Goal: Information Seeking & Learning: Learn about a topic

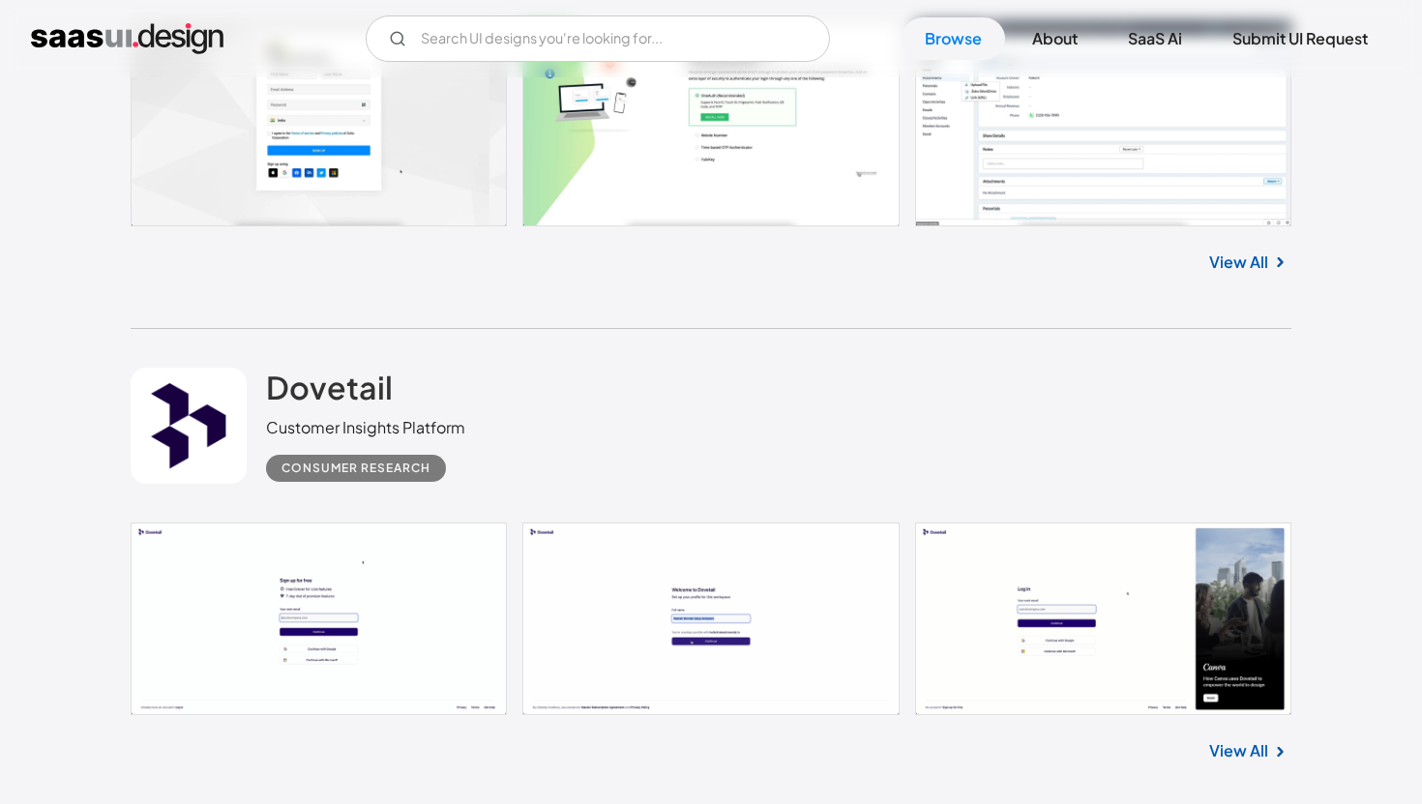
scroll to position [34066, 0]
click at [962, 44] on link "Browse" at bounding box center [952, 38] width 103 height 43
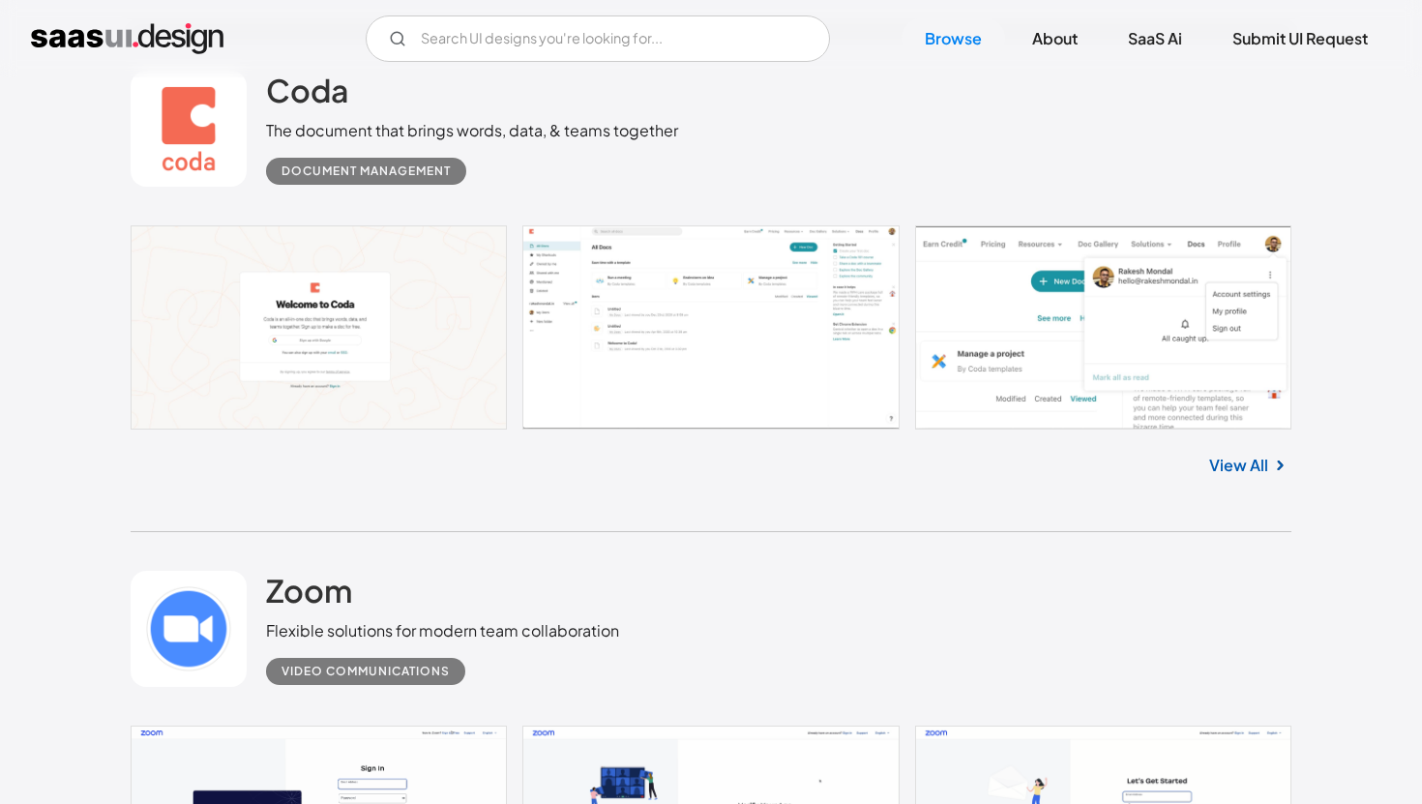
scroll to position [1134, 0]
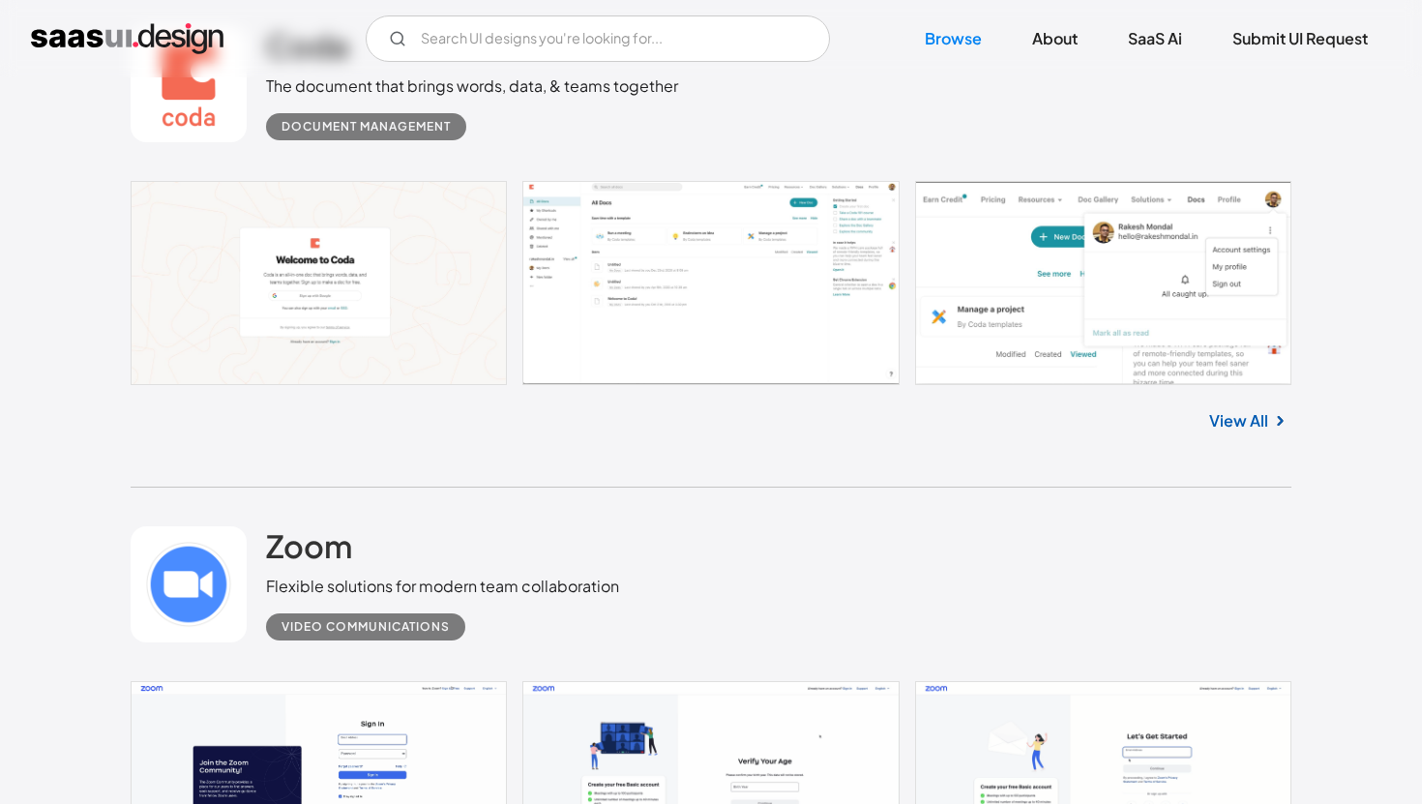
click at [1240, 415] on link "View All" at bounding box center [1238, 420] width 59 height 23
click at [748, 277] on link at bounding box center [711, 283] width 1161 height 204
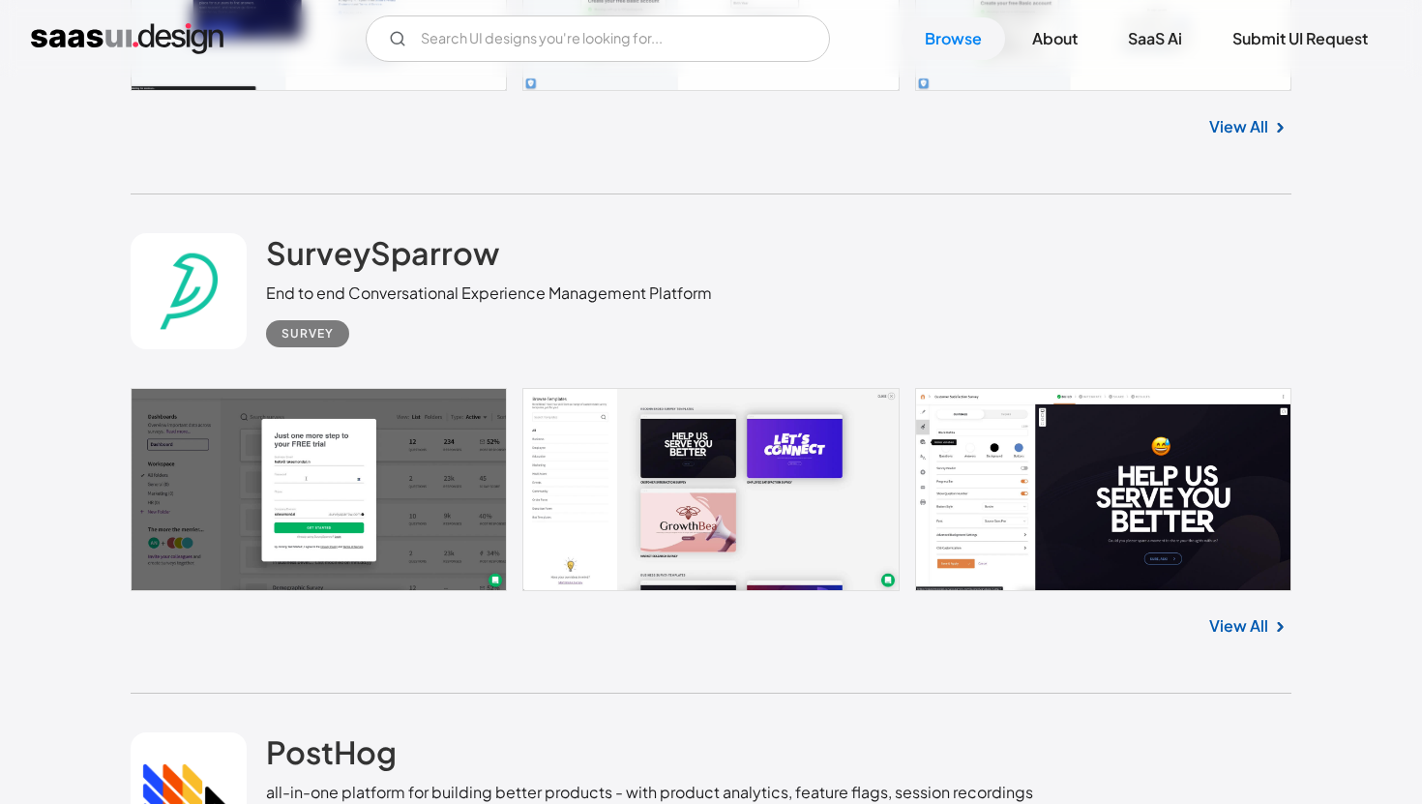
scroll to position [1943, 0]
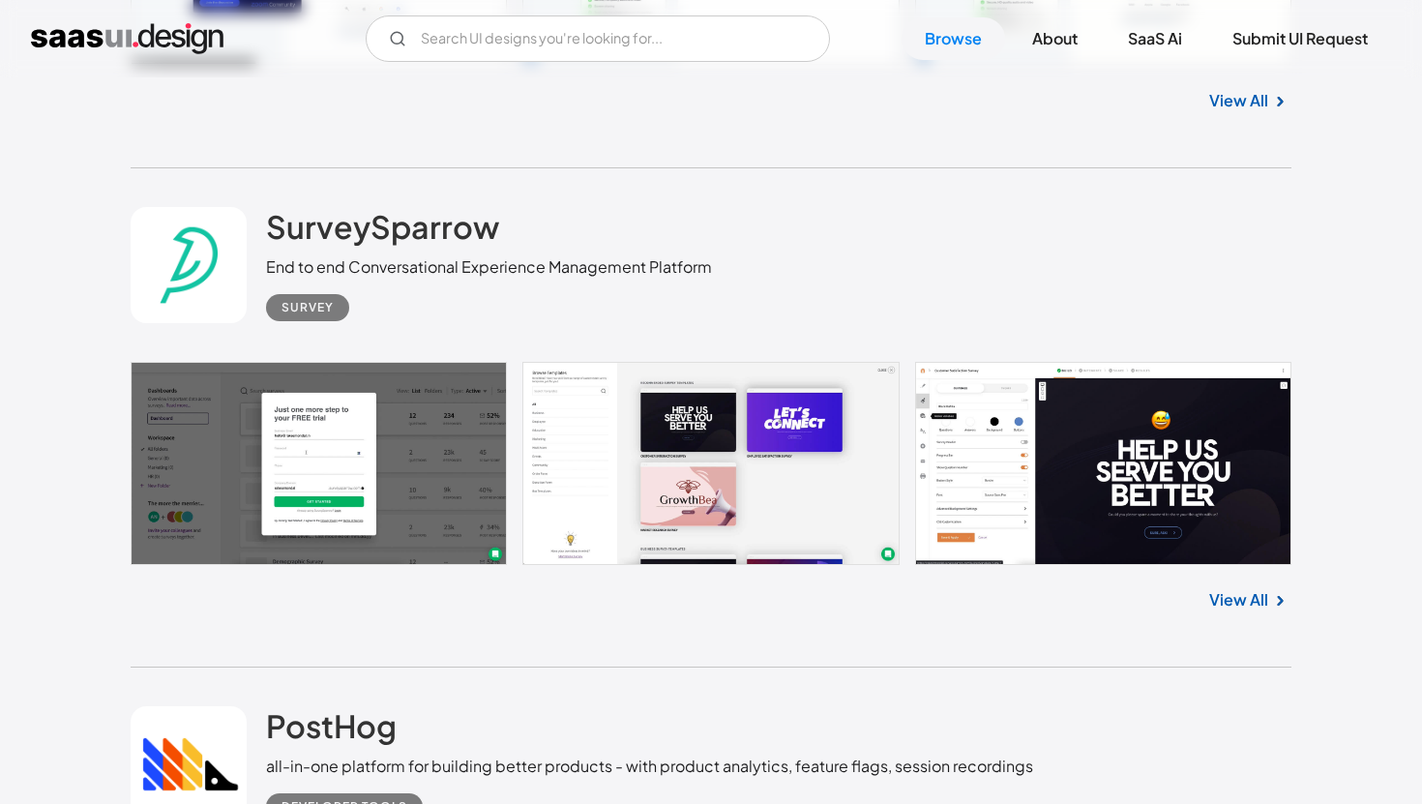
click at [397, 430] on link at bounding box center [711, 463] width 1161 height 203
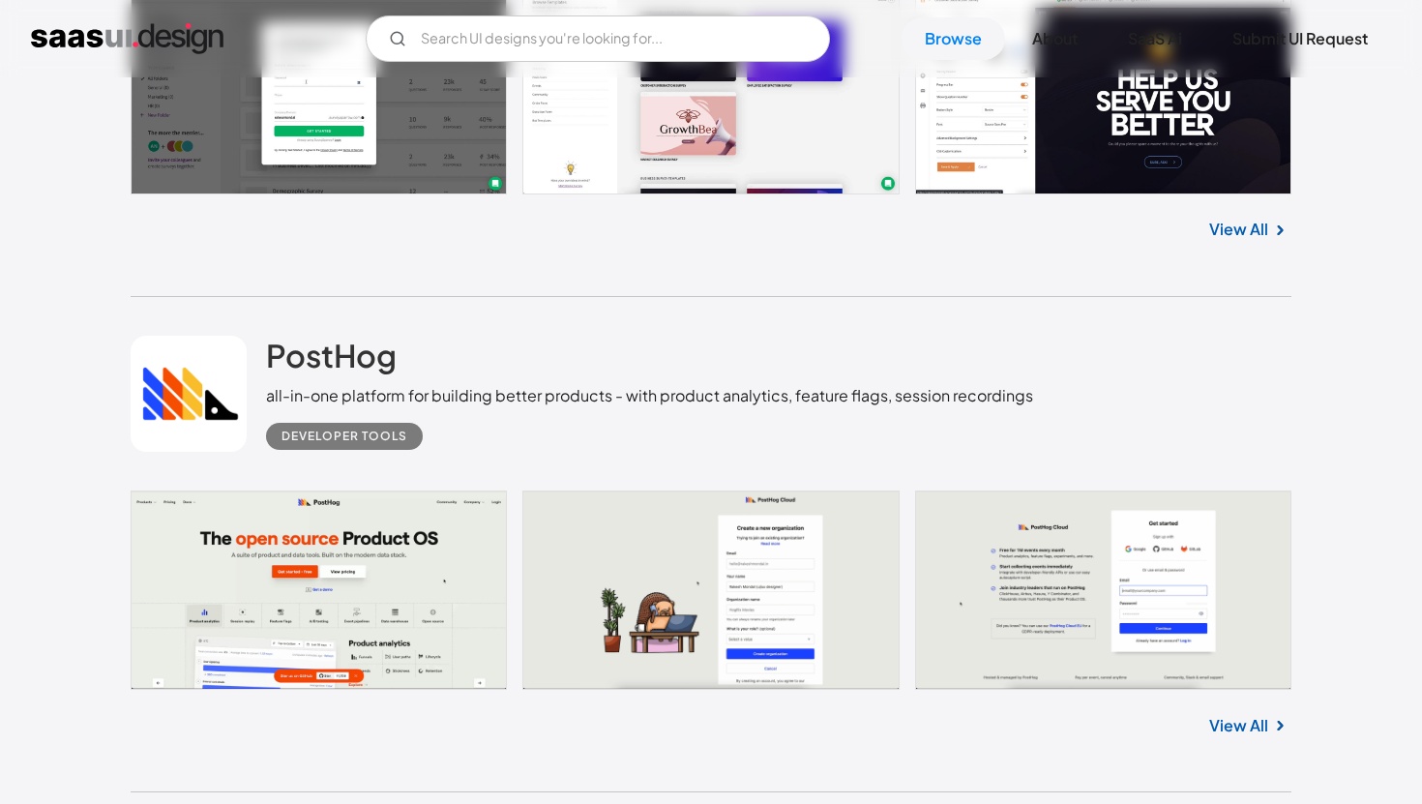
scroll to position [2460, 0]
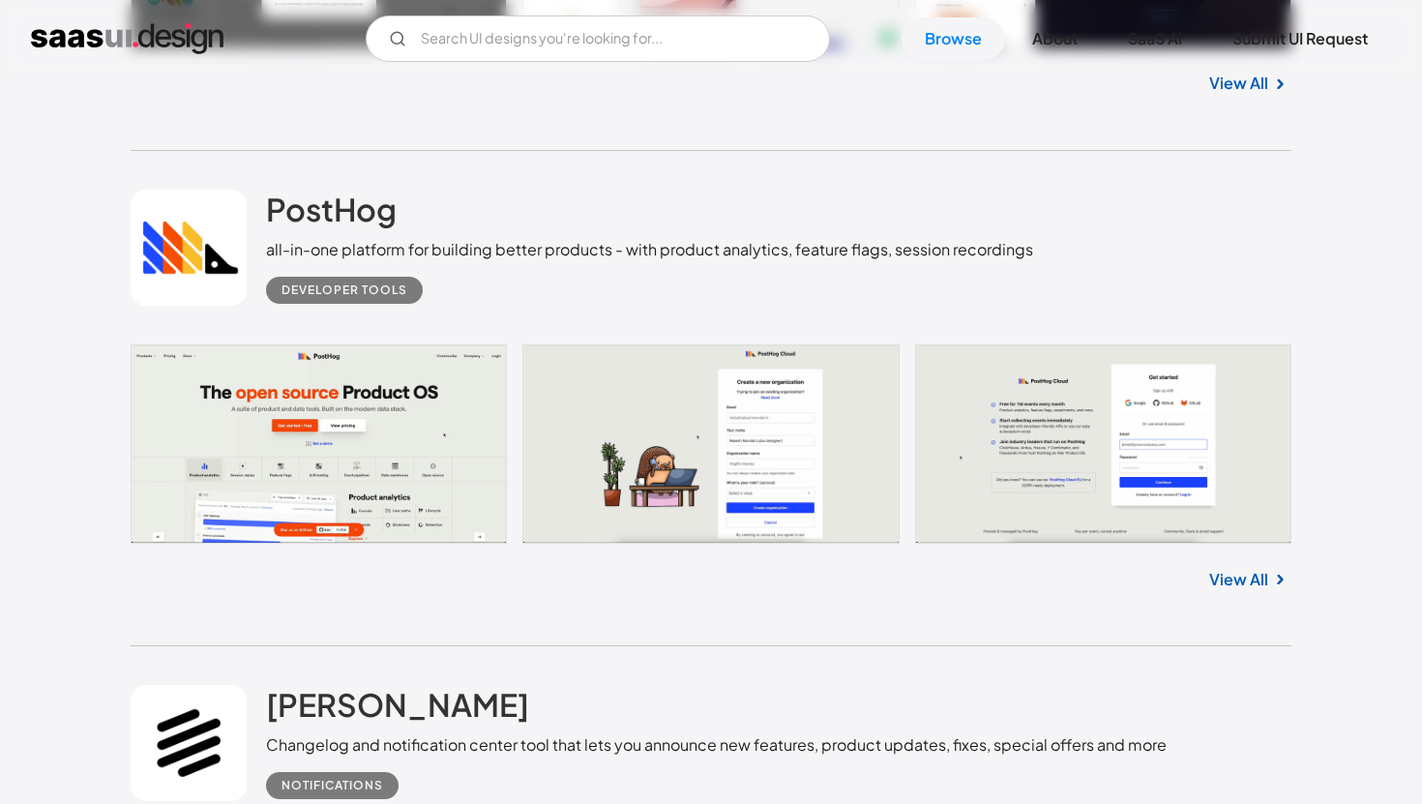
click at [480, 377] on link at bounding box center [711, 443] width 1161 height 198
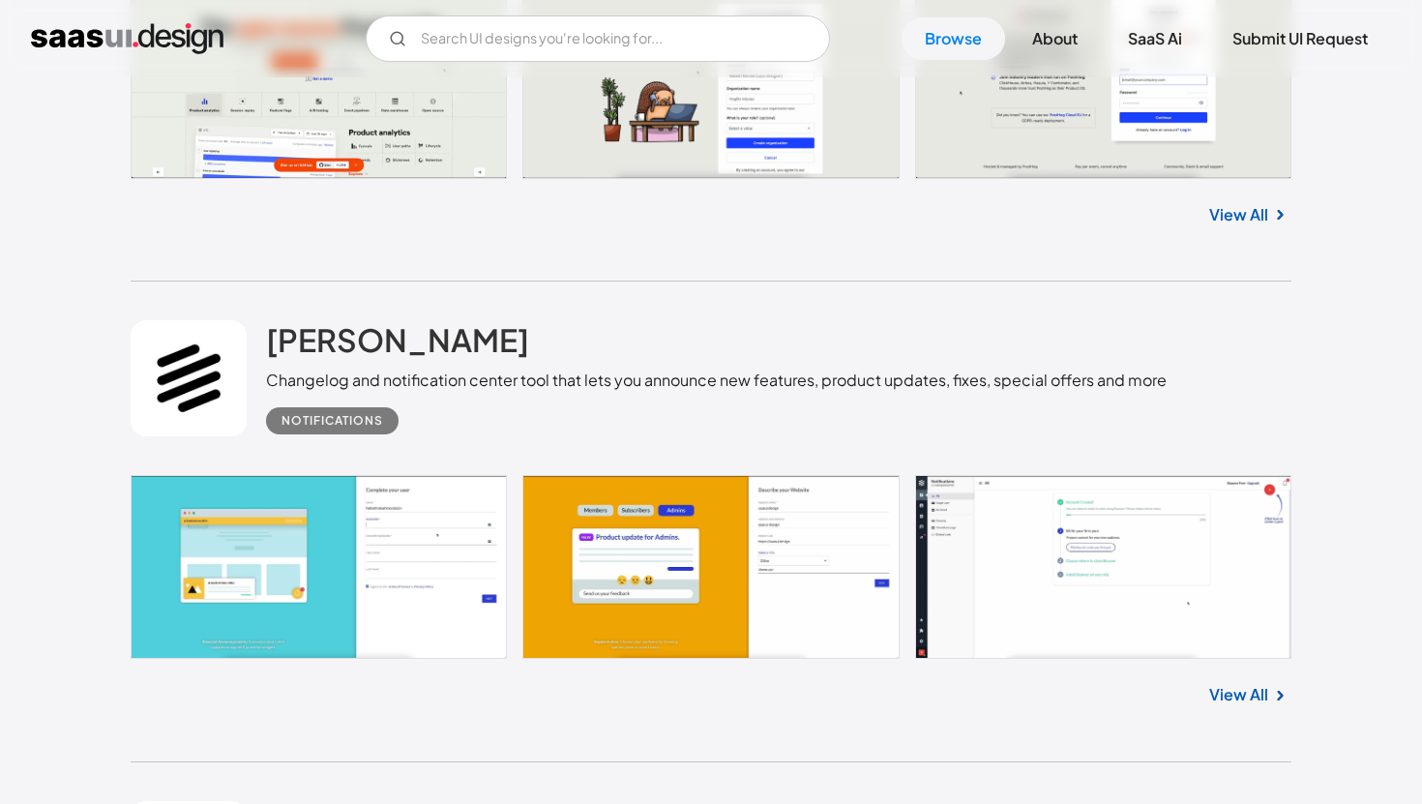
scroll to position [2928, 0]
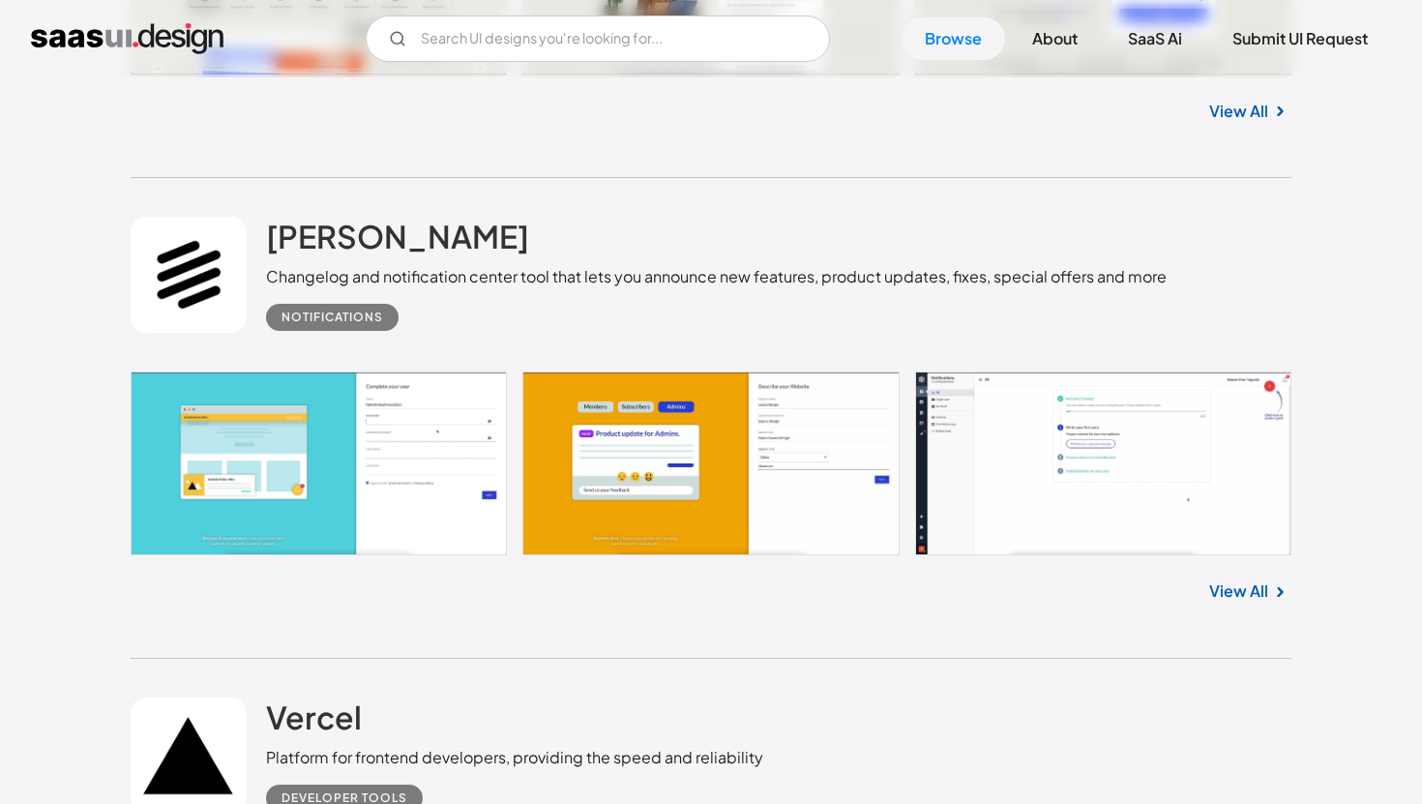
click at [1214, 592] on link "View All" at bounding box center [1238, 590] width 59 height 23
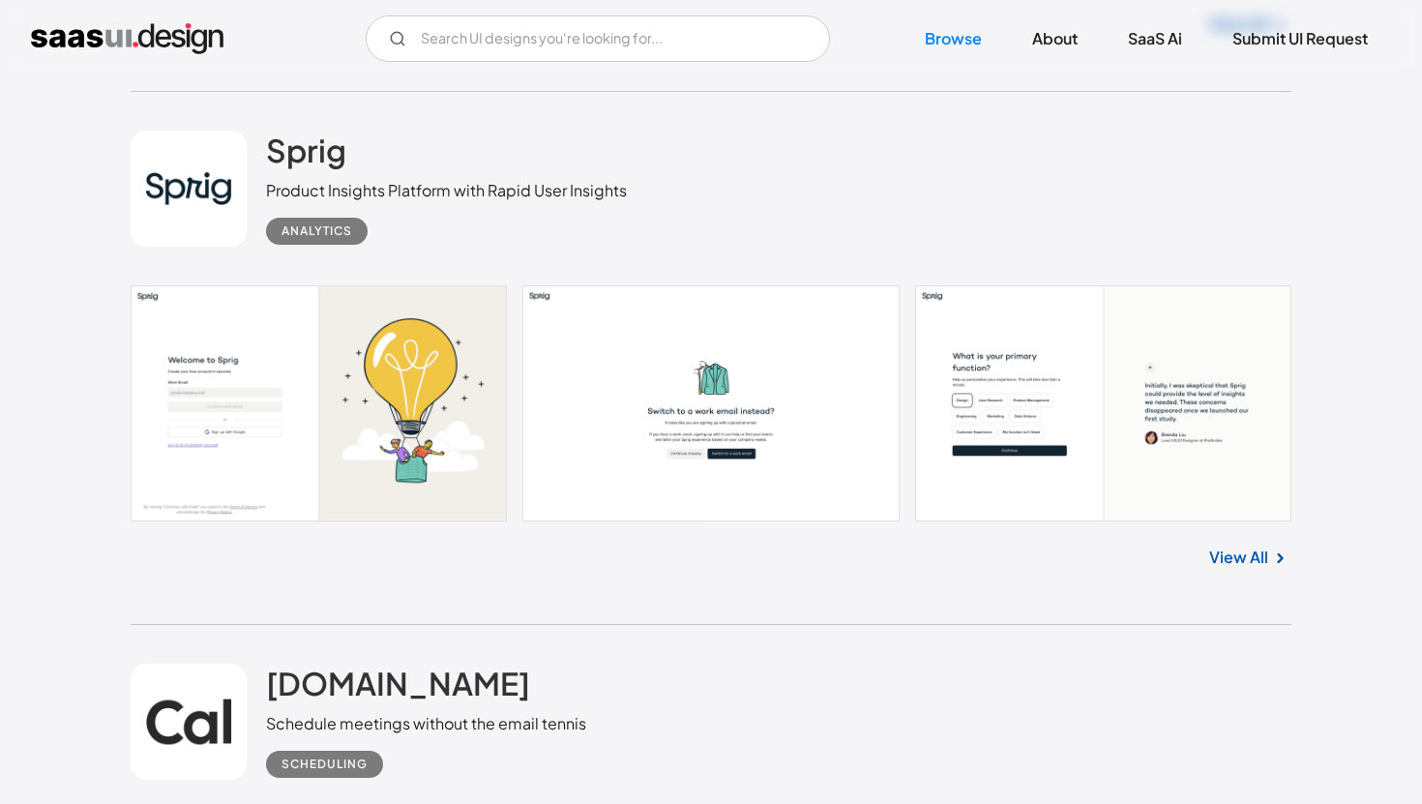
scroll to position [4494, 0]
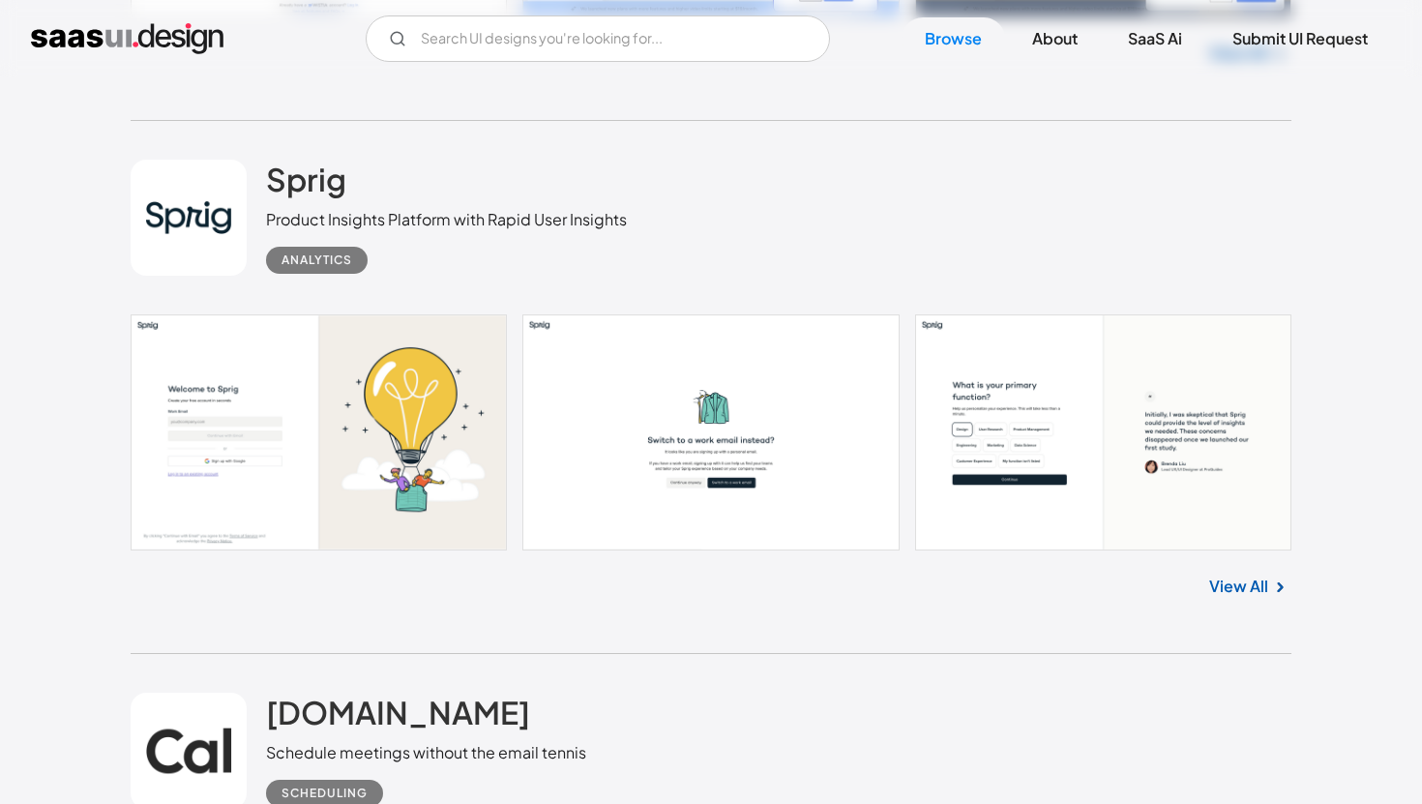
click at [1226, 574] on div "View All" at bounding box center [711, 582] width 1161 height 64
click at [1229, 580] on link "View All" at bounding box center [1238, 586] width 59 height 23
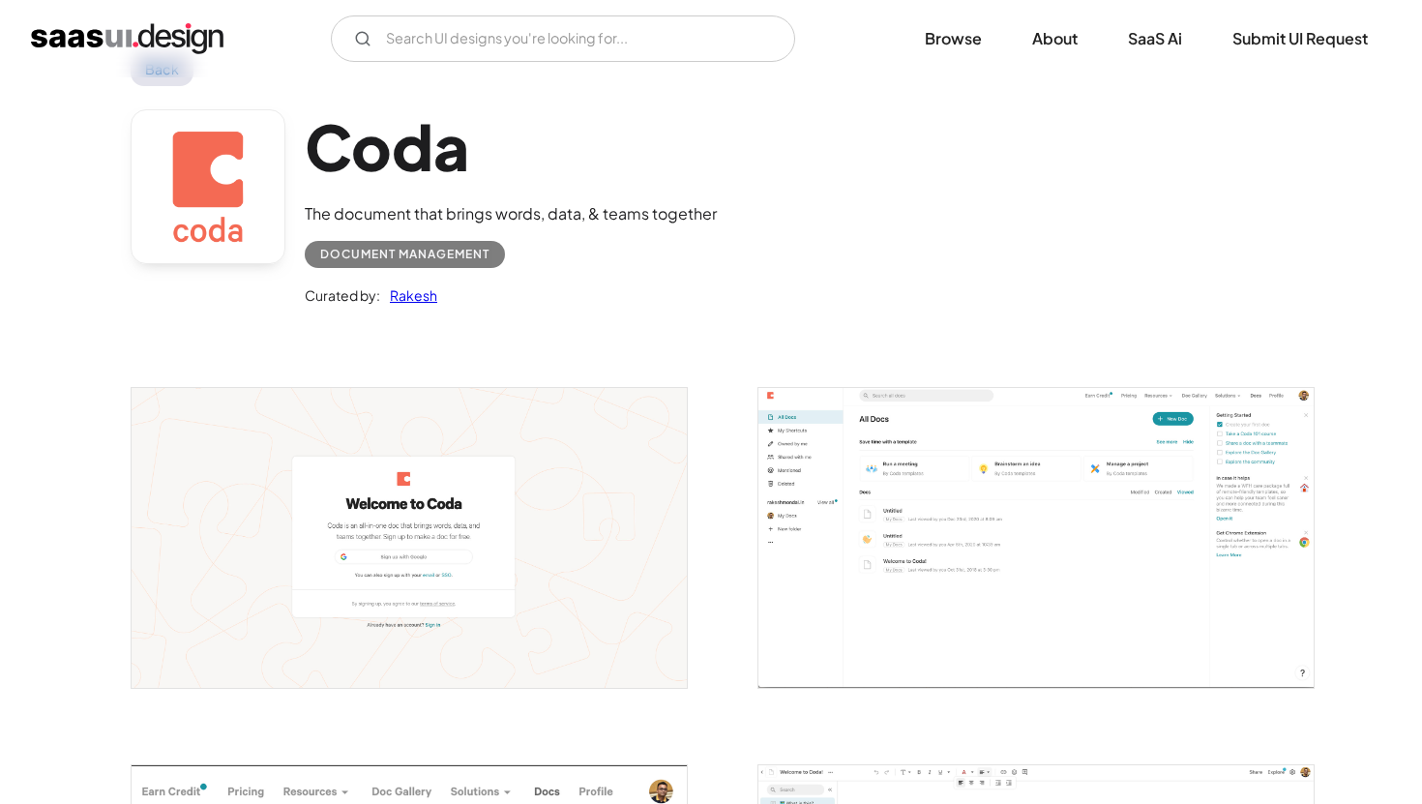
scroll to position [181, 0]
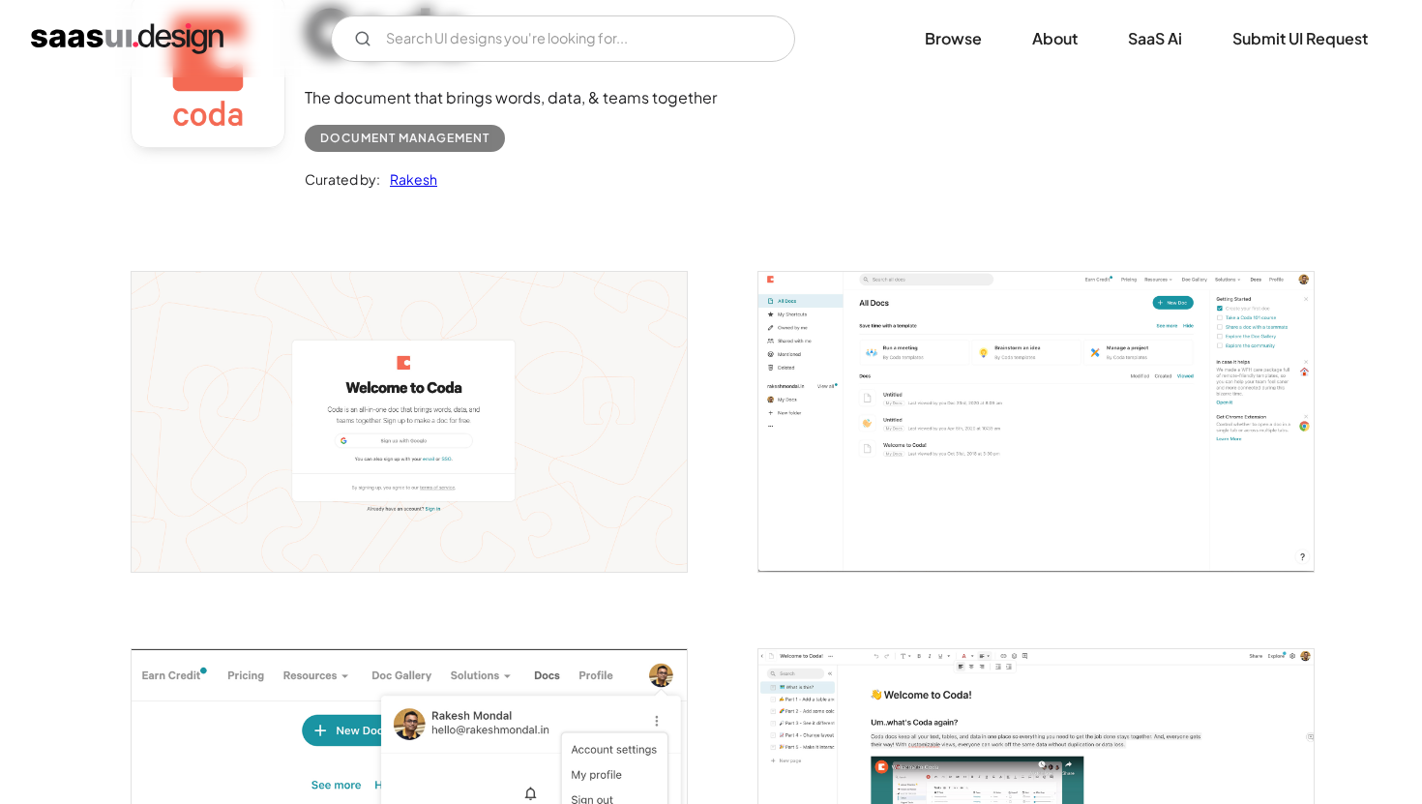
click at [861, 461] on img "open lightbox" at bounding box center [1035, 421] width 555 height 299
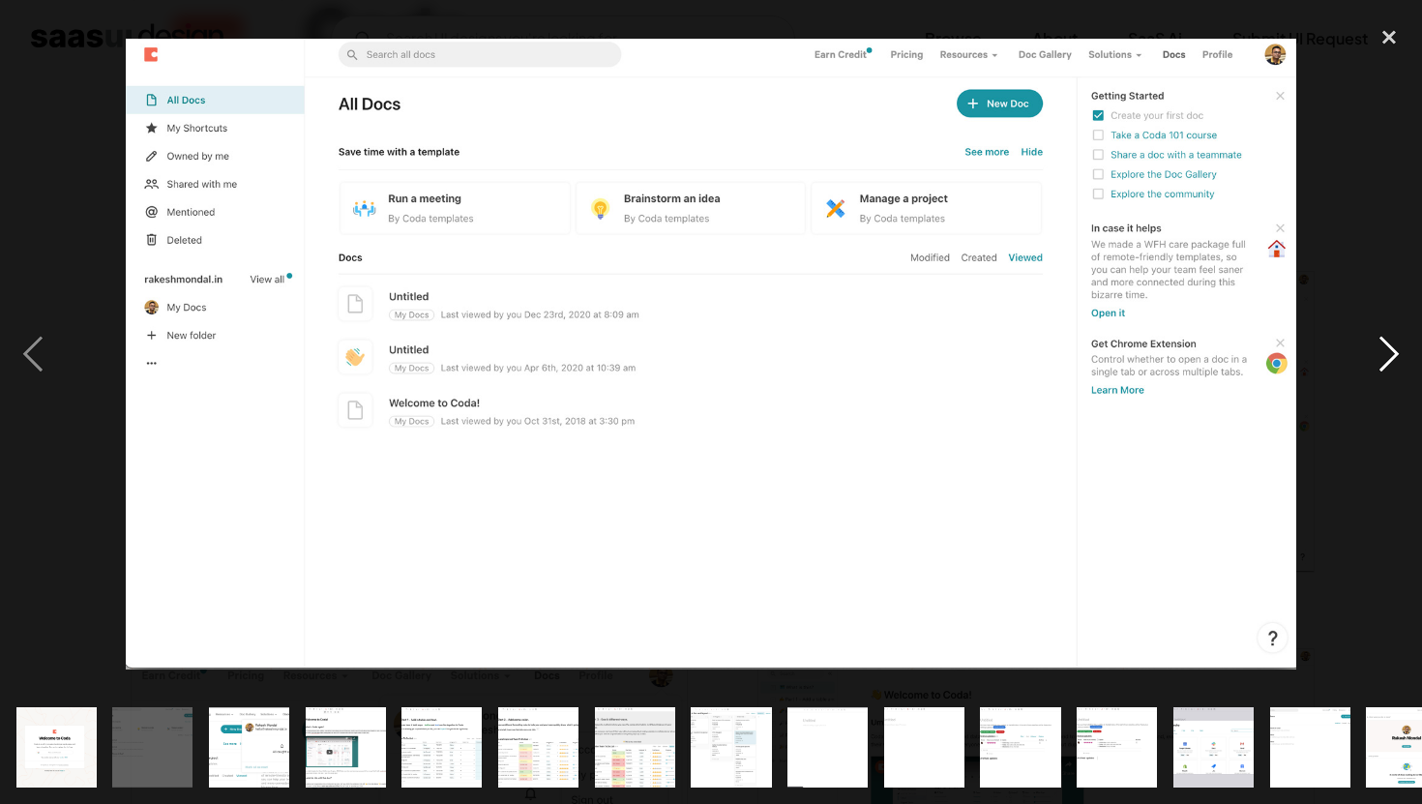
click at [1378, 348] on div "next image" at bounding box center [1389, 353] width 66 height 675
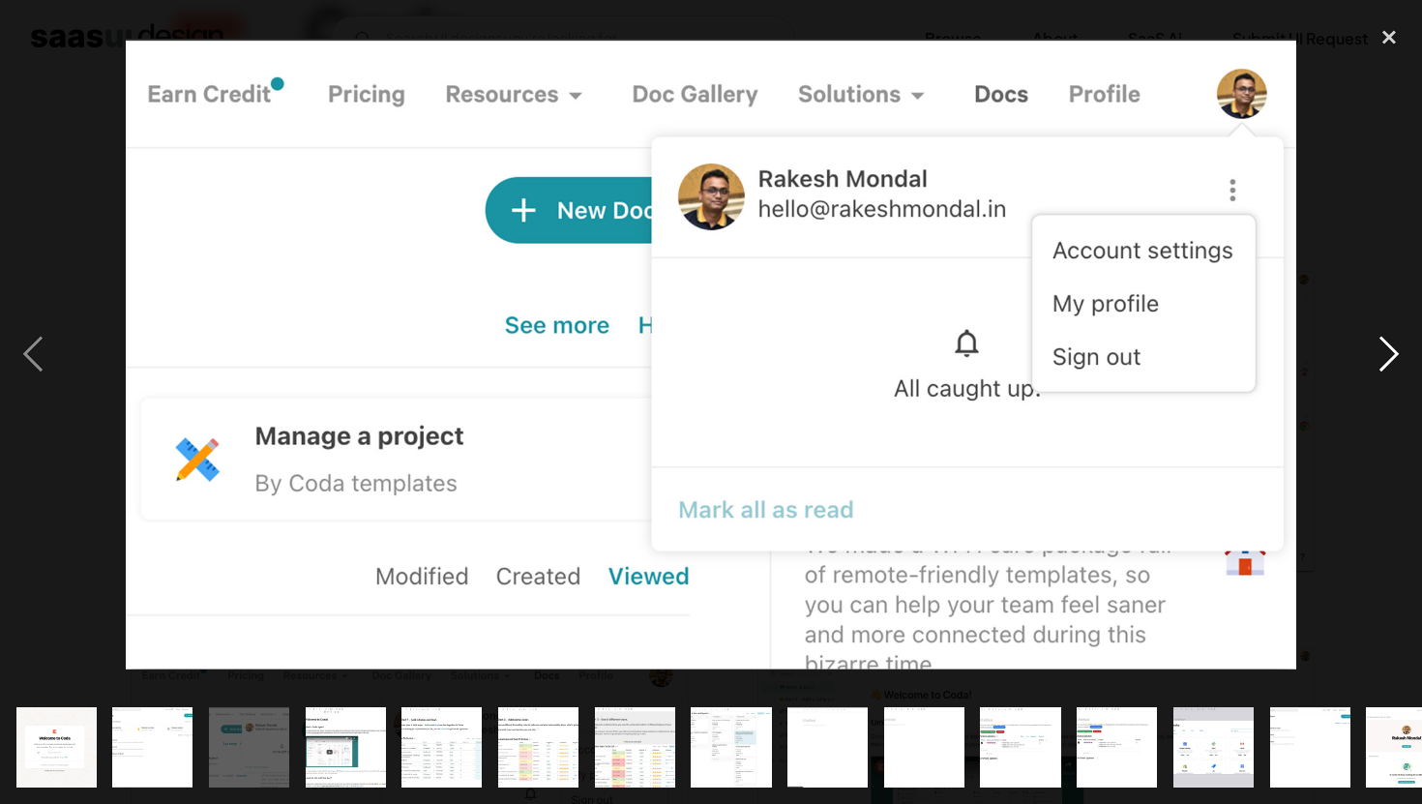
click at [1377, 348] on div "next image" at bounding box center [1389, 353] width 66 height 675
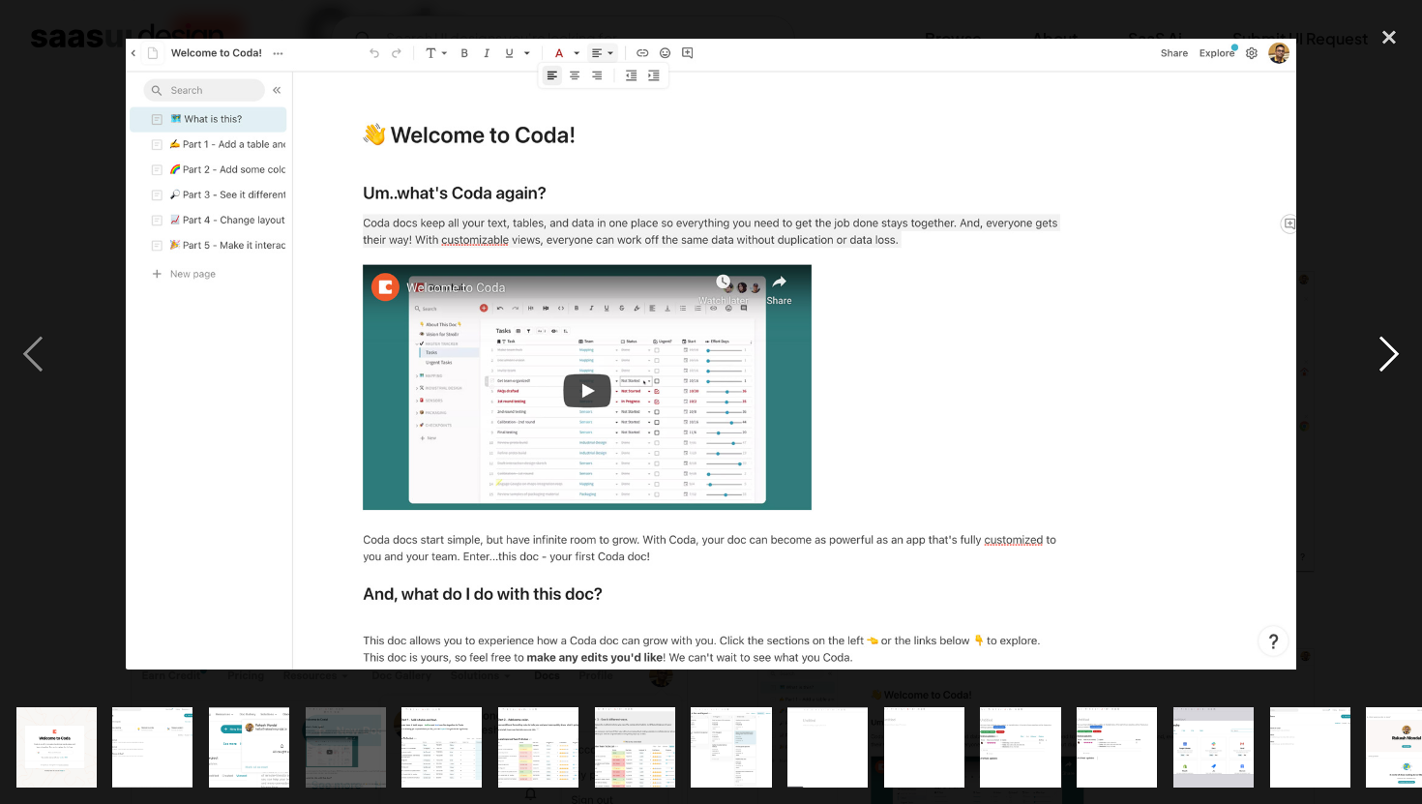
click at [1377, 348] on div "next image" at bounding box center [1389, 353] width 66 height 675
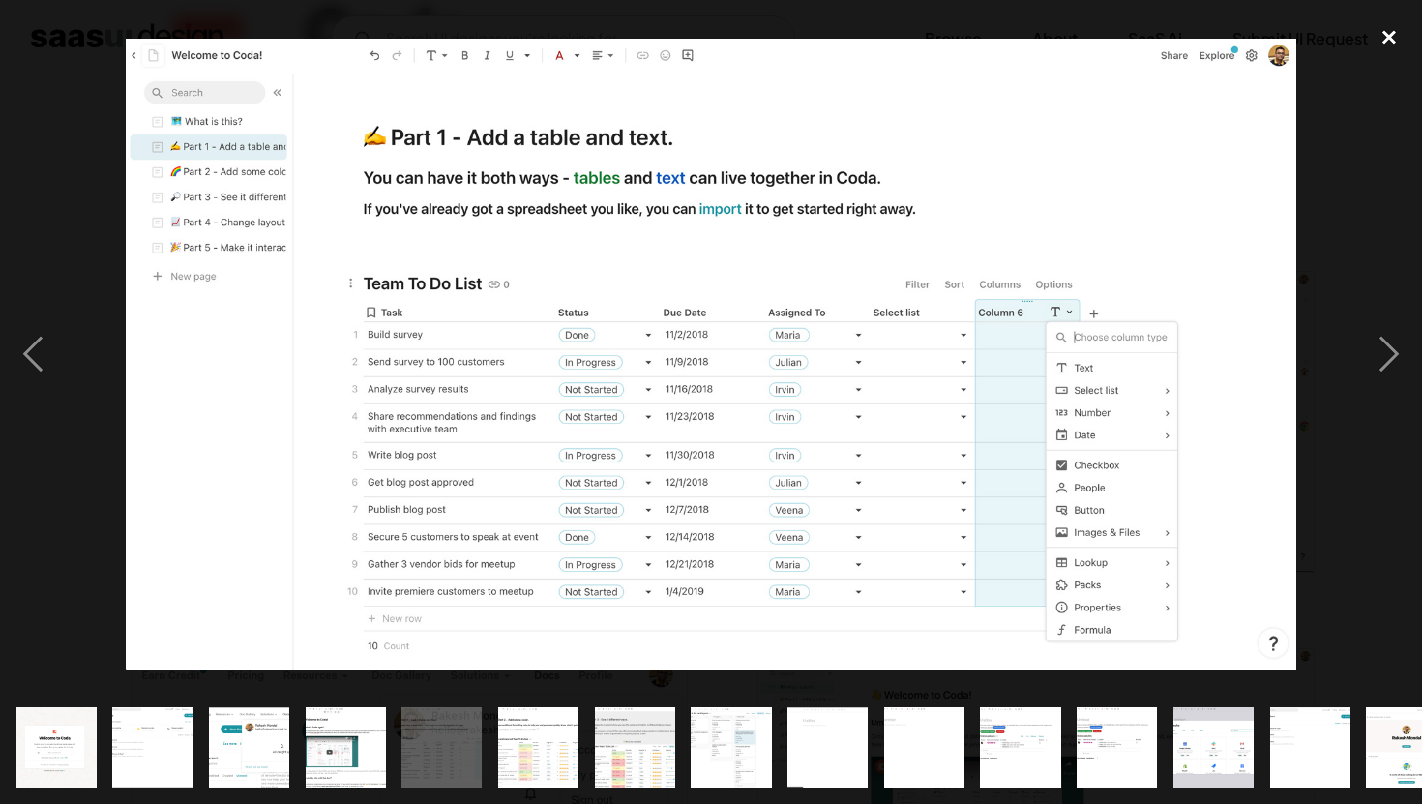
click at [1406, 36] on div "close lightbox" at bounding box center [1389, 37] width 66 height 43
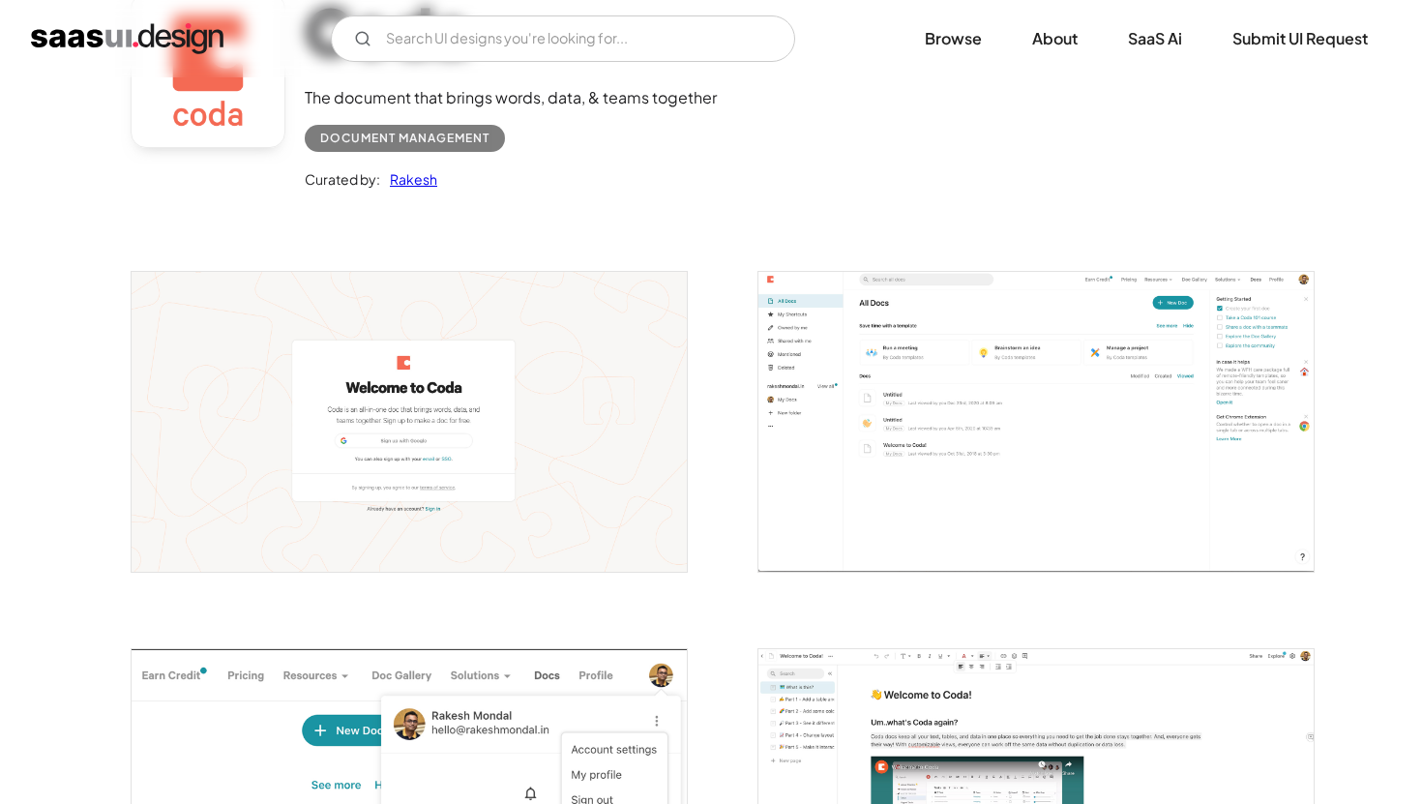
scroll to position [154, 0]
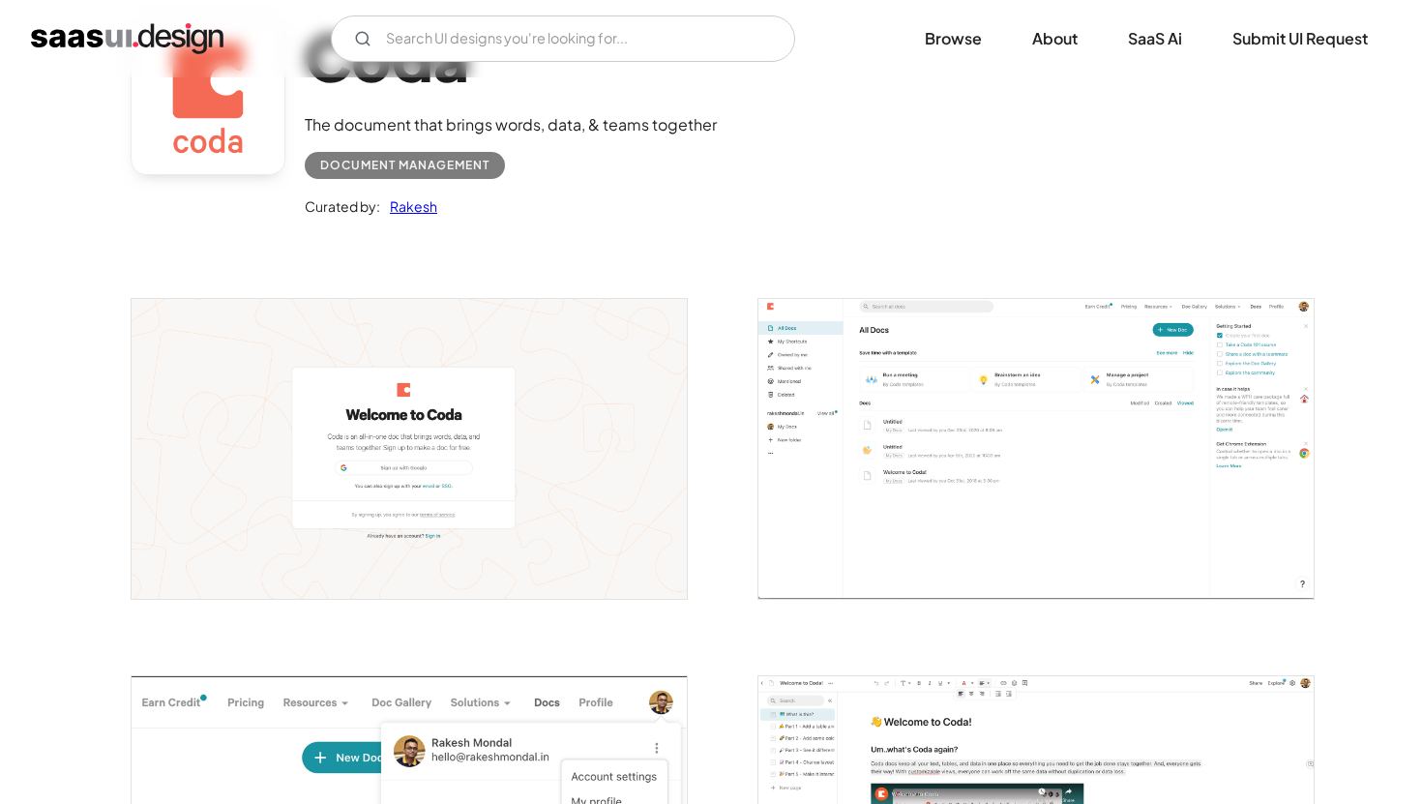
click at [902, 413] on img "open lightbox" at bounding box center [1035, 448] width 555 height 299
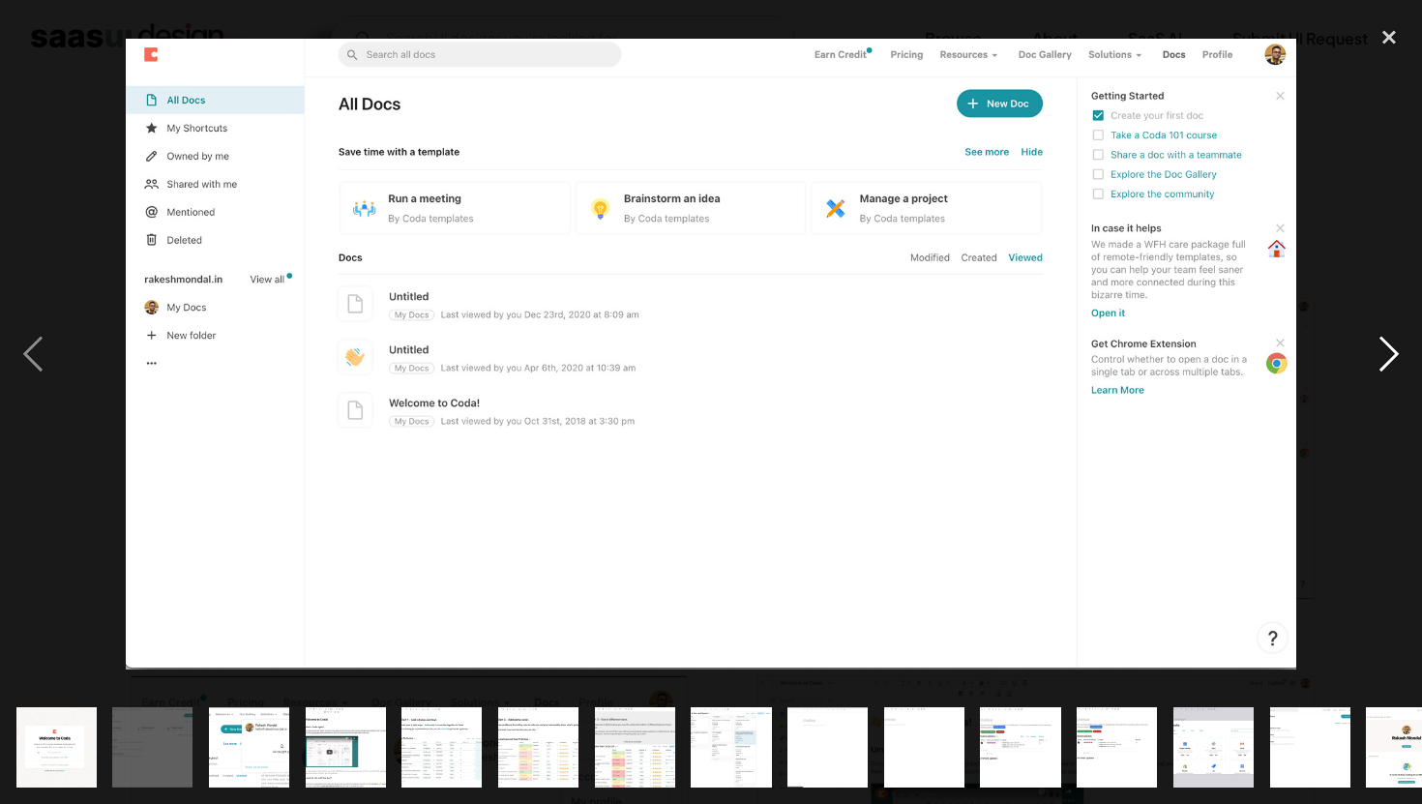
click at [1389, 355] on div "next image" at bounding box center [1389, 353] width 66 height 675
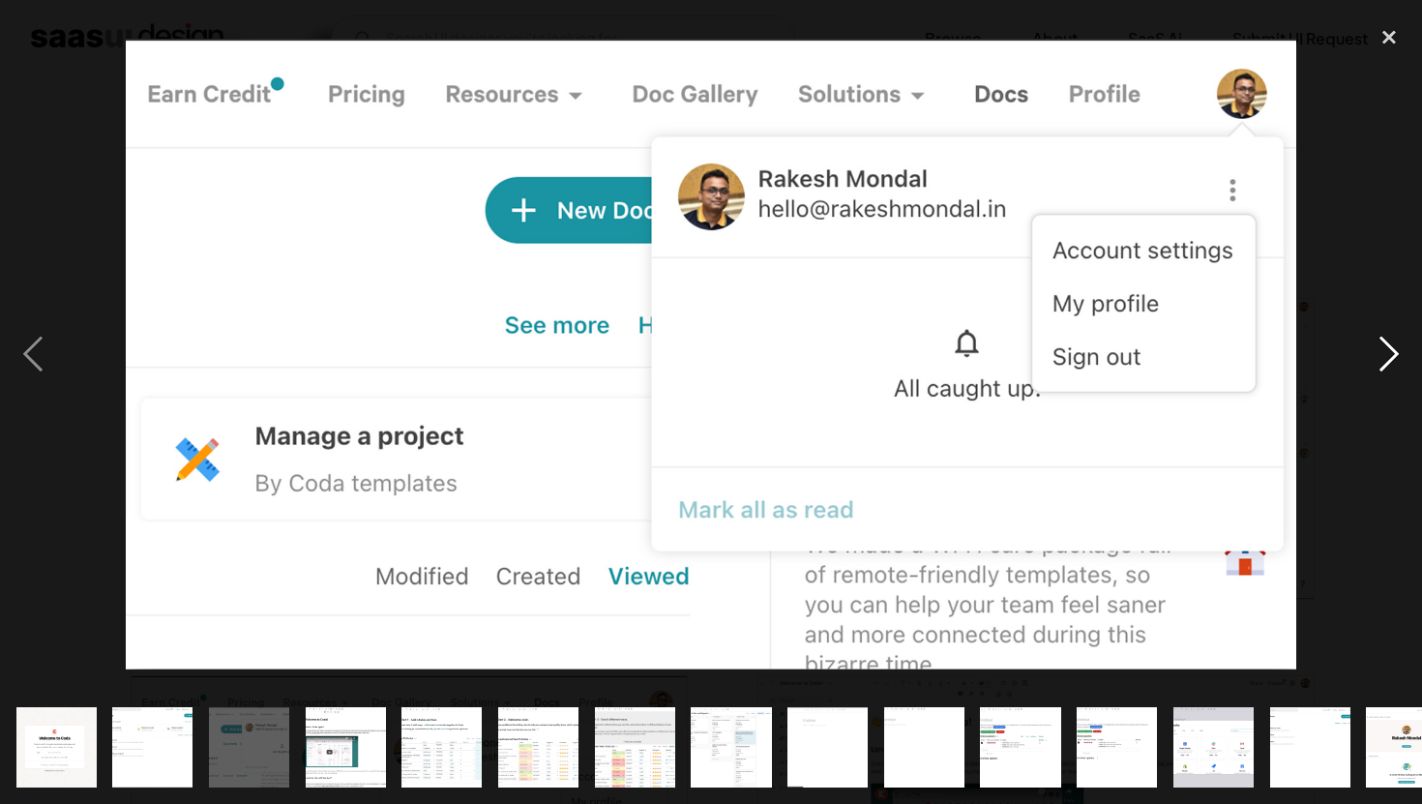
click at [1389, 355] on div "next image" at bounding box center [1389, 353] width 66 height 675
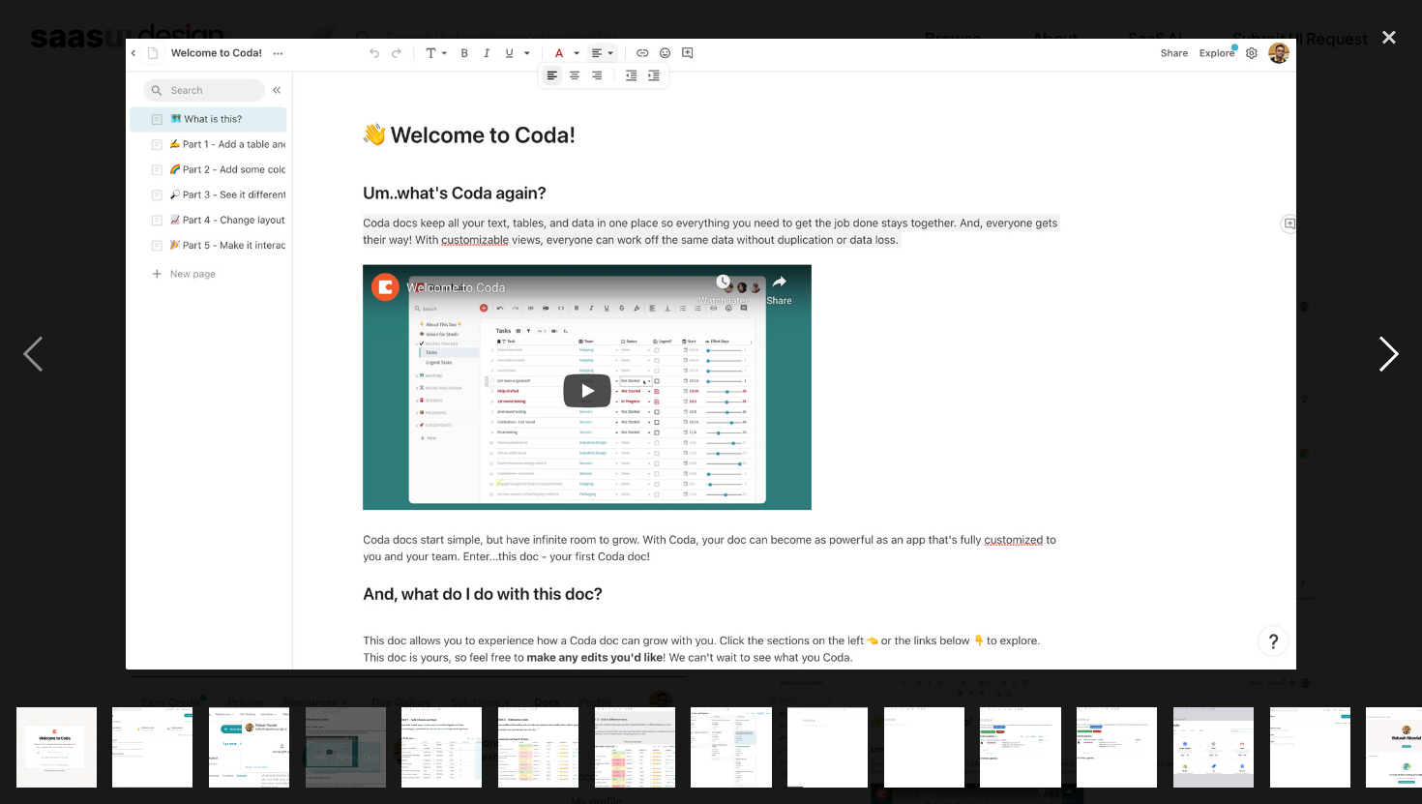
click at [1389, 355] on div "next image" at bounding box center [1389, 353] width 66 height 675
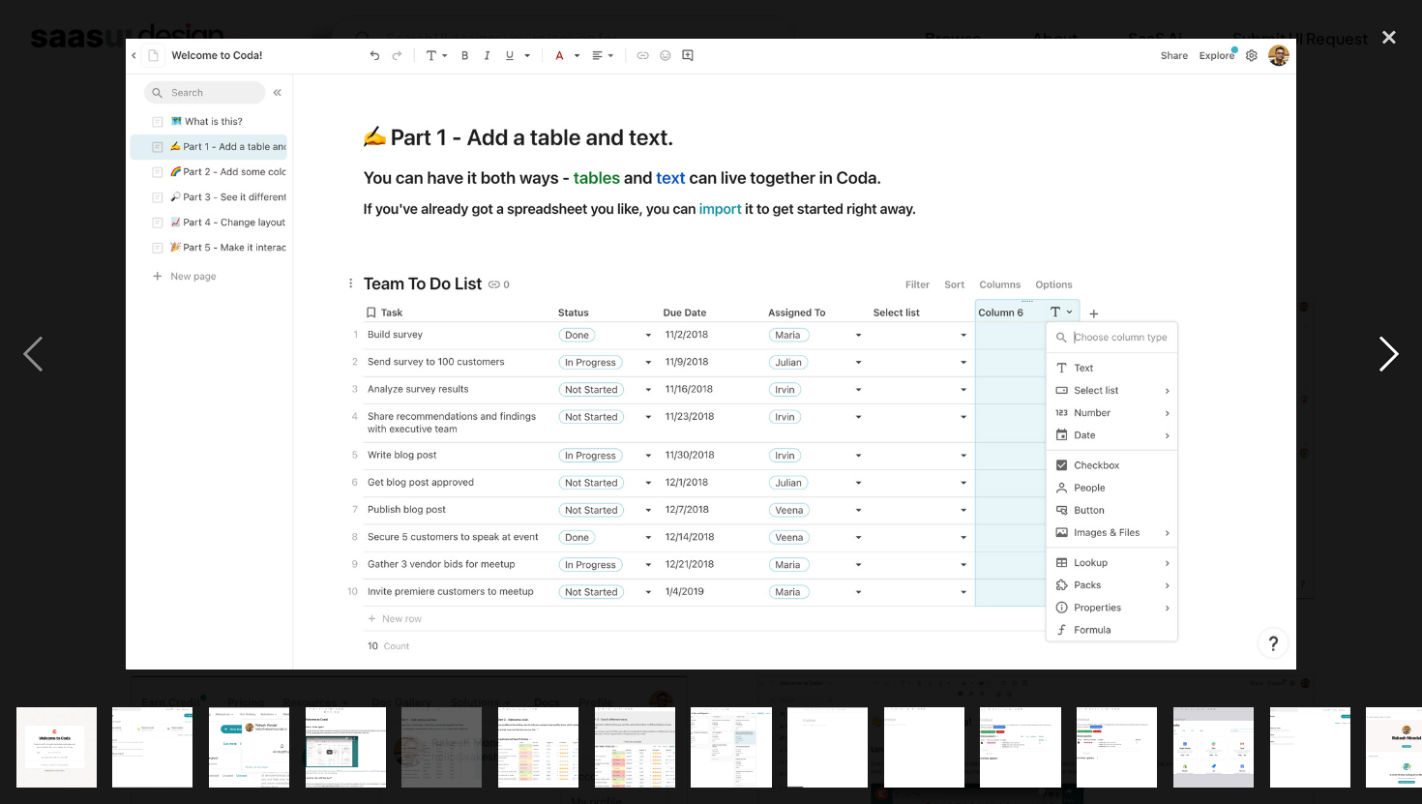
click at [1384, 344] on div "next image" at bounding box center [1389, 353] width 66 height 675
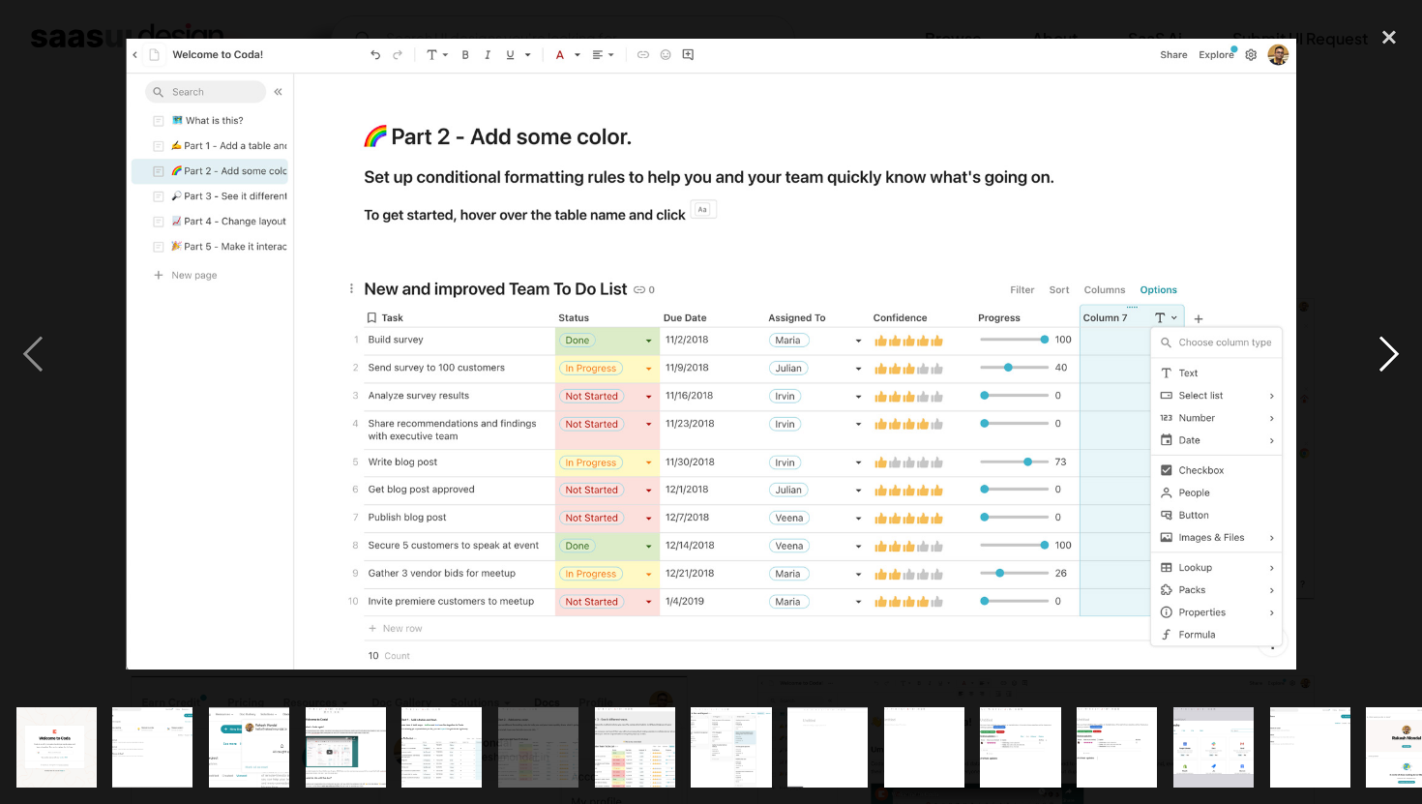
click at [1395, 347] on div "next image" at bounding box center [1389, 353] width 66 height 675
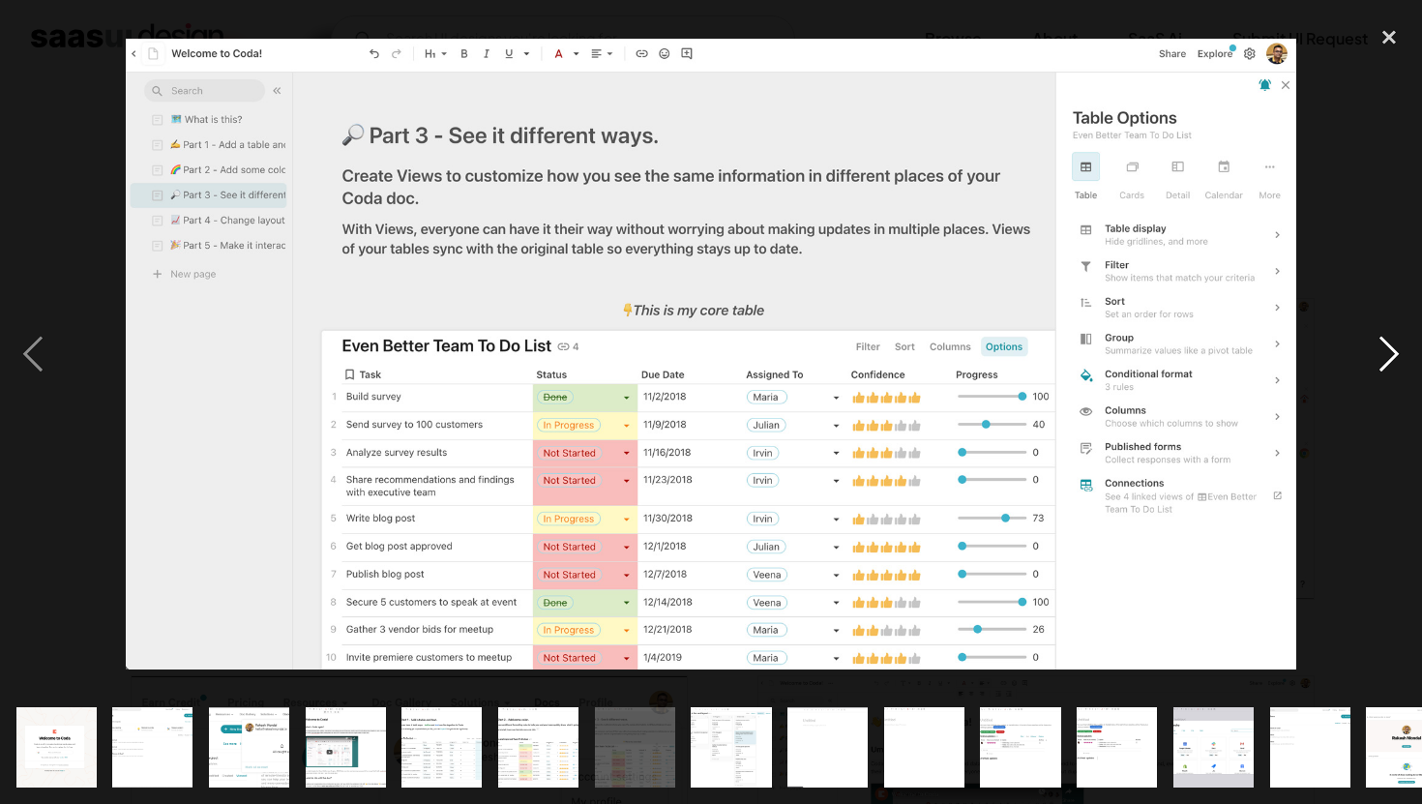
click at [1388, 347] on div "next image" at bounding box center [1389, 353] width 66 height 675
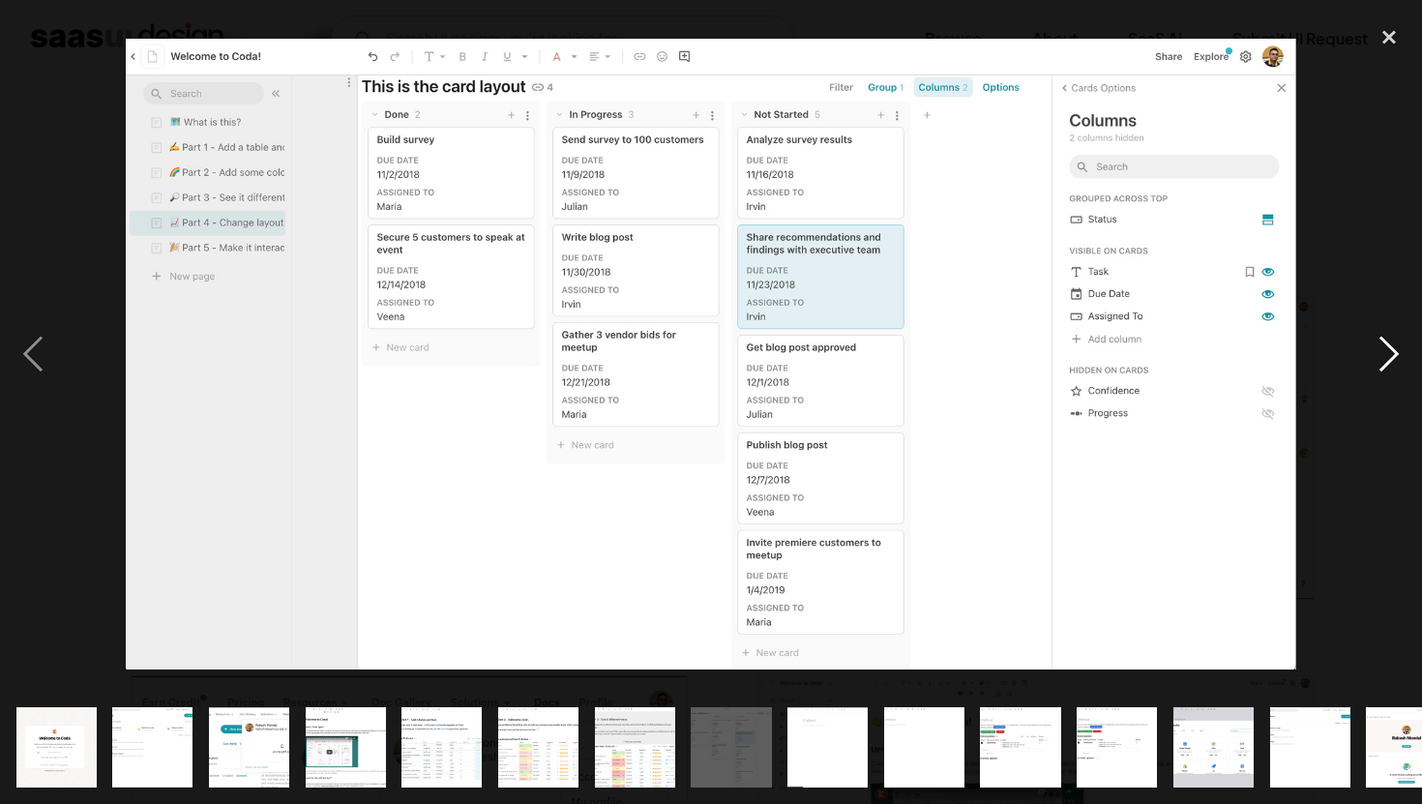
click at [1377, 354] on div "next image" at bounding box center [1389, 353] width 66 height 675
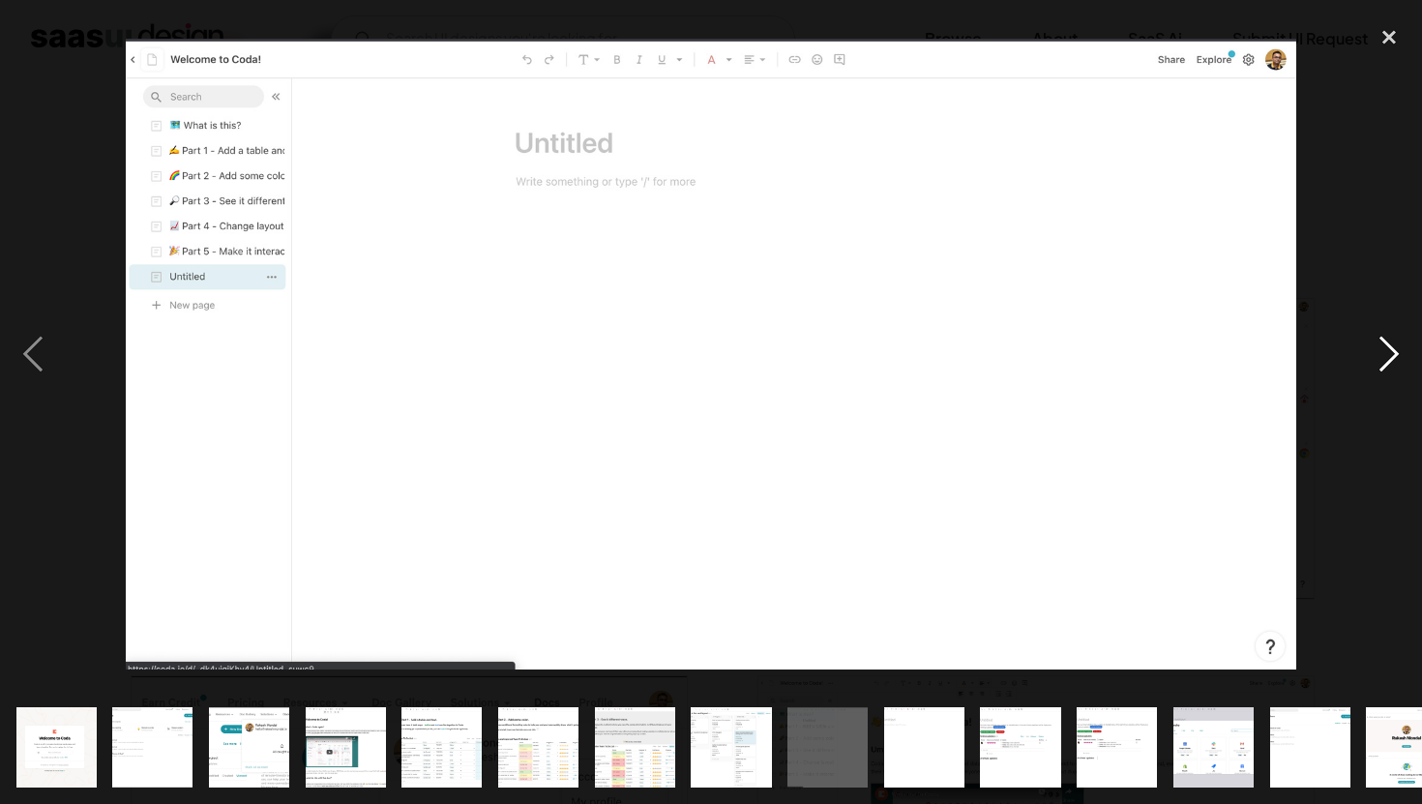
click at [1377, 354] on div "next image" at bounding box center [1389, 353] width 66 height 675
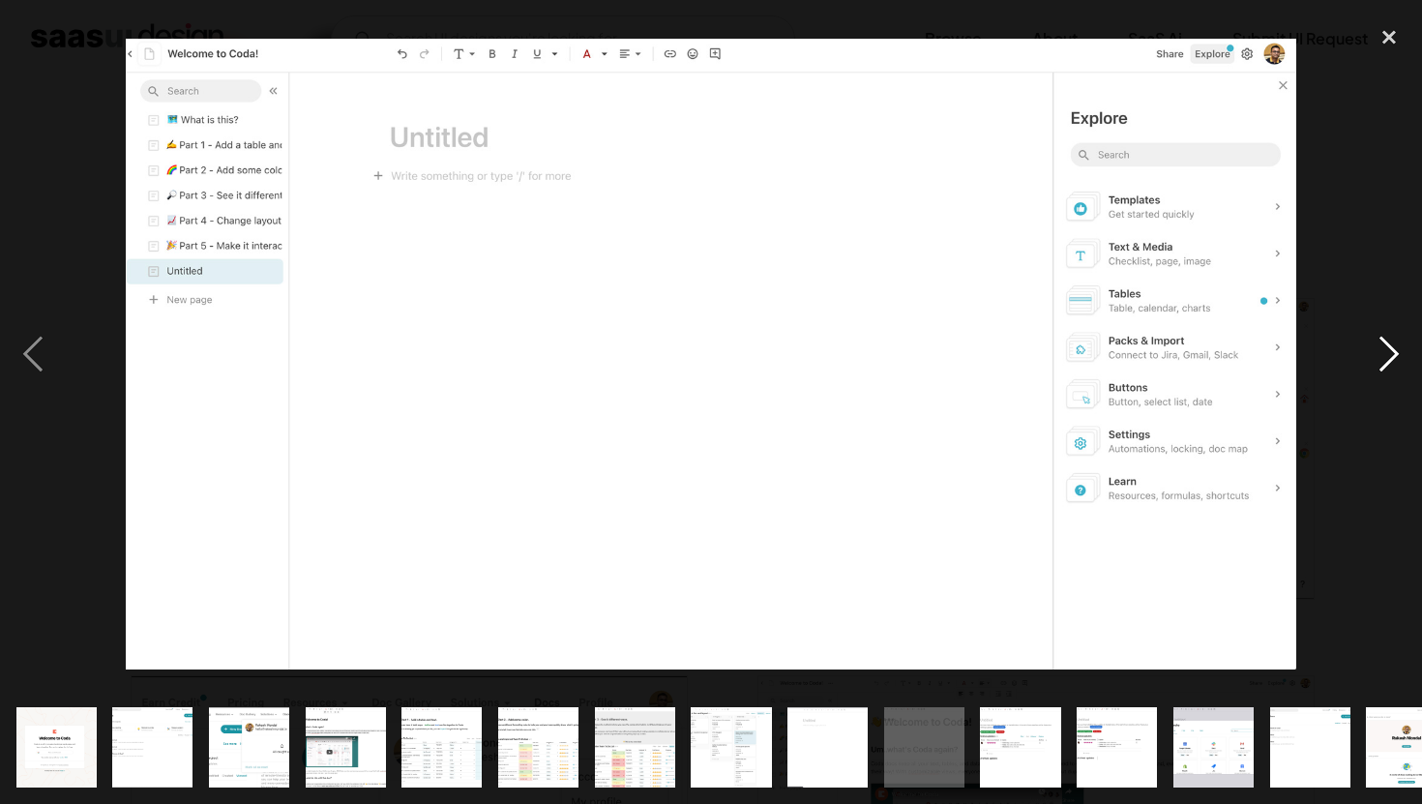
click at [1377, 354] on div "next image" at bounding box center [1389, 353] width 66 height 675
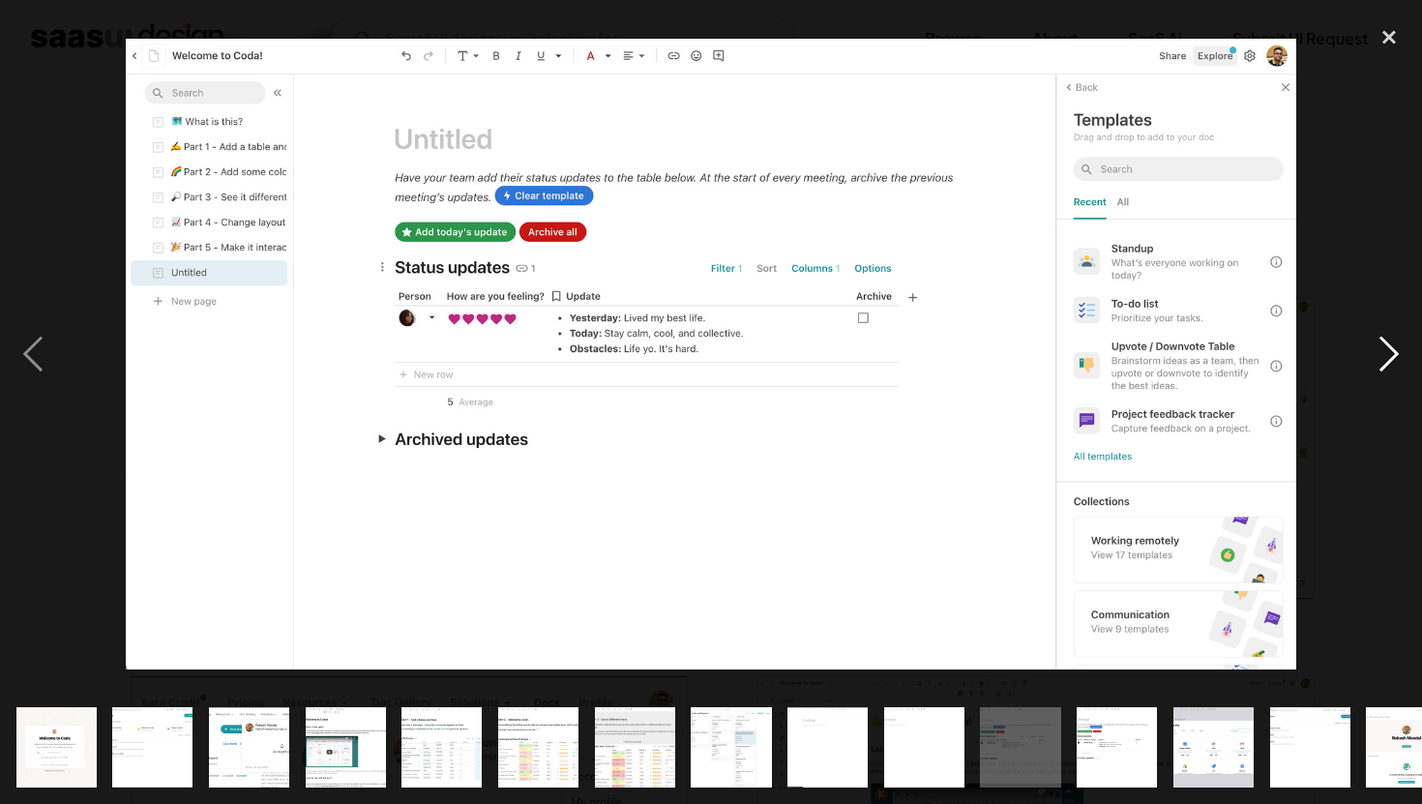
click at [1377, 354] on div "next image" at bounding box center [1389, 353] width 66 height 675
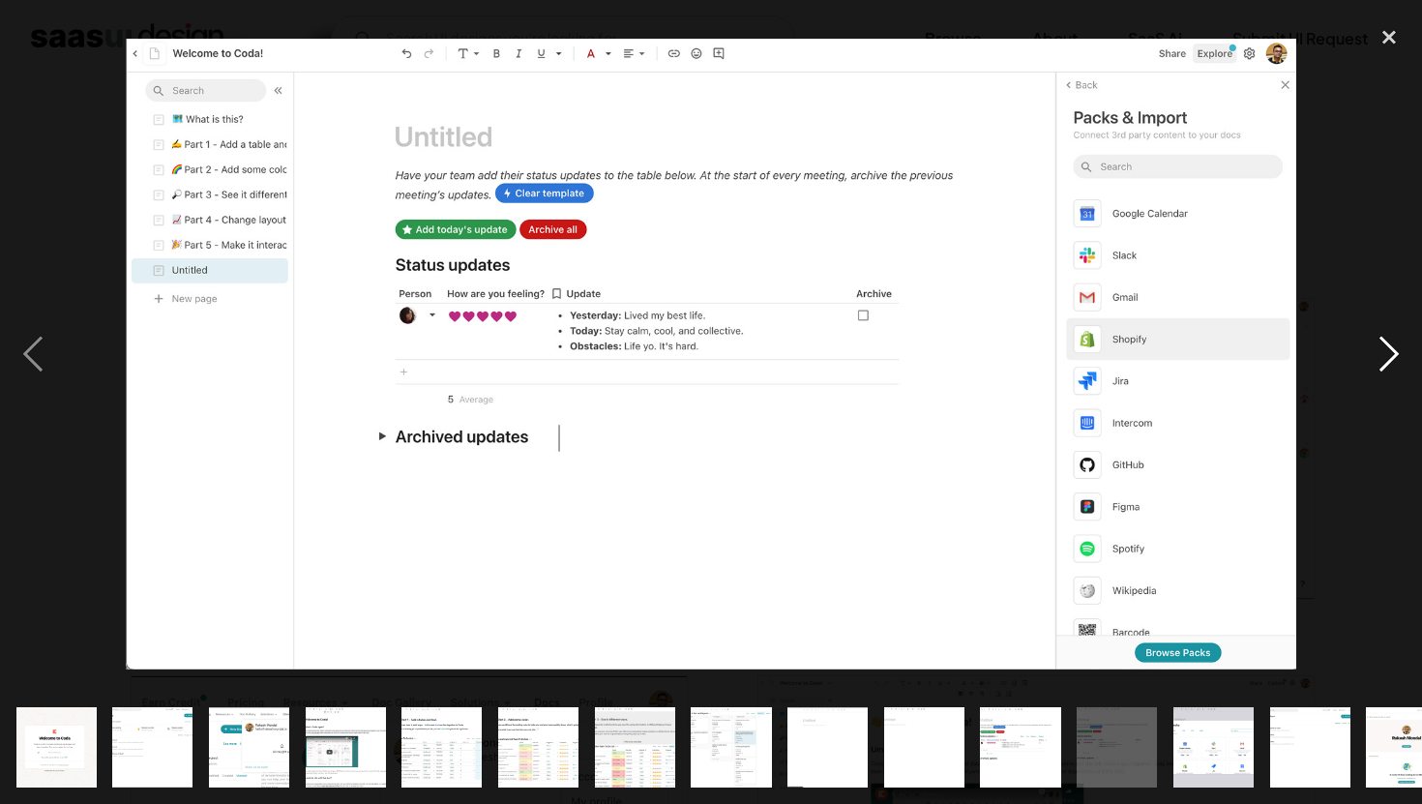
click at [1385, 351] on div "next image" at bounding box center [1389, 353] width 66 height 675
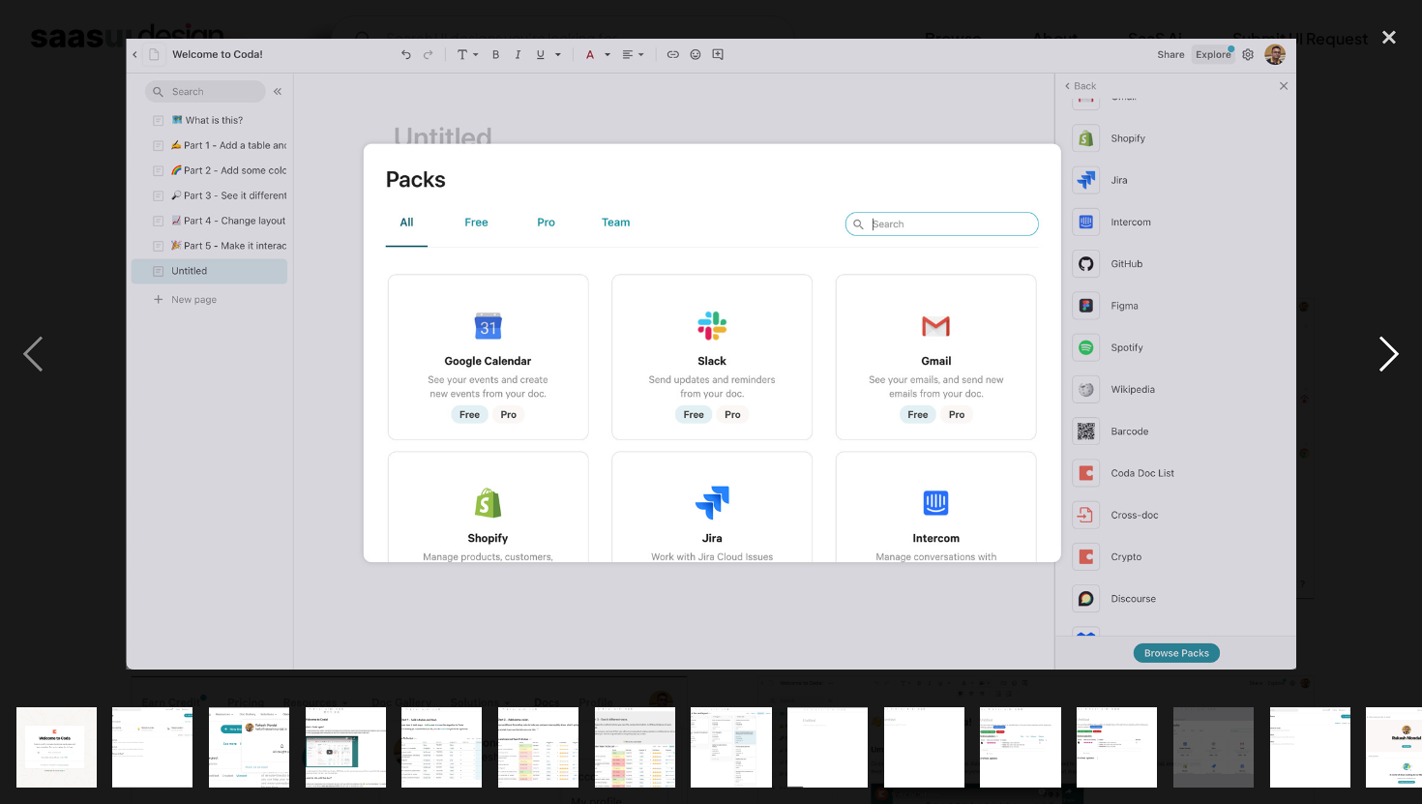
click at [1384, 351] on div "next image" at bounding box center [1389, 353] width 66 height 675
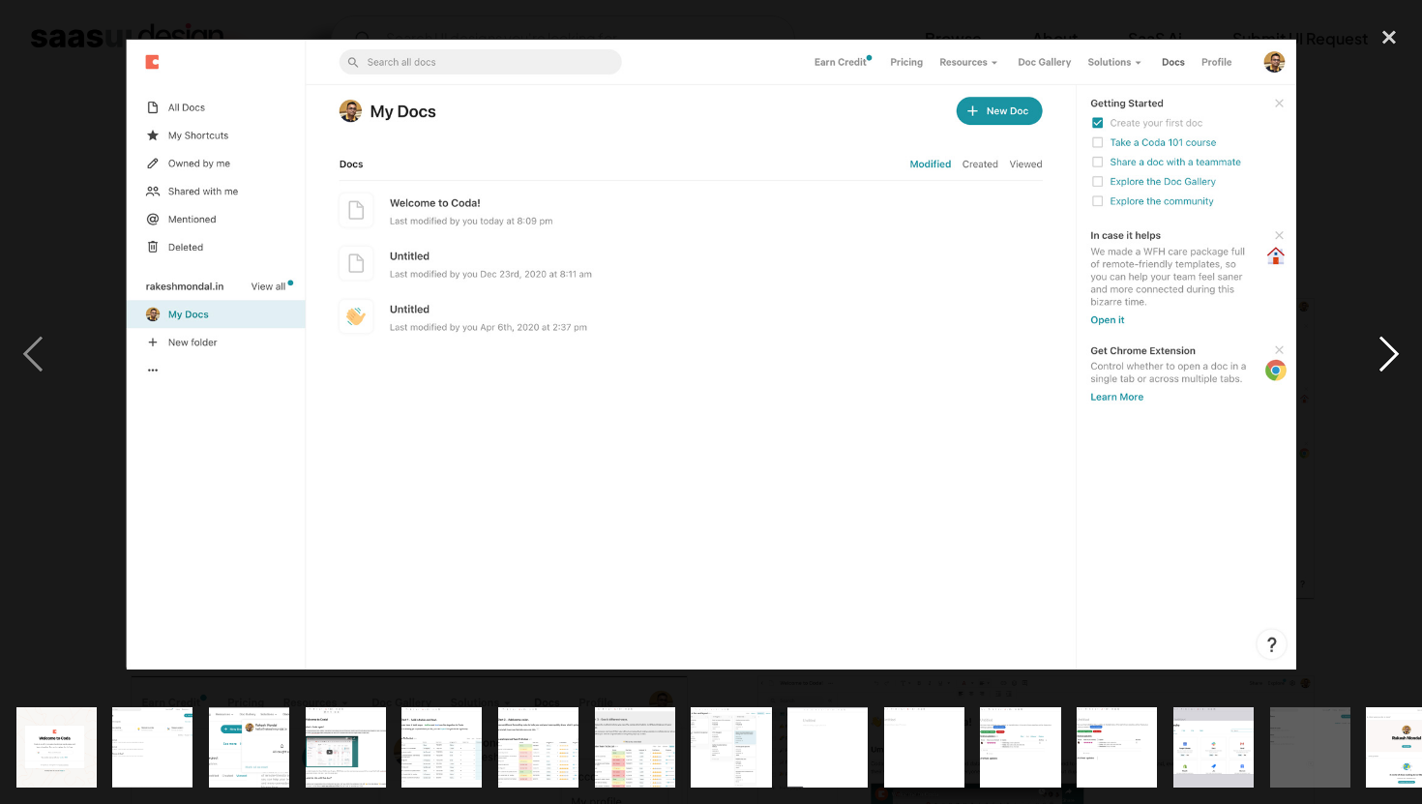
click at [1384, 351] on div "next image" at bounding box center [1389, 353] width 66 height 675
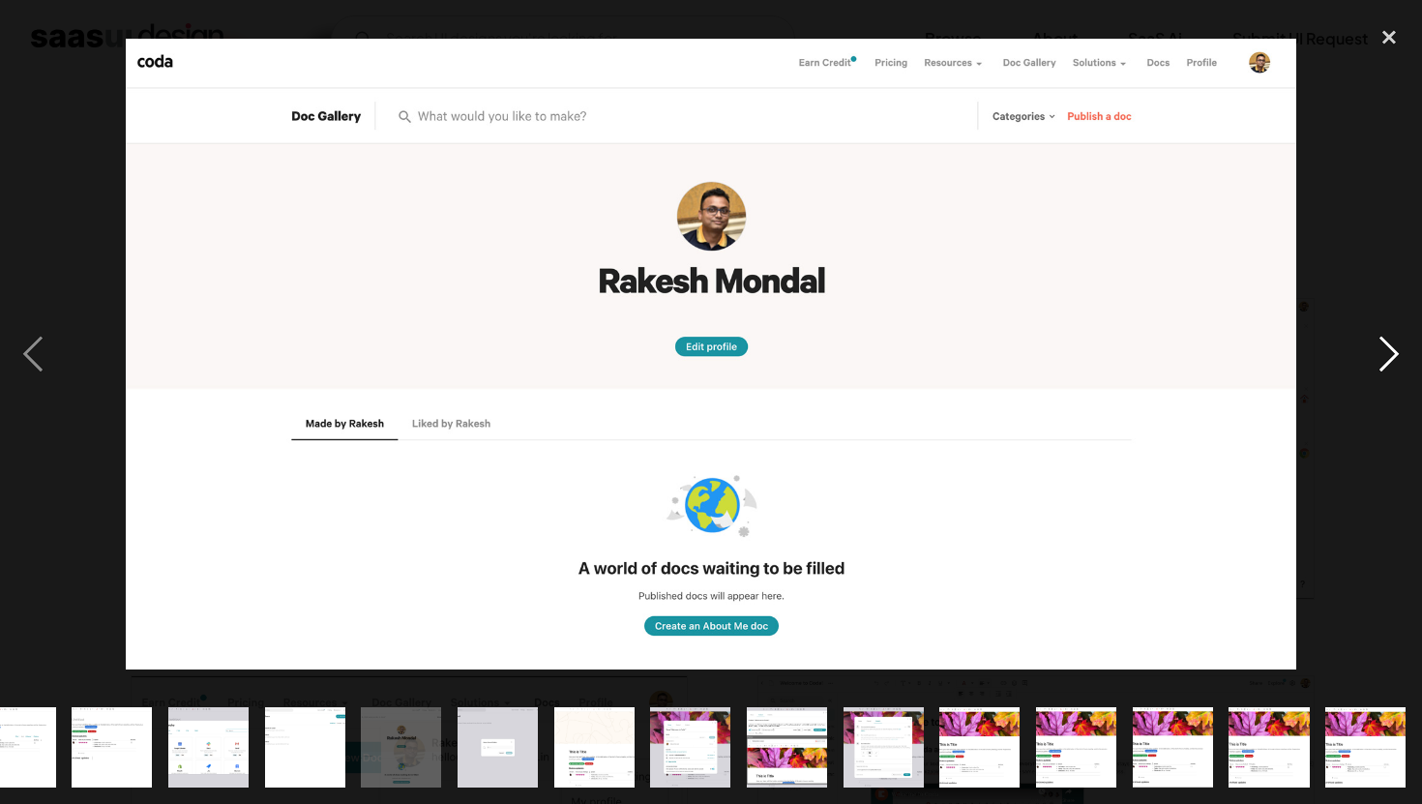
scroll to position [0, 1005]
click at [1384, 351] on div "next image" at bounding box center [1389, 353] width 66 height 675
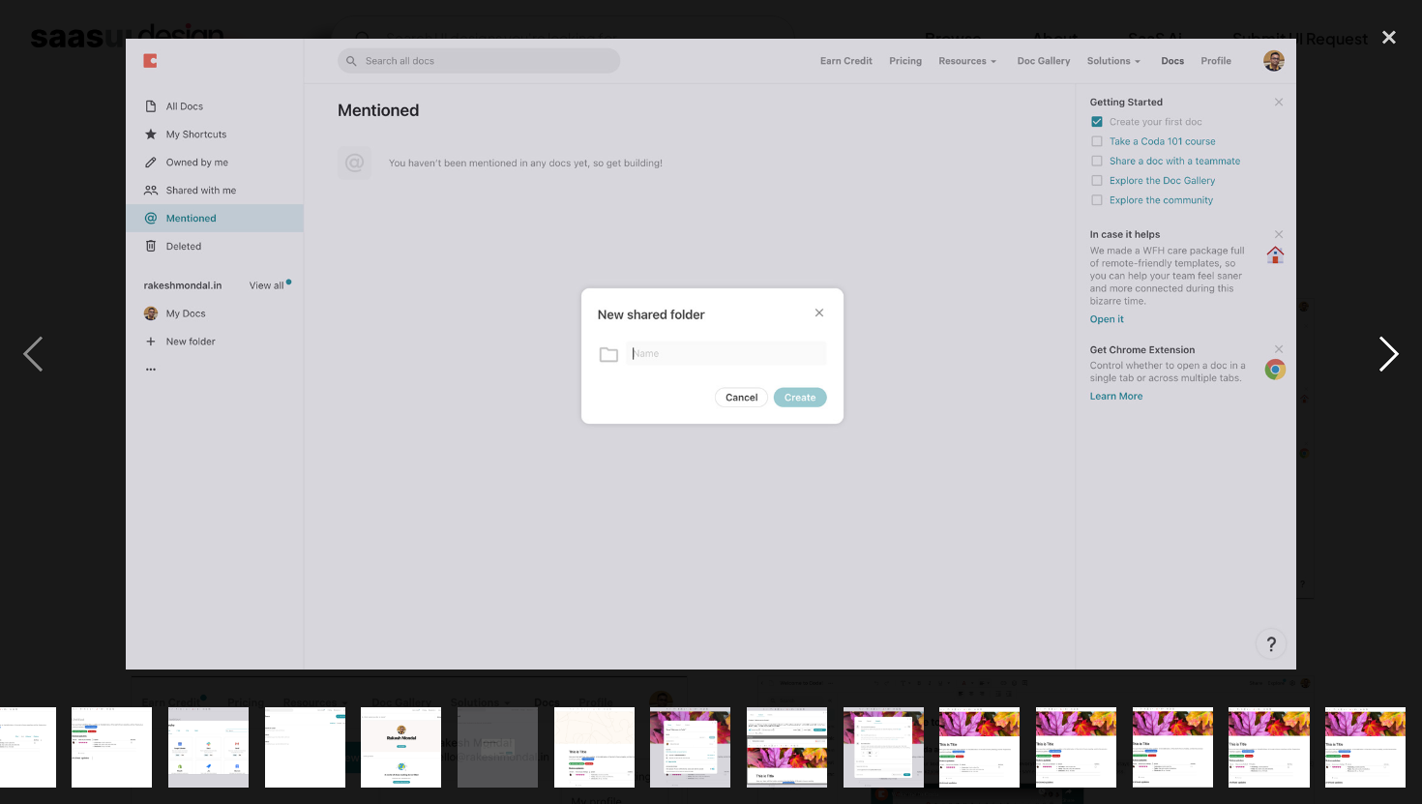
click at [1384, 351] on div "next image" at bounding box center [1389, 353] width 66 height 675
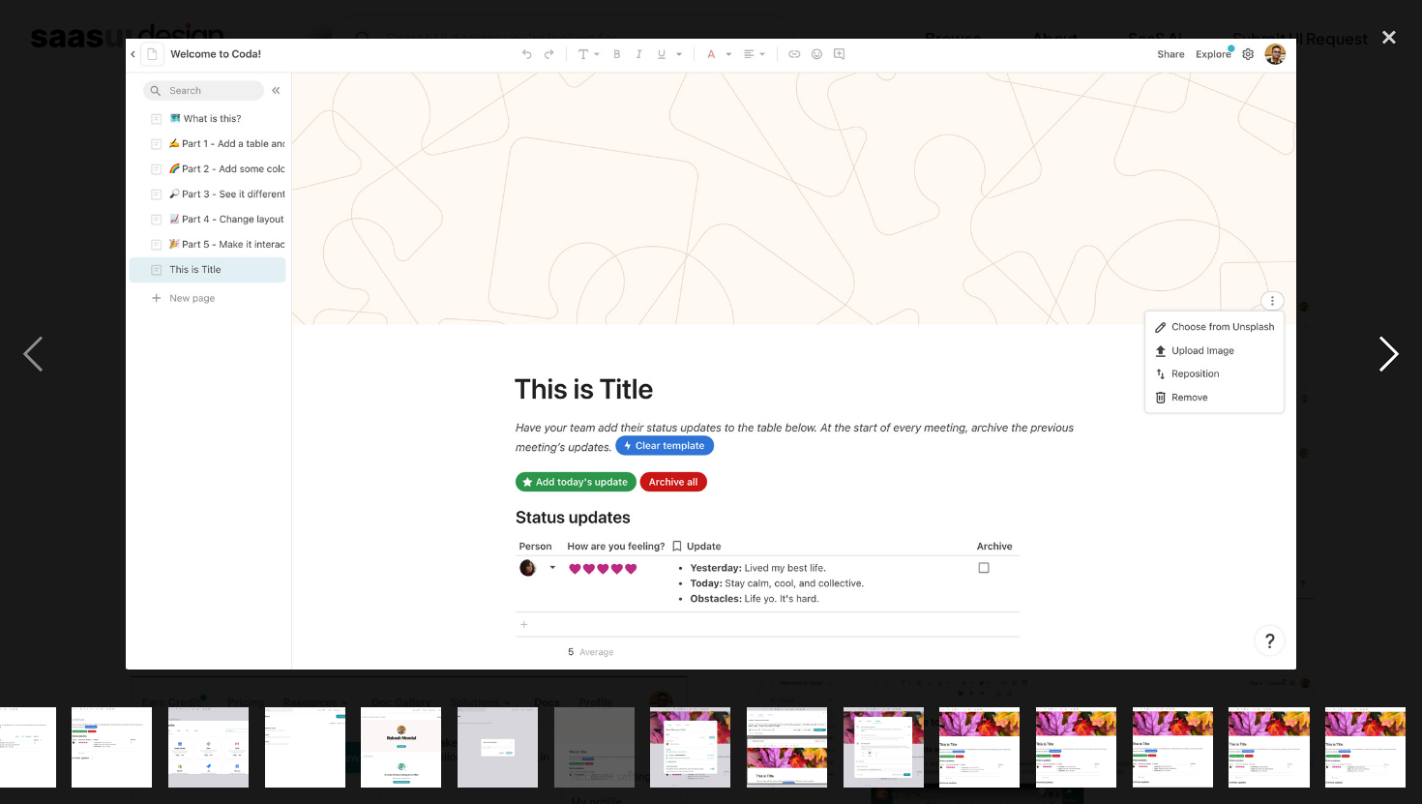
click at [1384, 351] on div "next image" at bounding box center [1389, 353] width 66 height 675
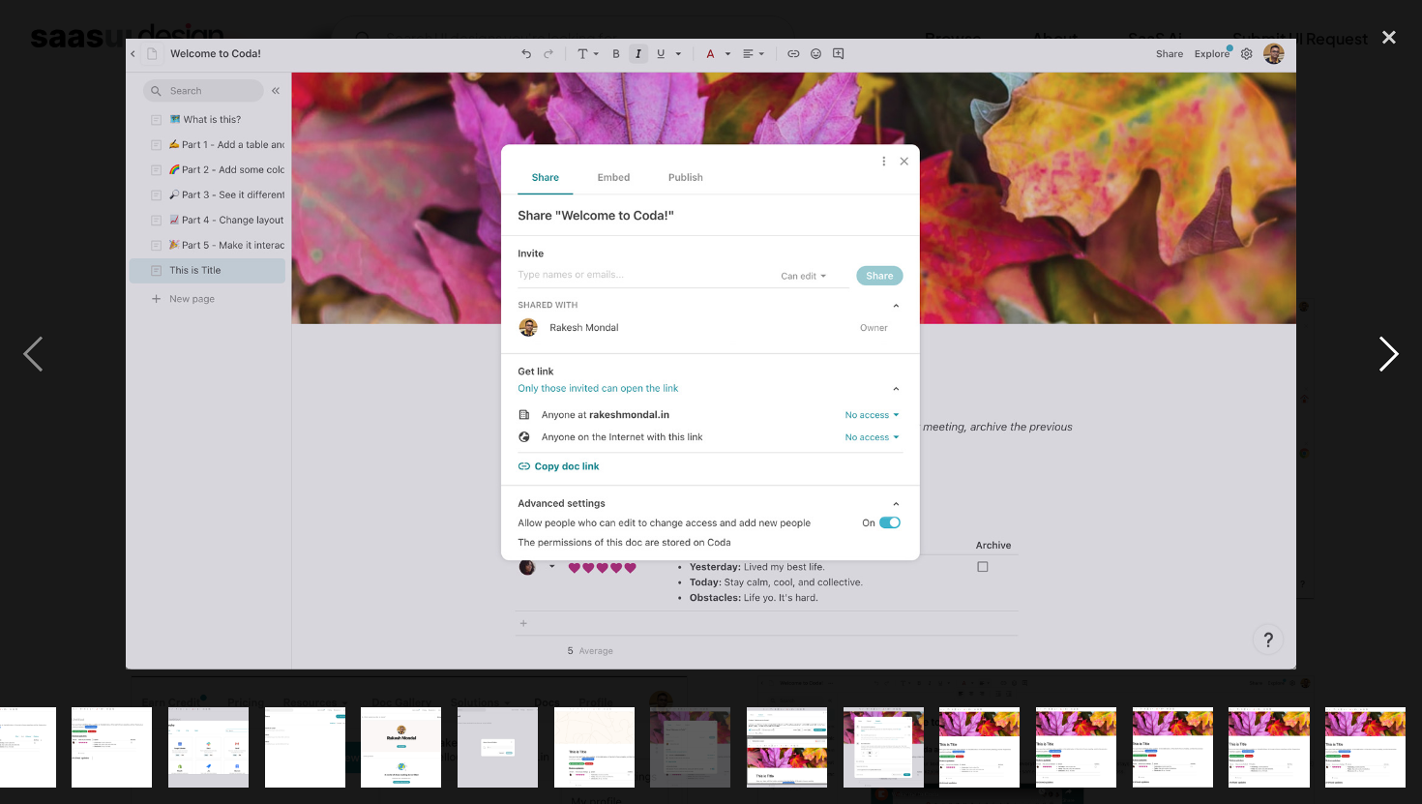
click at [1383, 351] on div "next image" at bounding box center [1389, 353] width 66 height 675
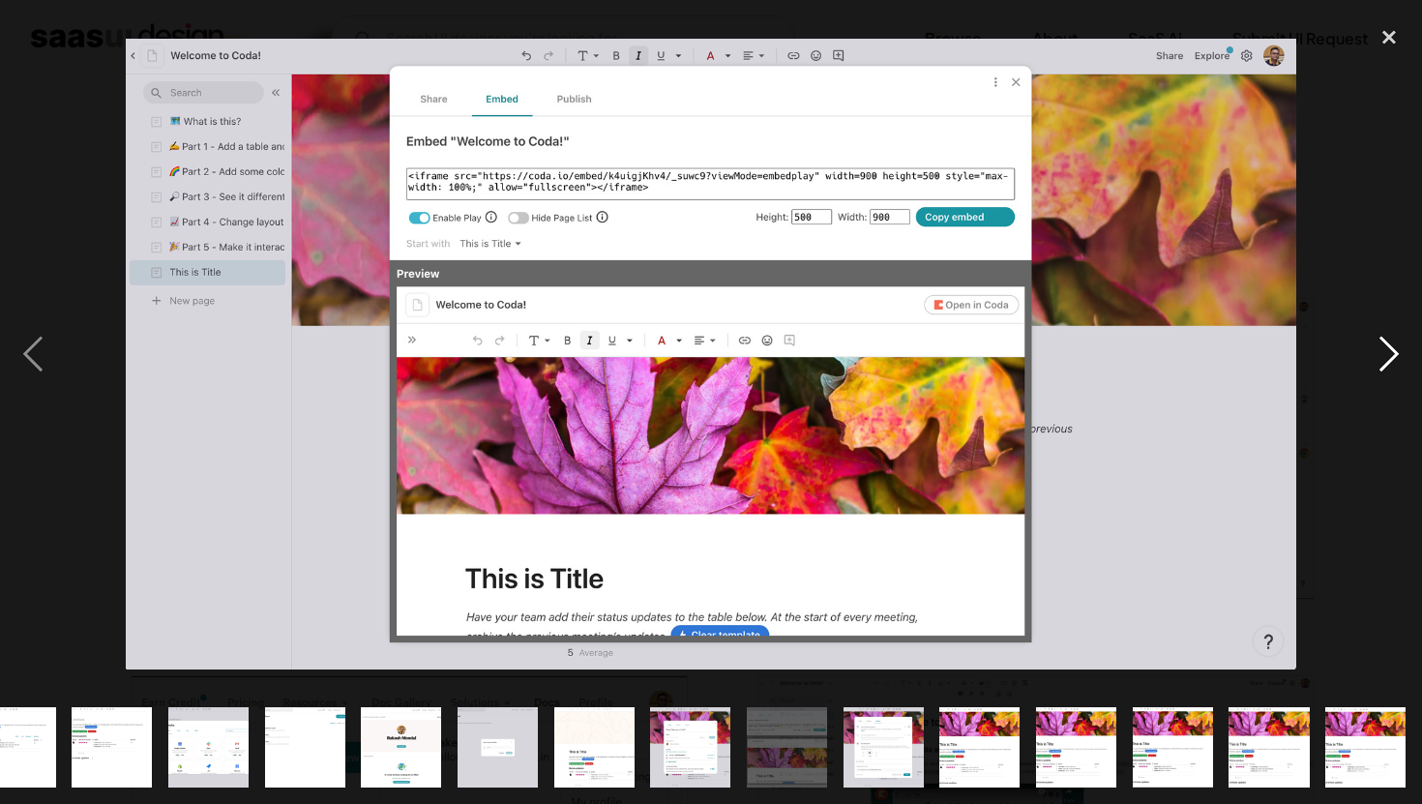
click at [1376, 351] on div "next image" at bounding box center [1389, 353] width 66 height 675
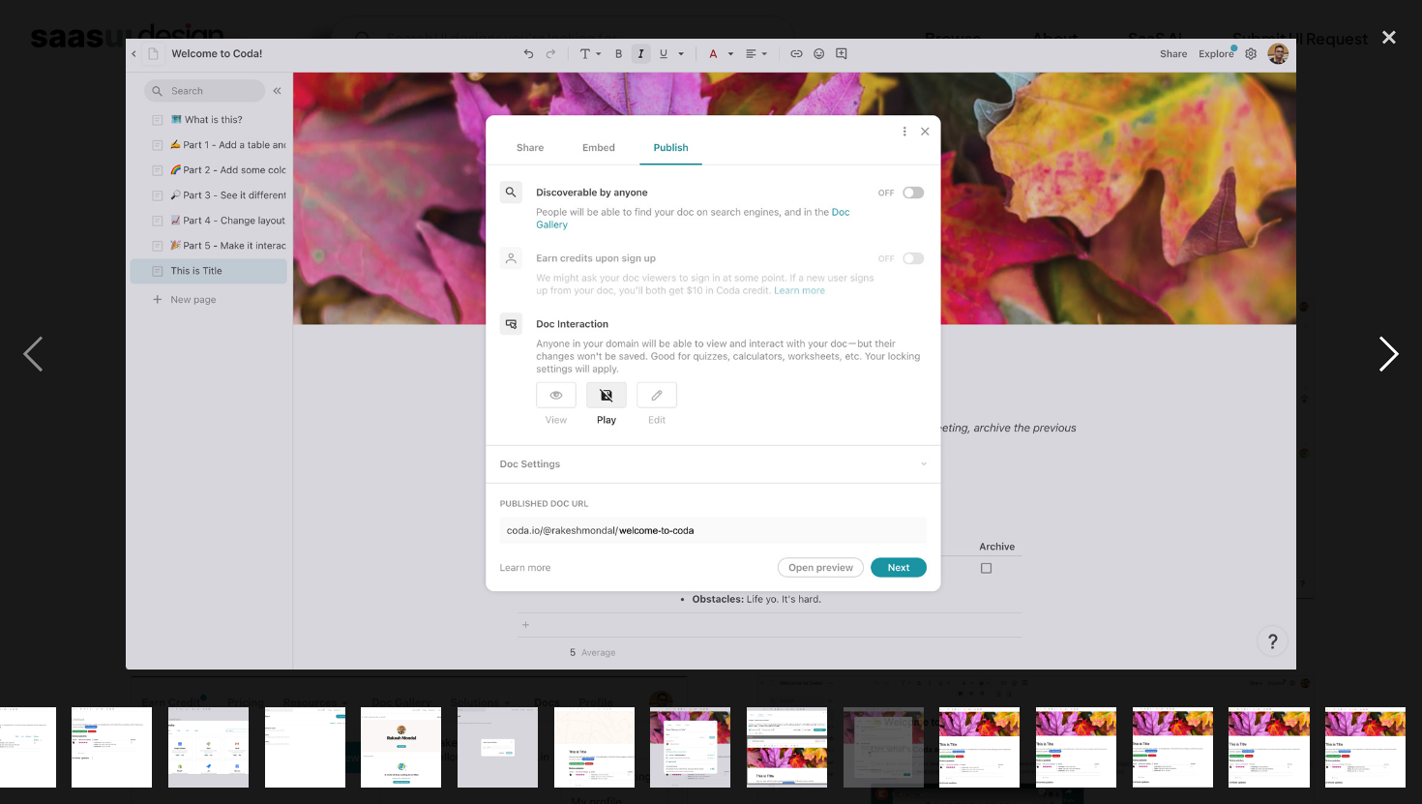
click at [1376, 351] on div "next image" at bounding box center [1389, 353] width 66 height 675
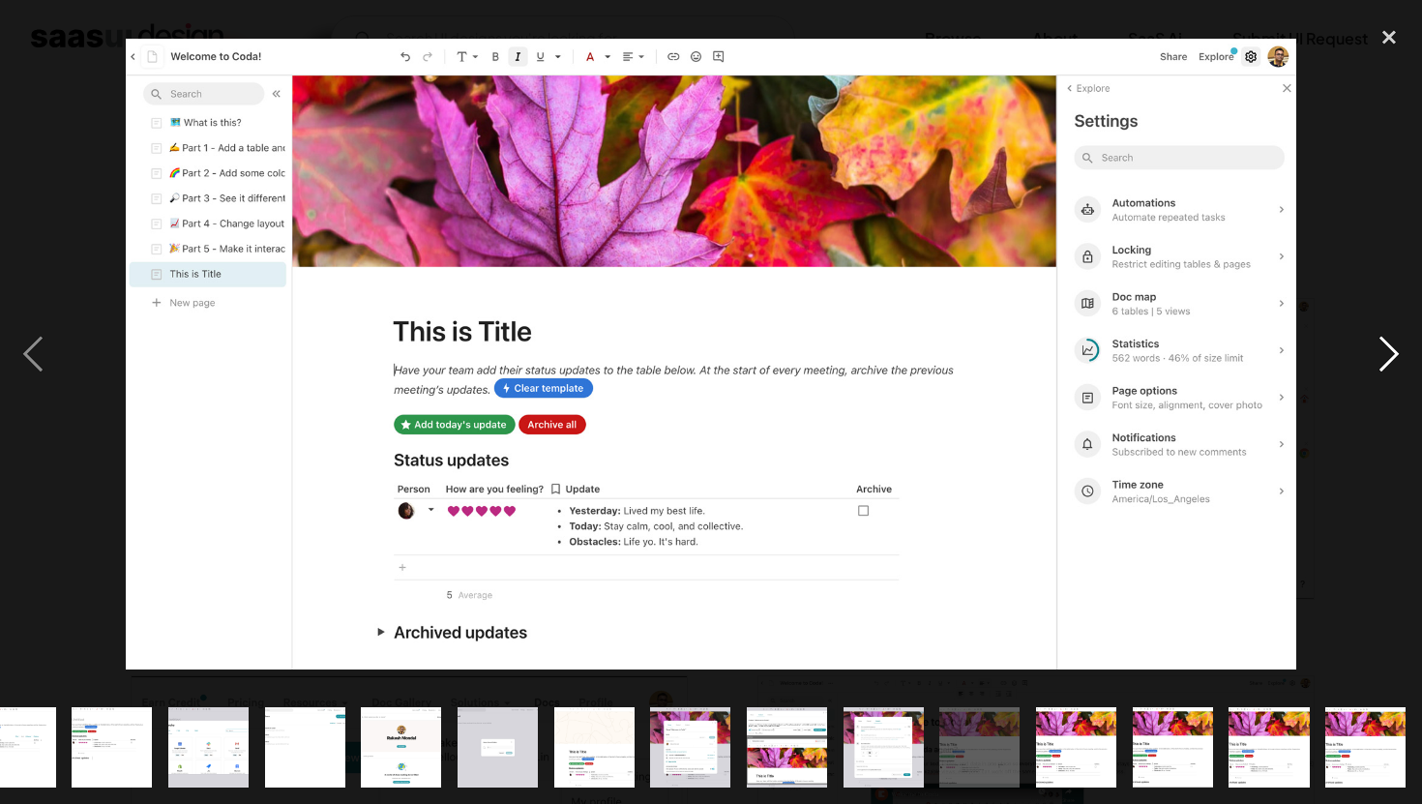
click at [1376, 351] on div "next image" at bounding box center [1389, 353] width 66 height 675
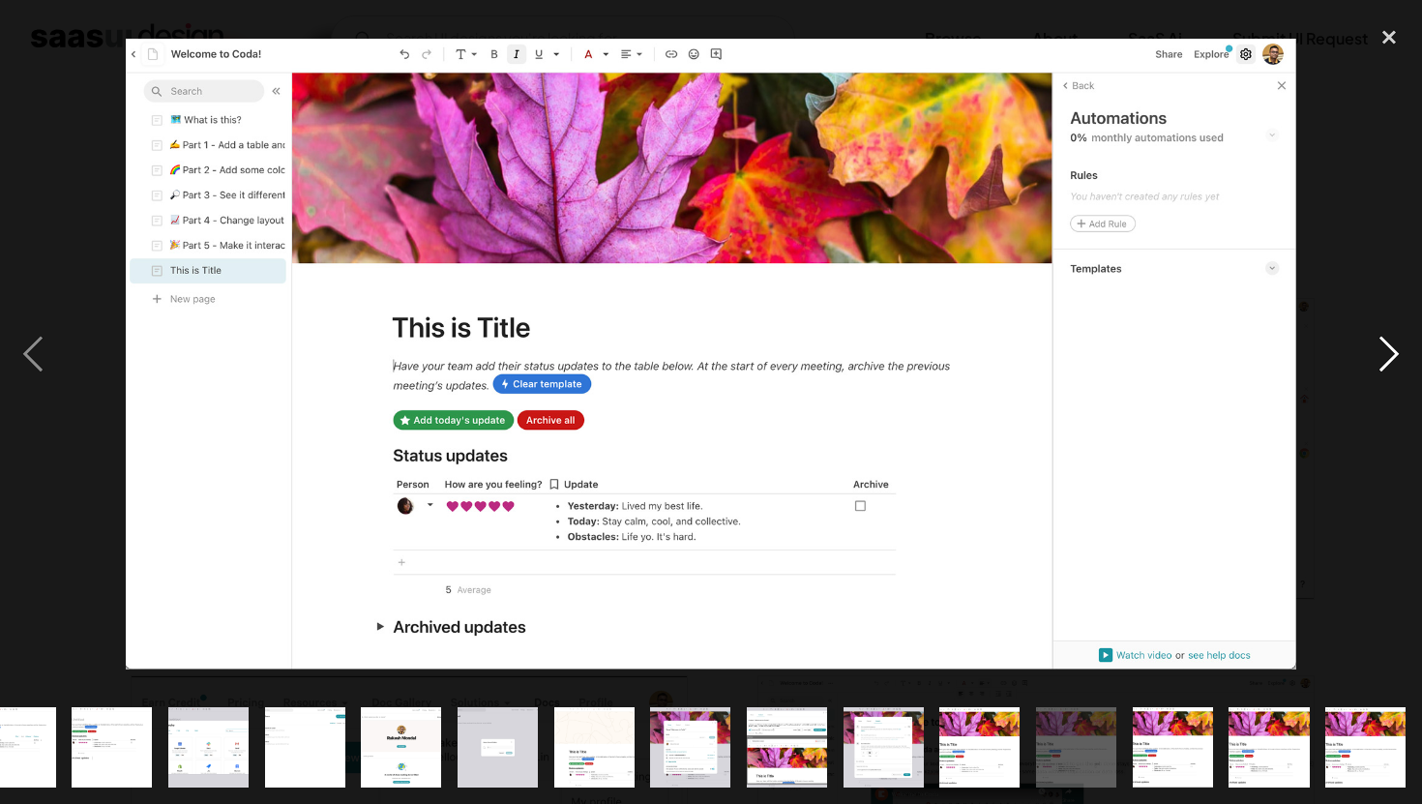
click at [1376, 351] on div "next image" at bounding box center [1389, 353] width 66 height 675
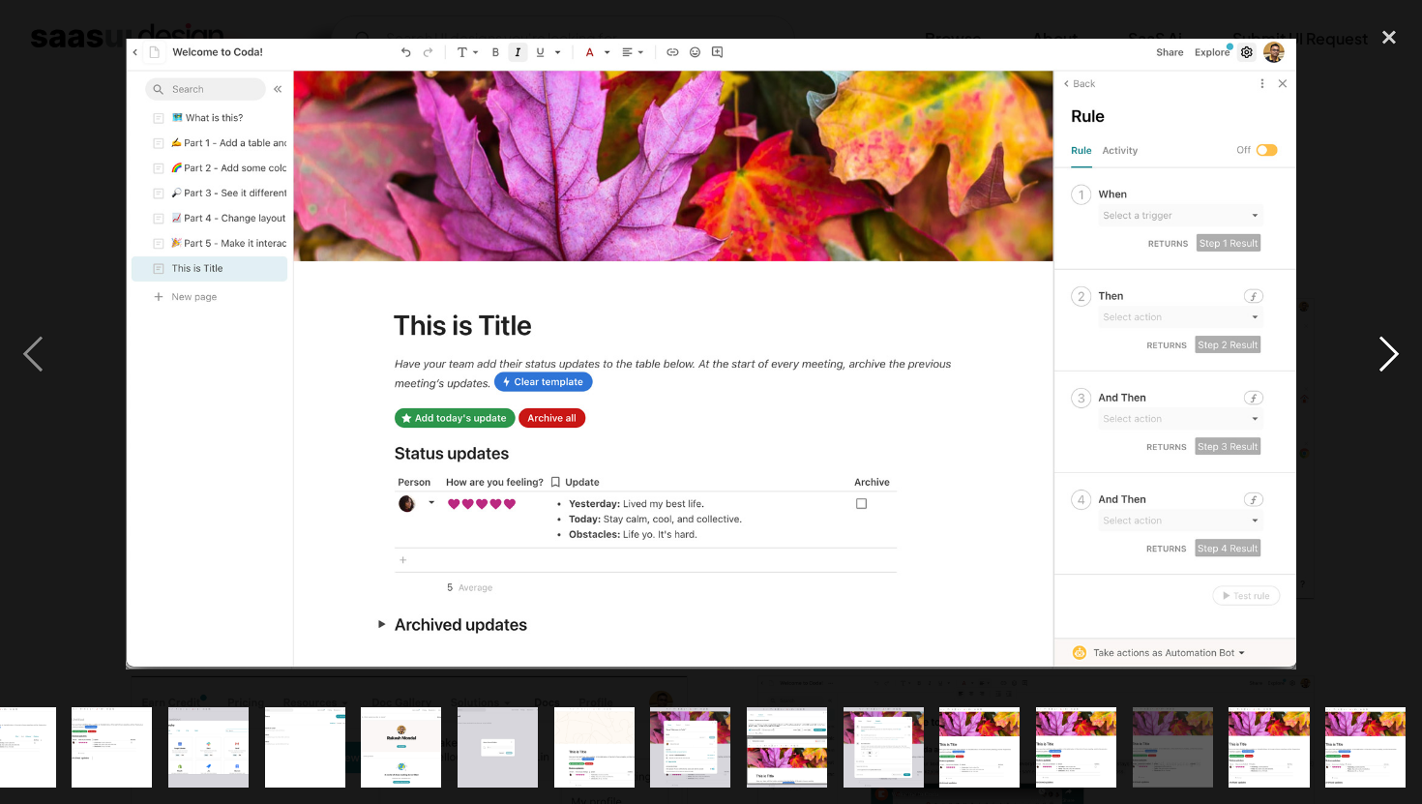
click at [1391, 346] on div "next image" at bounding box center [1389, 353] width 66 height 675
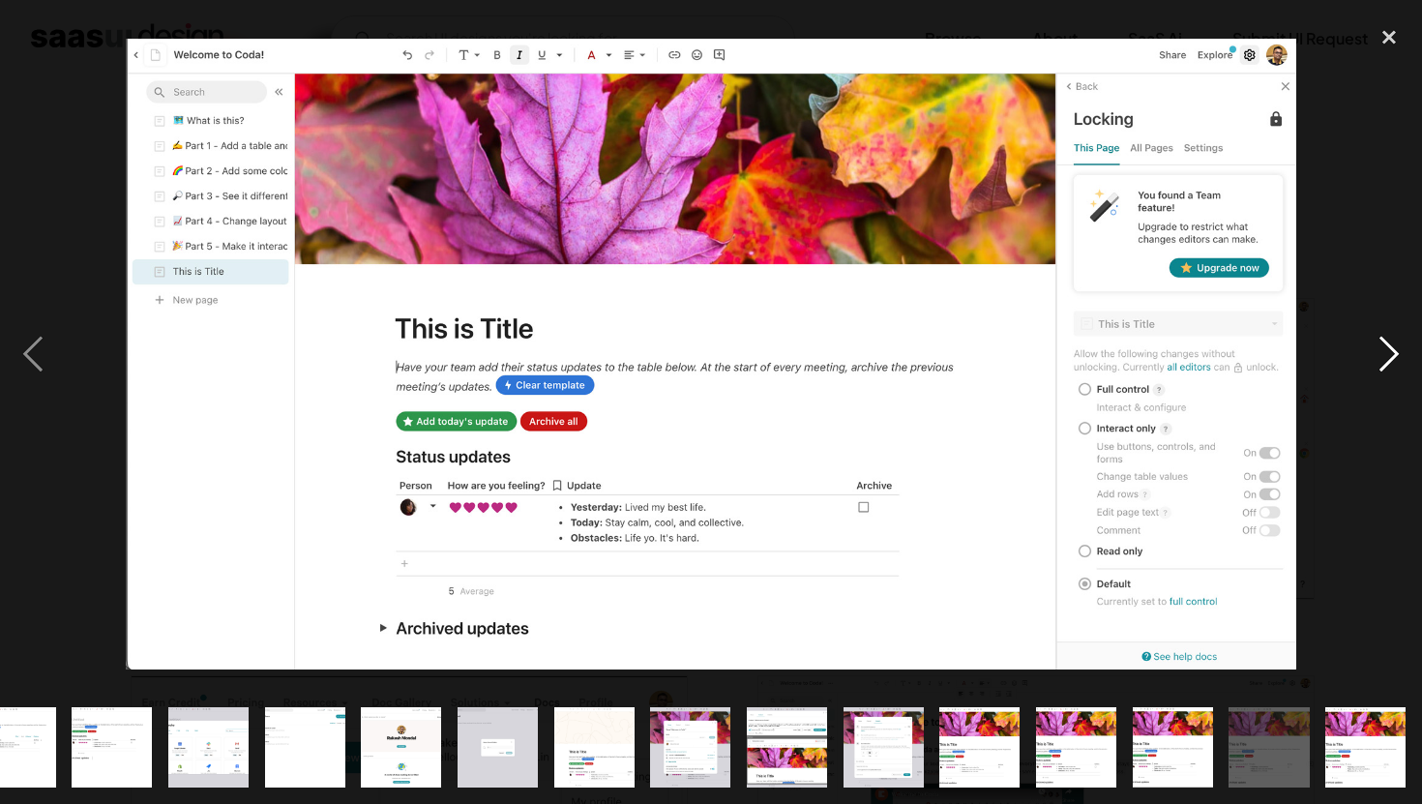
click at [1391, 346] on div "next image" at bounding box center [1389, 353] width 66 height 675
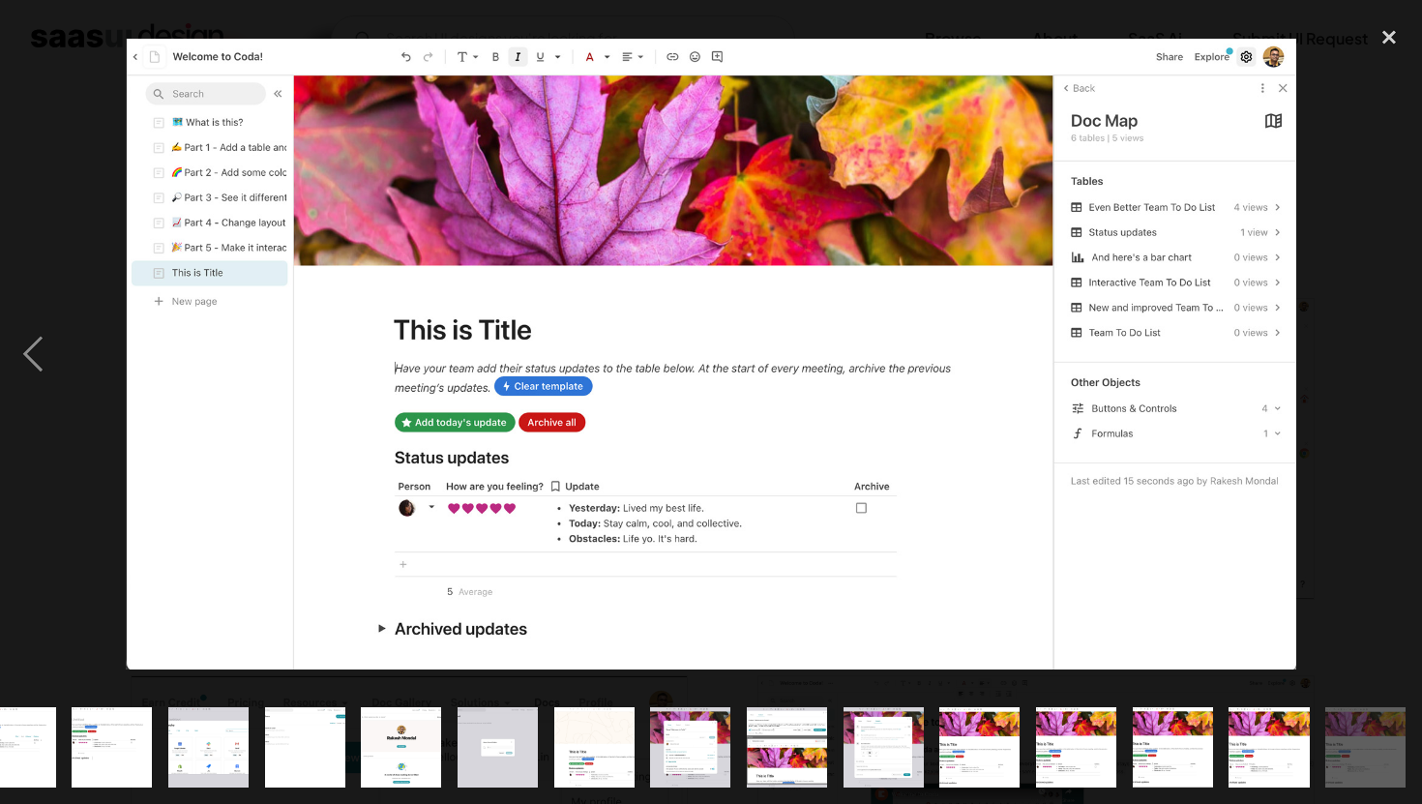
click at [1391, 346] on div "next image" at bounding box center [1389, 353] width 66 height 675
click at [1375, 354] on div "next image" at bounding box center [1389, 353] width 66 height 675
click at [1383, 34] on div "close lightbox" at bounding box center [1389, 37] width 66 height 43
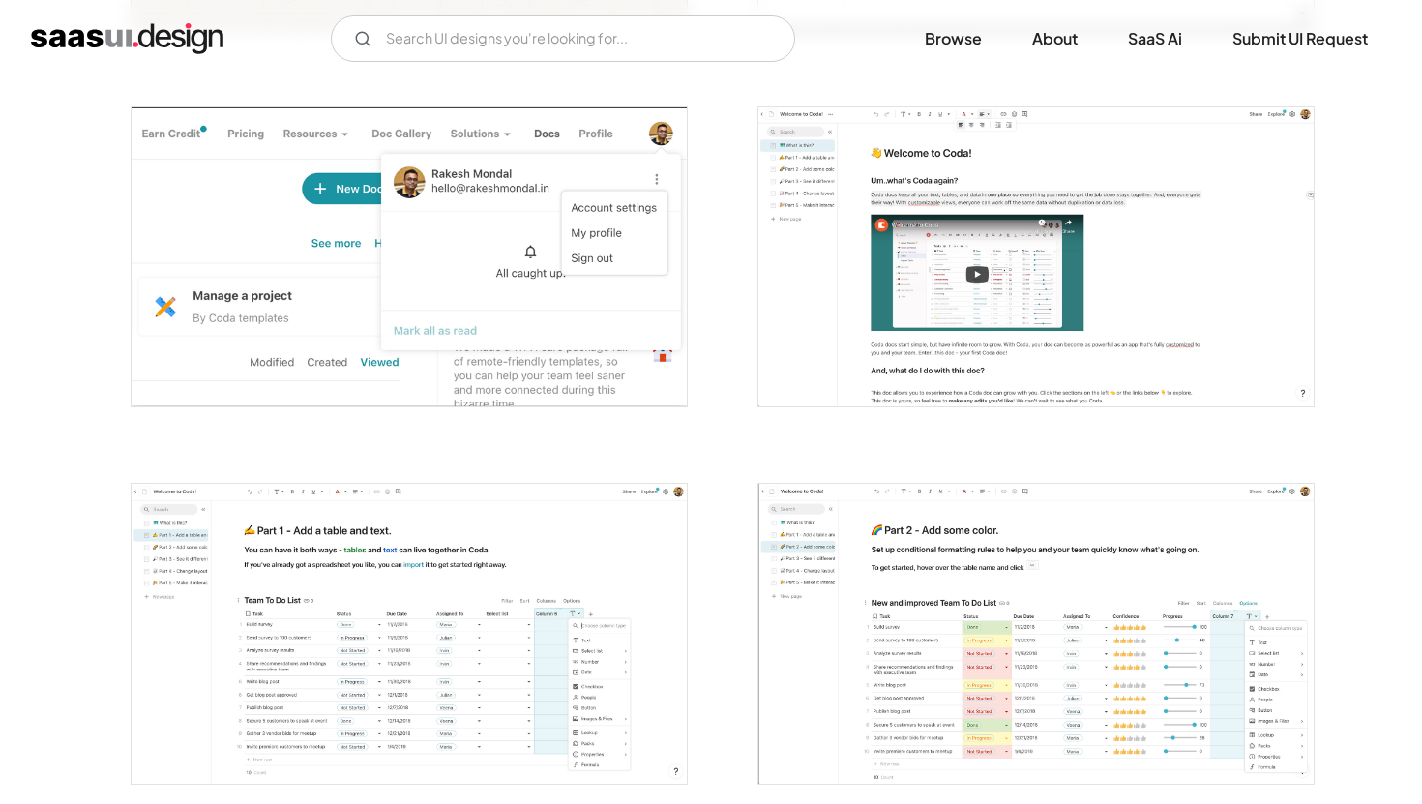
scroll to position [846, 0]
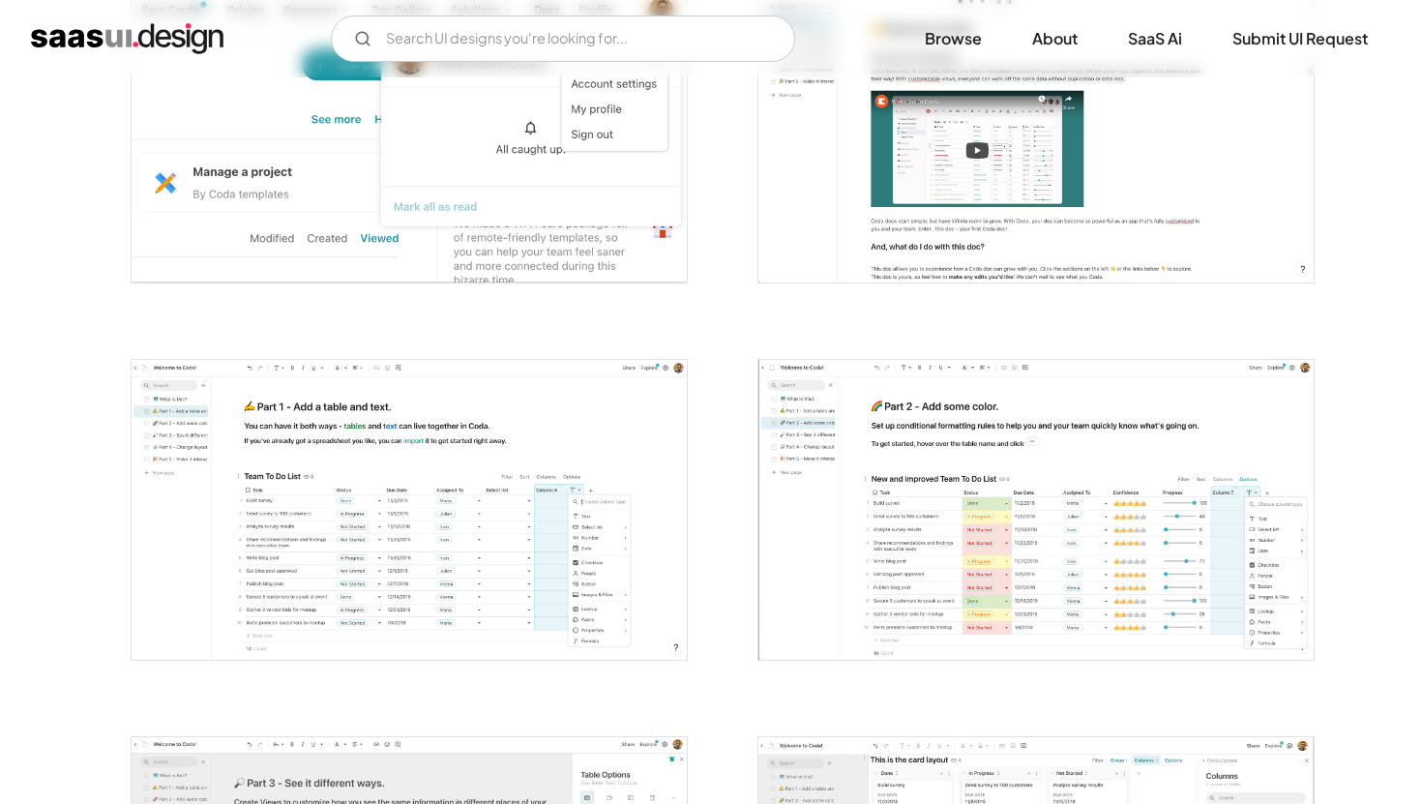
click at [1002, 577] on img "open lightbox" at bounding box center [1035, 509] width 555 height 299
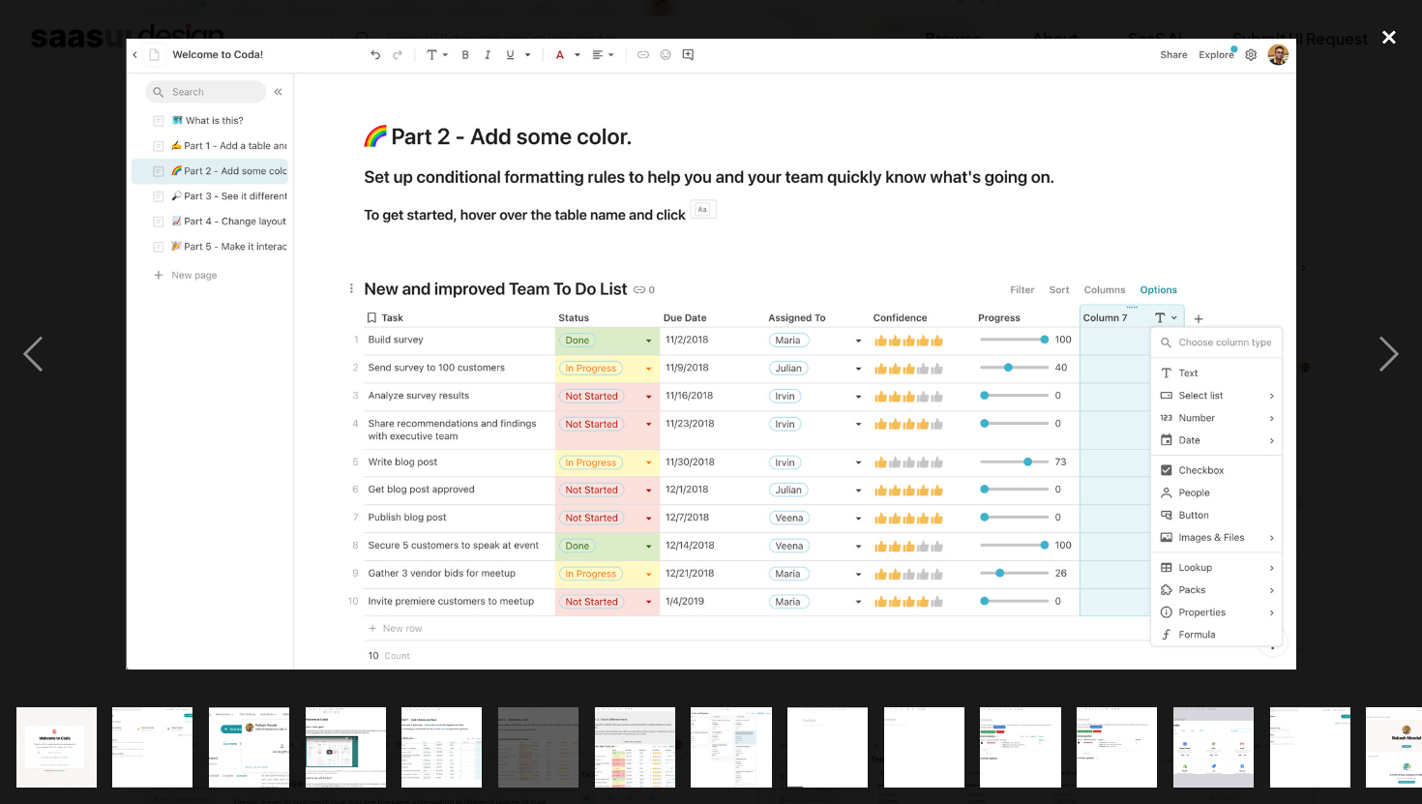
click at [1397, 44] on div "close lightbox" at bounding box center [1389, 37] width 66 height 43
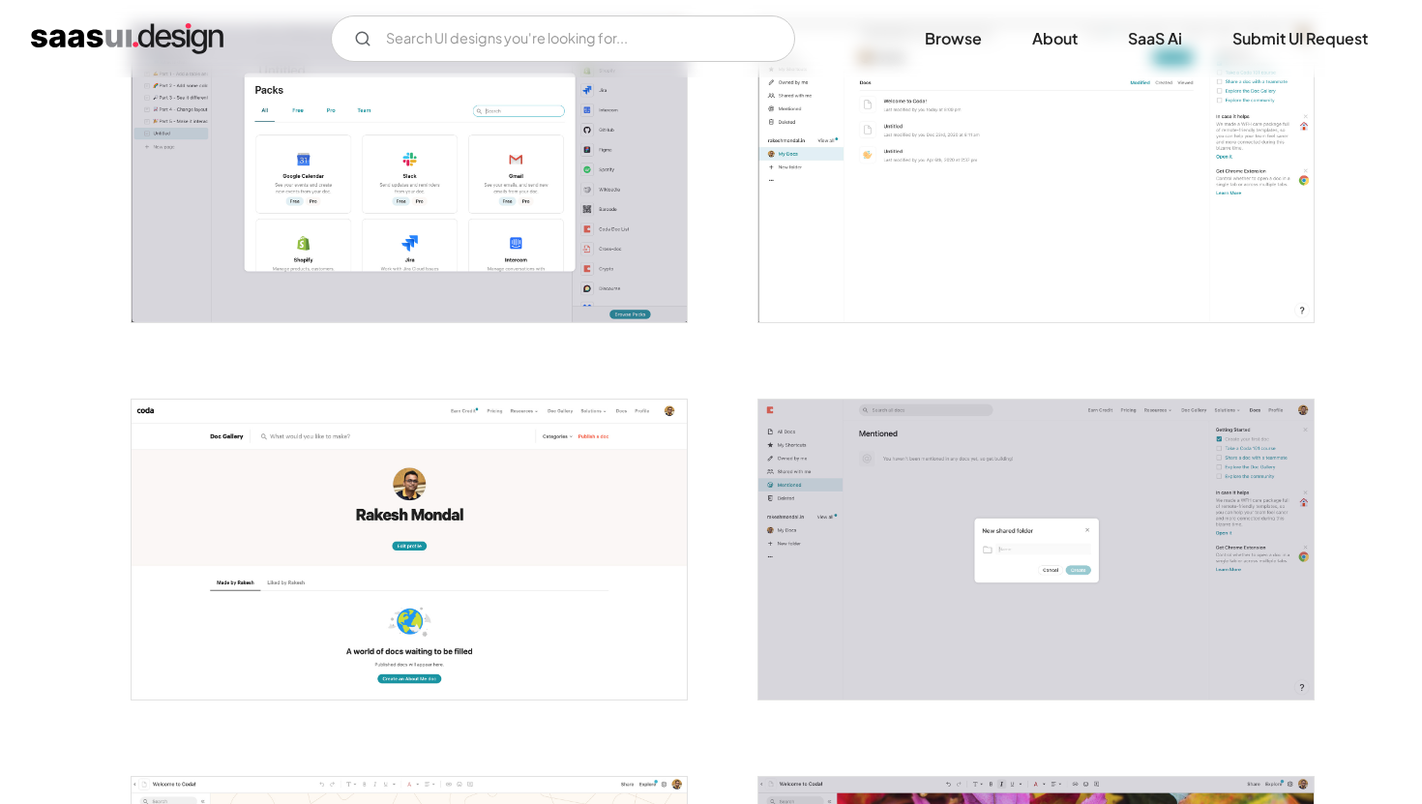
scroll to position [1813, 0]
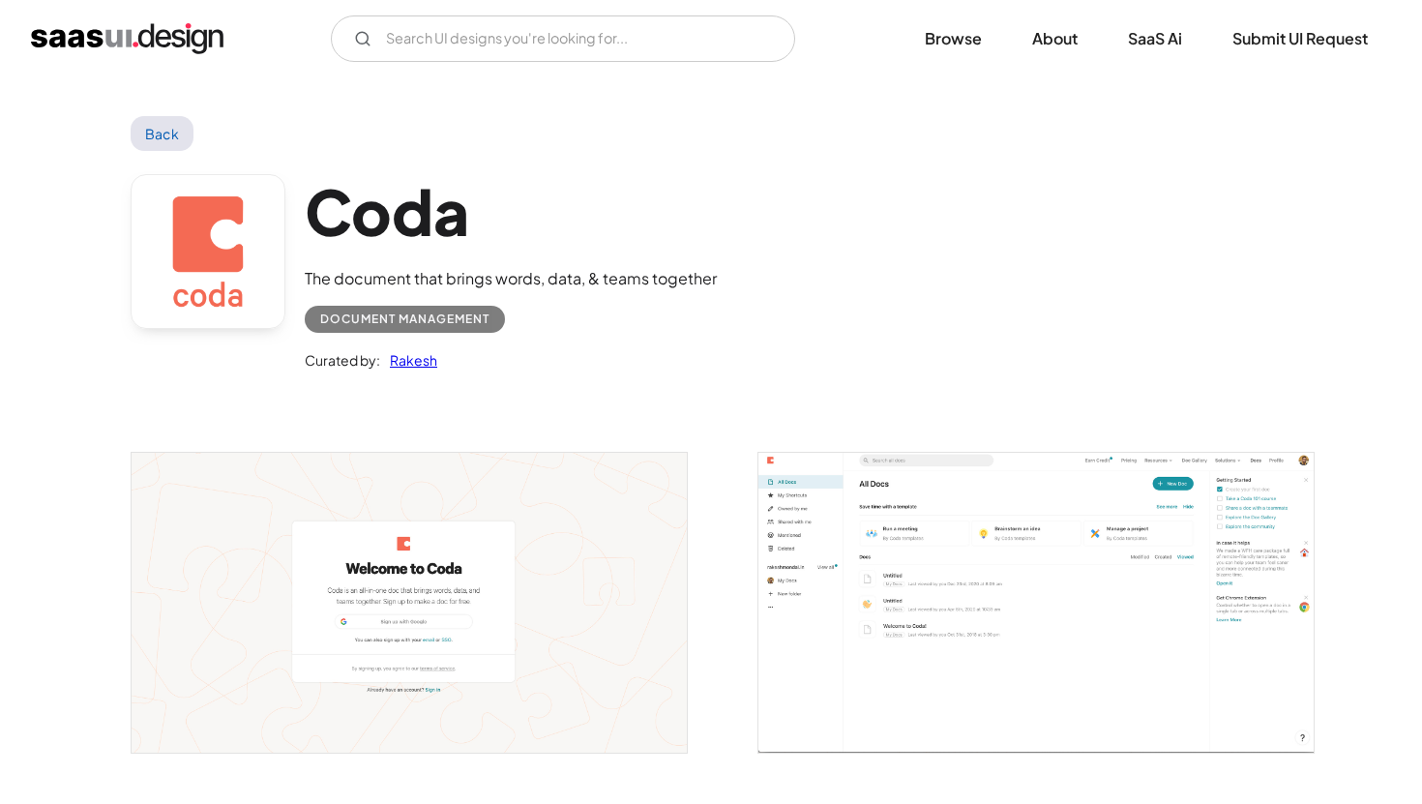
click at [804, 589] on img "open lightbox" at bounding box center [1035, 602] width 555 height 299
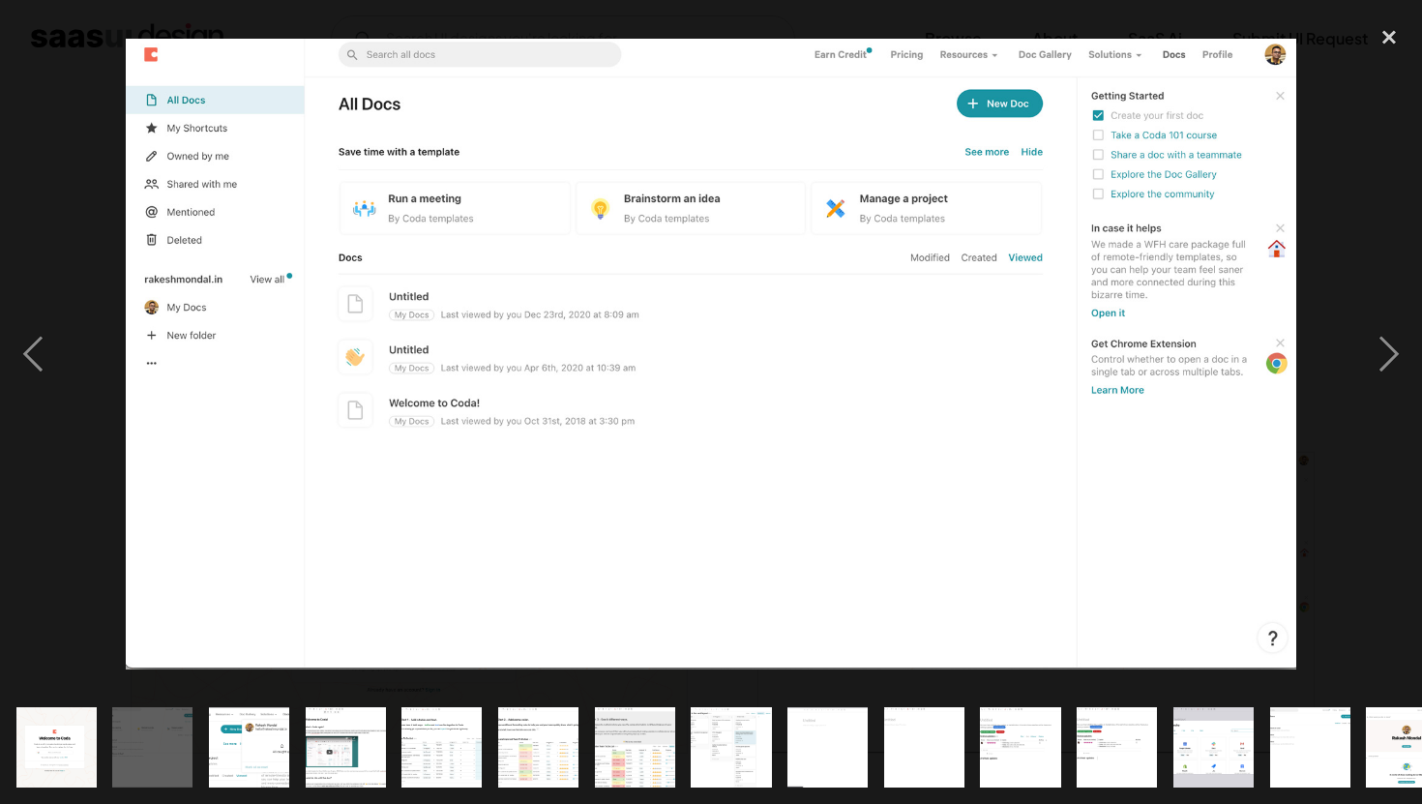
click at [777, 408] on img at bounding box center [711, 354] width 1170 height 631
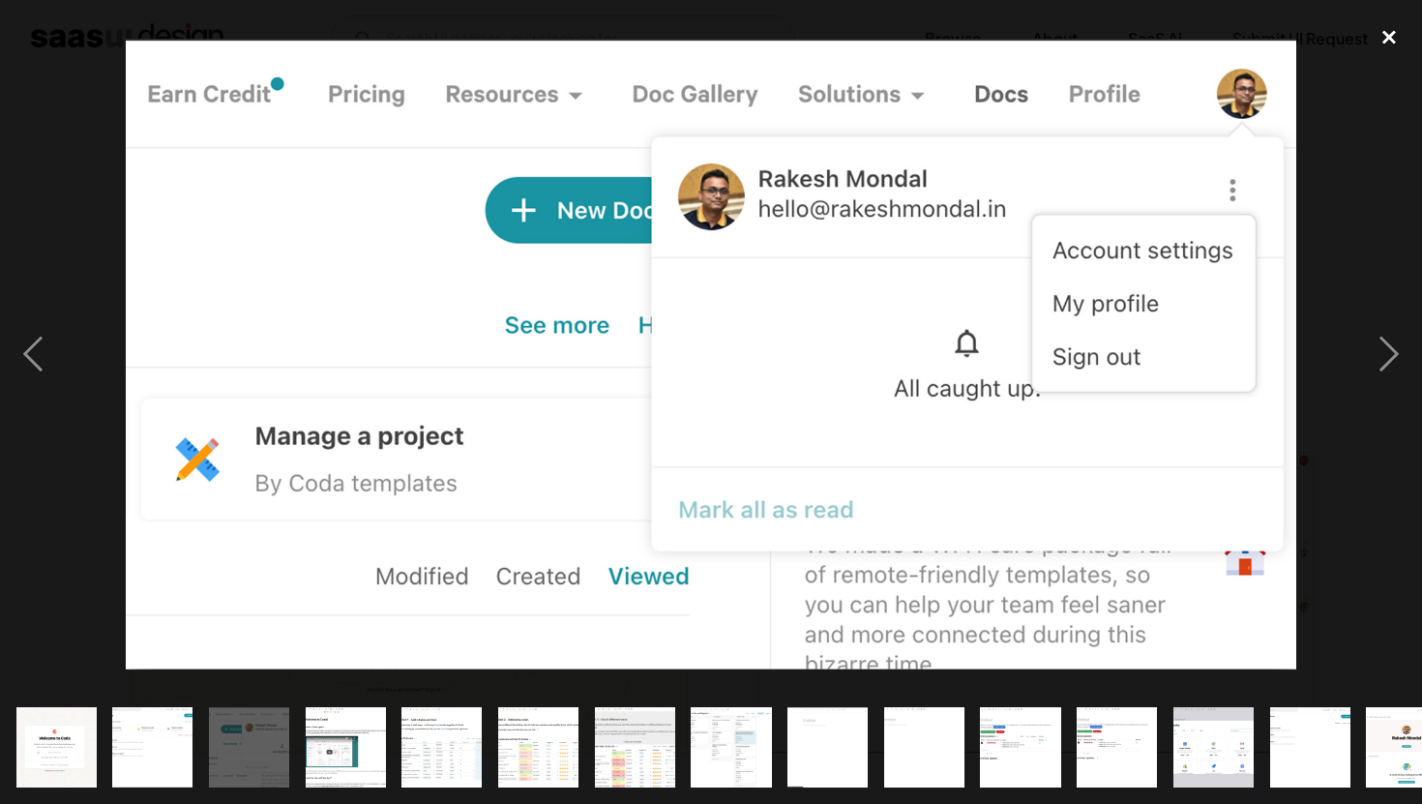
click at [1408, 47] on div "close lightbox" at bounding box center [1389, 37] width 66 height 43
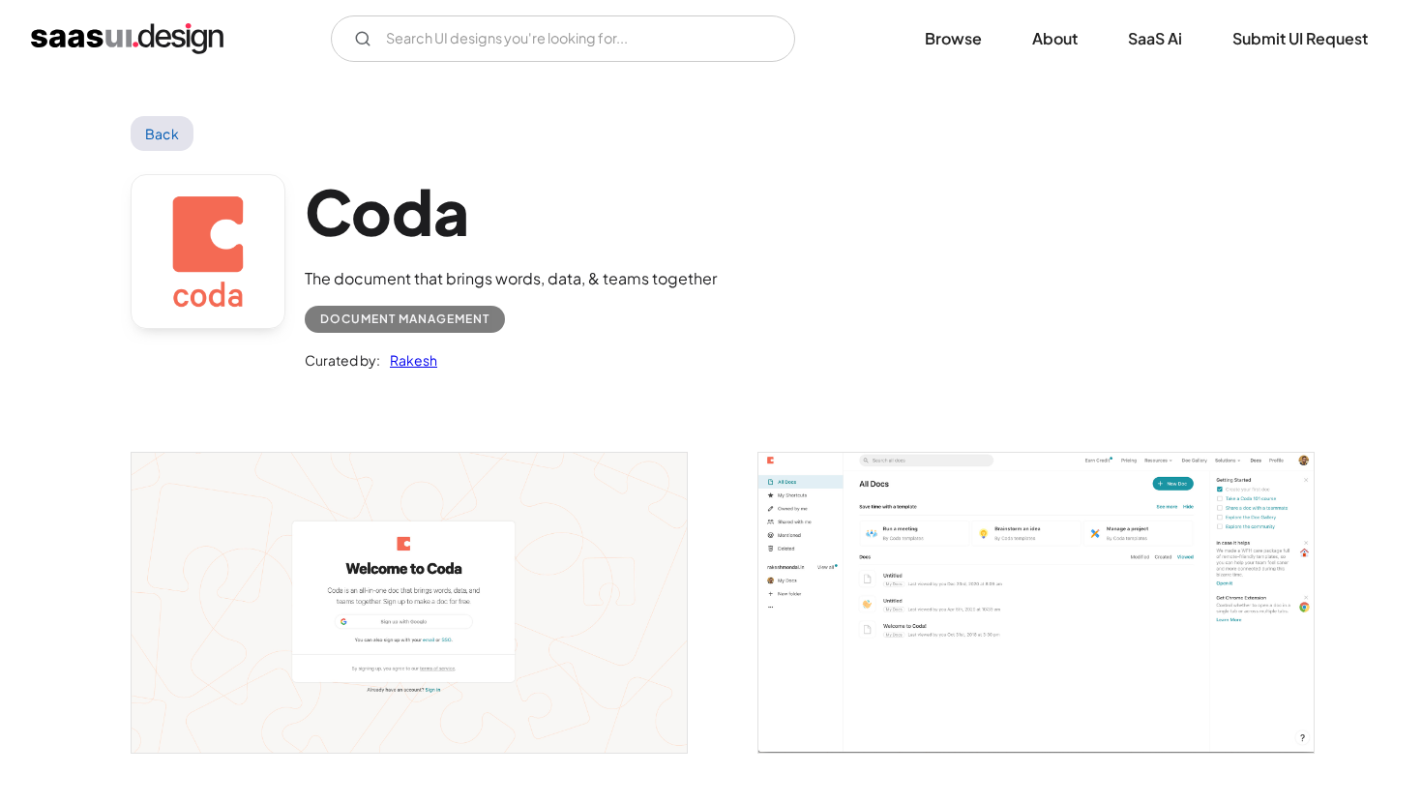
click at [152, 129] on link "Back" at bounding box center [162, 133] width 63 height 35
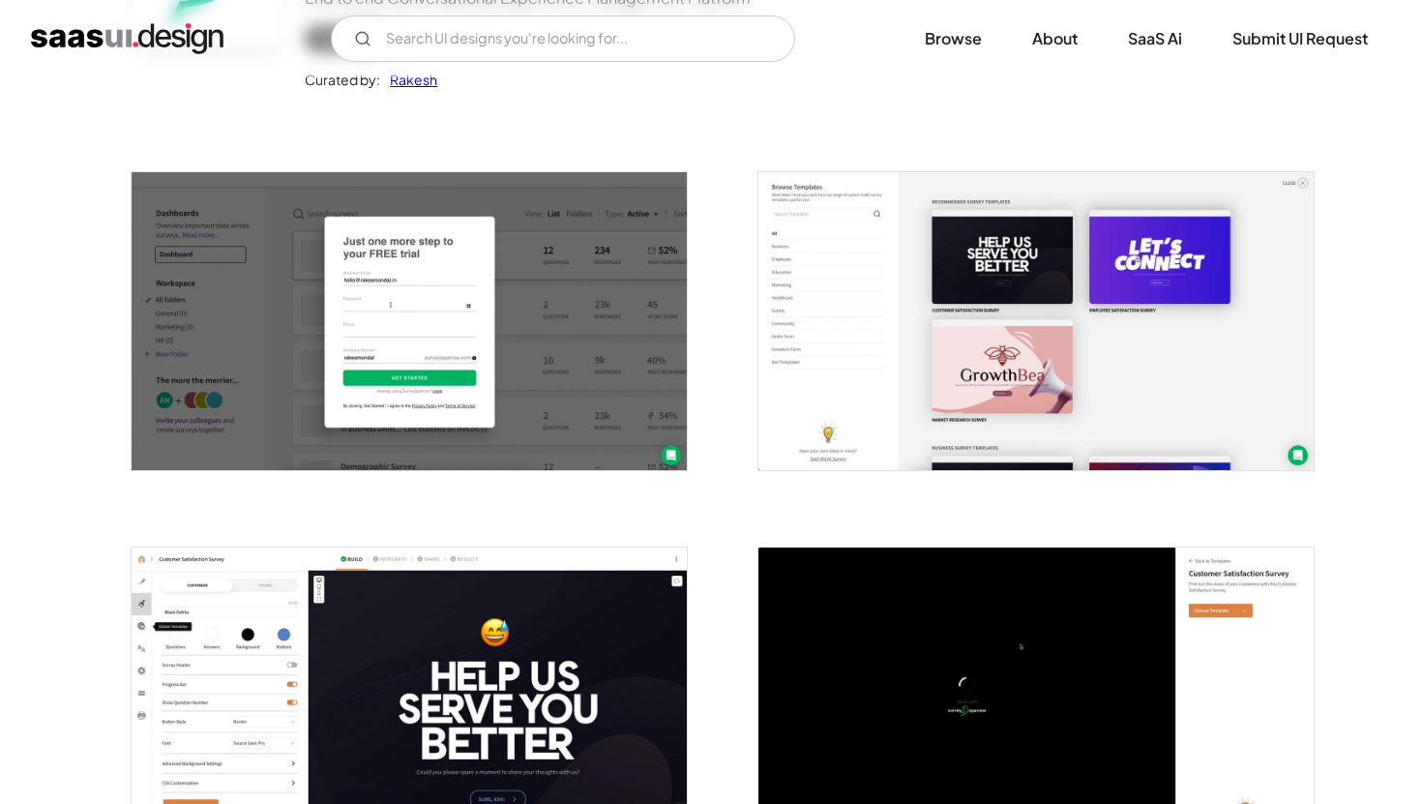
scroll to position [310, 0]
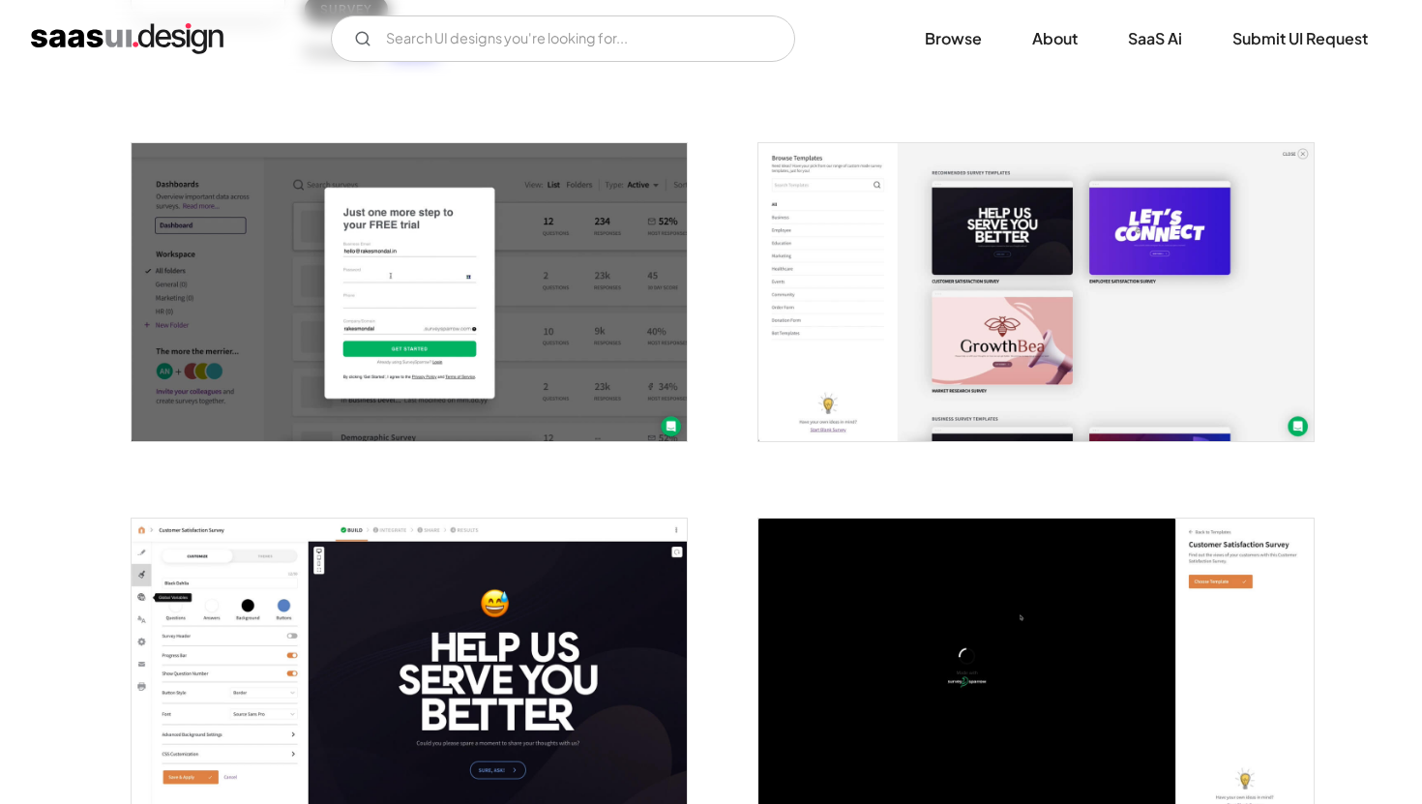
click at [488, 310] on img "open lightbox" at bounding box center [409, 292] width 555 height 298
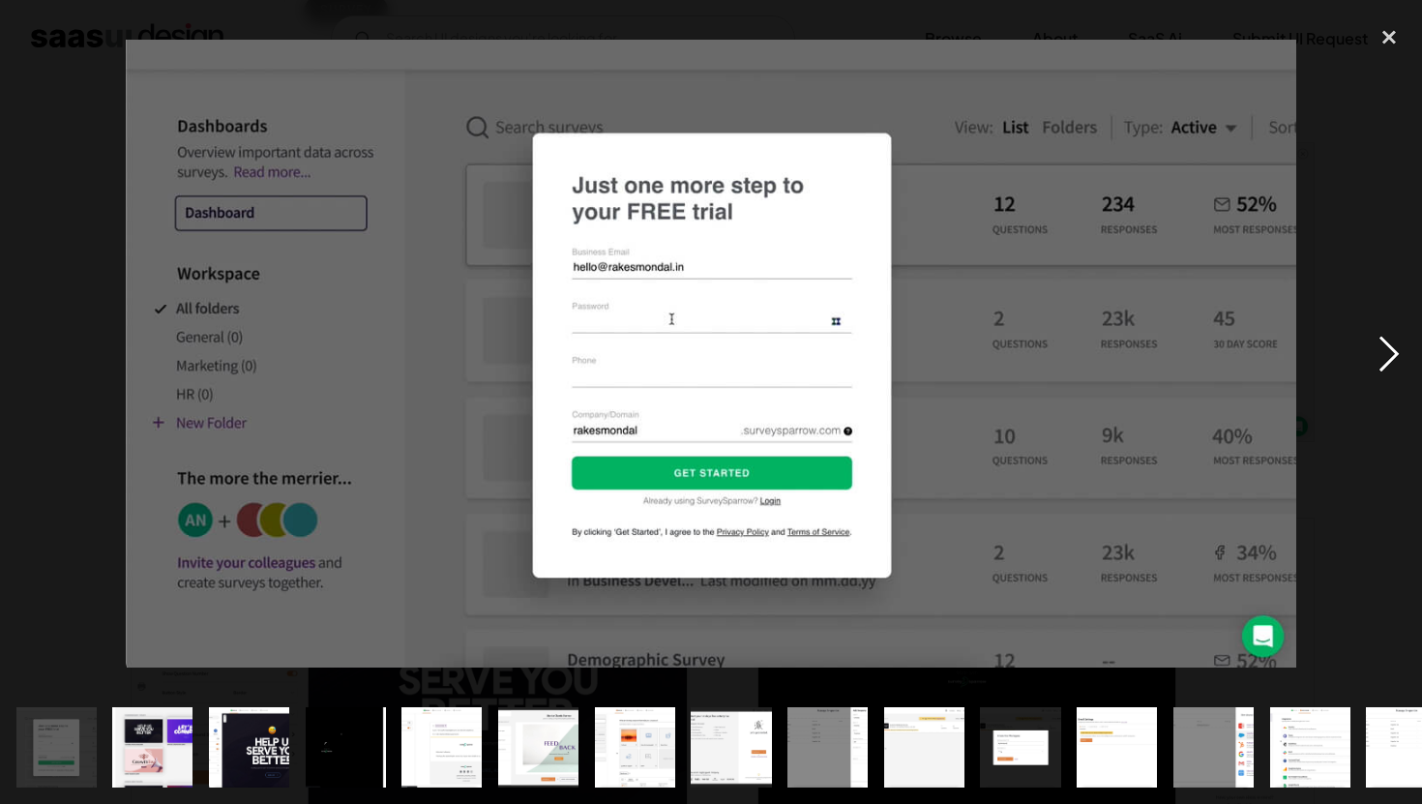
click at [1374, 358] on div "next image" at bounding box center [1389, 353] width 66 height 675
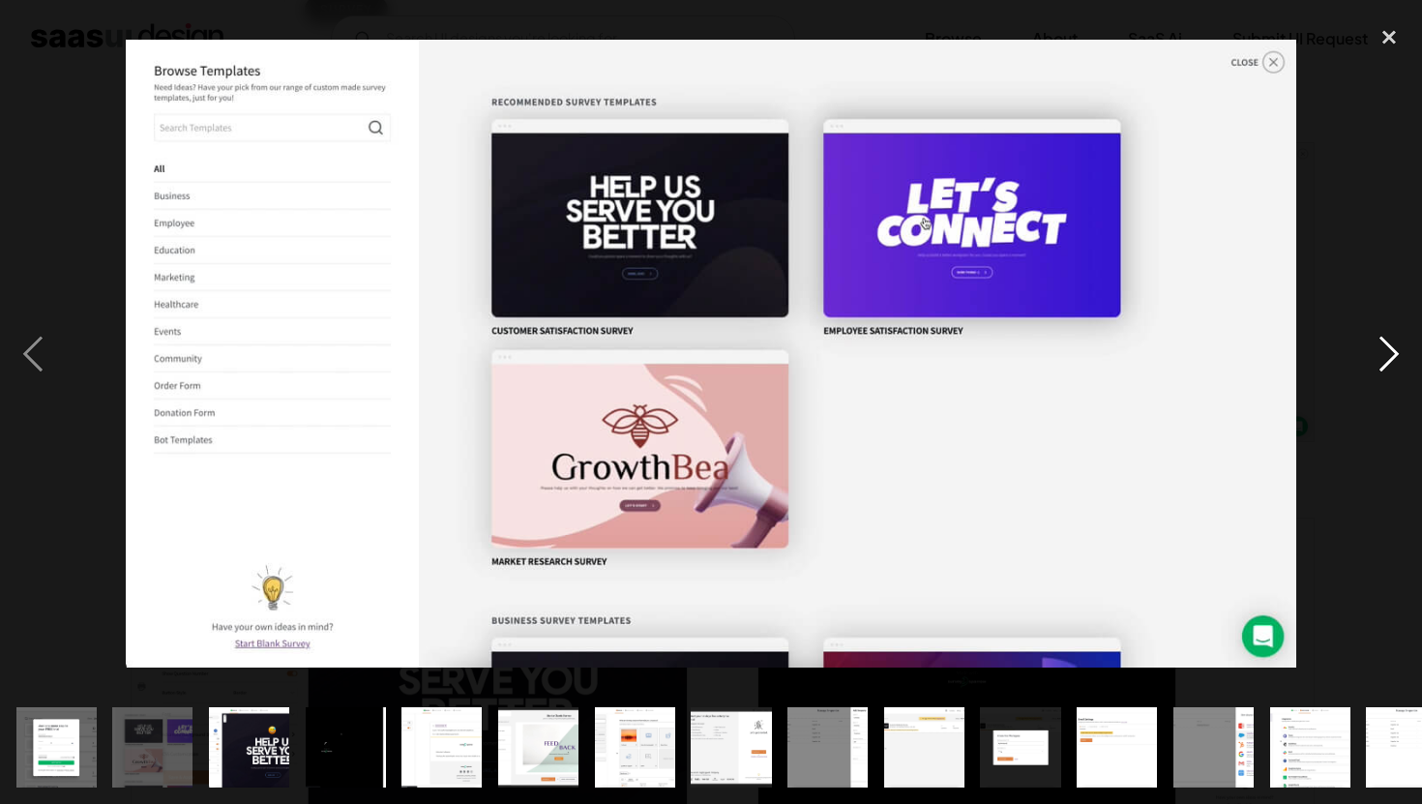
click at [1374, 358] on div "next image" at bounding box center [1389, 353] width 66 height 675
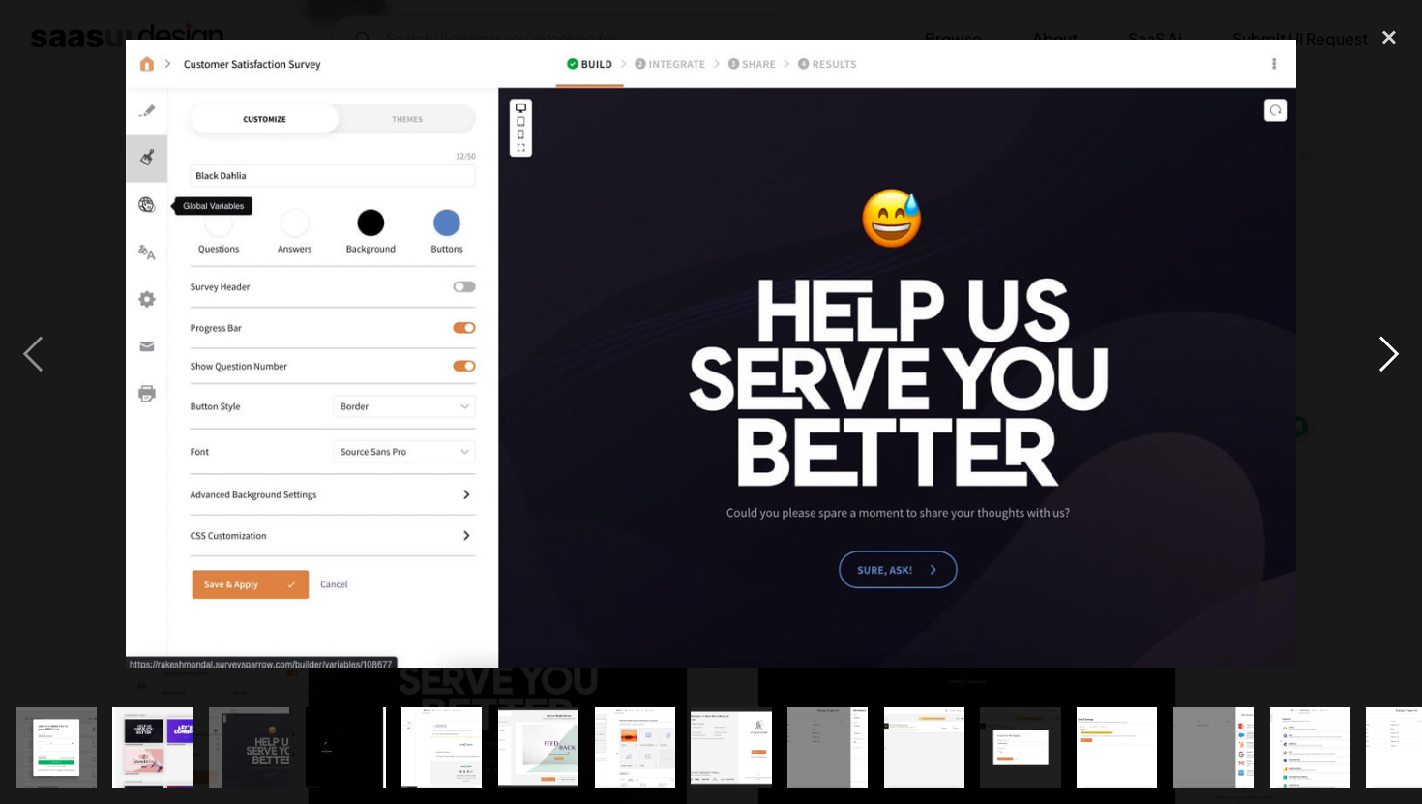
click at [1358, 344] on div "next image" at bounding box center [1389, 353] width 66 height 675
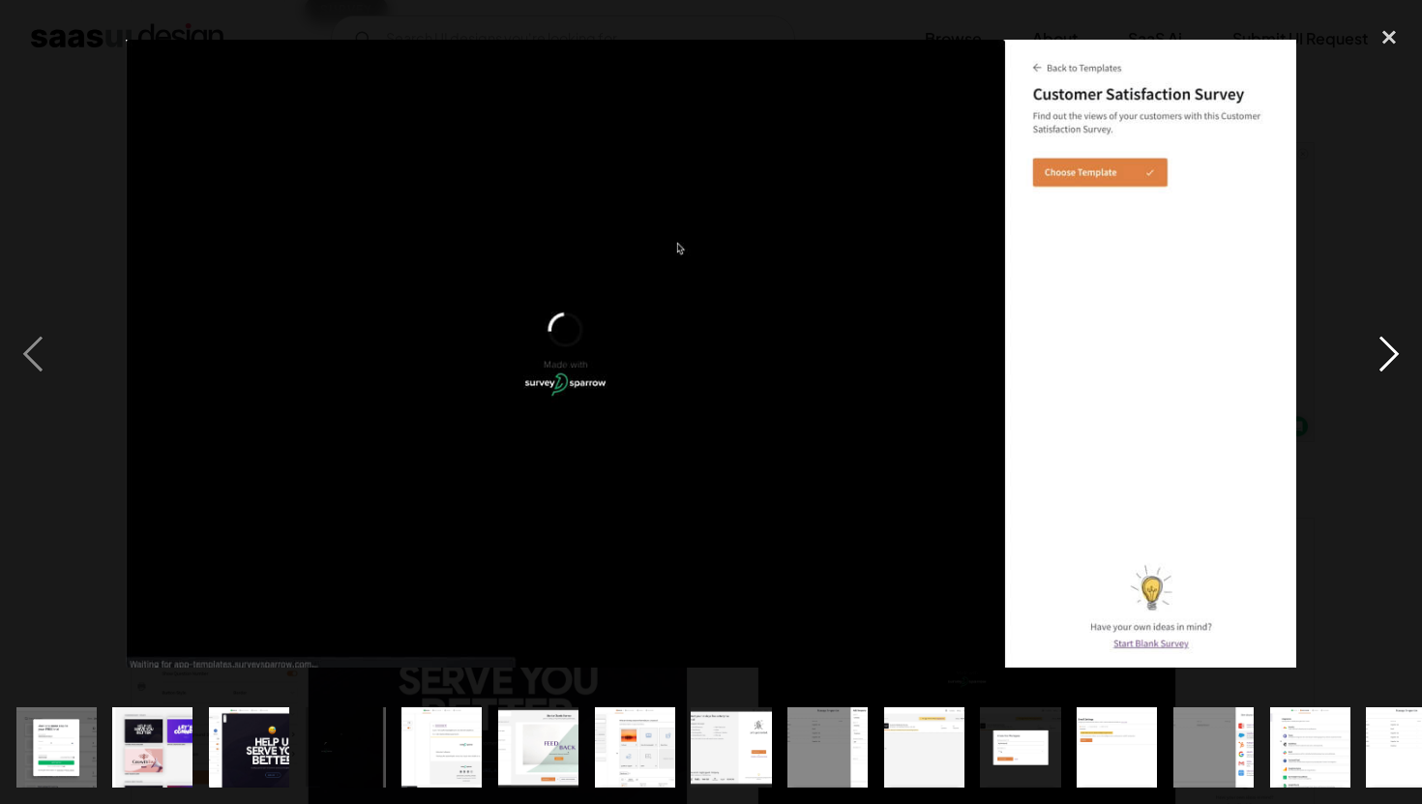
click at [1382, 360] on div "next image" at bounding box center [1389, 353] width 66 height 675
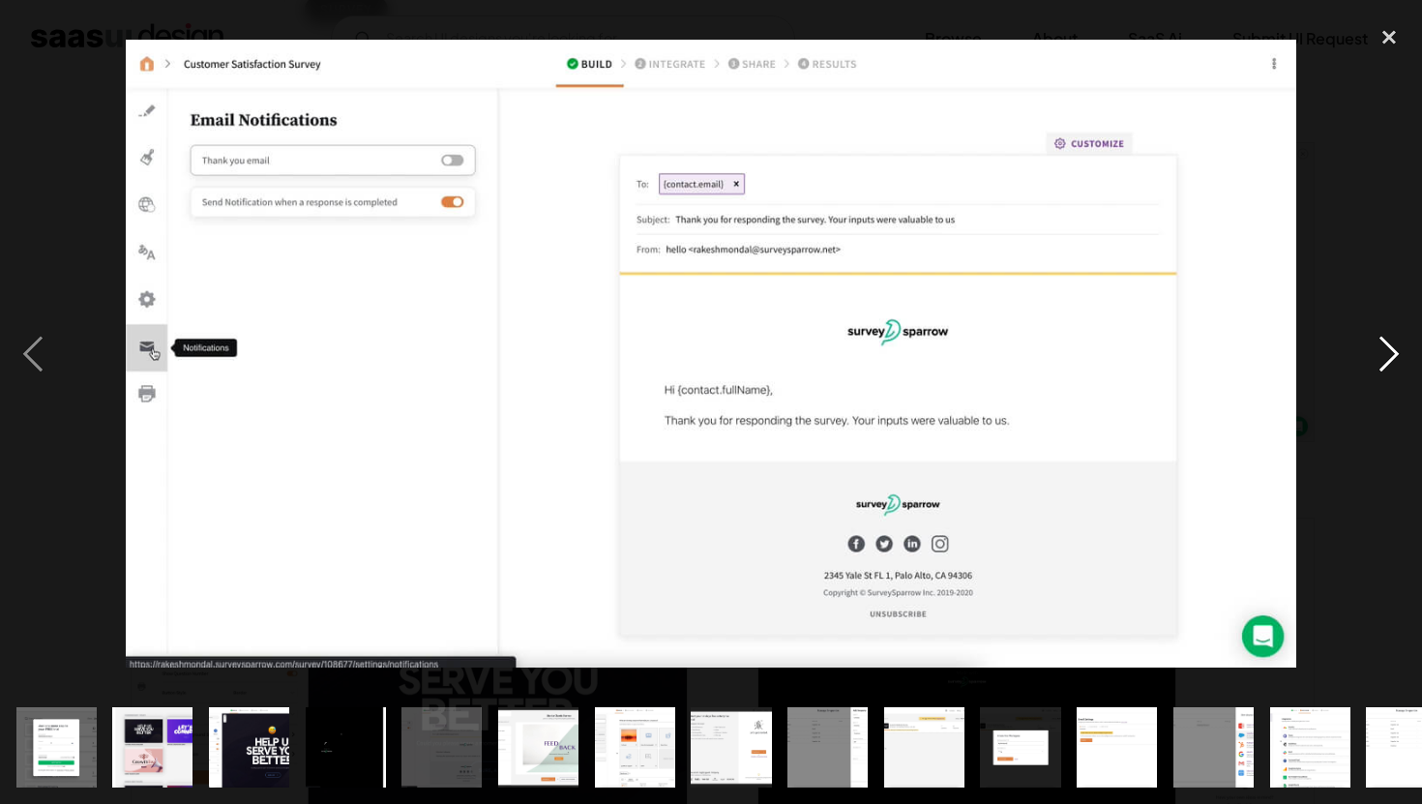
click at [1382, 360] on div "next image" at bounding box center [1389, 353] width 66 height 675
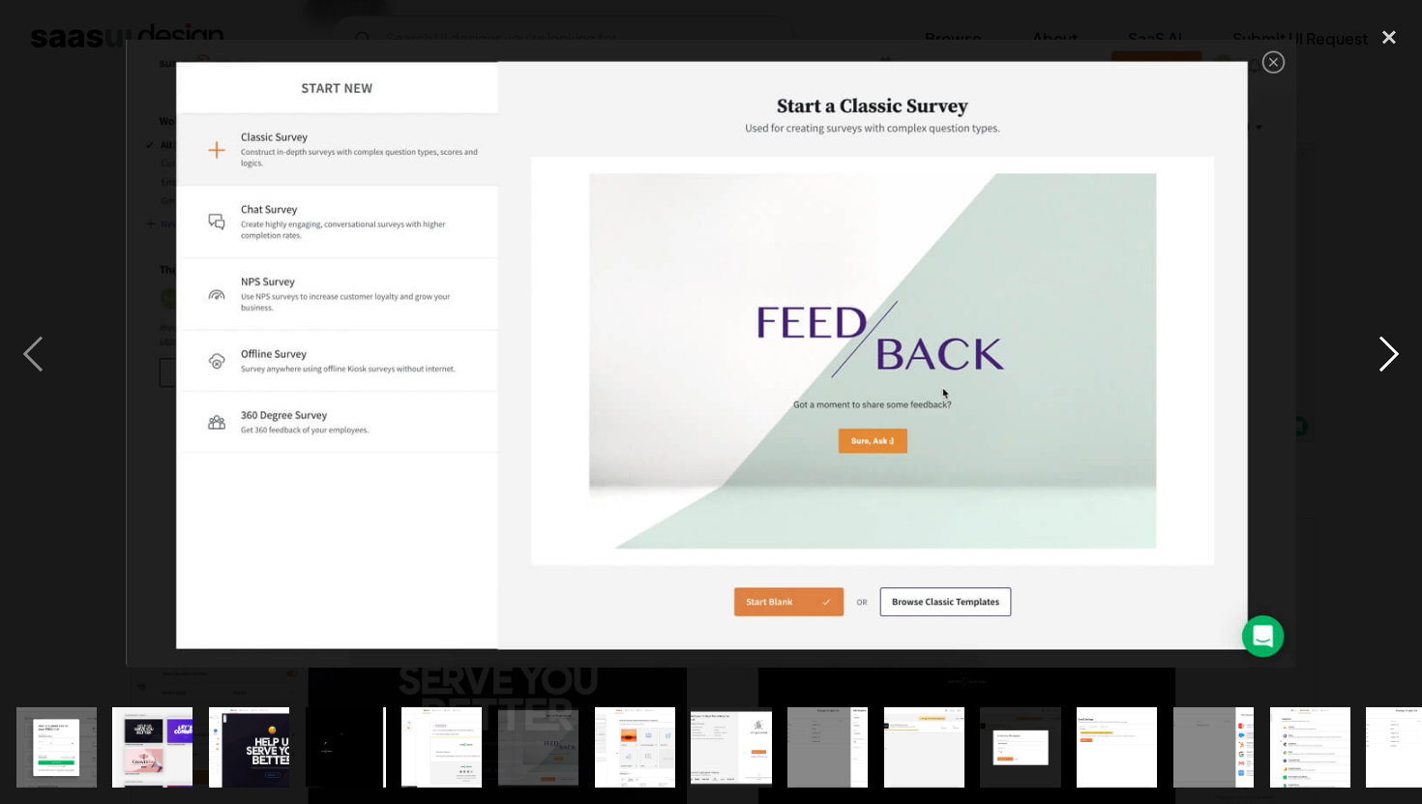
click at [1382, 360] on div "next image" at bounding box center [1389, 353] width 66 height 675
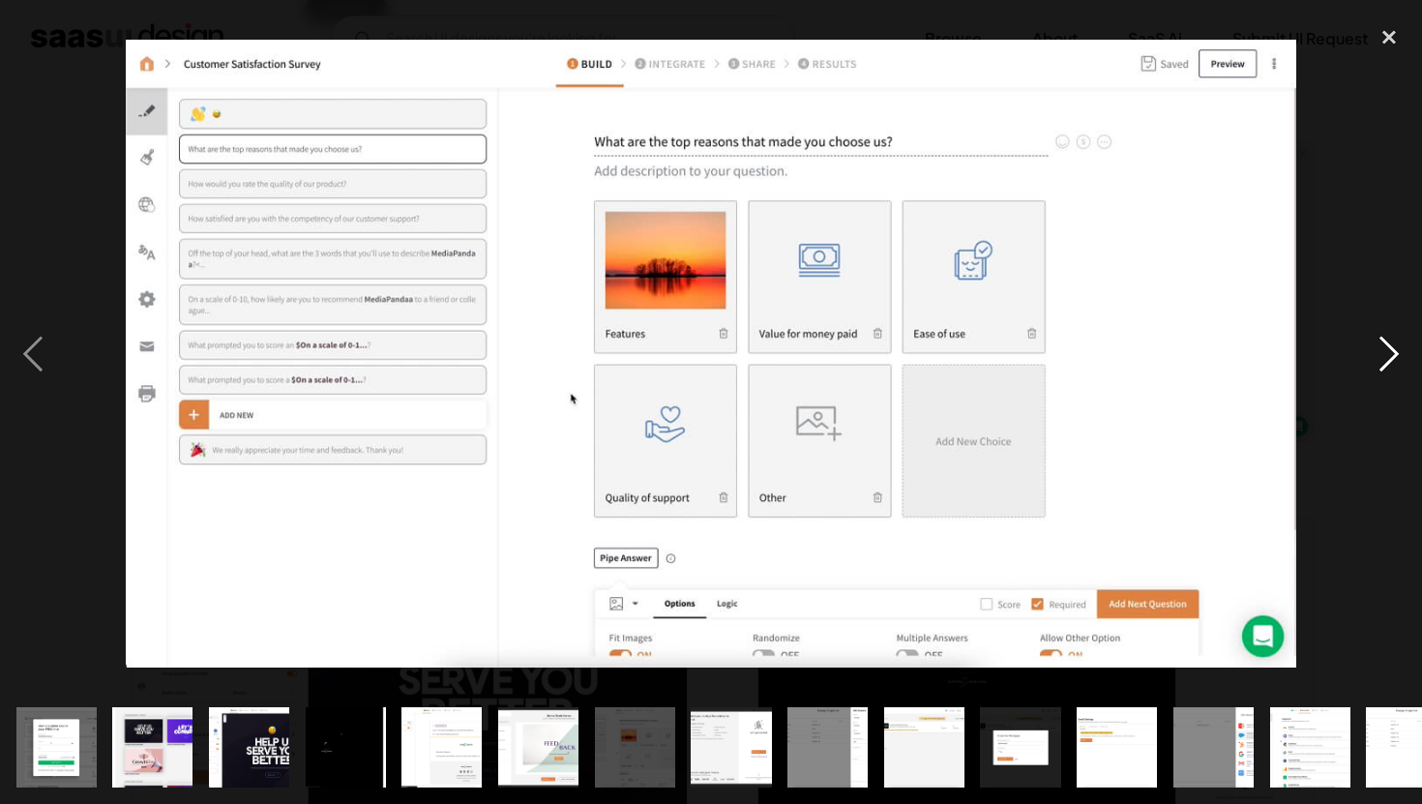
click at [1381, 355] on div "next image" at bounding box center [1389, 353] width 66 height 675
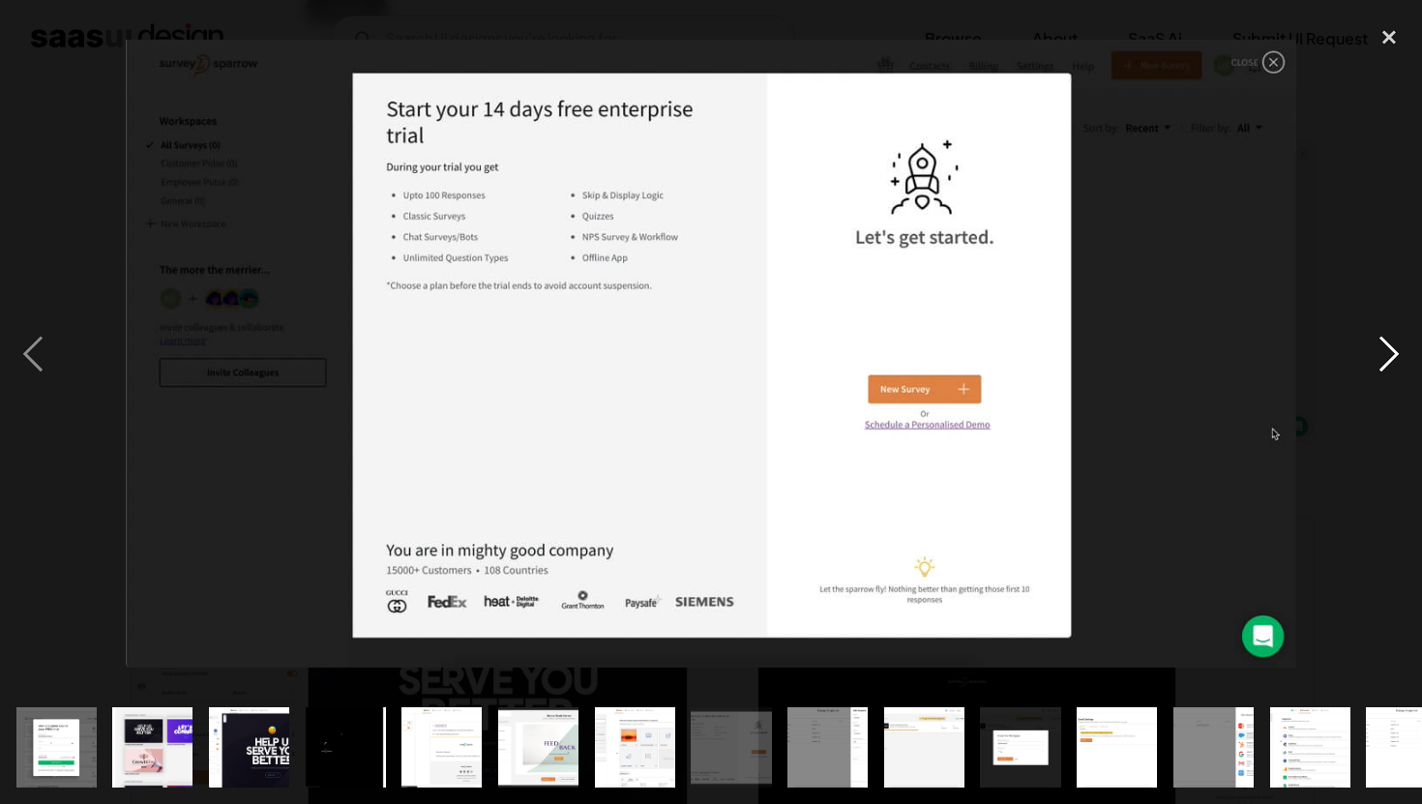
click at [1381, 355] on div "next image" at bounding box center [1389, 353] width 66 height 675
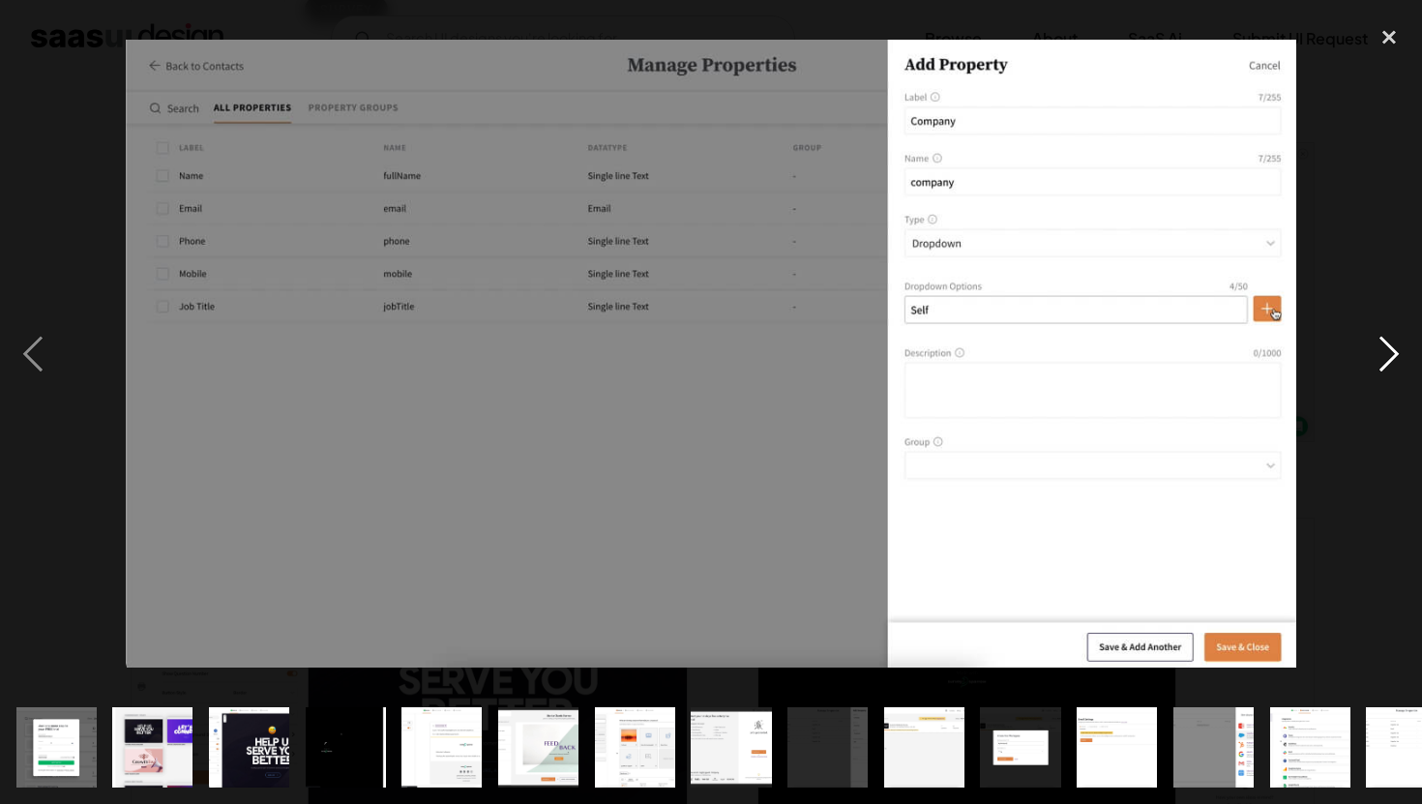
click at [1369, 343] on div "next image" at bounding box center [1389, 353] width 66 height 675
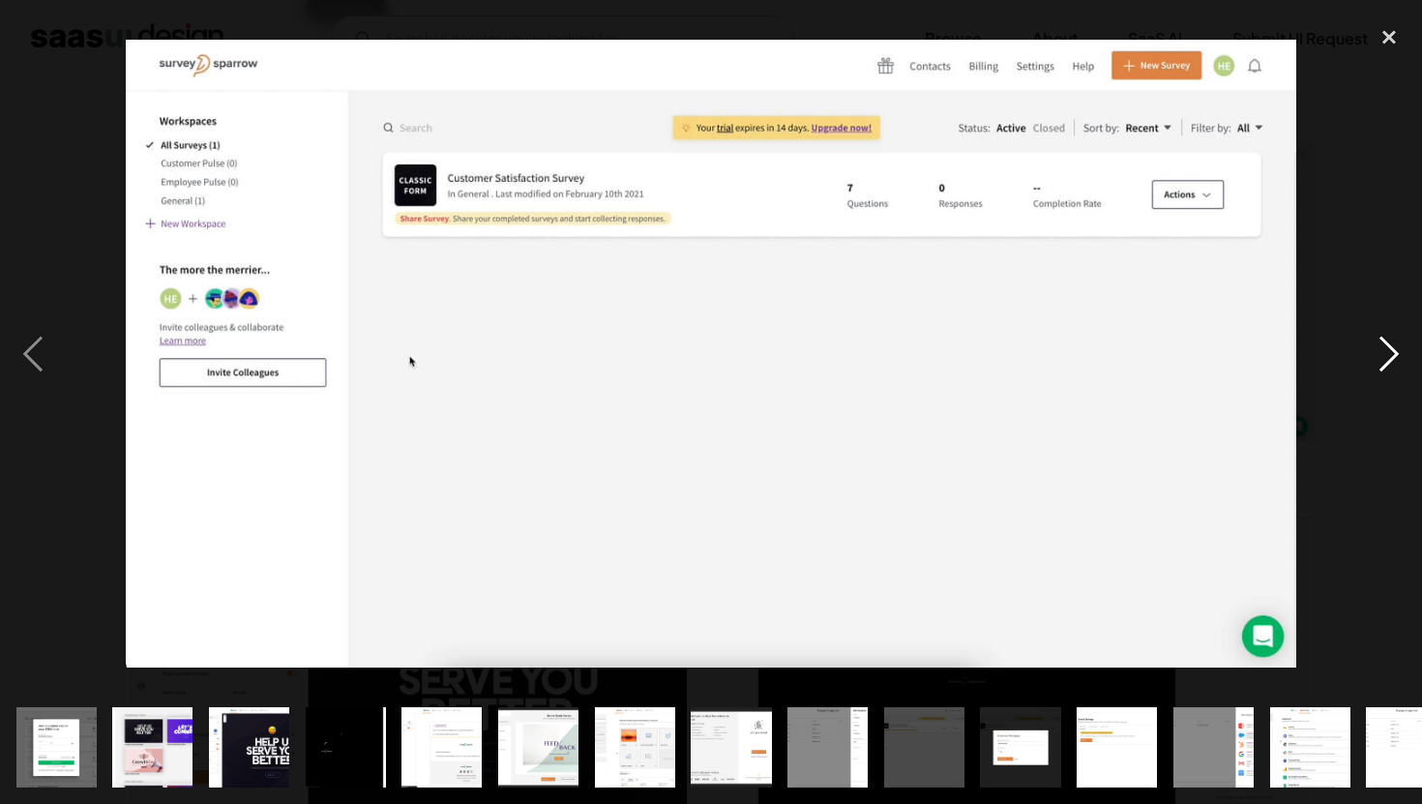
click at [1369, 344] on div "next image" at bounding box center [1389, 353] width 66 height 675
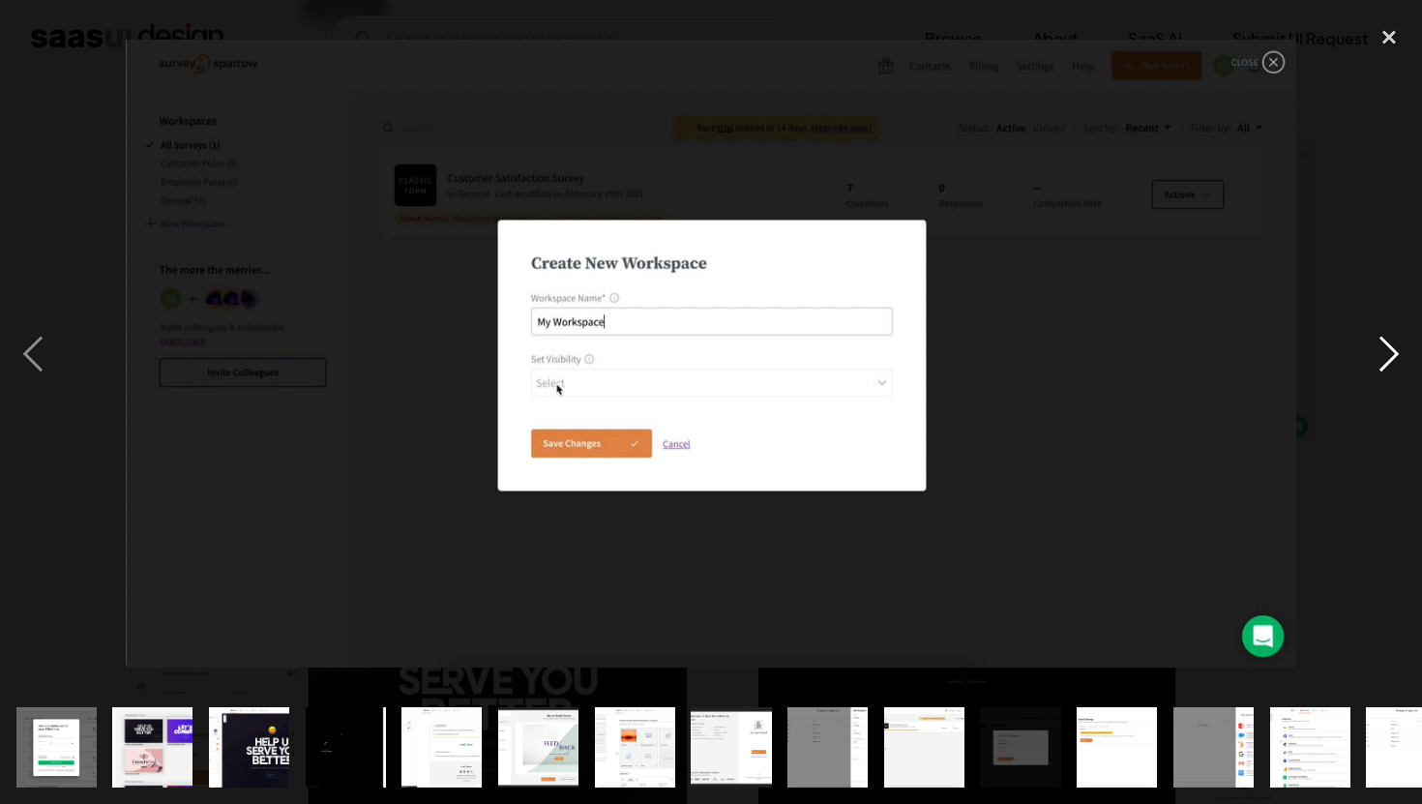
click at [1369, 344] on div "next image" at bounding box center [1389, 353] width 66 height 675
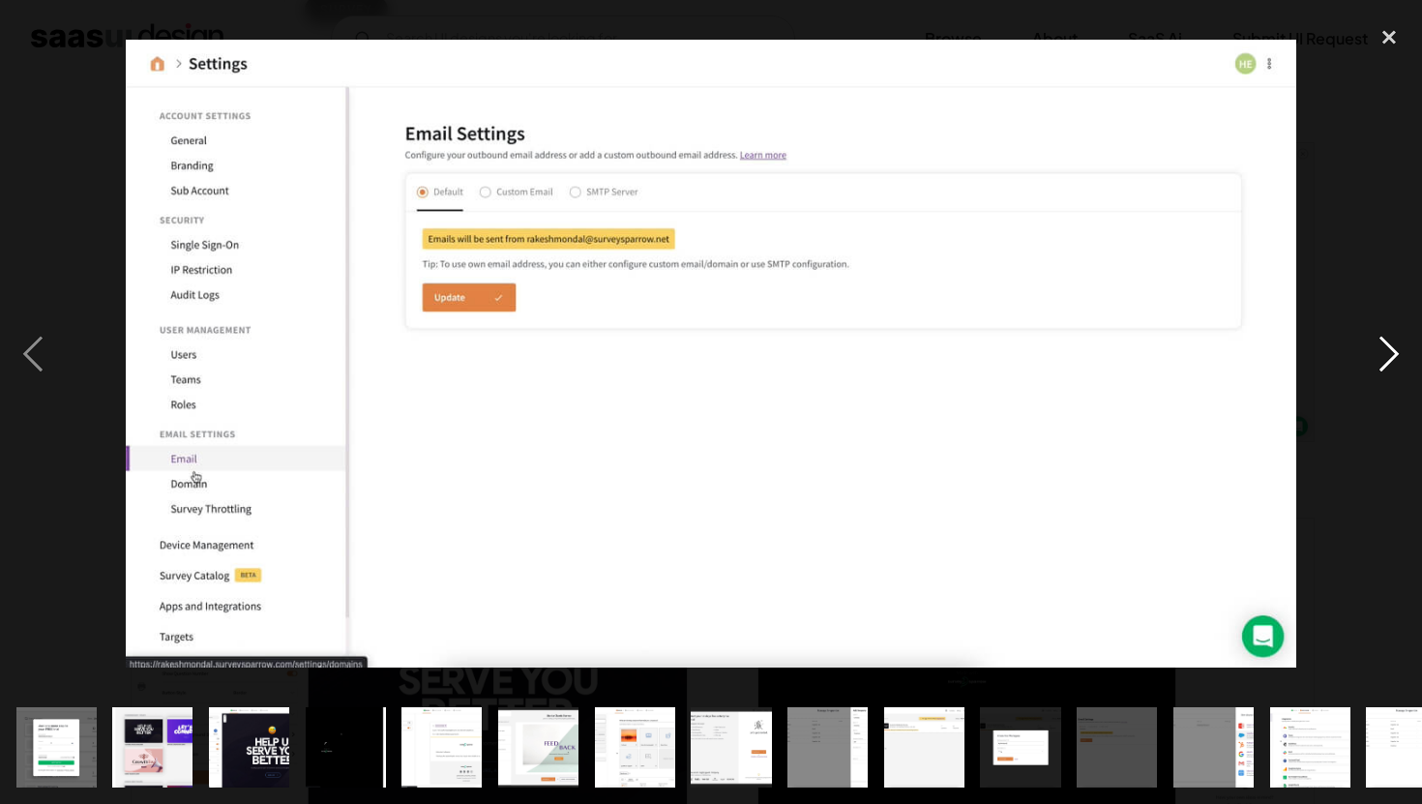
click at [1377, 356] on div "next image" at bounding box center [1389, 353] width 66 height 675
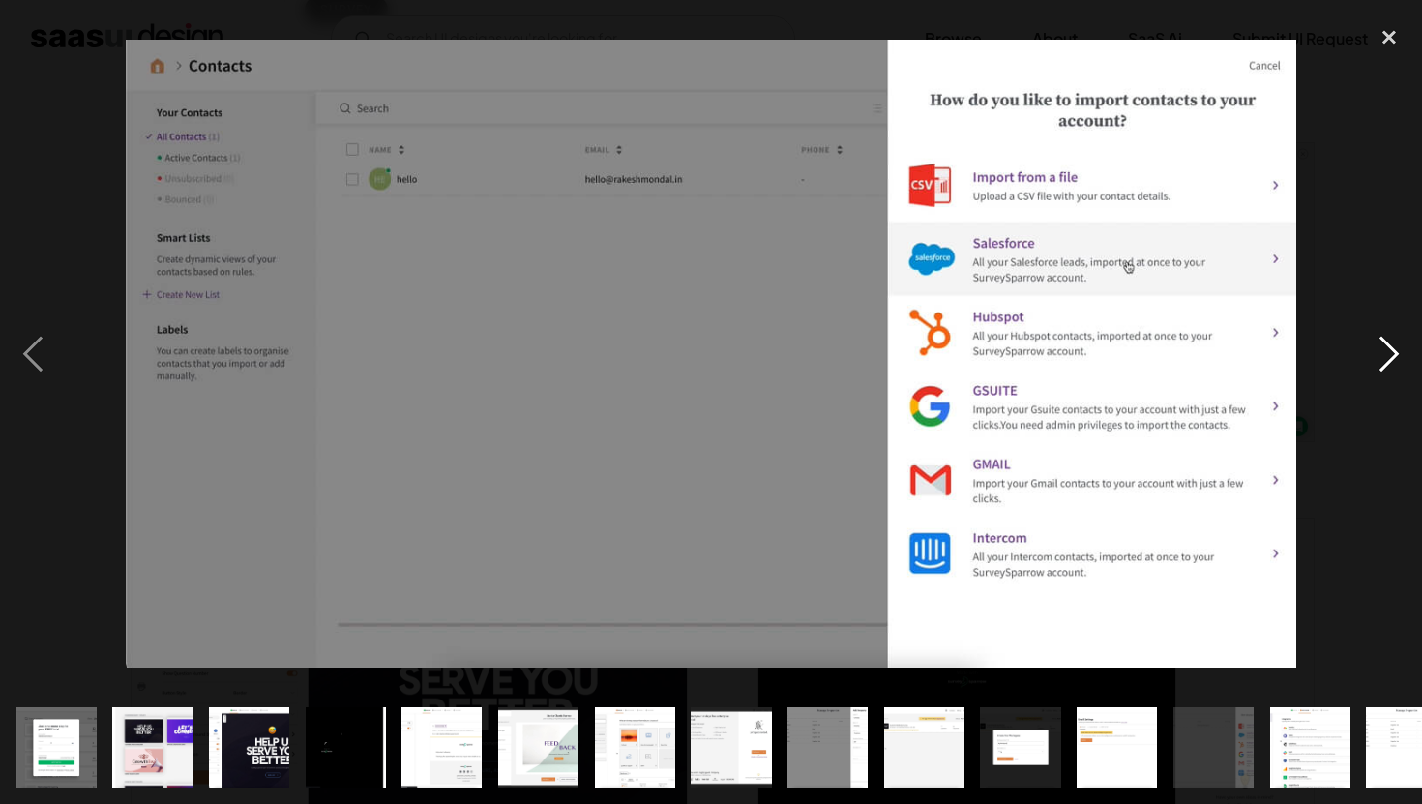
click at [1374, 363] on div "next image" at bounding box center [1389, 353] width 66 height 675
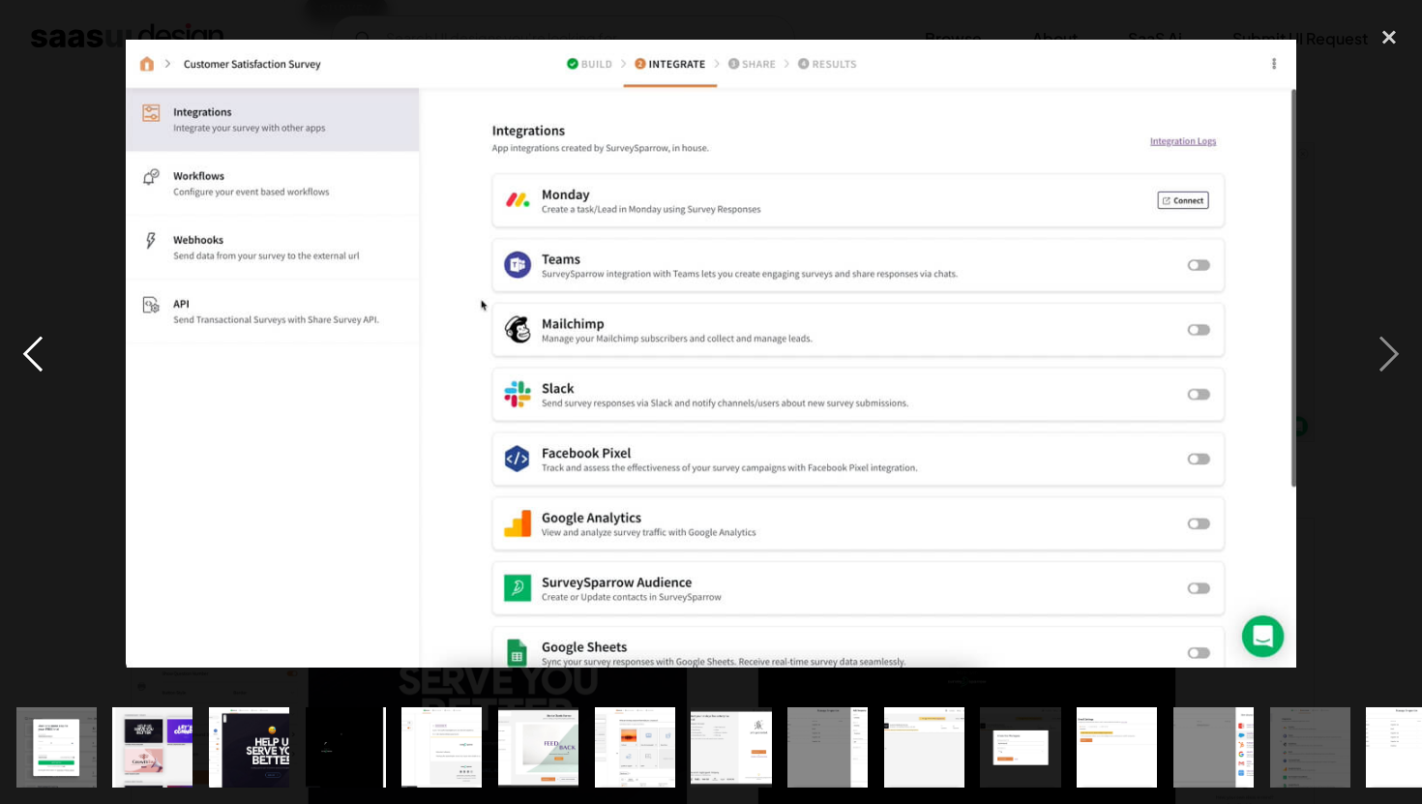
click at [57, 356] on div "previous image" at bounding box center [33, 353] width 66 height 675
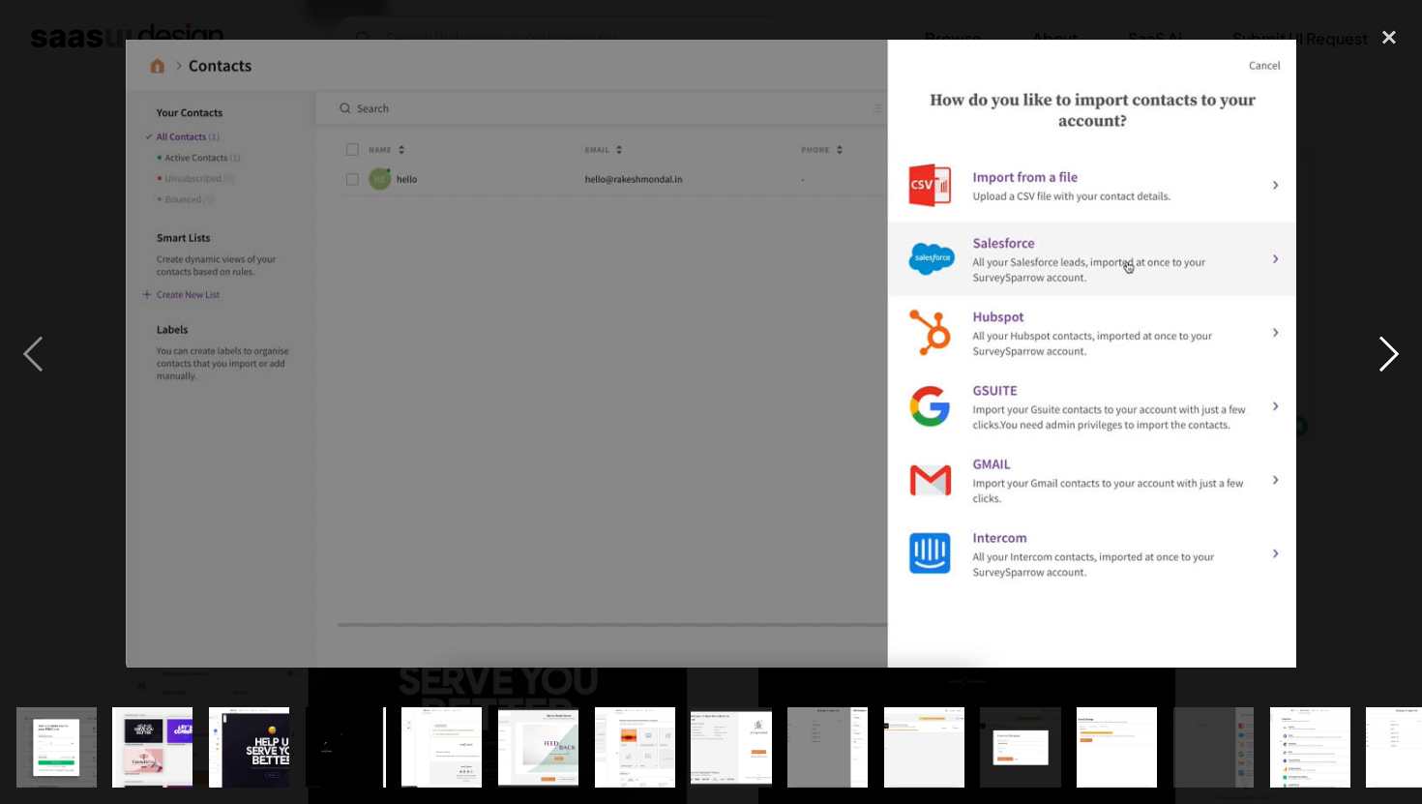
click at [1389, 352] on div "next image" at bounding box center [1389, 353] width 66 height 675
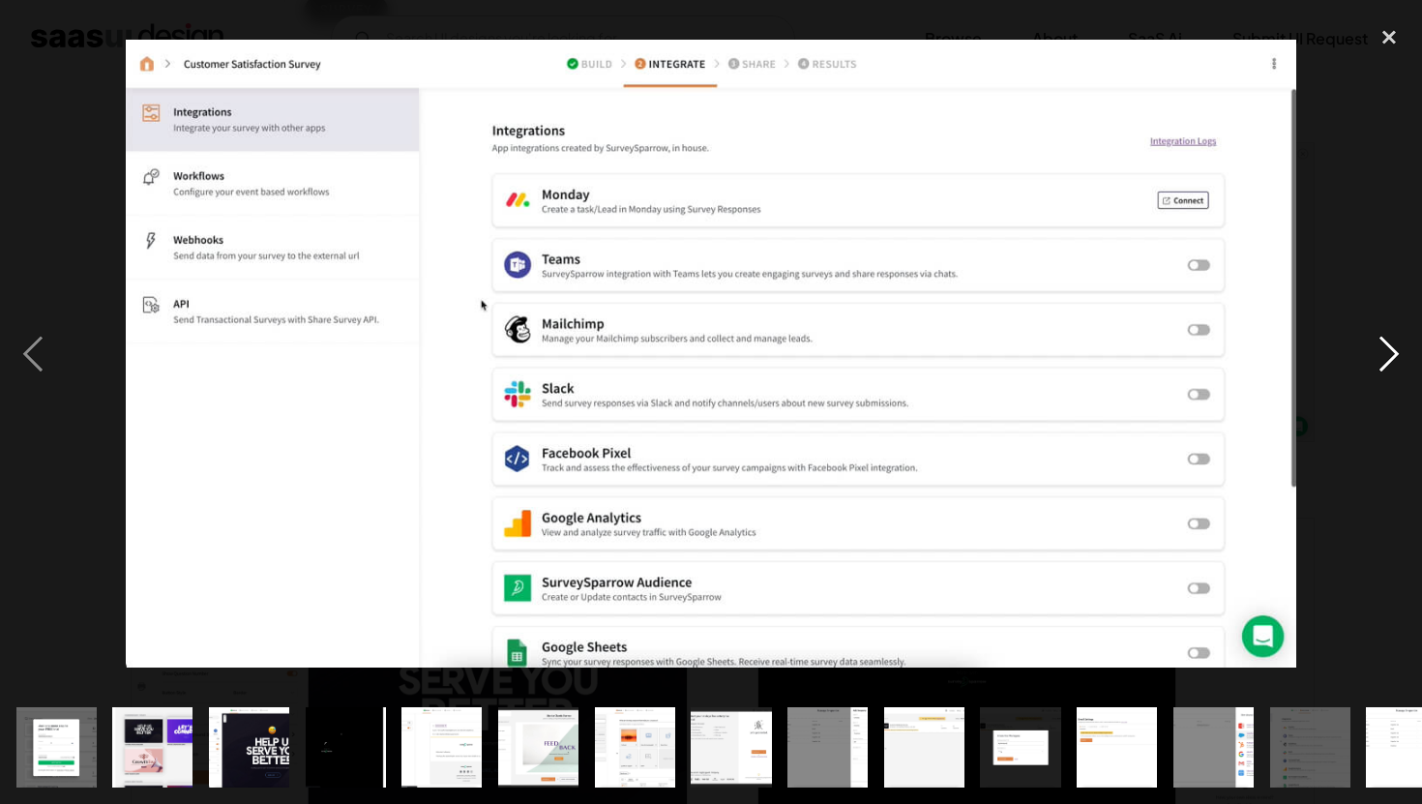
click at [1389, 352] on div "next image" at bounding box center [1389, 353] width 66 height 675
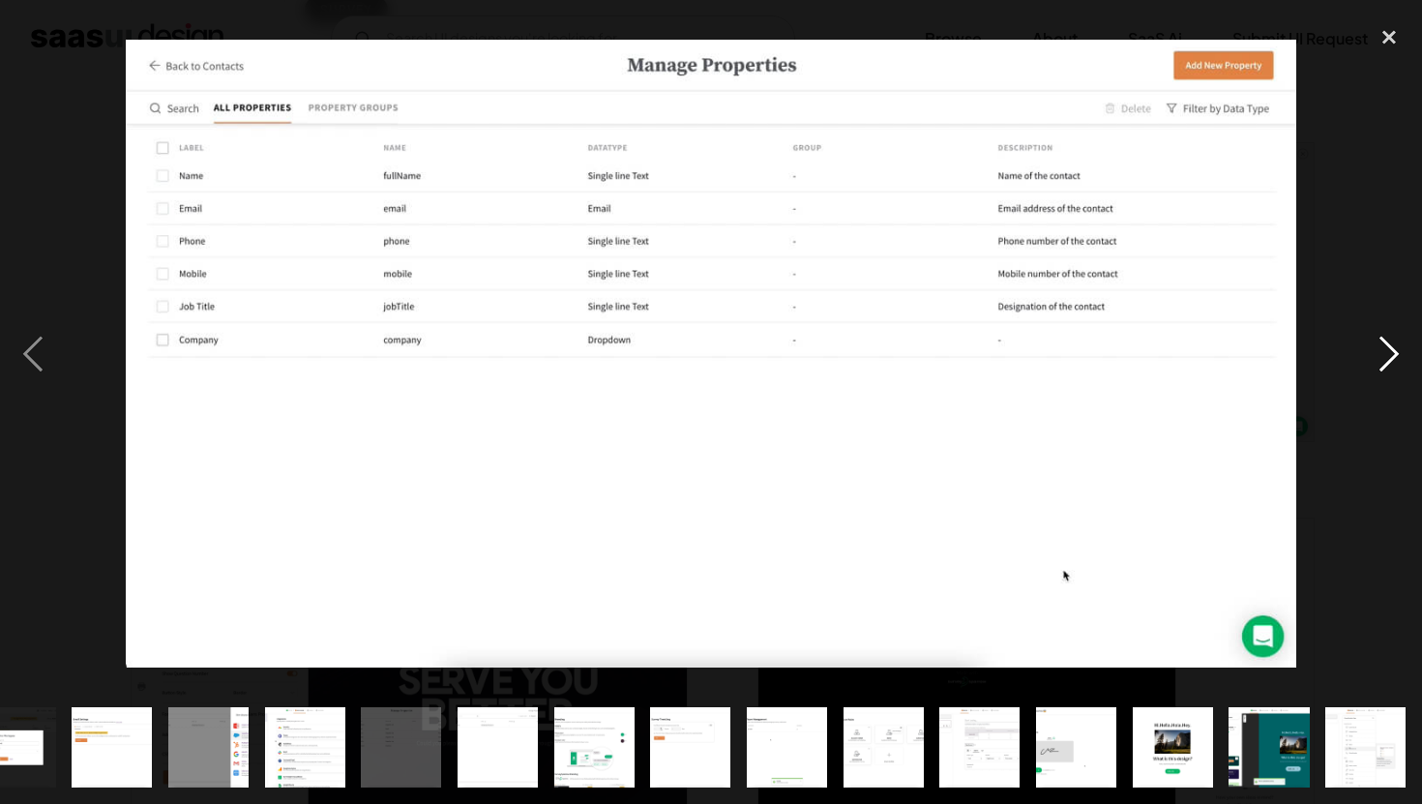
scroll to position [0, 1005]
click at [1389, 352] on div "next image" at bounding box center [1389, 353] width 66 height 675
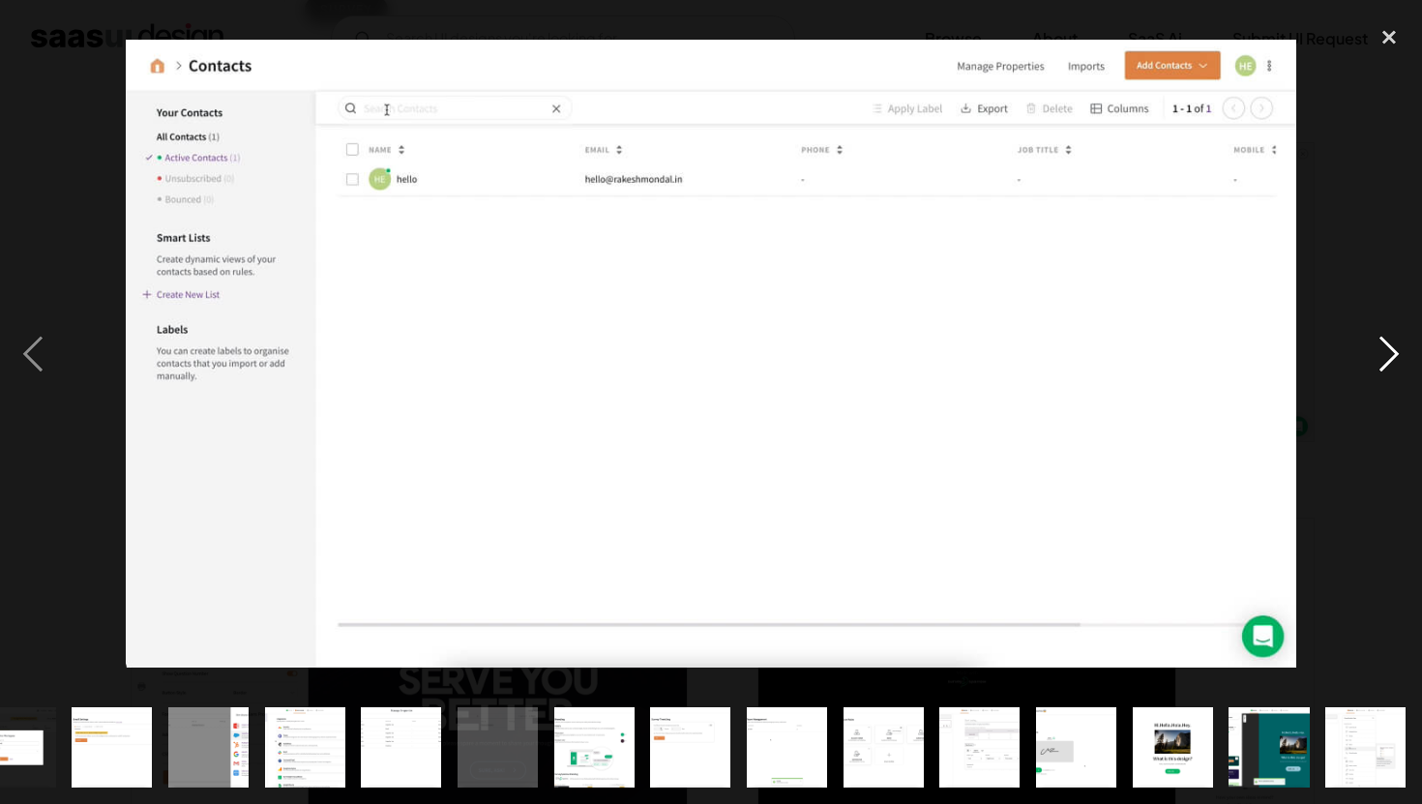
click at [1388, 350] on div "next image" at bounding box center [1389, 353] width 66 height 675
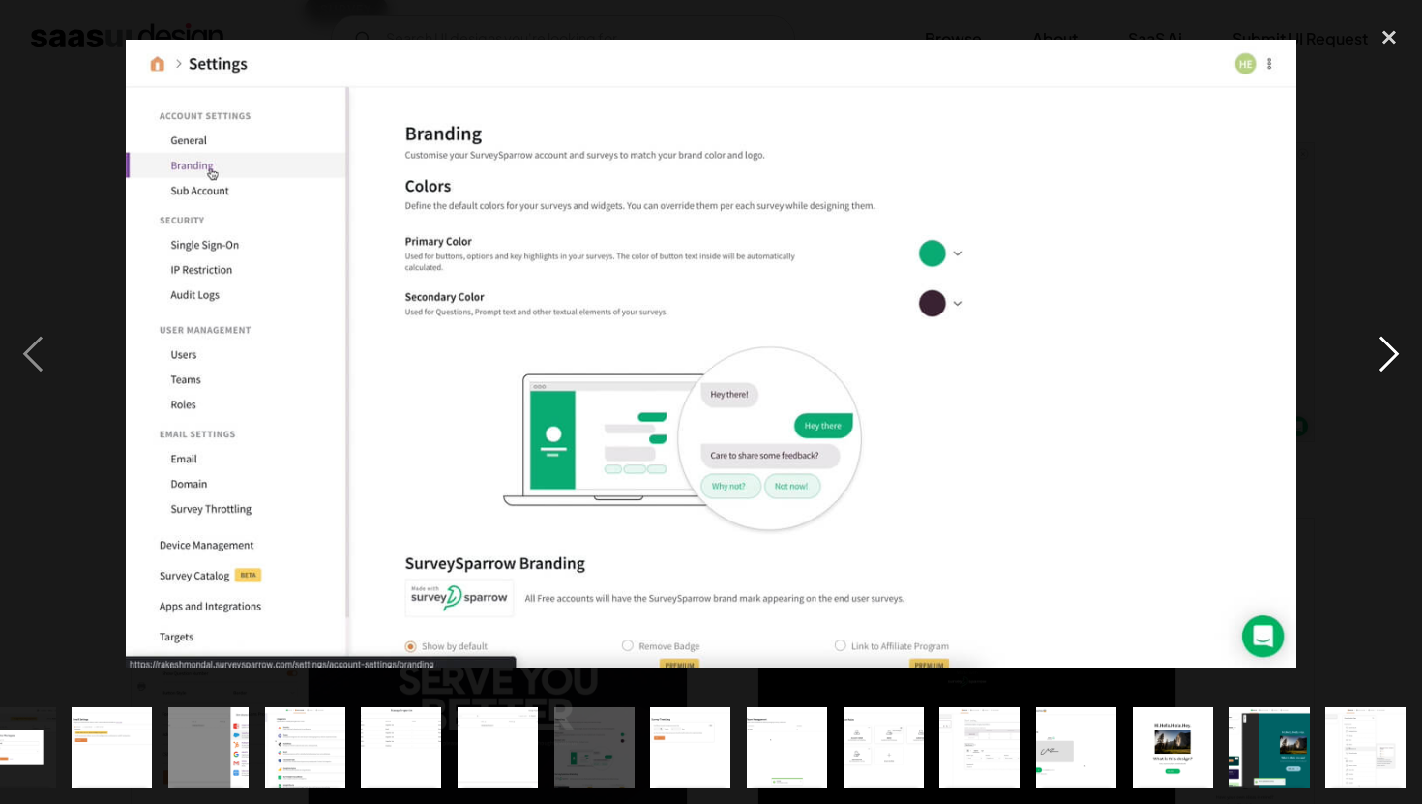
click at [1387, 343] on div "next image" at bounding box center [1389, 353] width 66 height 675
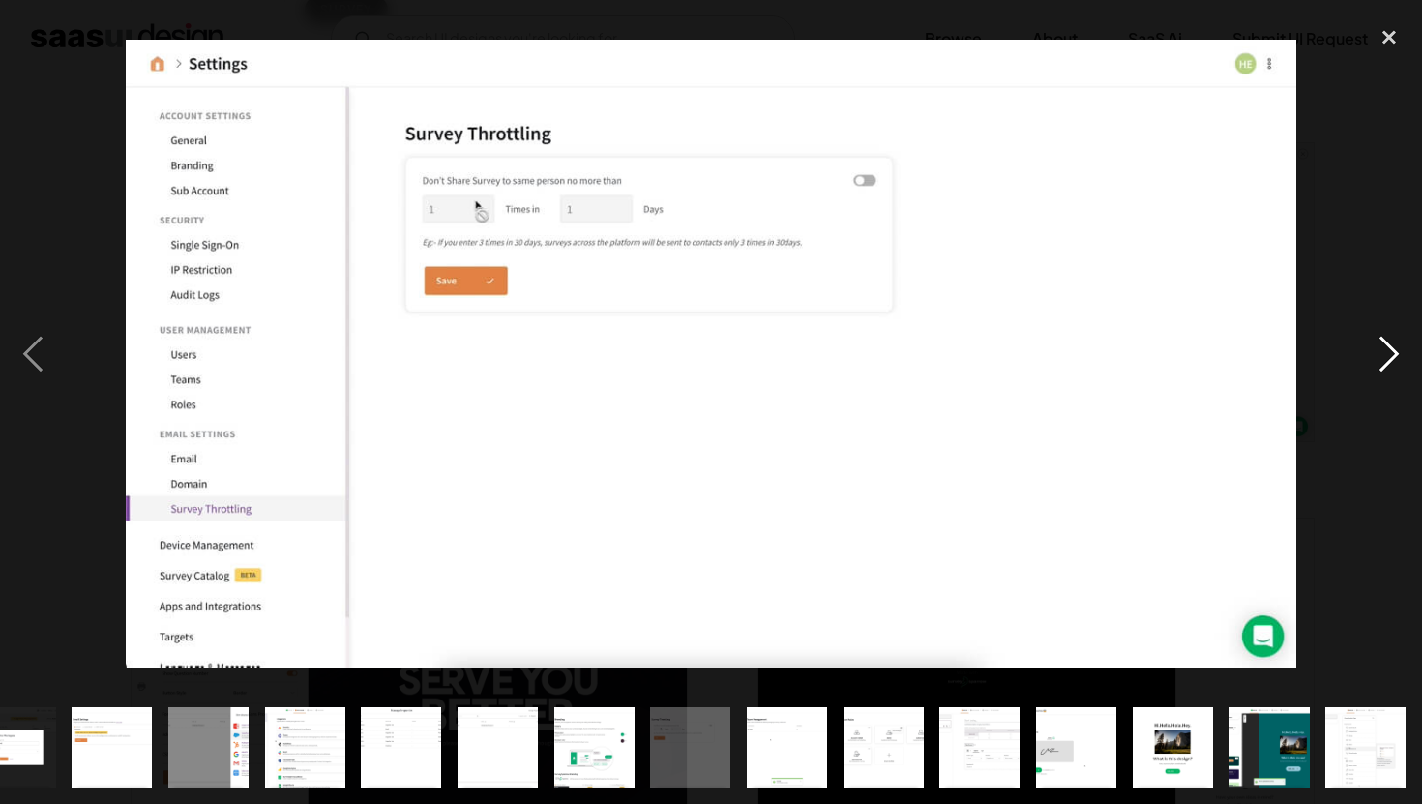
click at [1387, 342] on div "next image" at bounding box center [1389, 353] width 66 height 675
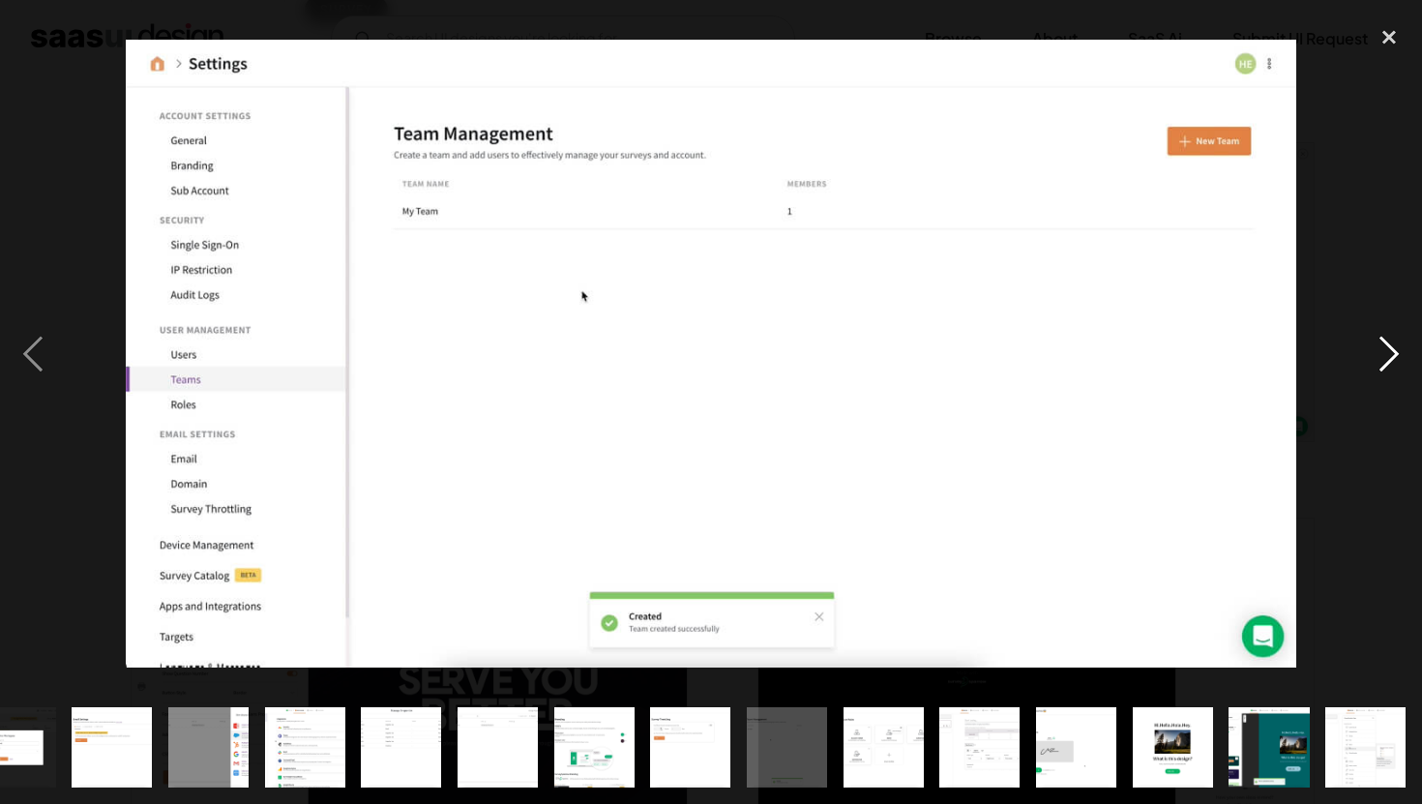
click at [1387, 342] on div "next image" at bounding box center [1389, 353] width 66 height 675
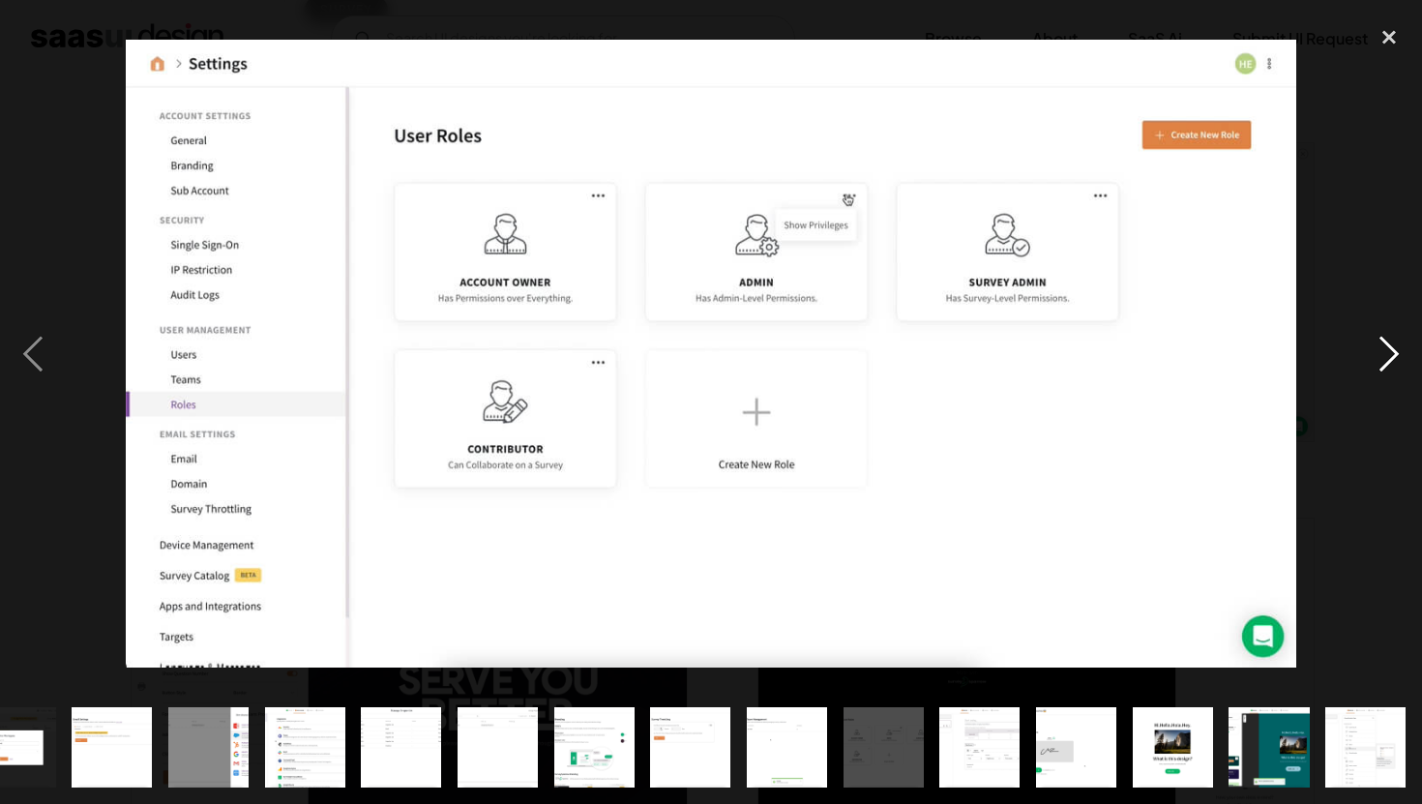
click at [1387, 342] on div "next image" at bounding box center [1389, 353] width 66 height 675
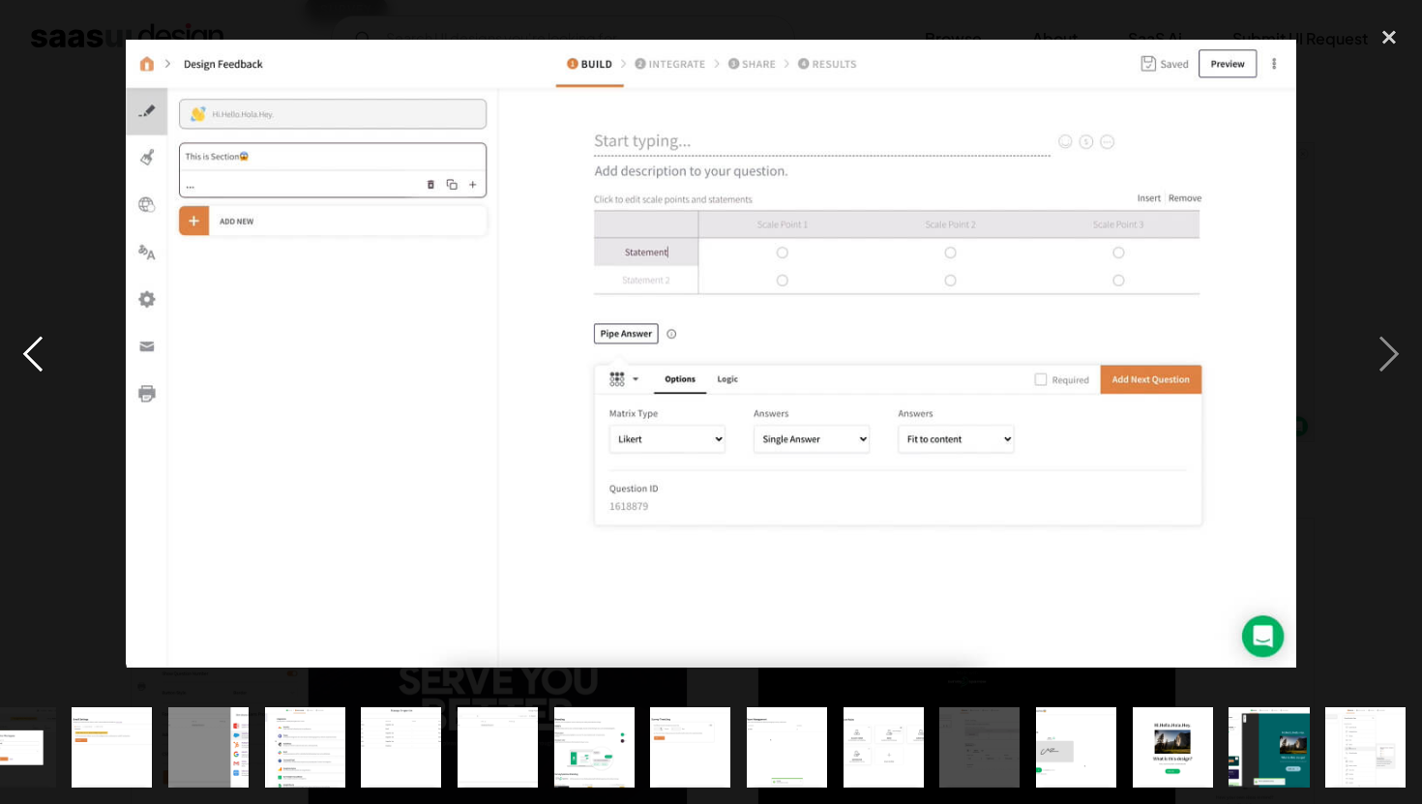
click at [5, 352] on div "previous image" at bounding box center [33, 353] width 66 height 675
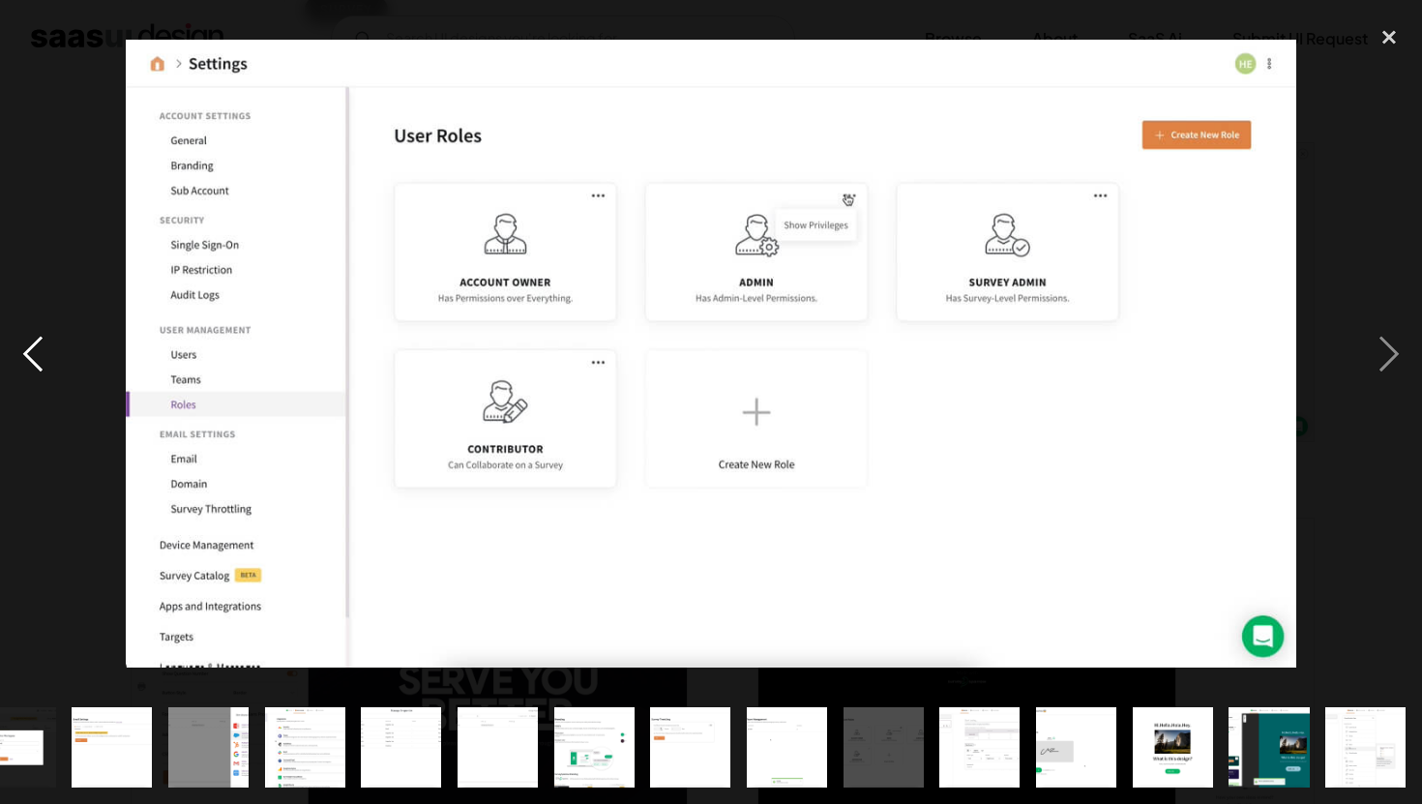
click at [44, 348] on div "previous image" at bounding box center [33, 353] width 66 height 675
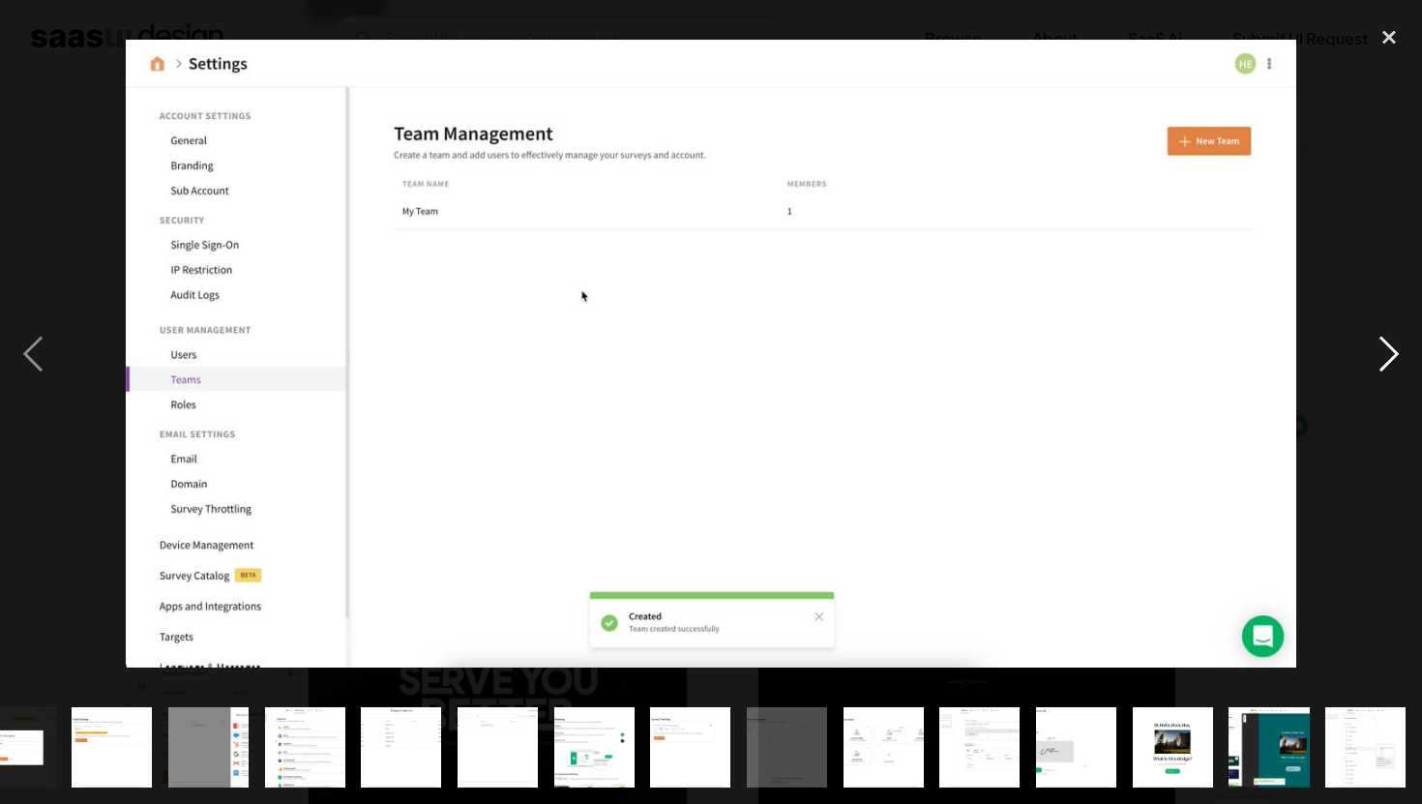
click at [1383, 351] on div "next image" at bounding box center [1389, 353] width 66 height 675
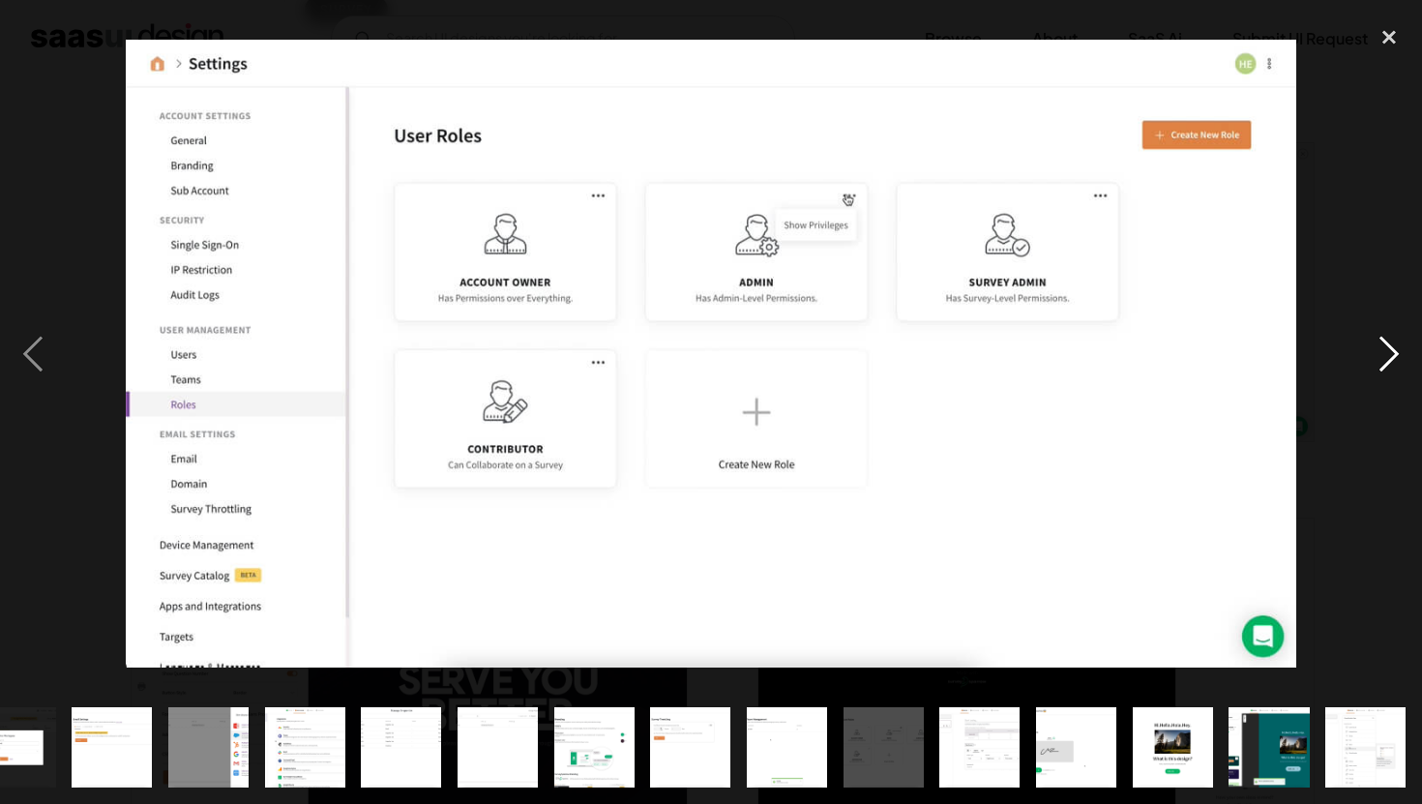
click at [1383, 351] on div "next image" at bounding box center [1389, 353] width 66 height 675
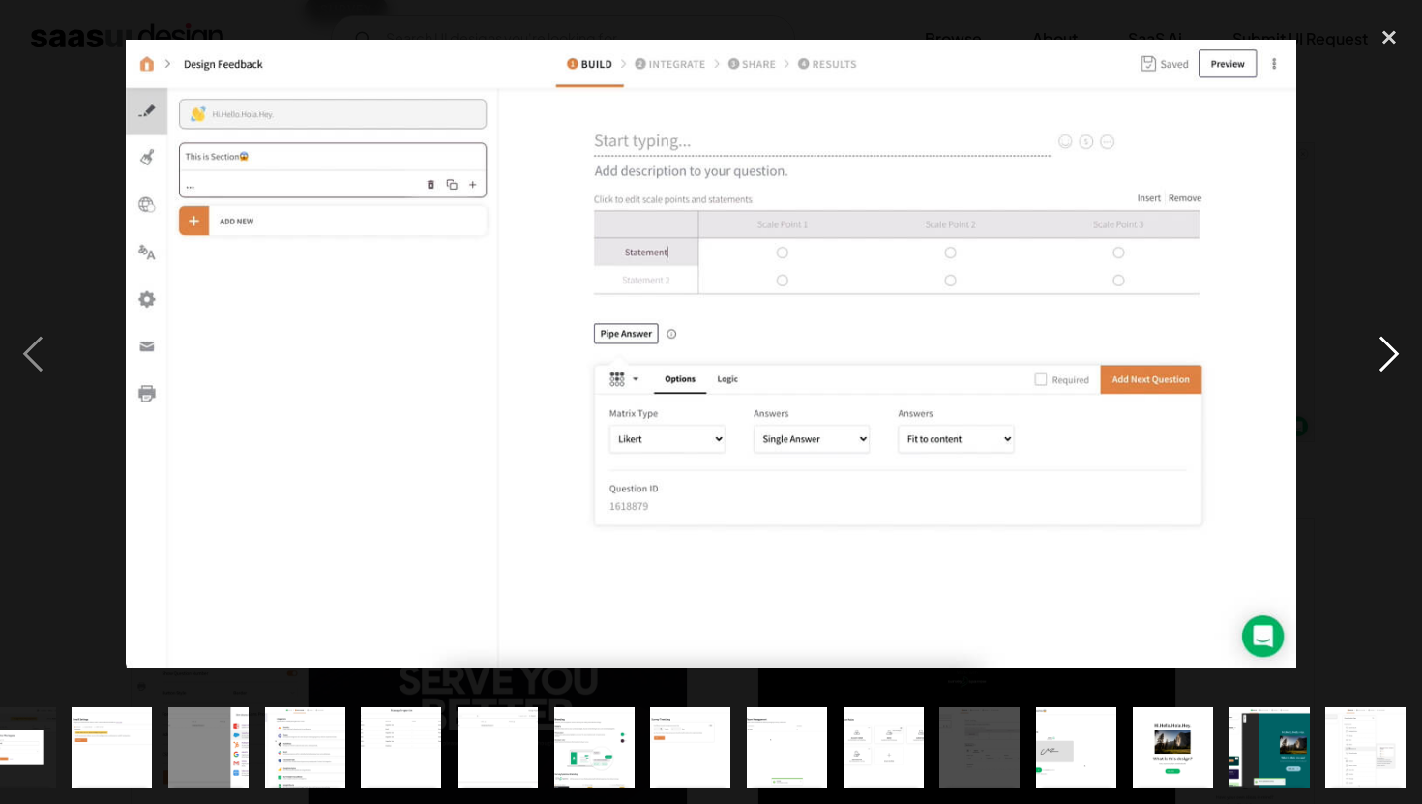
click at [1383, 351] on div "next image" at bounding box center [1389, 353] width 66 height 675
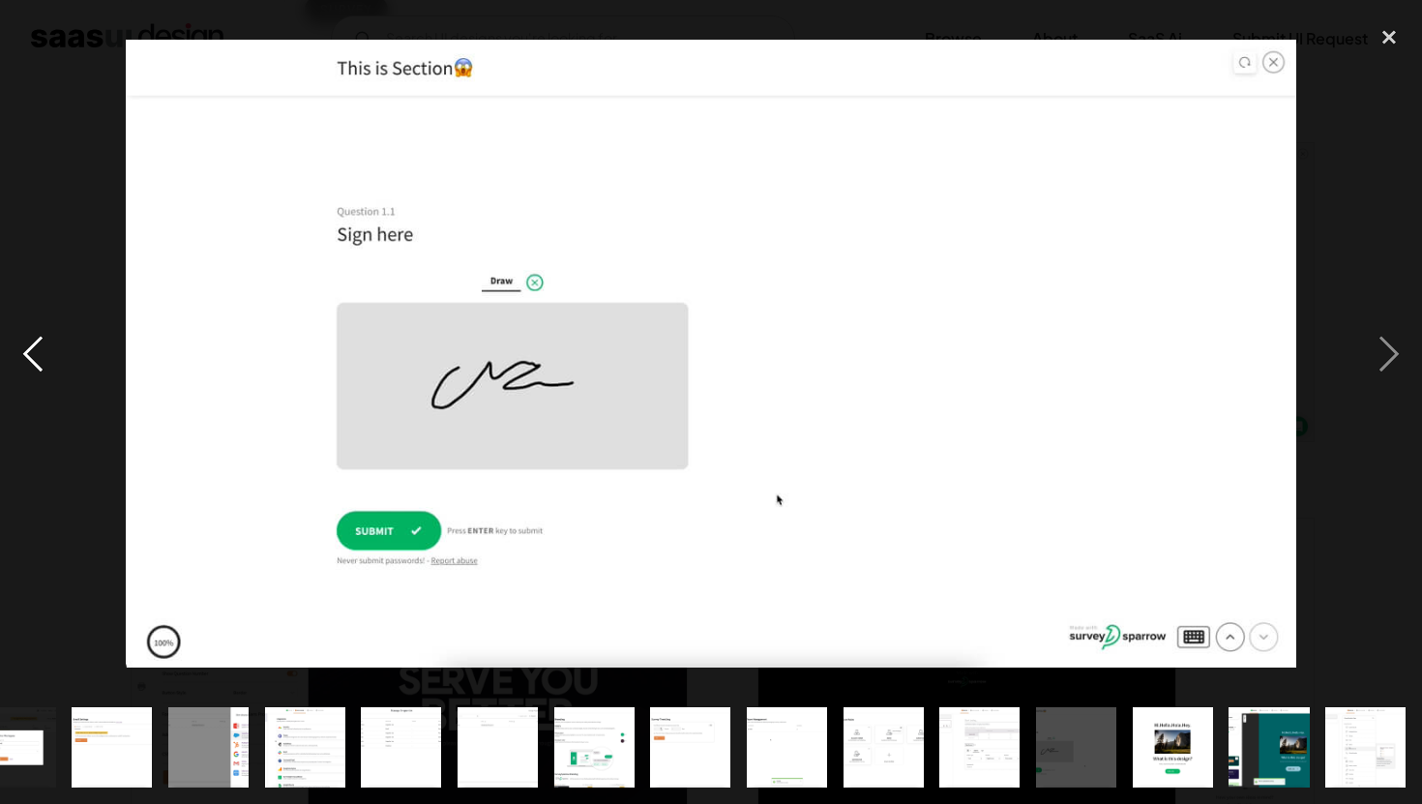
click at [43, 367] on div "previous image" at bounding box center [33, 353] width 66 height 675
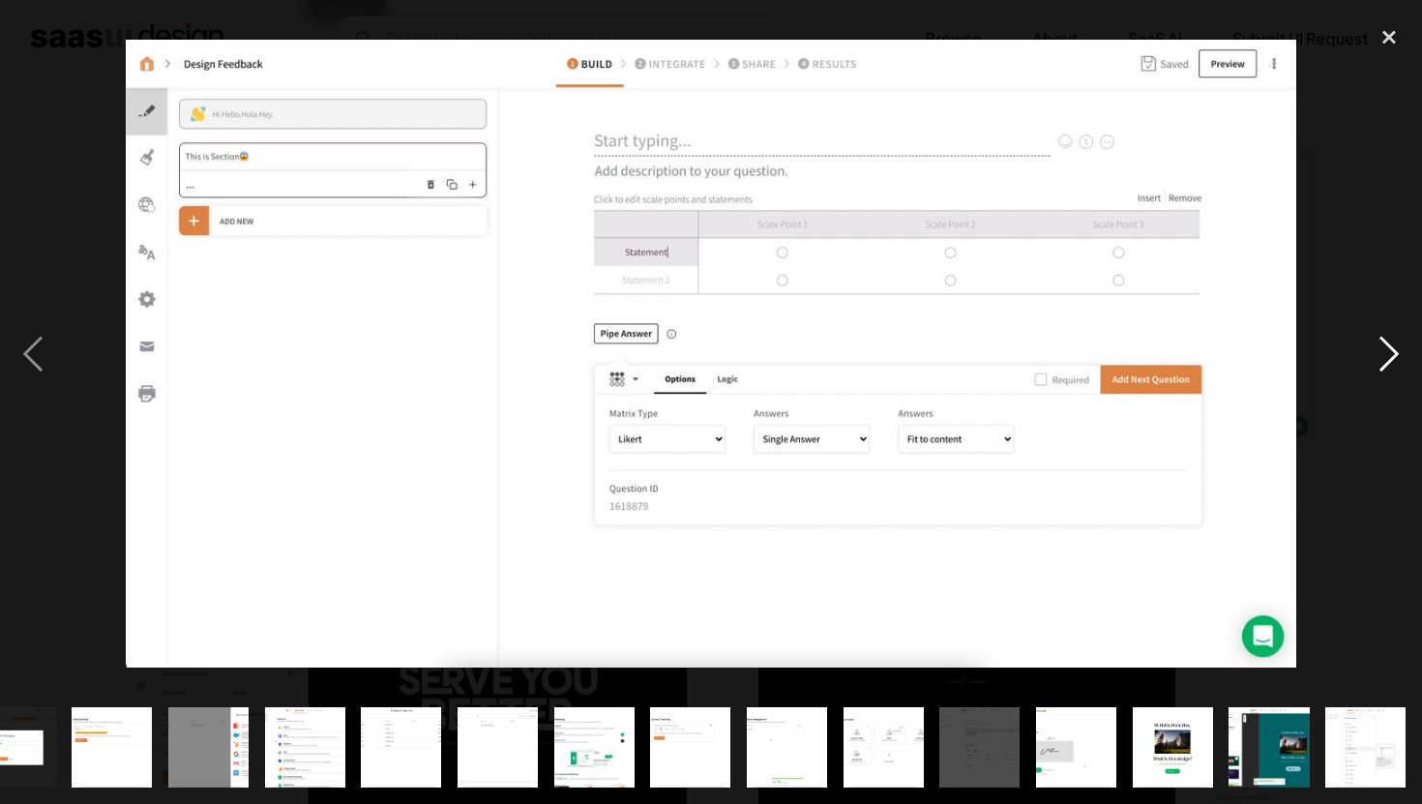
click at [1396, 351] on div "next image" at bounding box center [1389, 353] width 66 height 675
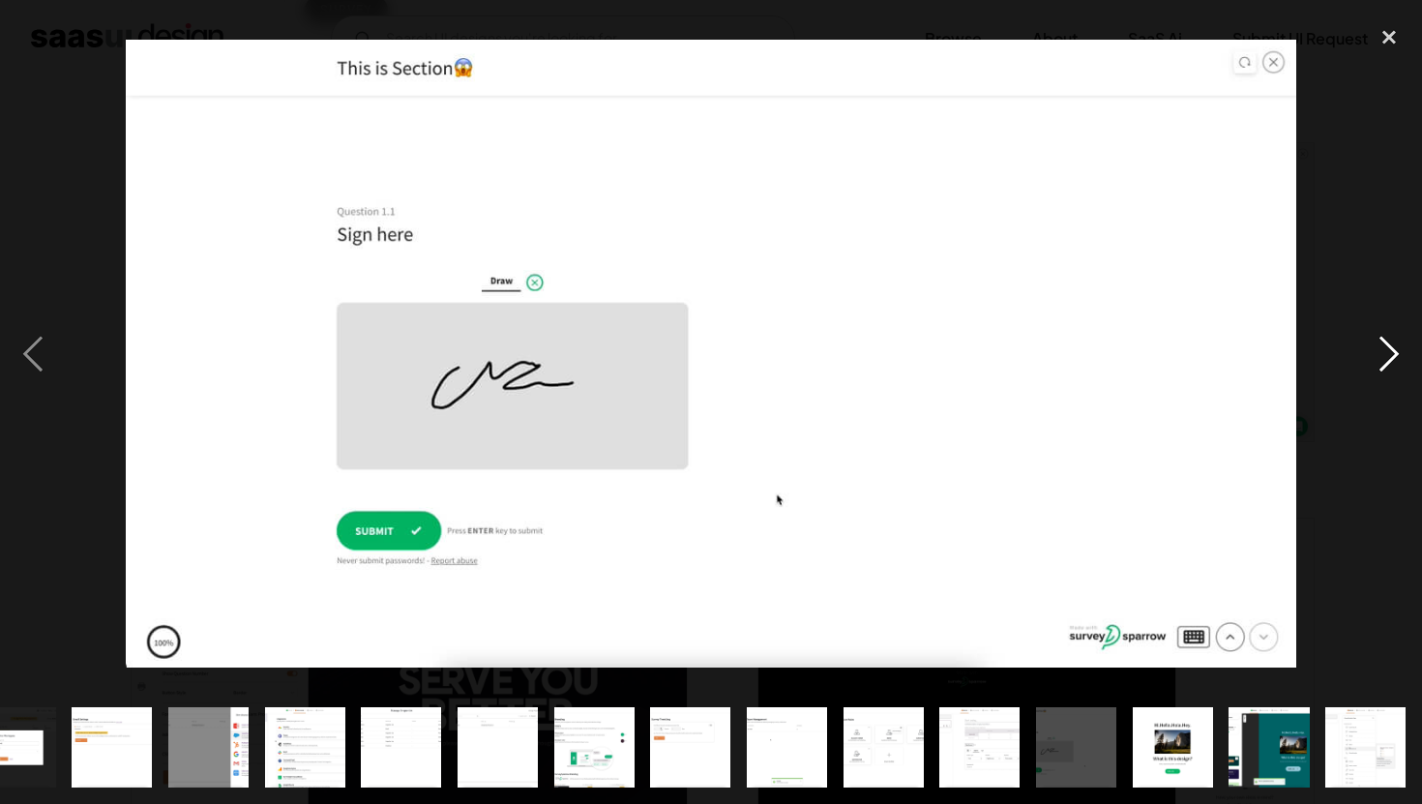
click at [1396, 352] on div "next image" at bounding box center [1389, 353] width 66 height 675
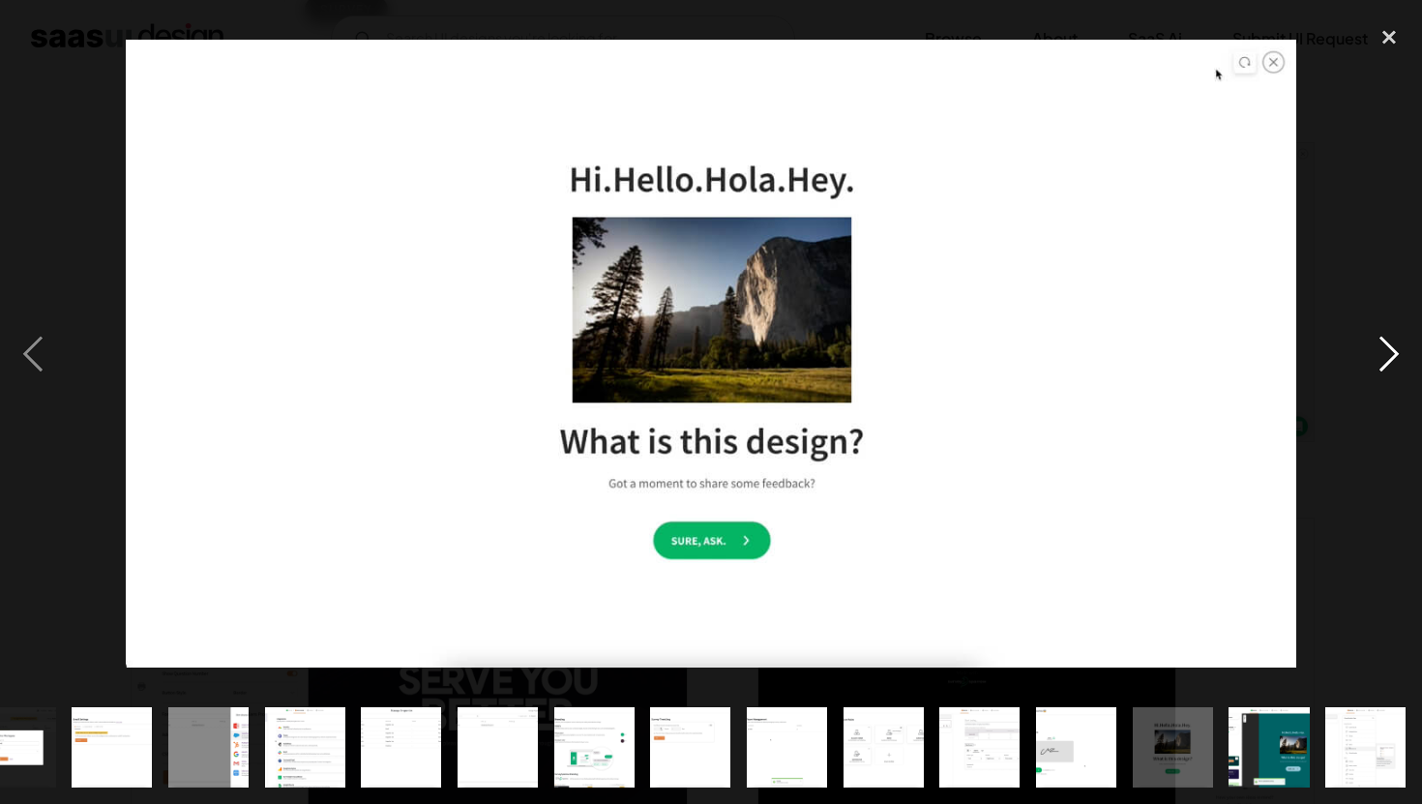
click at [1396, 352] on div "next image" at bounding box center [1389, 353] width 66 height 675
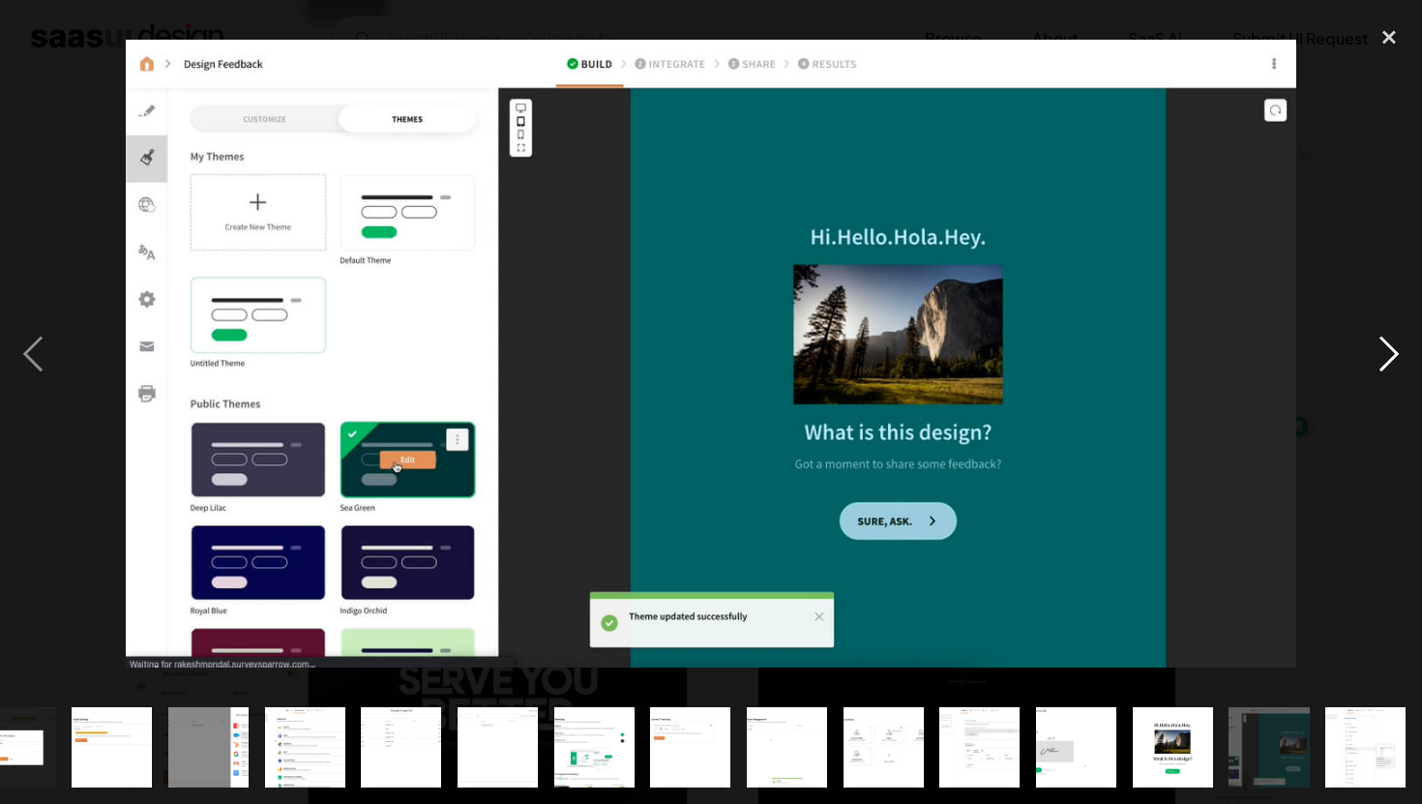
click at [1380, 288] on div "next image" at bounding box center [1389, 353] width 66 height 675
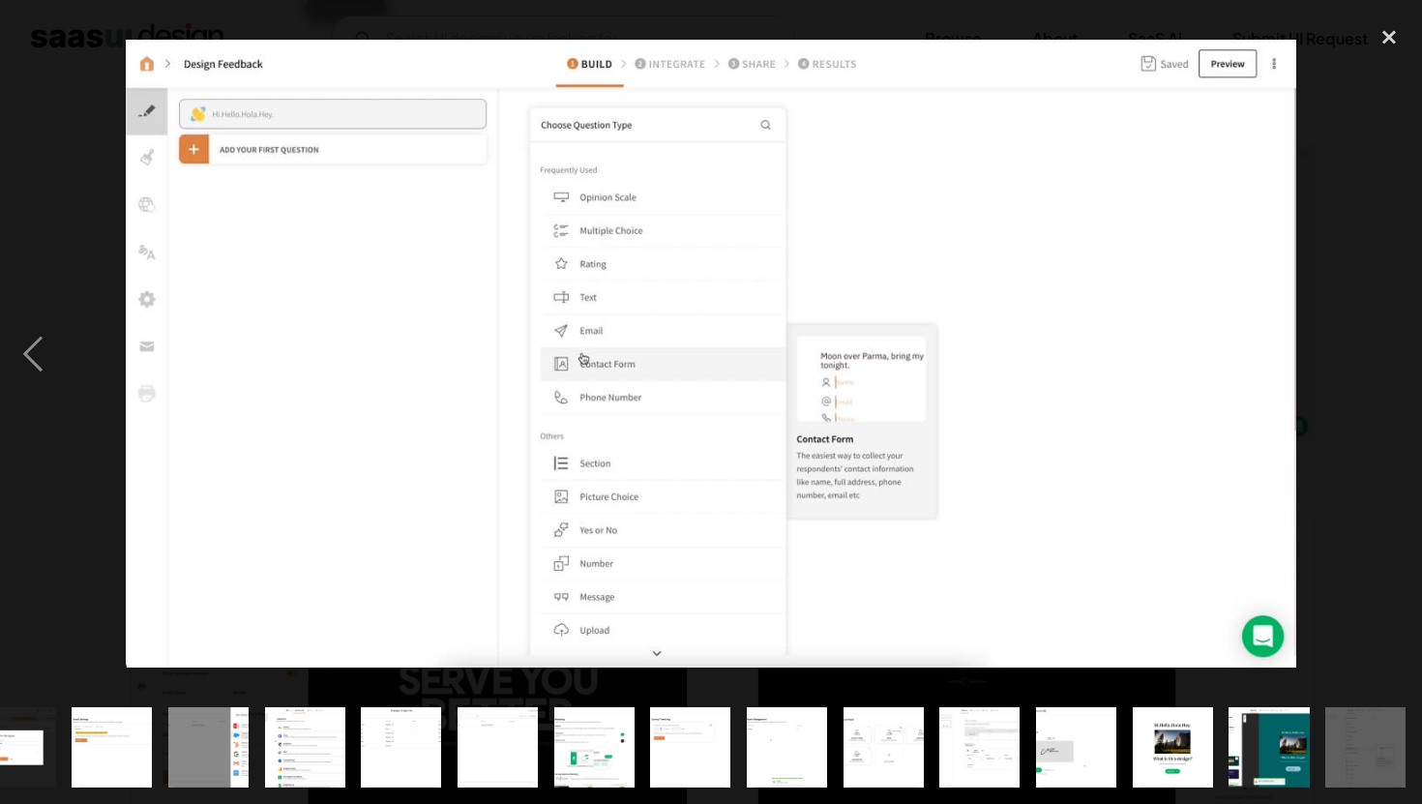
click at [1380, 288] on div "next image" at bounding box center [1389, 353] width 66 height 675
click at [1383, 43] on div "close lightbox" at bounding box center [1389, 37] width 66 height 43
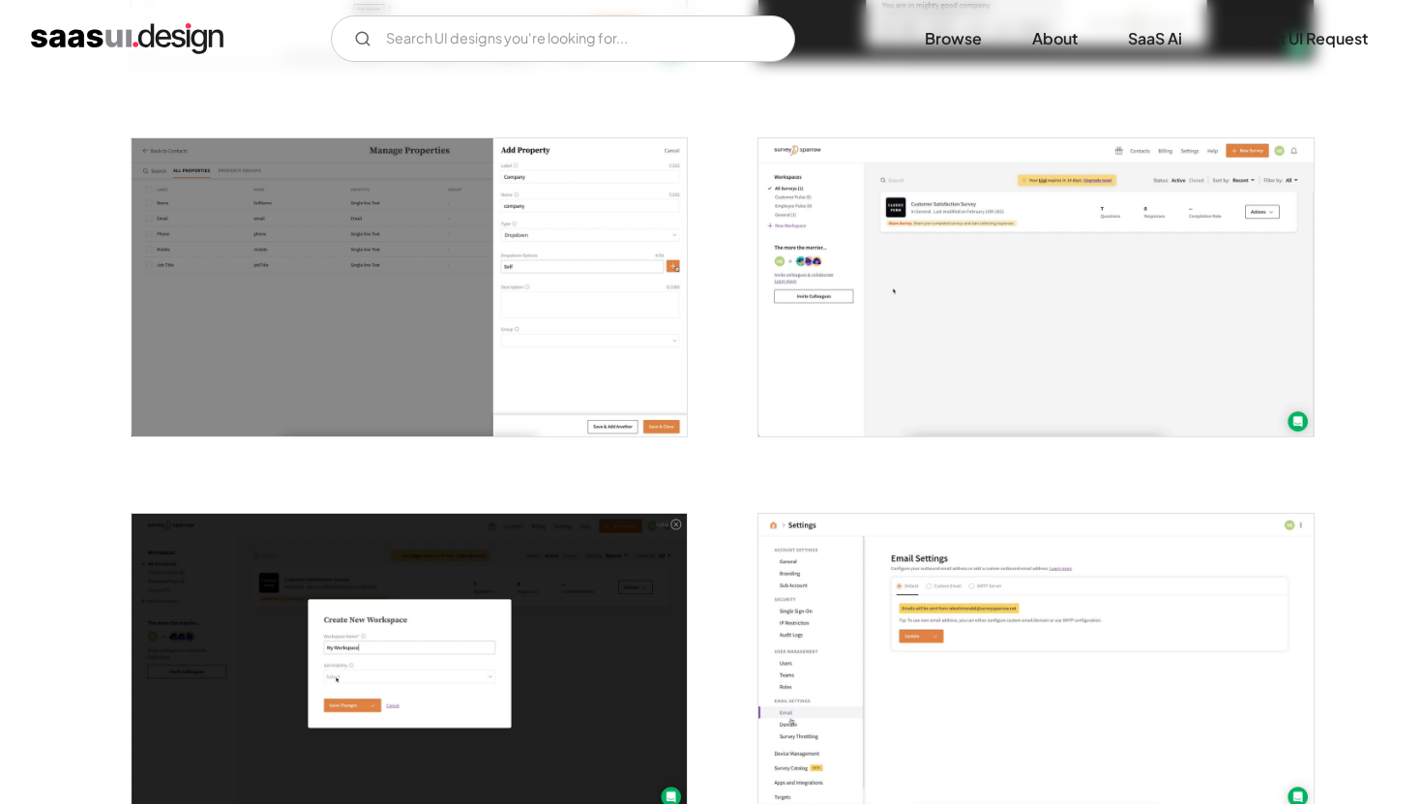
scroll to position [0, 0]
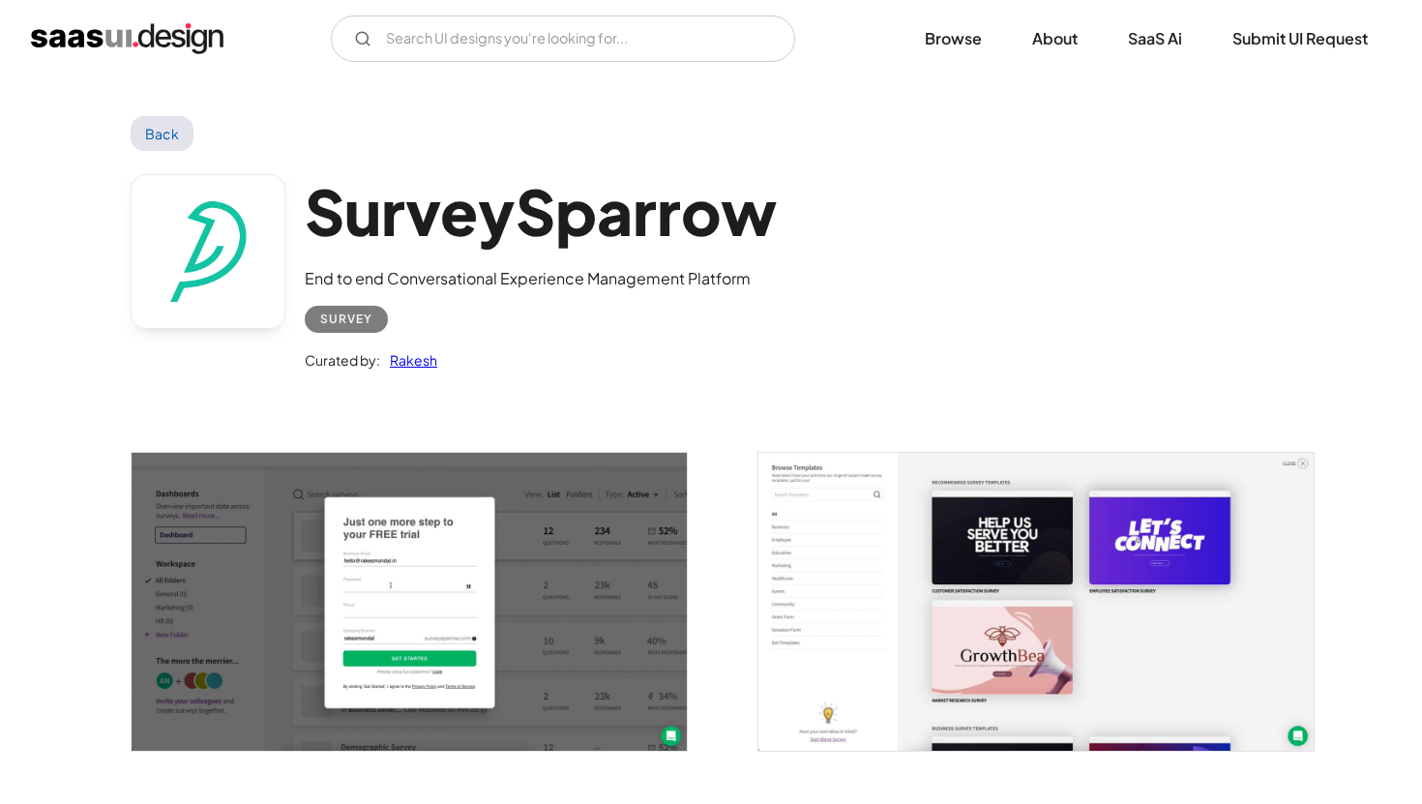
click at [153, 132] on link "Back" at bounding box center [162, 133] width 63 height 35
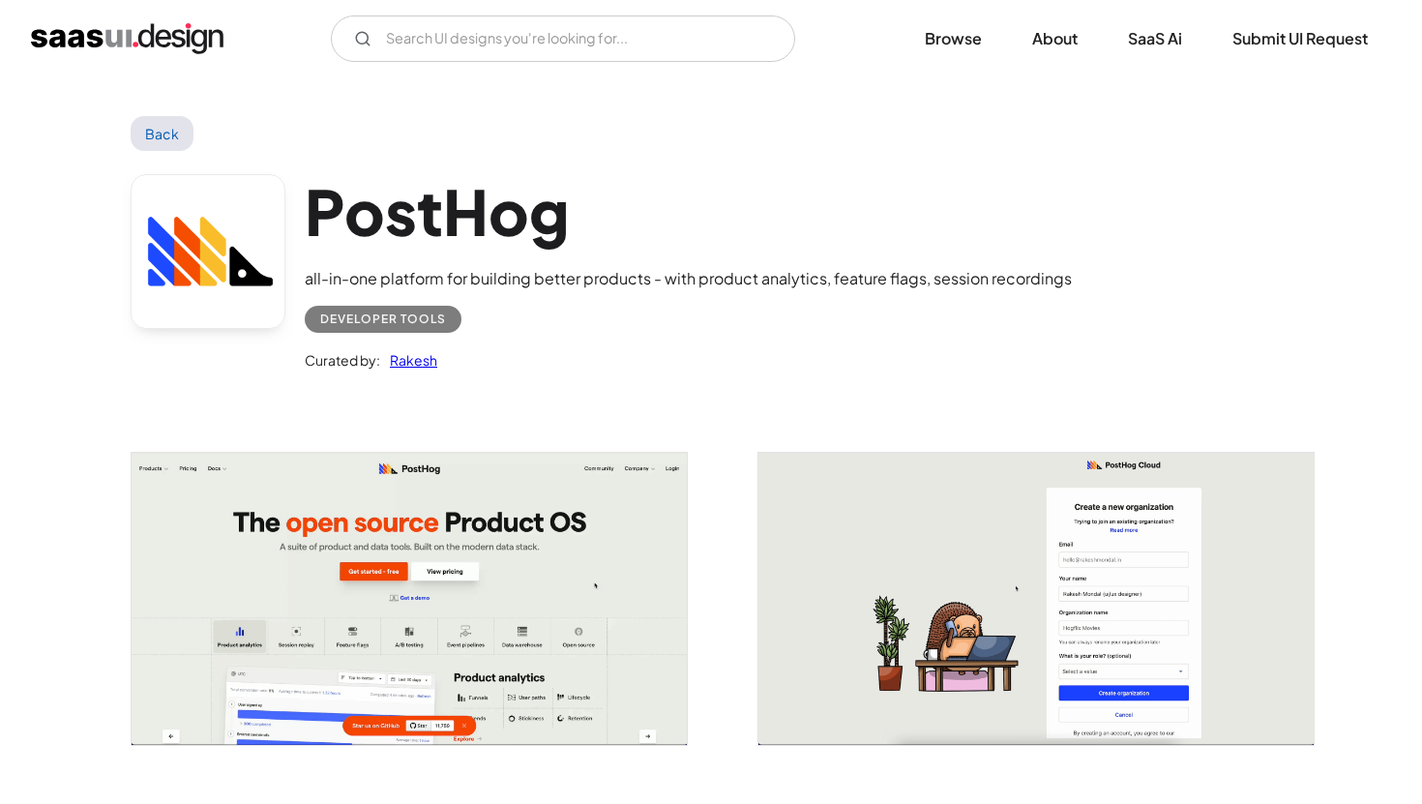
scroll to position [390, 0]
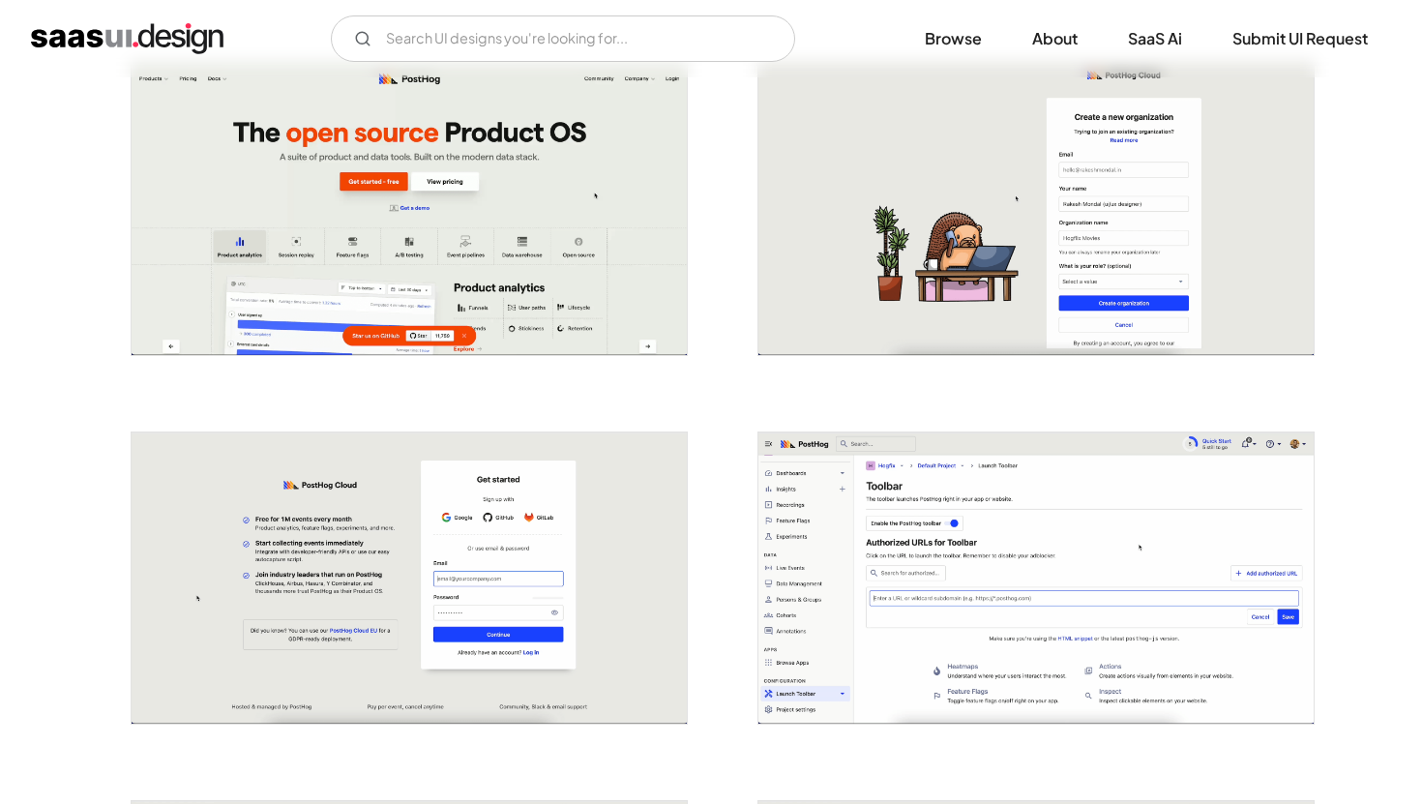
click at [870, 604] on img "open lightbox" at bounding box center [1035, 578] width 555 height 292
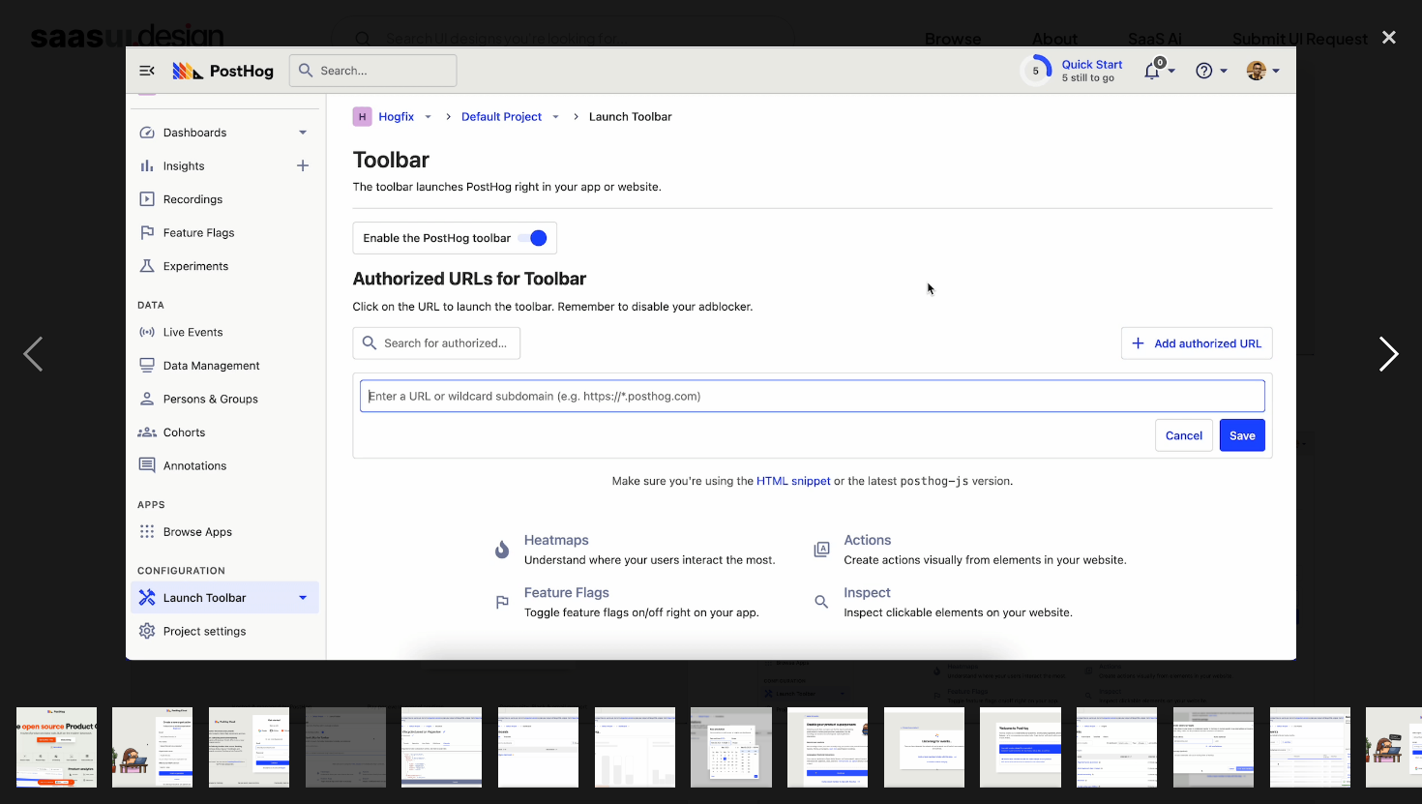
click at [1378, 353] on div "next image" at bounding box center [1389, 353] width 66 height 675
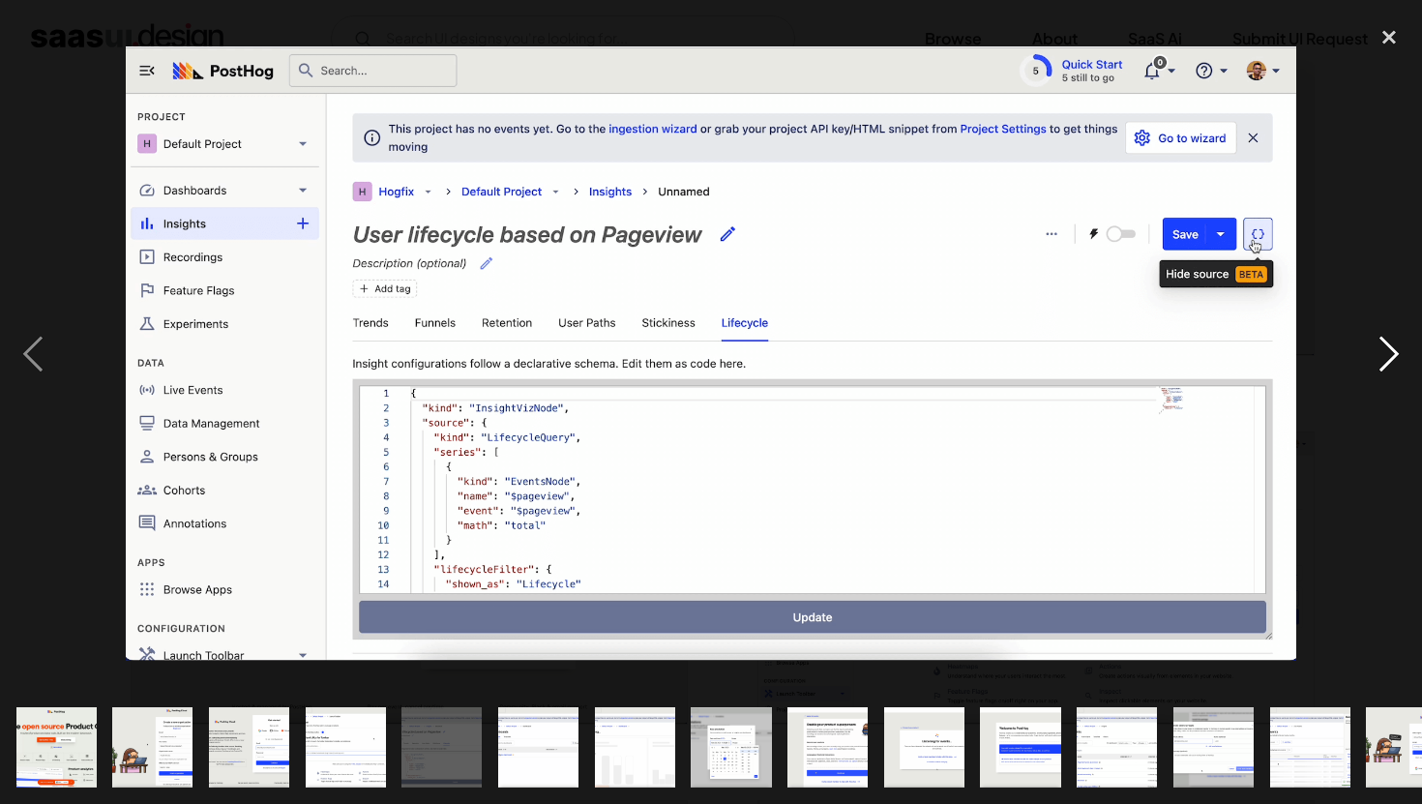
click at [1393, 346] on div "next image" at bounding box center [1389, 353] width 66 height 675
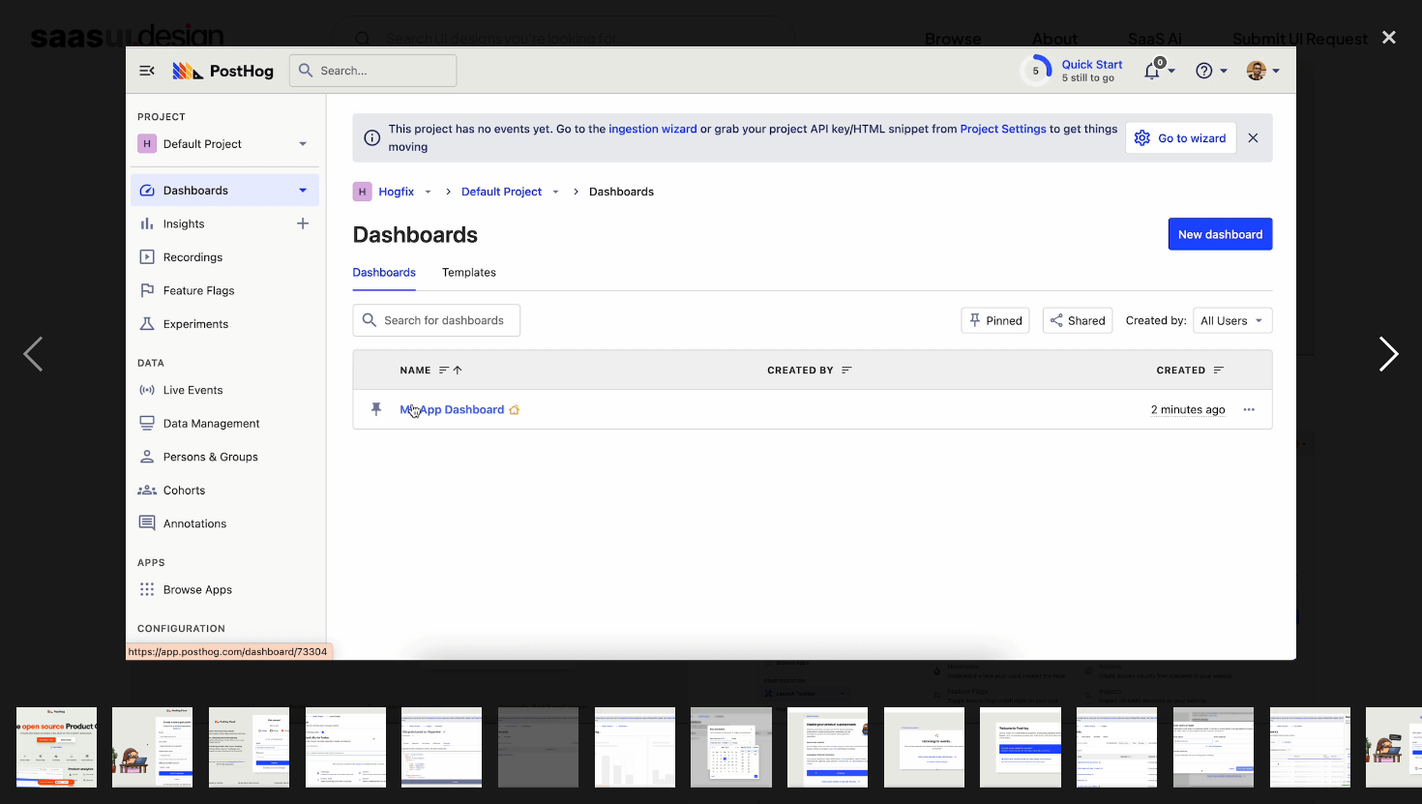
click at [1393, 346] on div "next image" at bounding box center [1389, 353] width 66 height 675
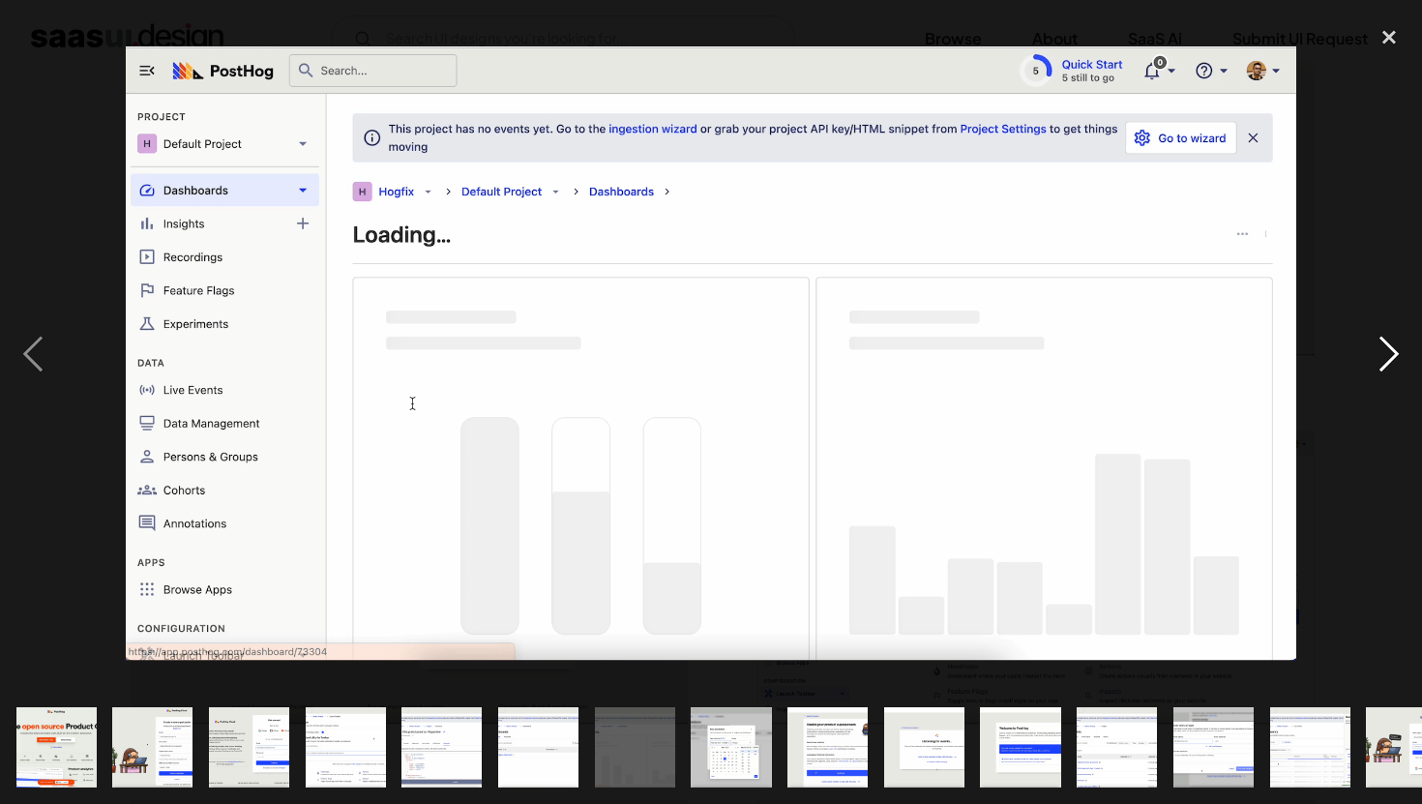
click at [1393, 346] on div "next image" at bounding box center [1389, 353] width 66 height 675
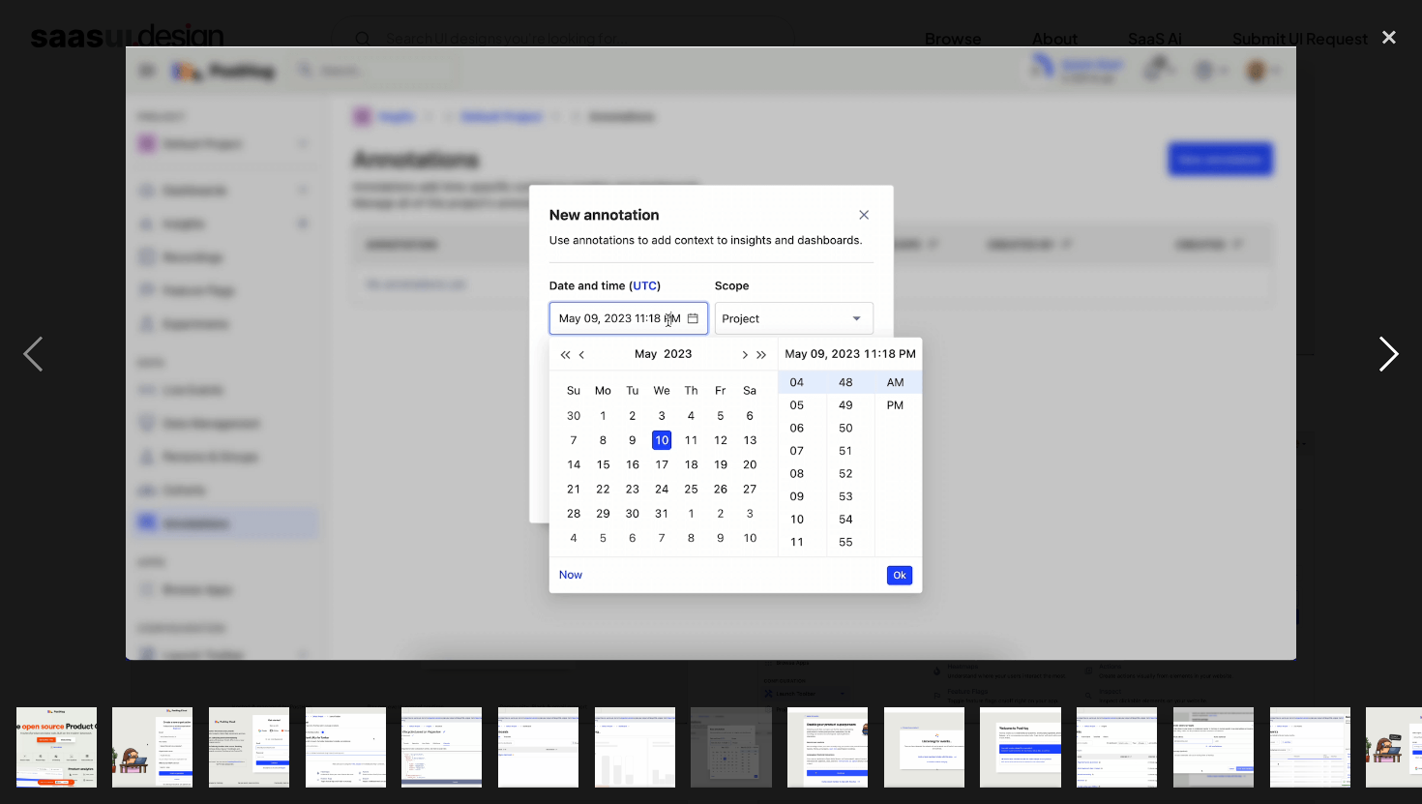
click at [1393, 346] on div "next image" at bounding box center [1389, 353] width 66 height 675
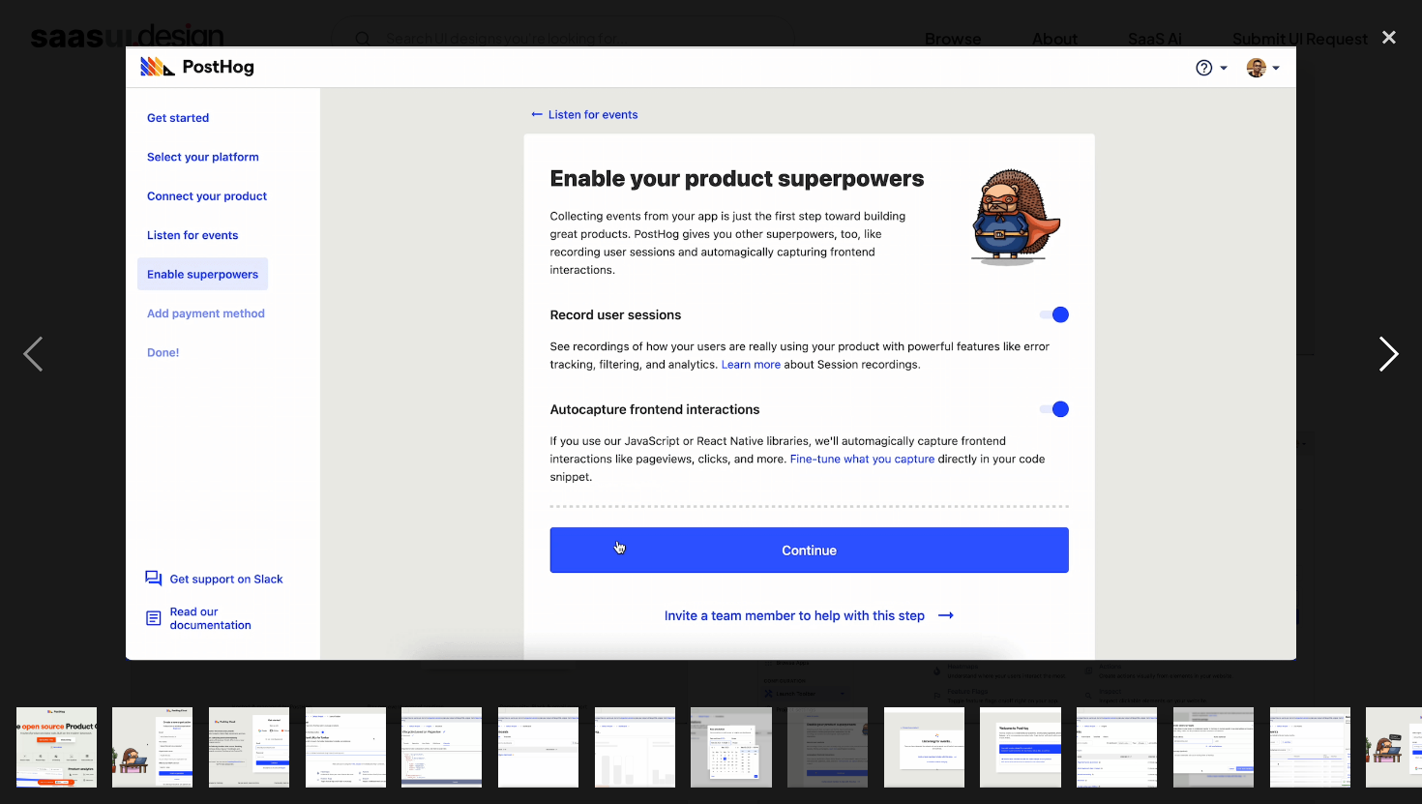
click at [1393, 346] on div "next image" at bounding box center [1389, 353] width 66 height 675
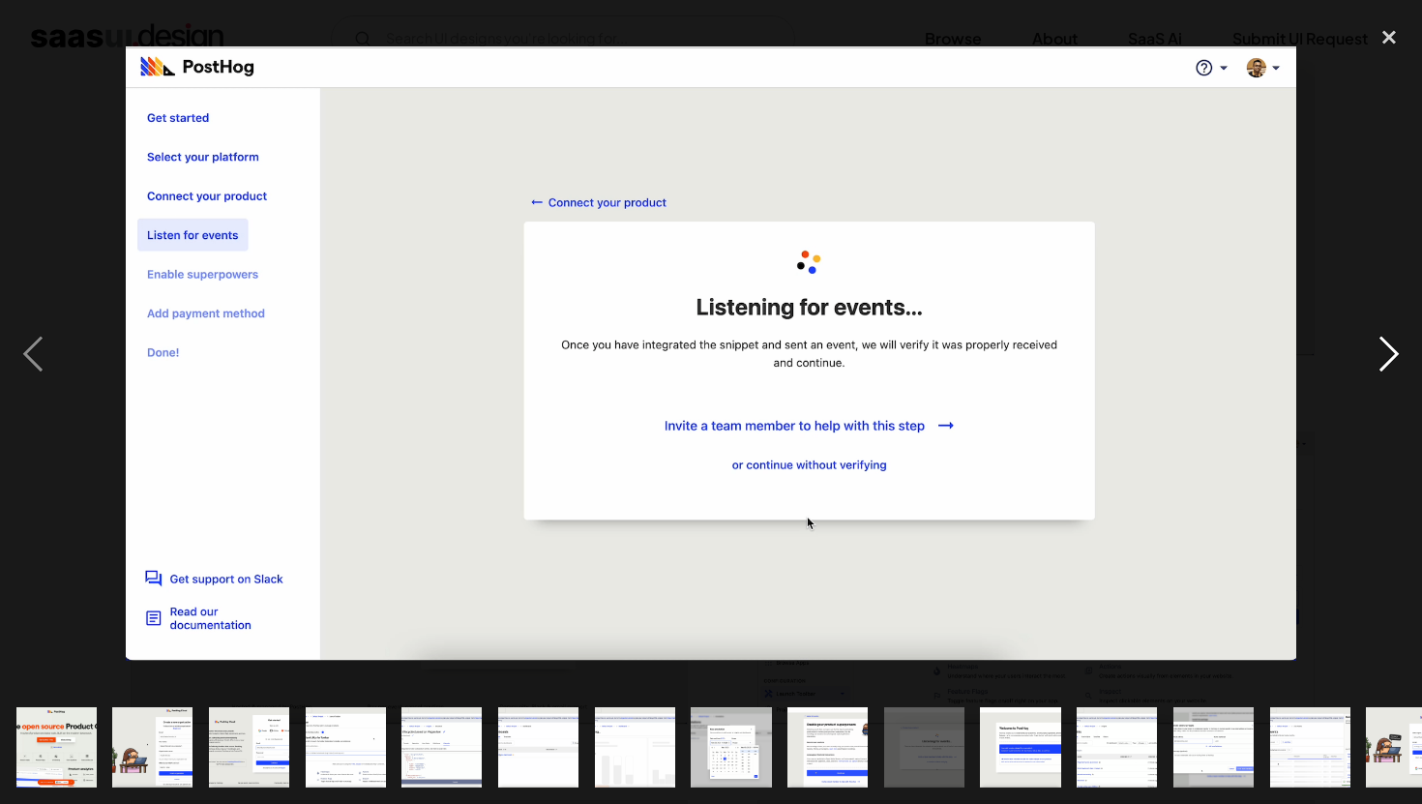
click at [1393, 346] on div "next image" at bounding box center [1389, 353] width 66 height 675
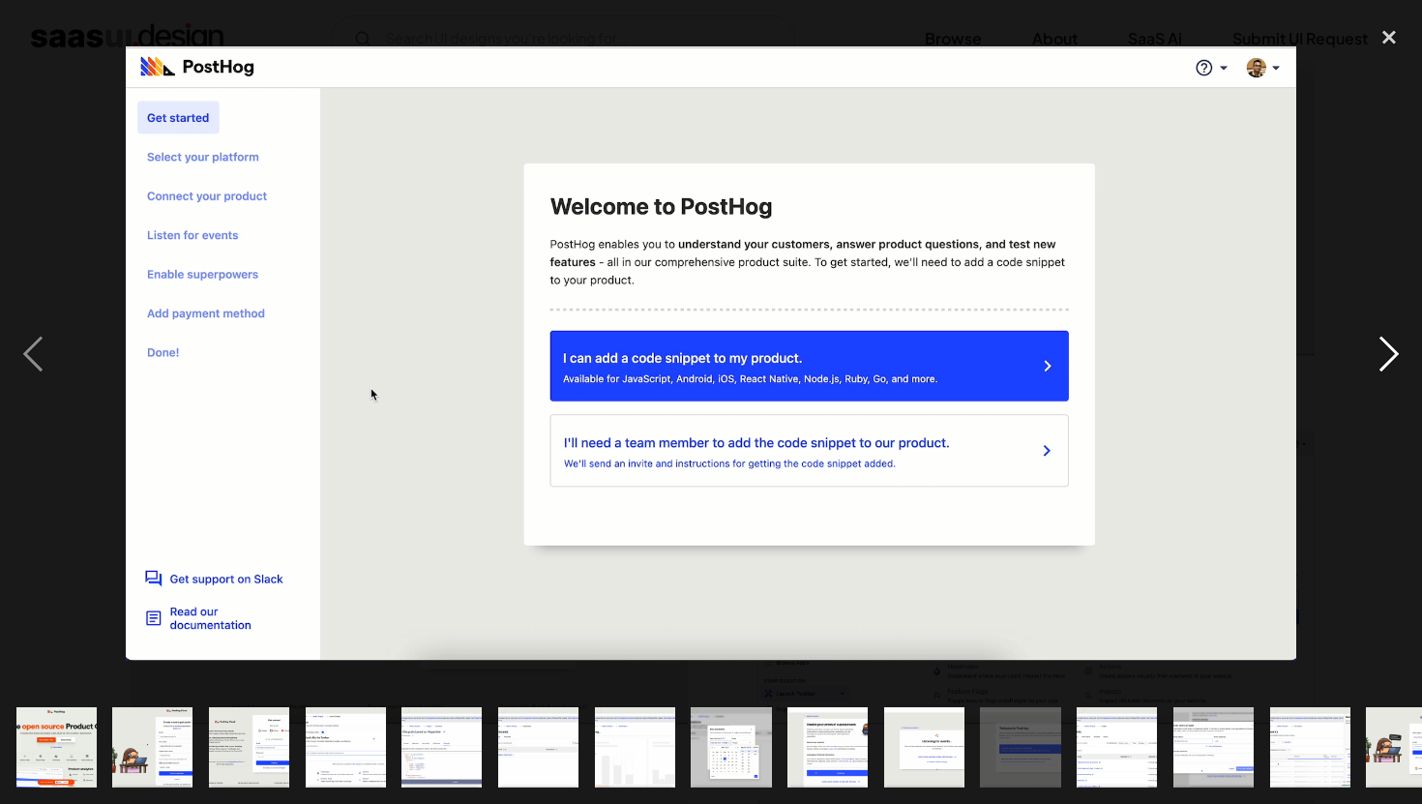
click at [1393, 346] on div "next image" at bounding box center [1389, 353] width 66 height 675
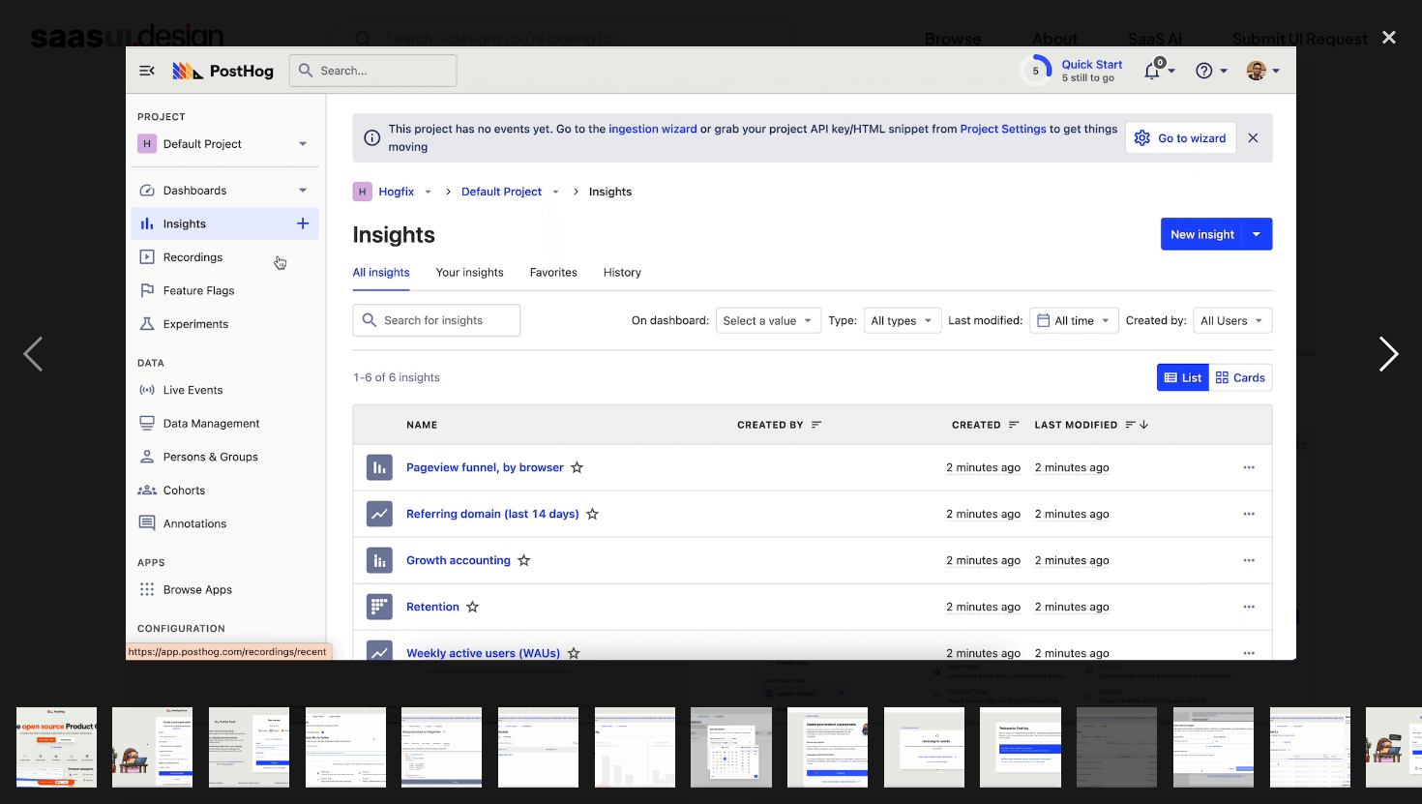
click at [1371, 344] on div "next image" at bounding box center [1389, 353] width 66 height 675
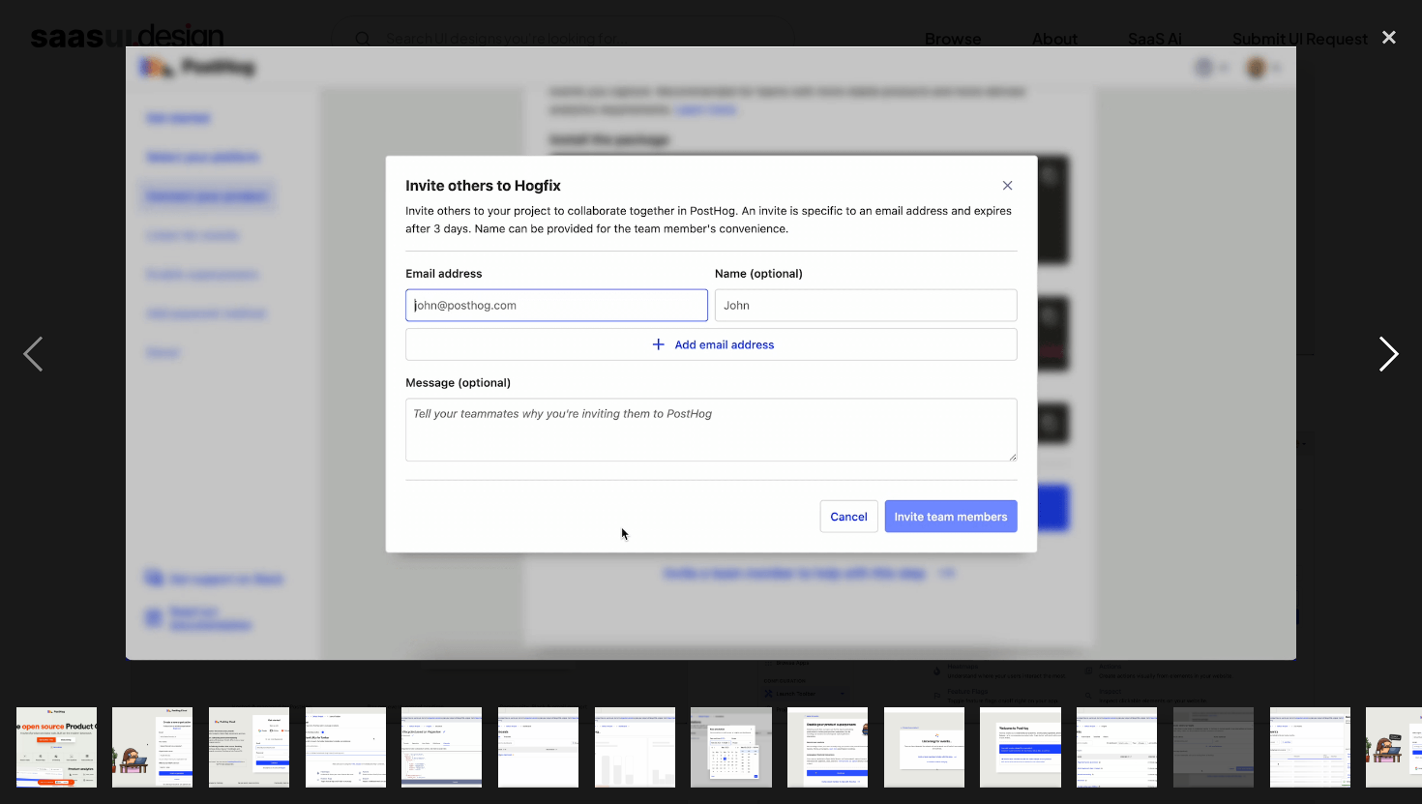
click at [1371, 352] on div "next image" at bounding box center [1389, 353] width 66 height 675
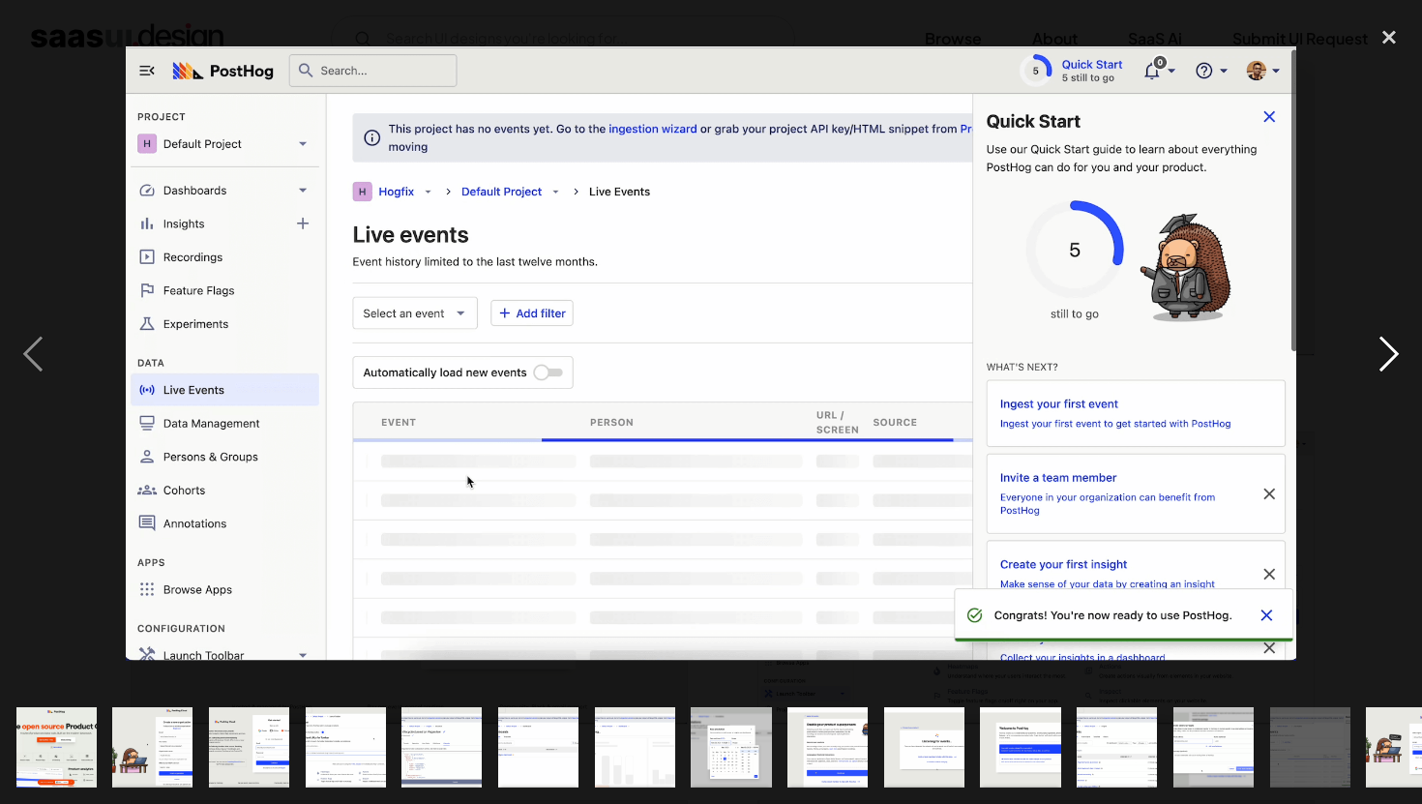
click at [1374, 353] on div "next image" at bounding box center [1389, 353] width 66 height 675
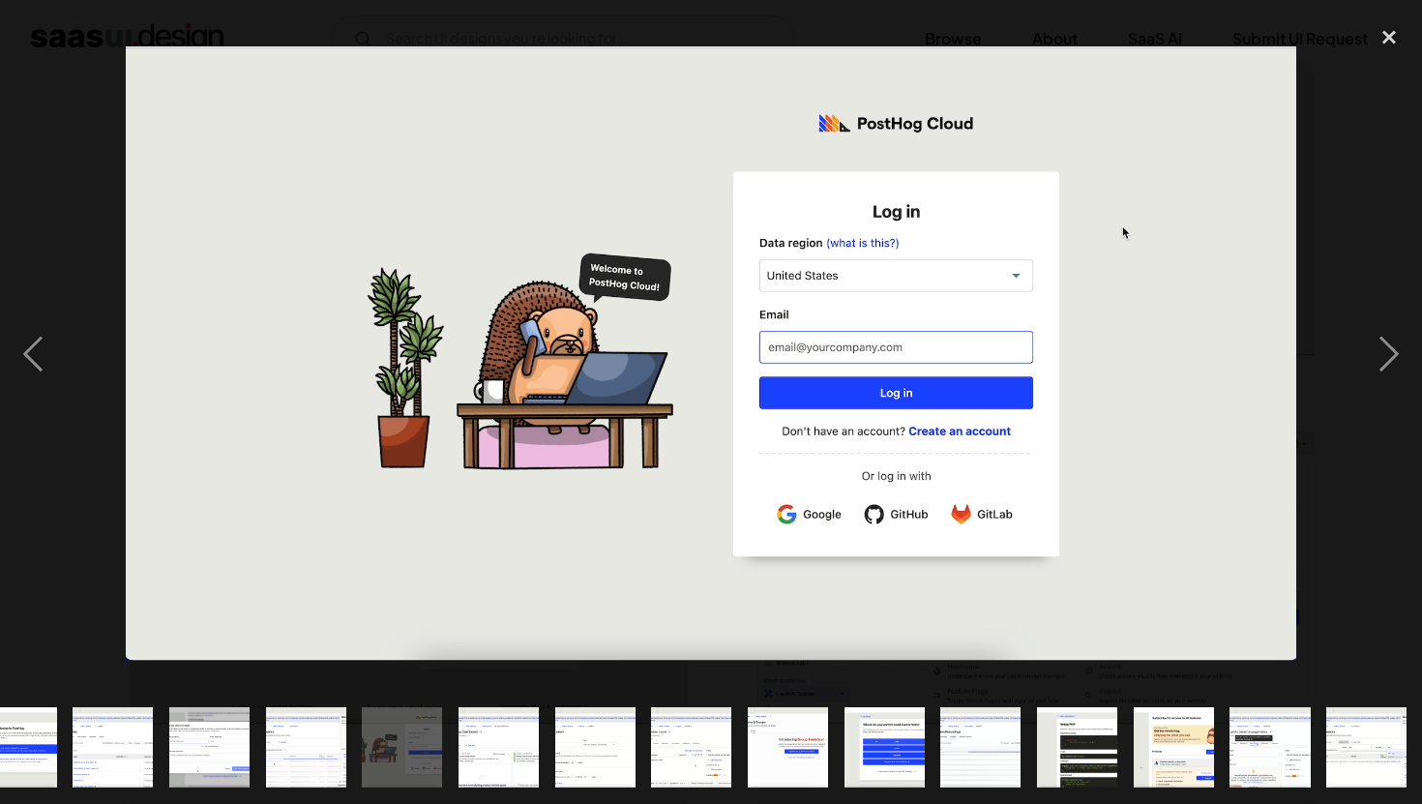
scroll to position [0, 1005]
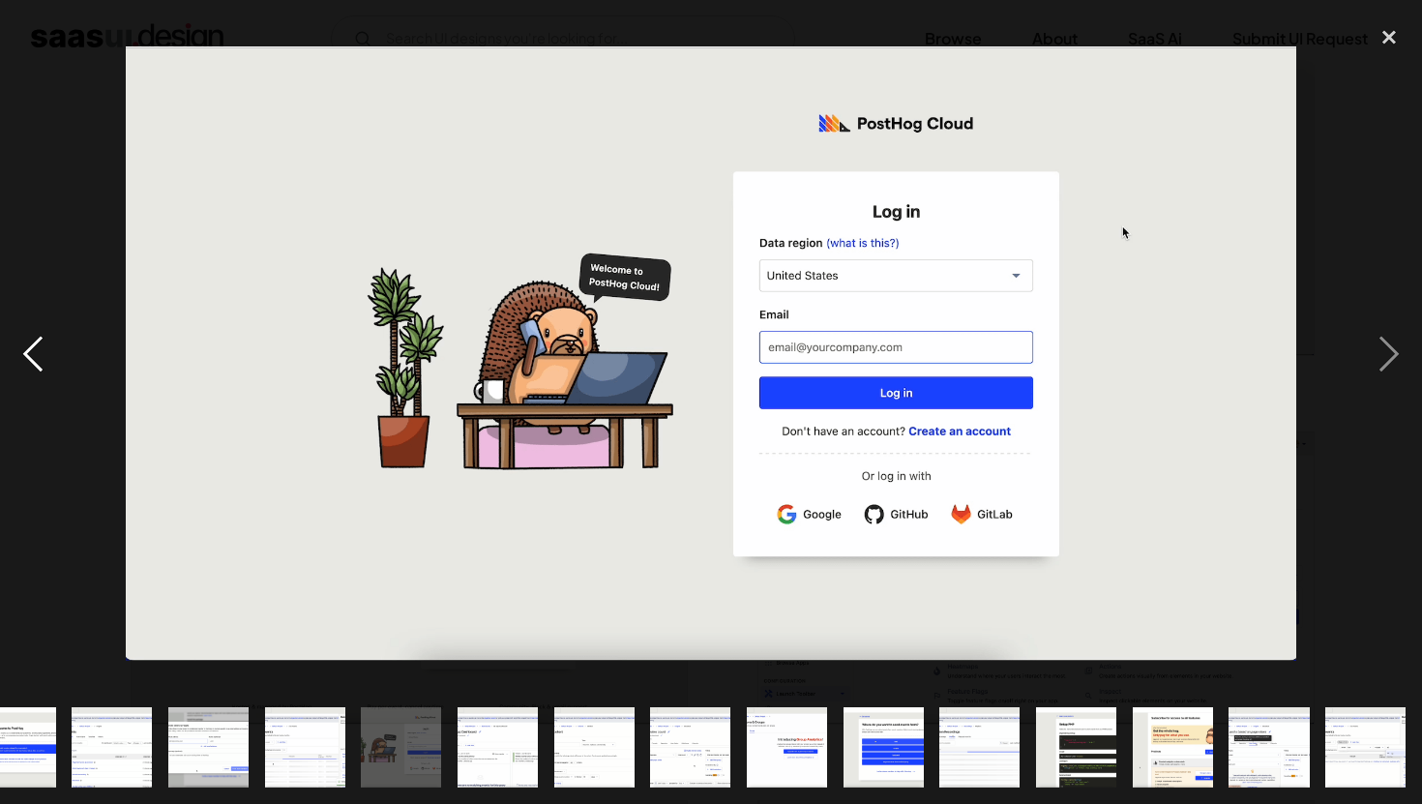
click at [37, 359] on div "previous image" at bounding box center [33, 353] width 66 height 675
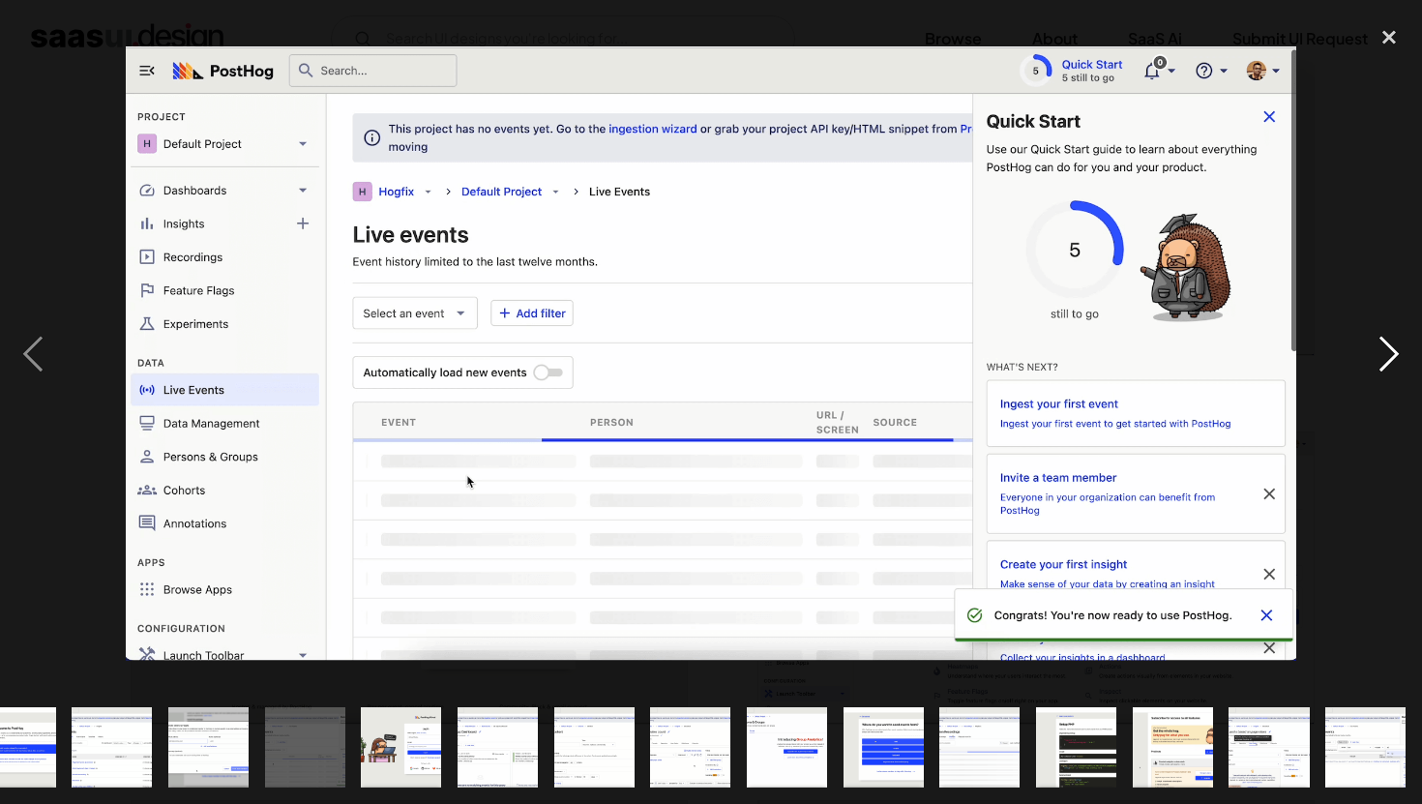
click at [1394, 340] on div "next image" at bounding box center [1389, 353] width 66 height 675
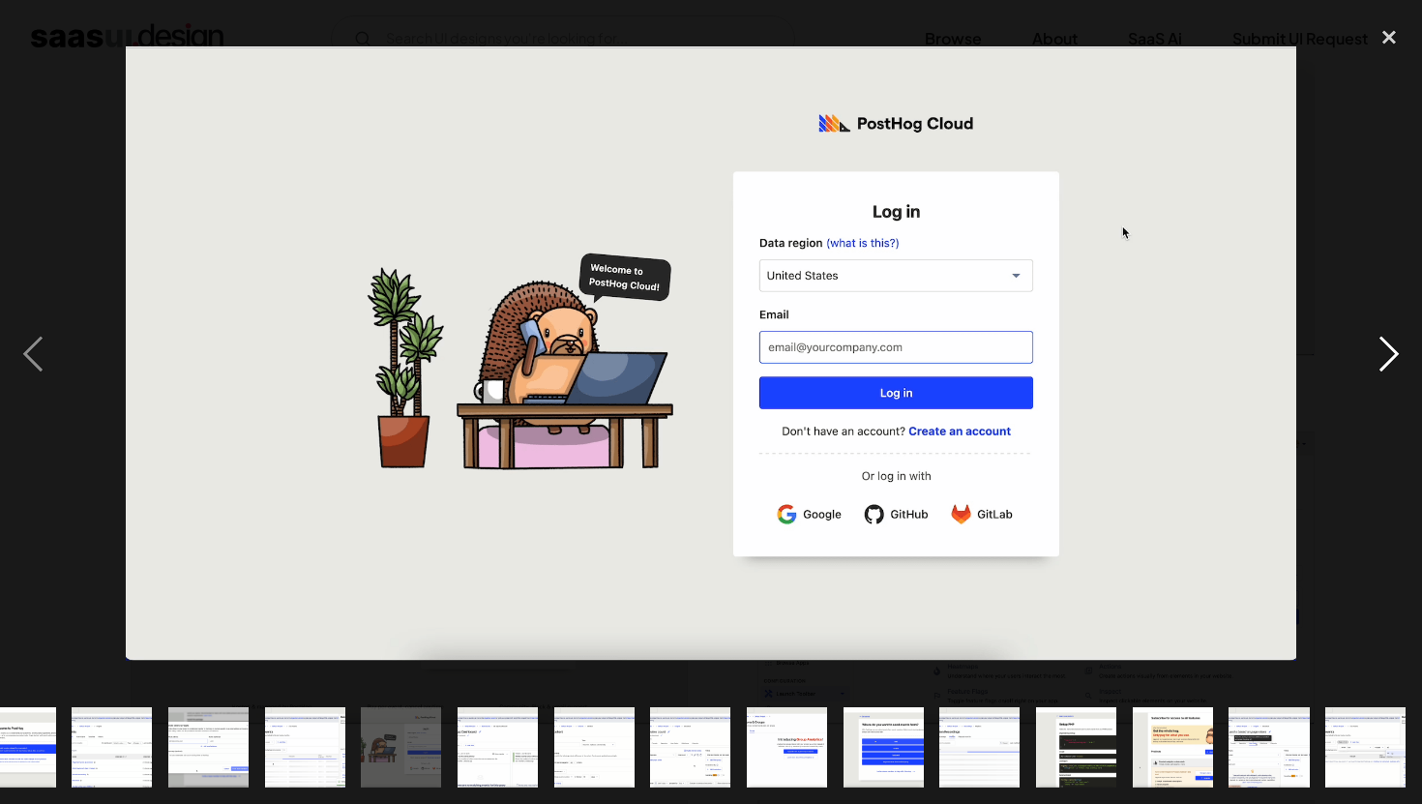
click at [1393, 340] on div "next image" at bounding box center [1389, 353] width 66 height 675
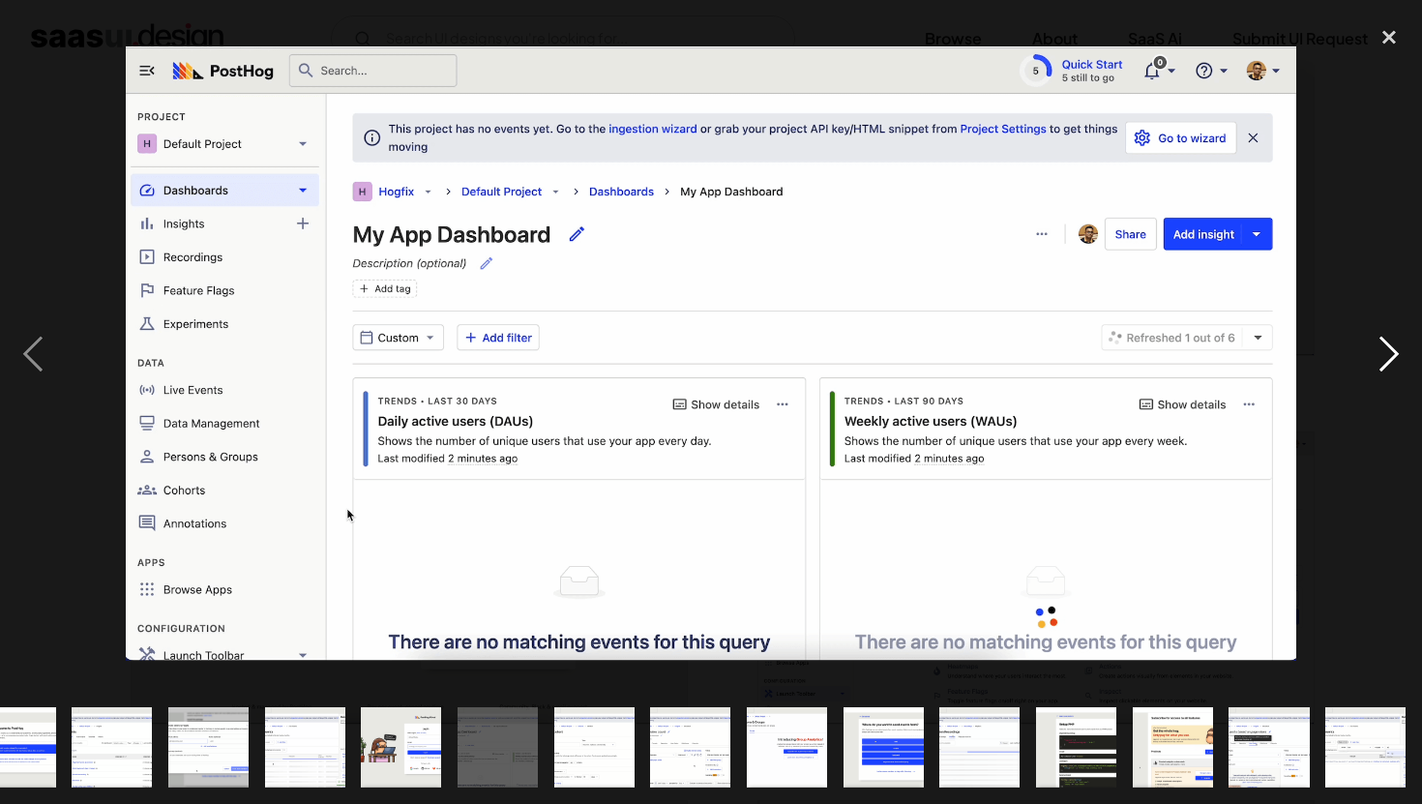
click at [1364, 340] on div "next image" at bounding box center [1389, 353] width 66 height 675
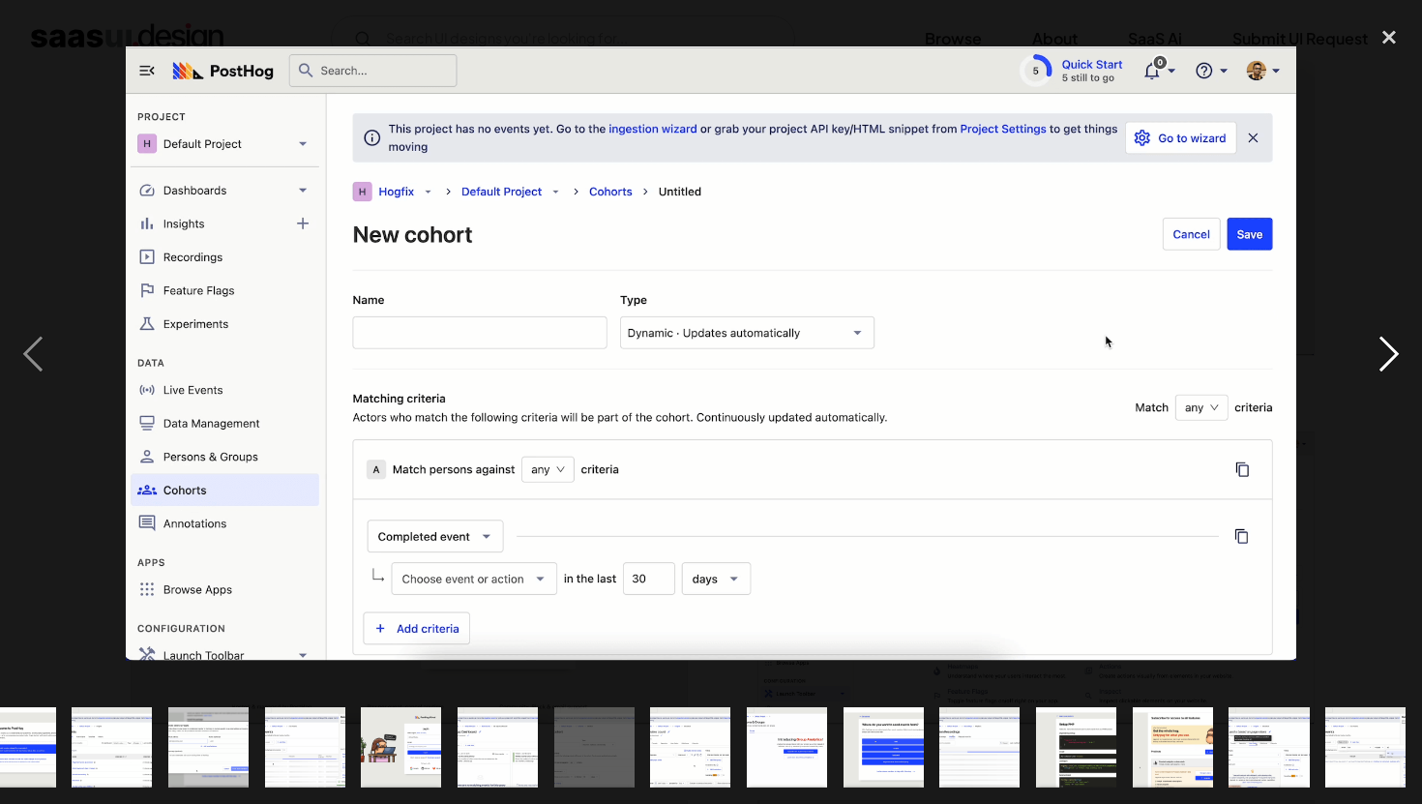
click at [1376, 337] on div "next image" at bounding box center [1389, 353] width 66 height 675
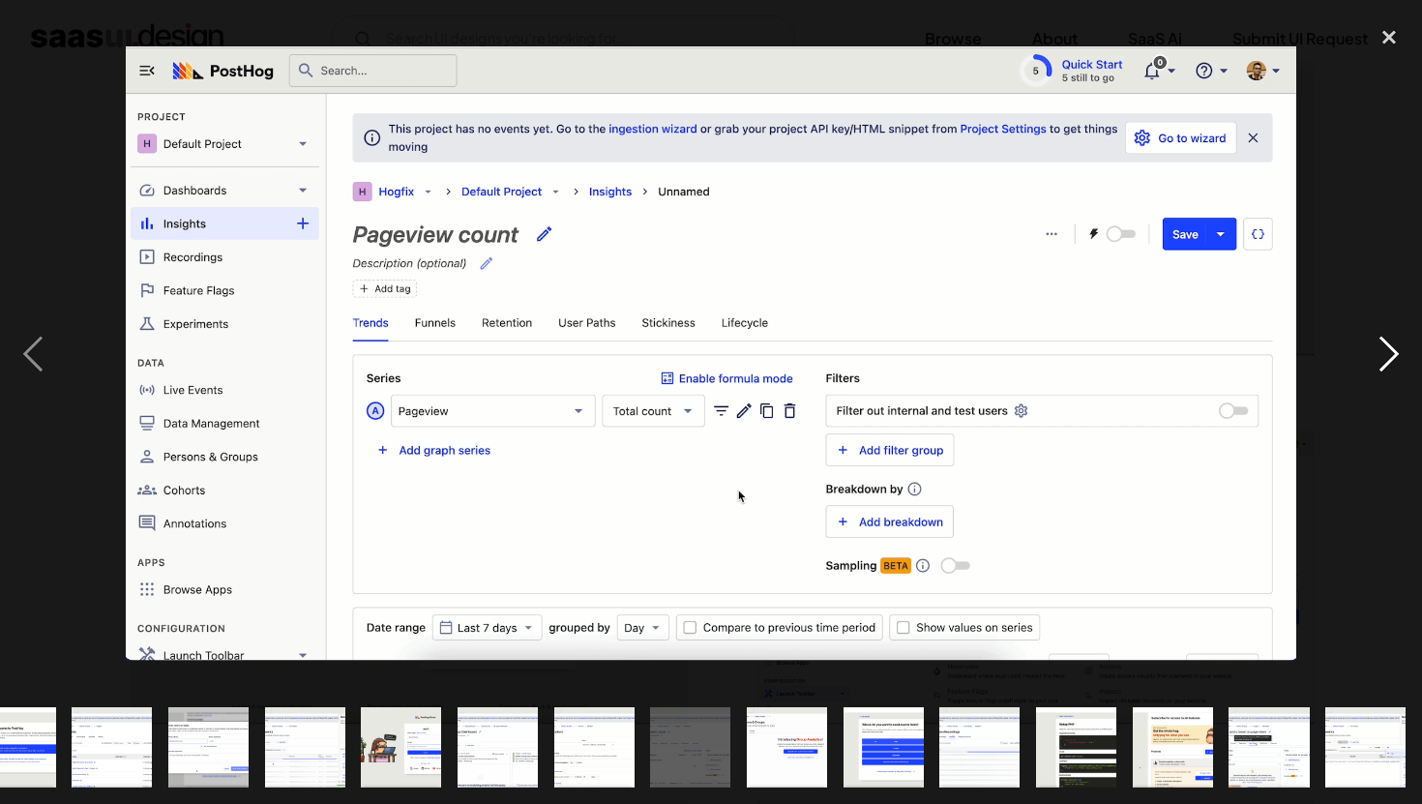
click at [1376, 337] on div "next image" at bounding box center [1389, 353] width 66 height 675
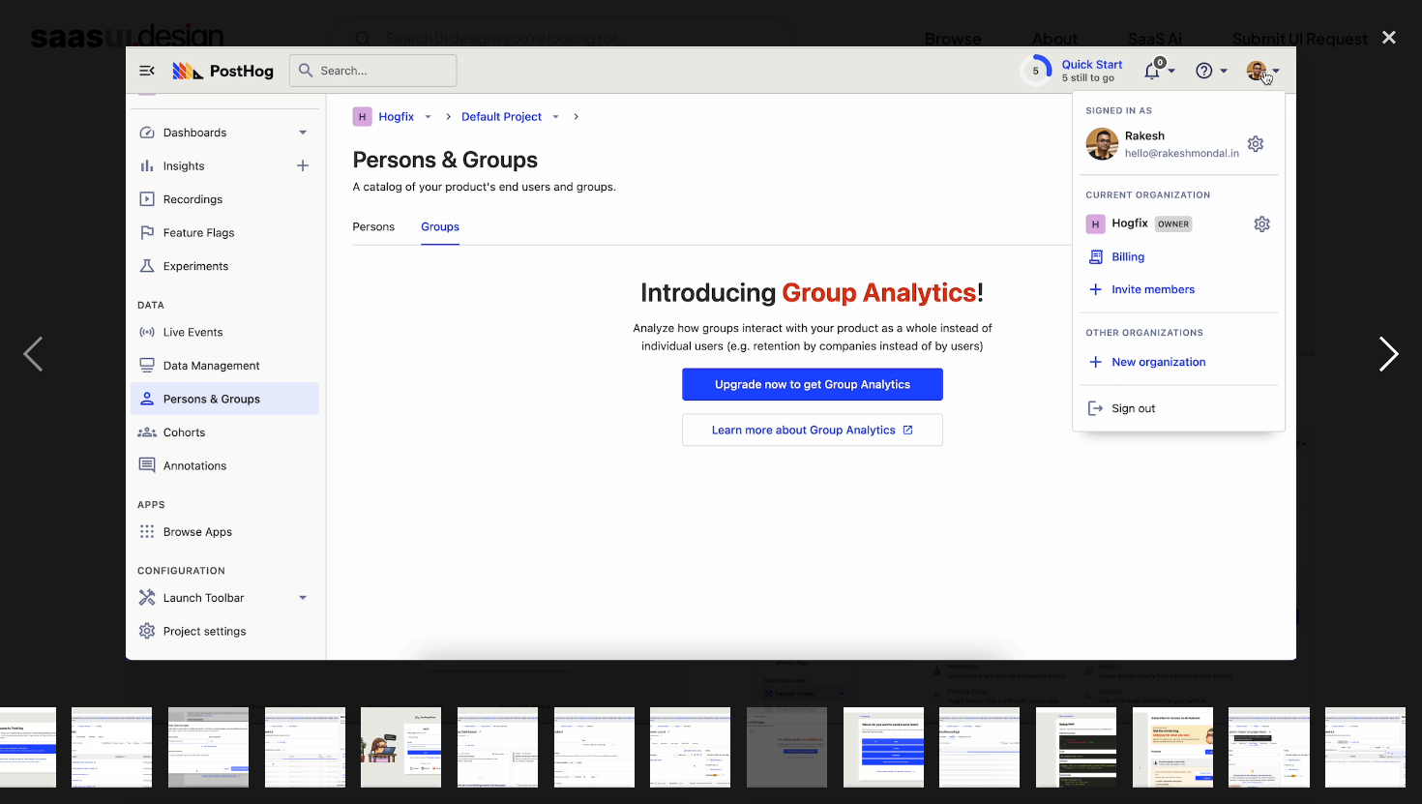
click at [1374, 359] on div "next image" at bounding box center [1389, 353] width 66 height 675
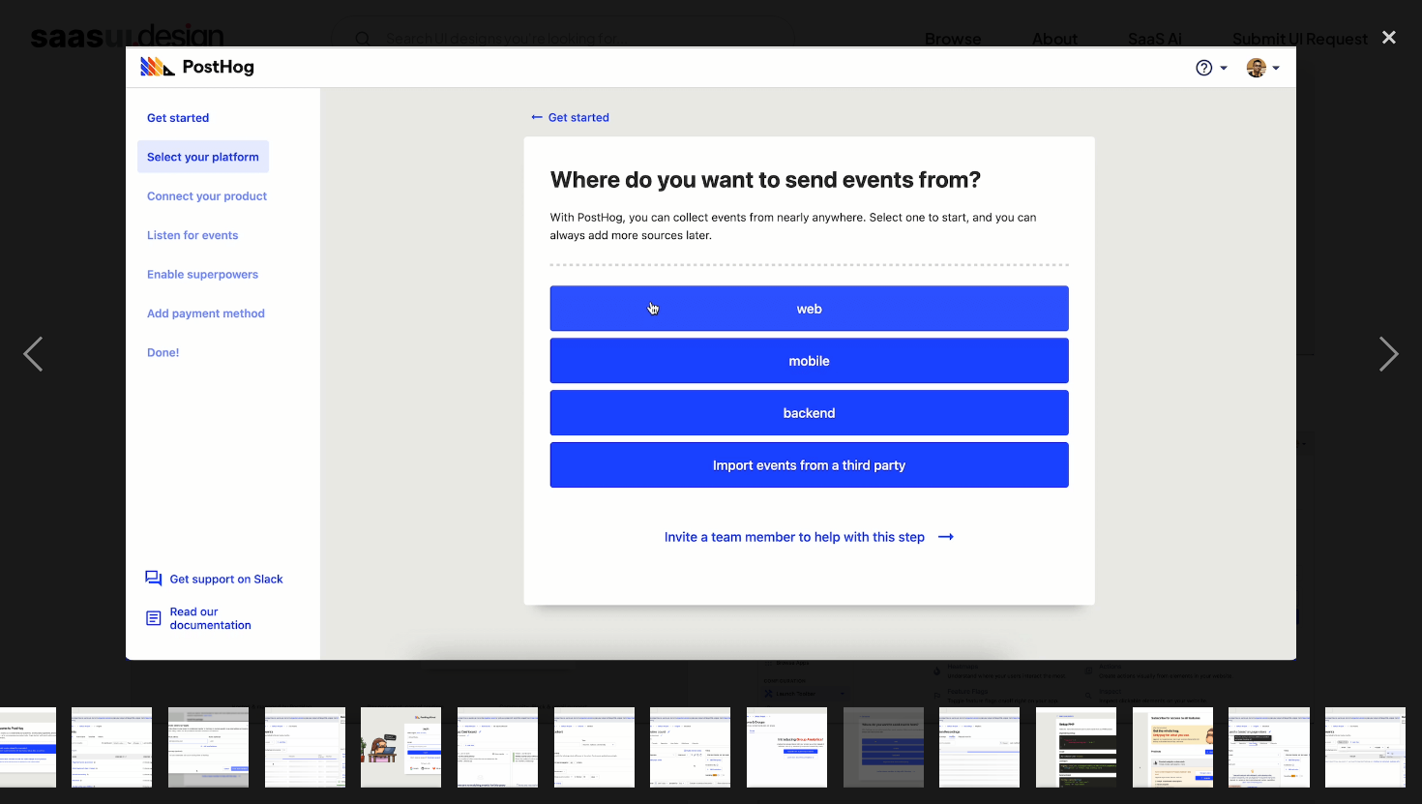
click at [1345, 352] on div at bounding box center [711, 353] width 1422 height 675
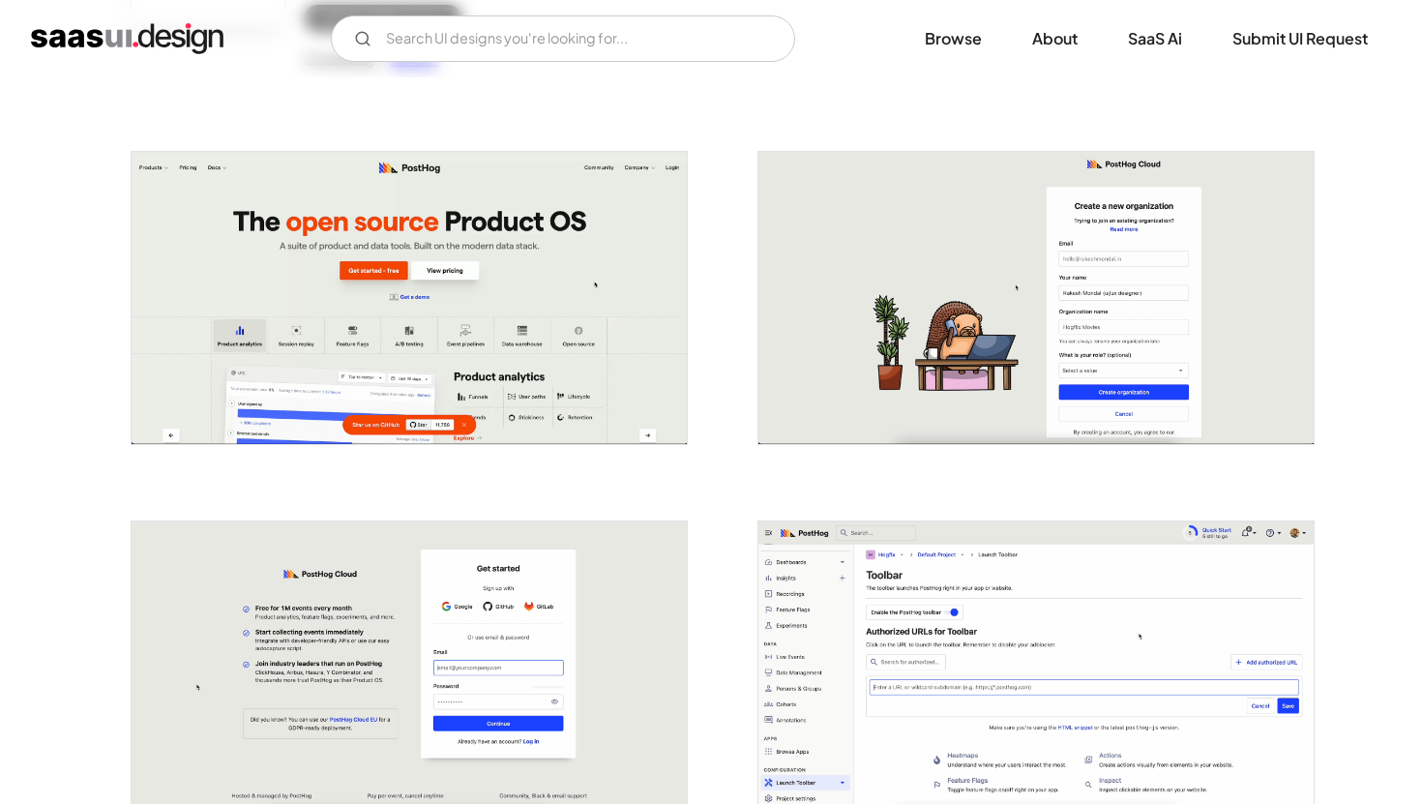
scroll to position [0, 0]
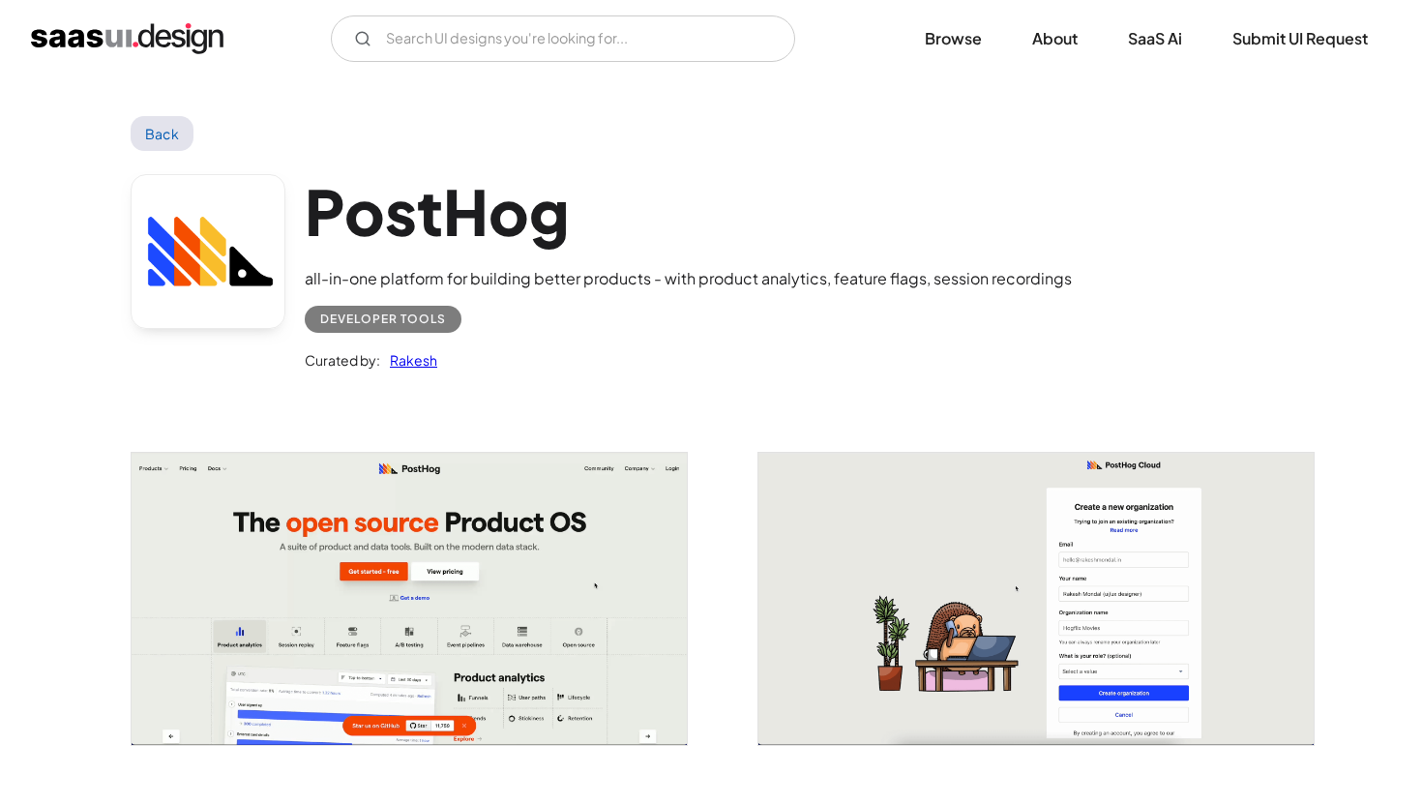
click at [163, 130] on link "Back" at bounding box center [162, 133] width 63 height 35
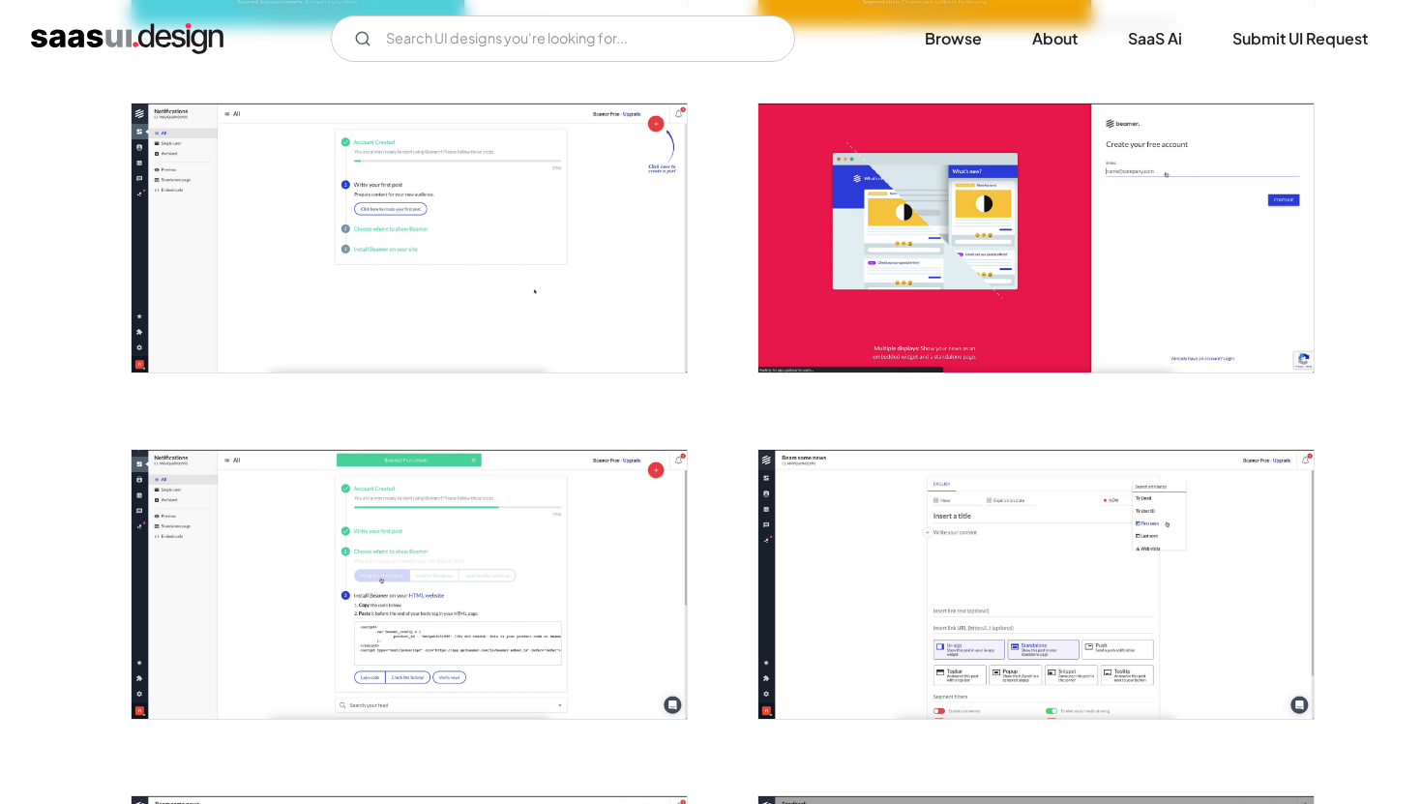
scroll to position [752, 0]
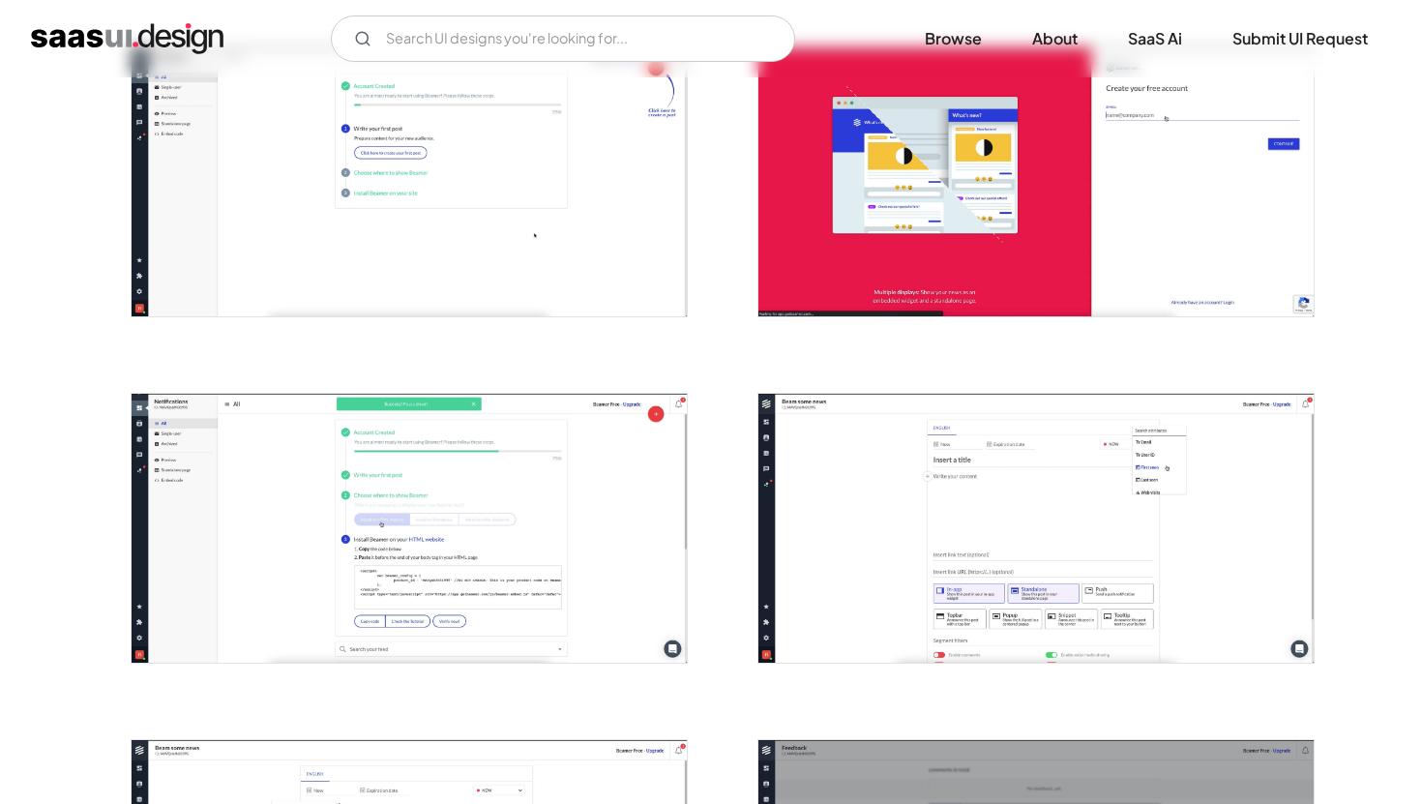
click at [889, 548] on img "open lightbox" at bounding box center [1035, 528] width 555 height 269
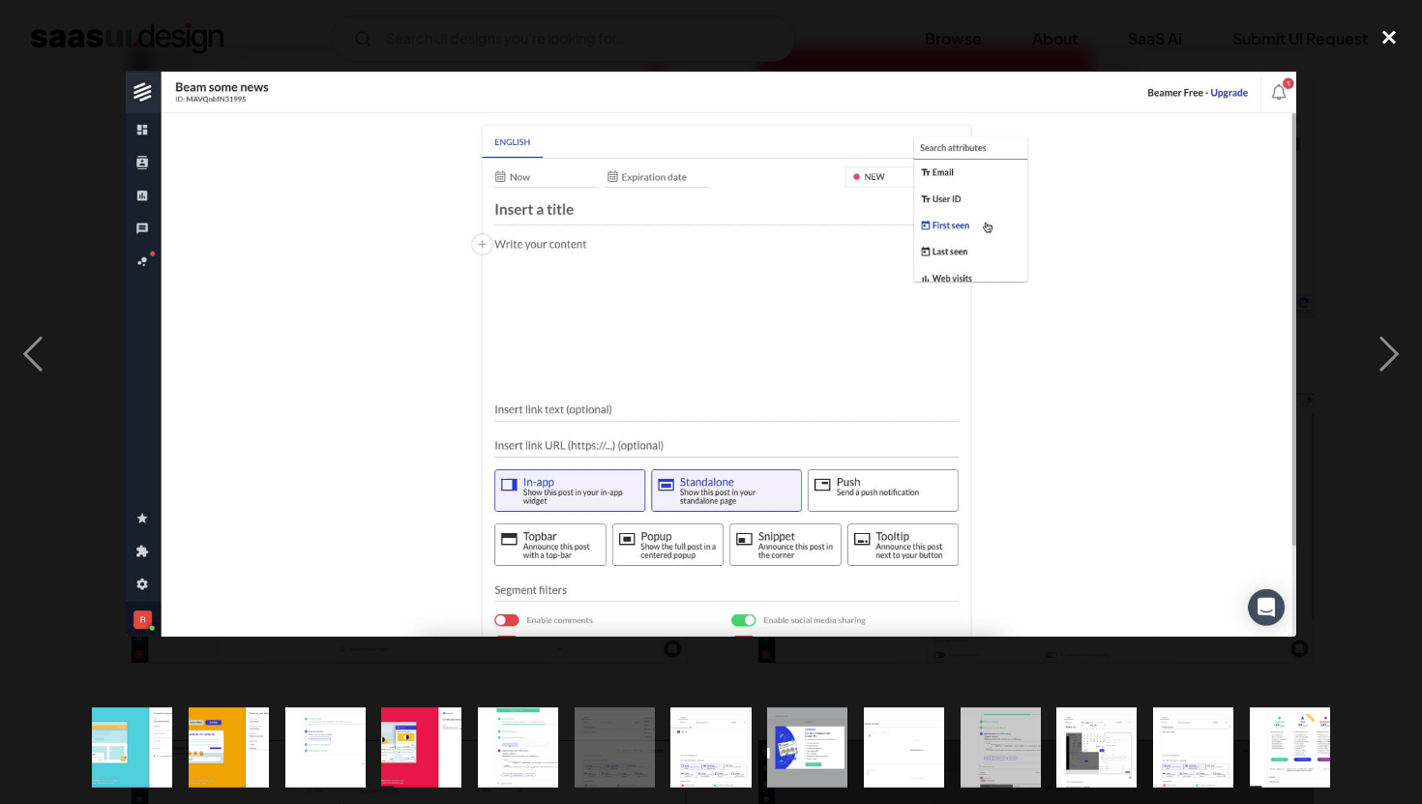
click at [1382, 39] on div "close lightbox" at bounding box center [1389, 37] width 66 height 43
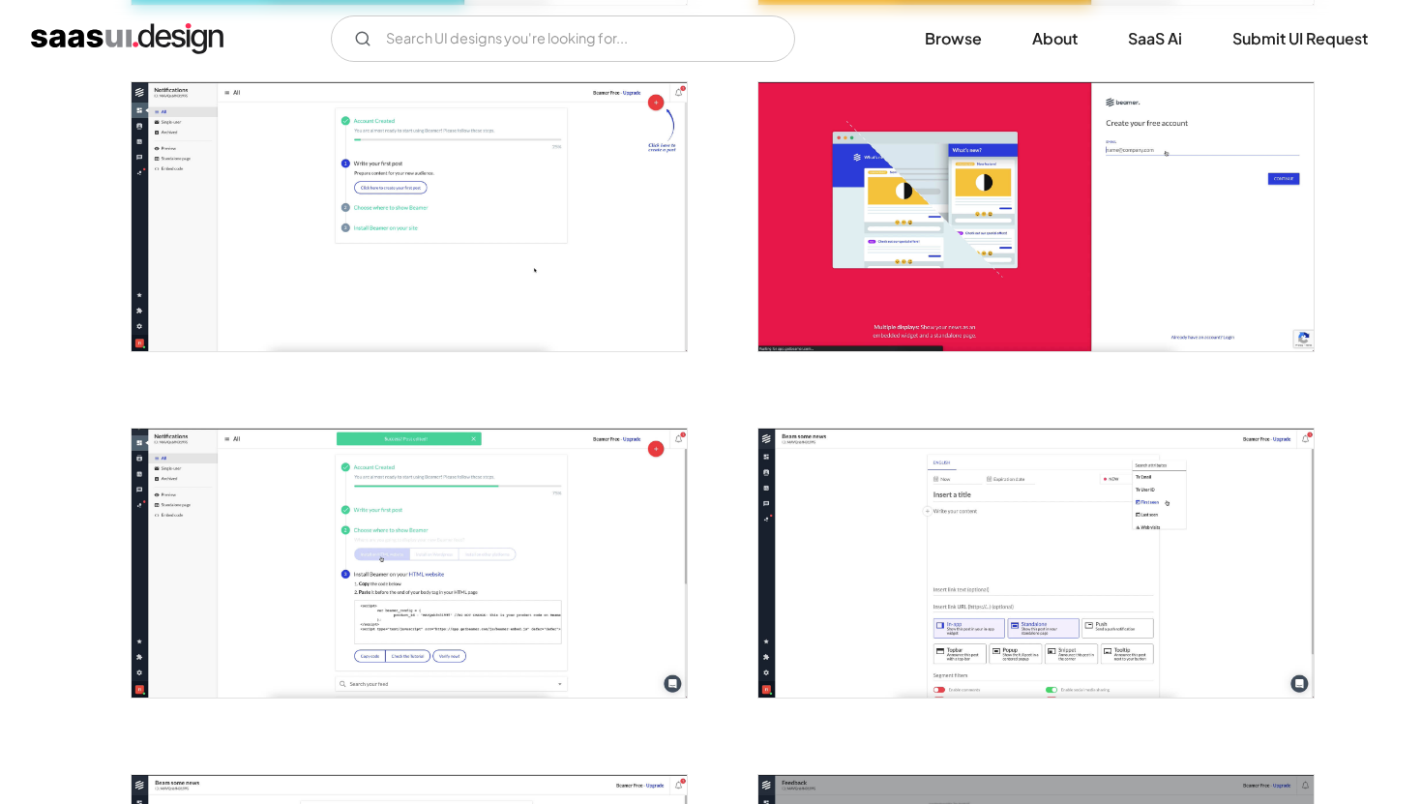
scroll to position [0, 0]
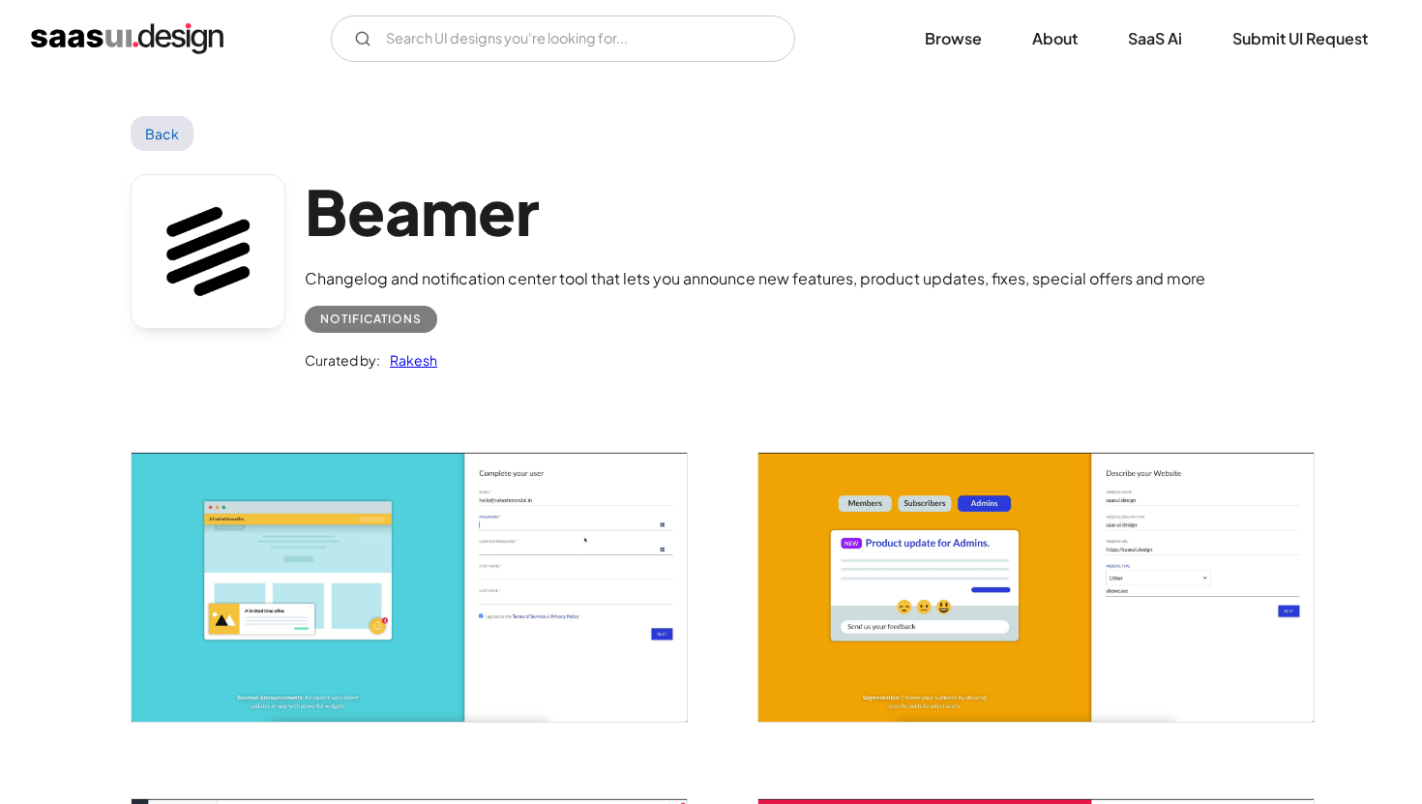
click at [160, 127] on link "Back" at bounding box center [162, 133] width 63 height 35
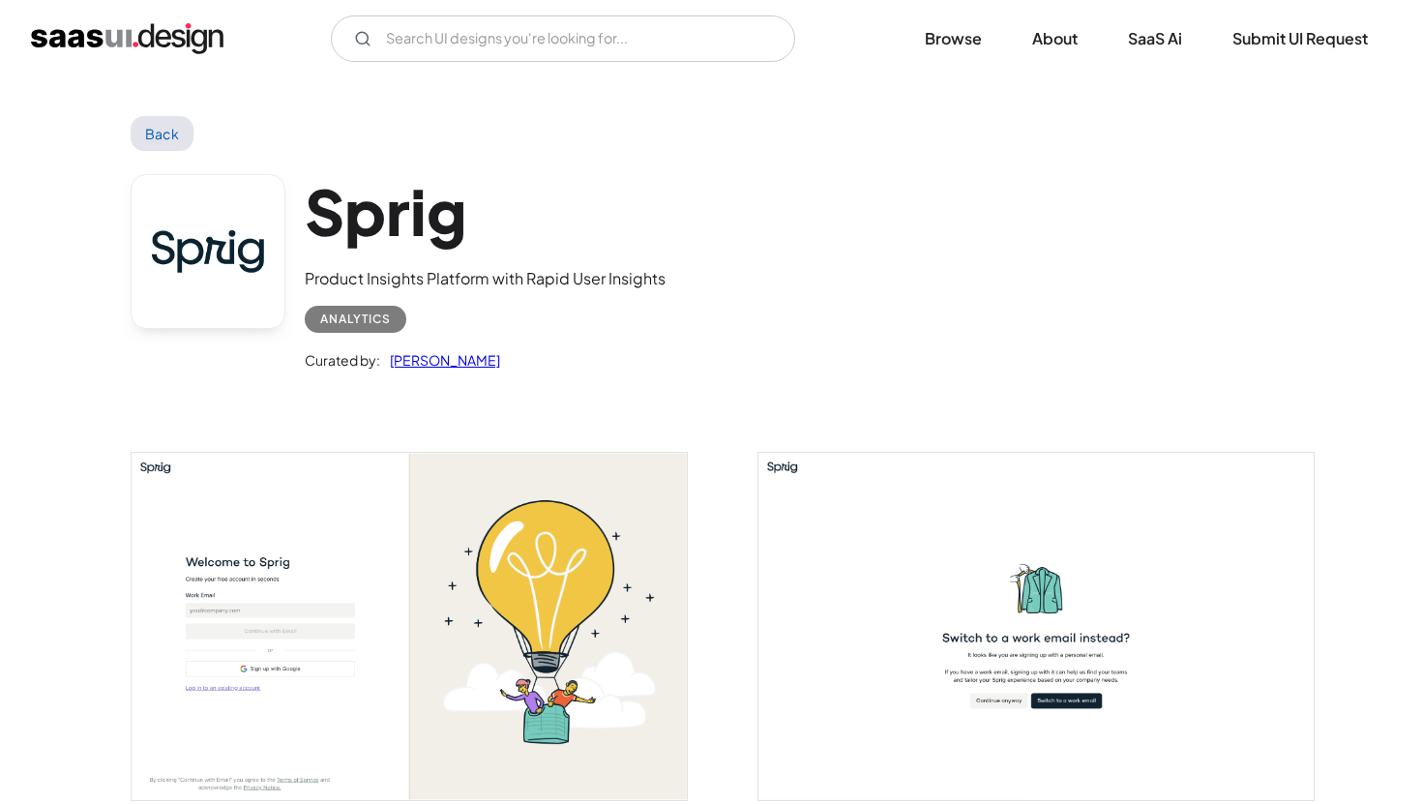
click at [457, 644] on img "open lightbox" at bounding box center [409, 626] width 555 height 347
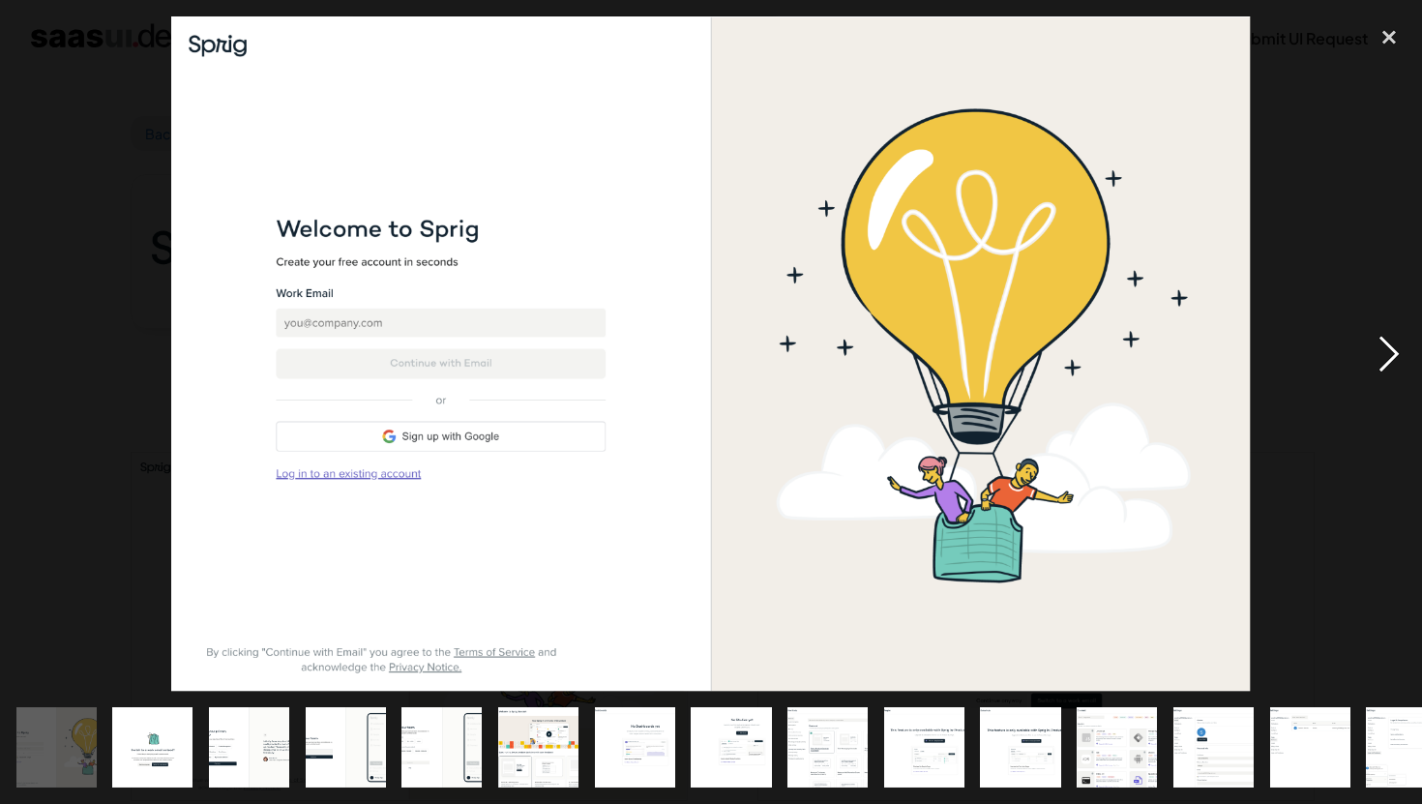
click at [1356, 344] on div "next image" at bounding box center [1389, 353] width 66 height 675
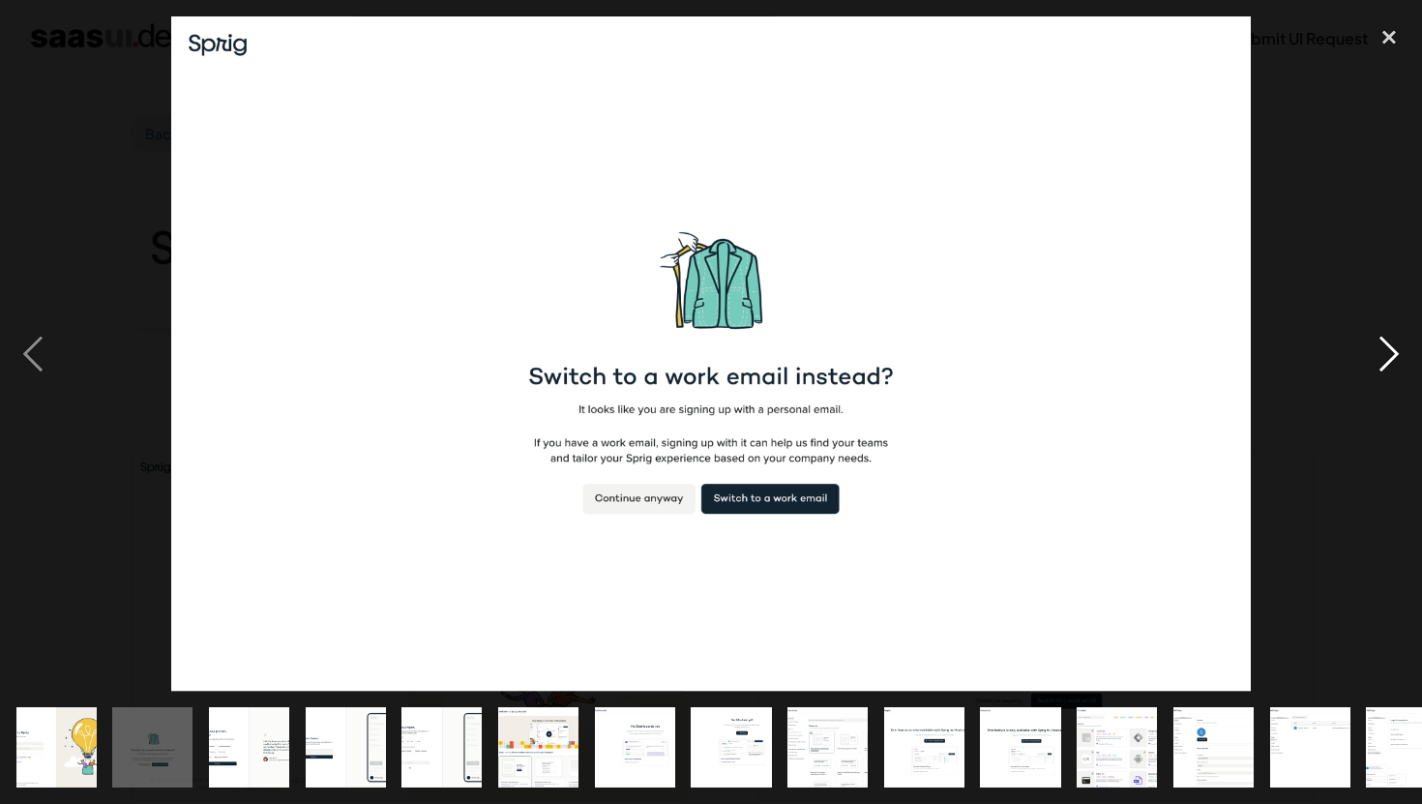
click at [1385, 345] on div "next image" at bounding box center [1389, 353] width 66 height 675
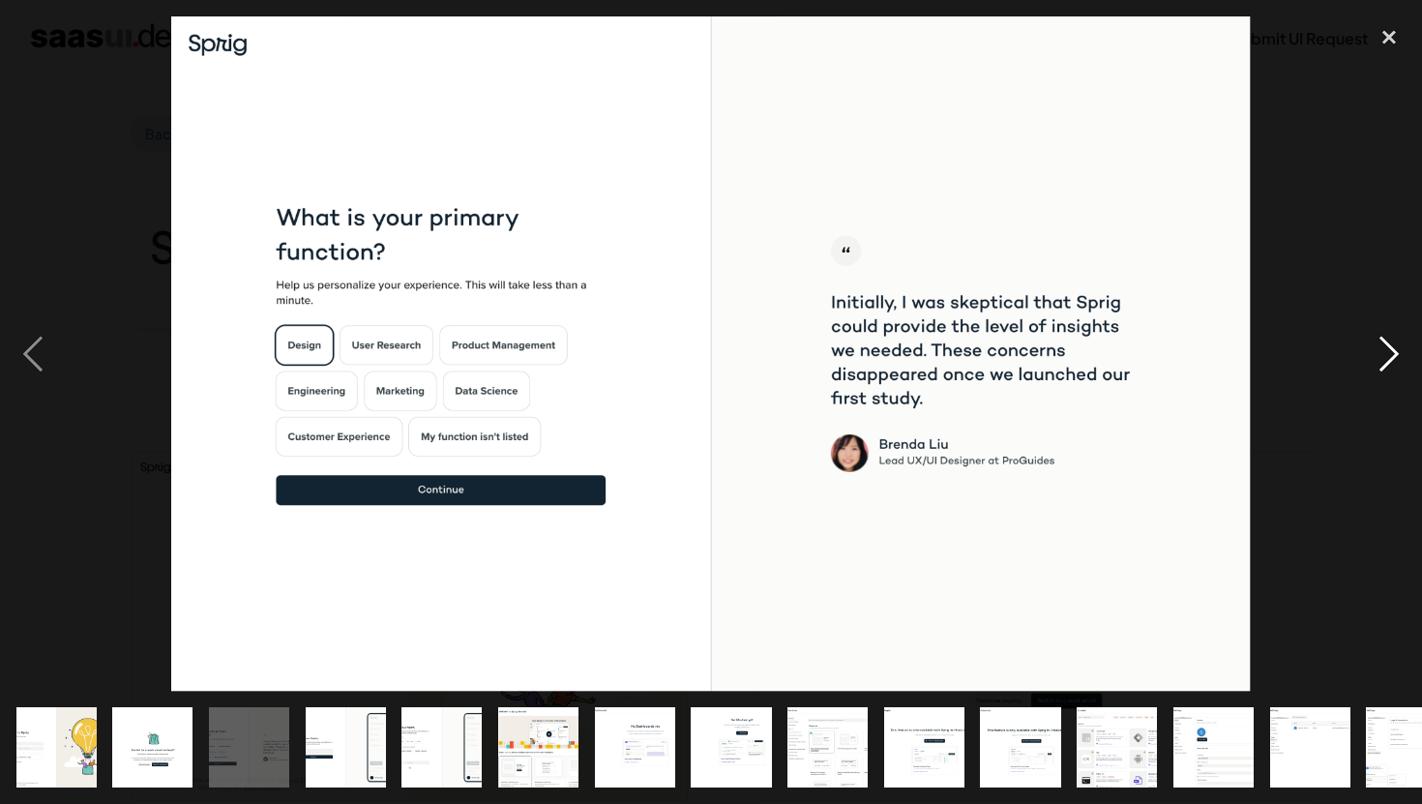
click at [1385, 344] on div "next image" at bounding box center [1389, 353] width 66 height 675
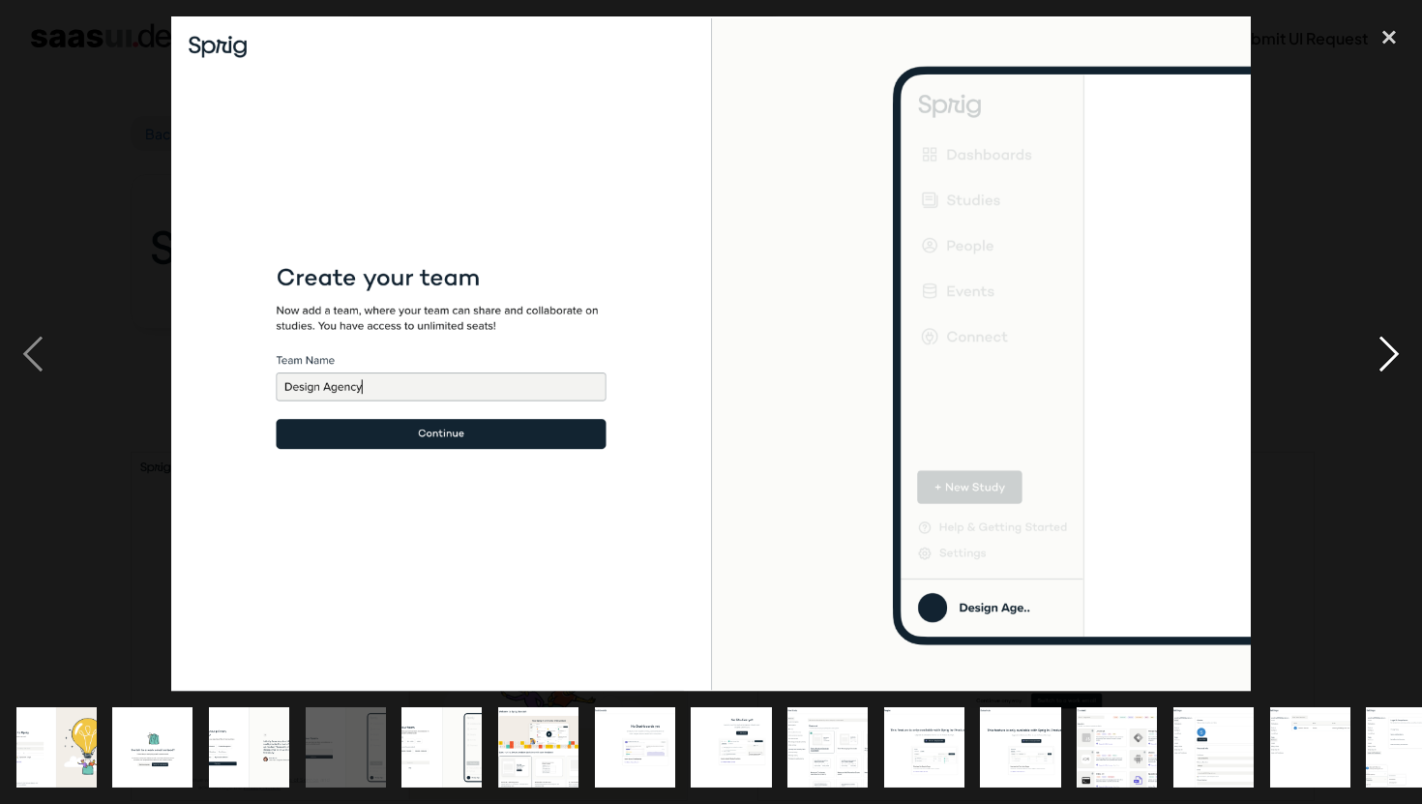
click at [1385, 343] on div "next image" at bounding box center [1389, 353] width 66 height 675
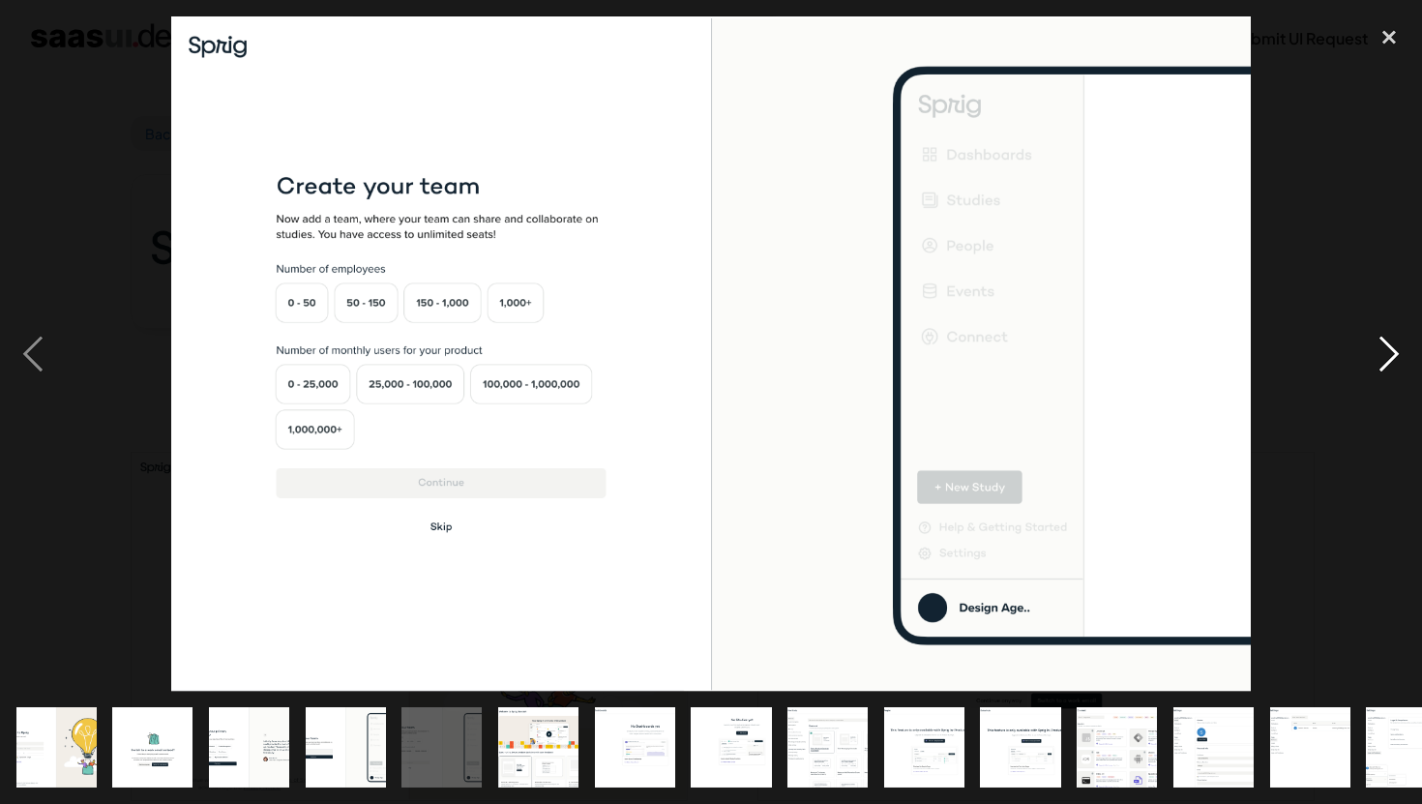
click at [1385, 343] on div "next image" at bounding box center [1389, 353] width 66 height 675
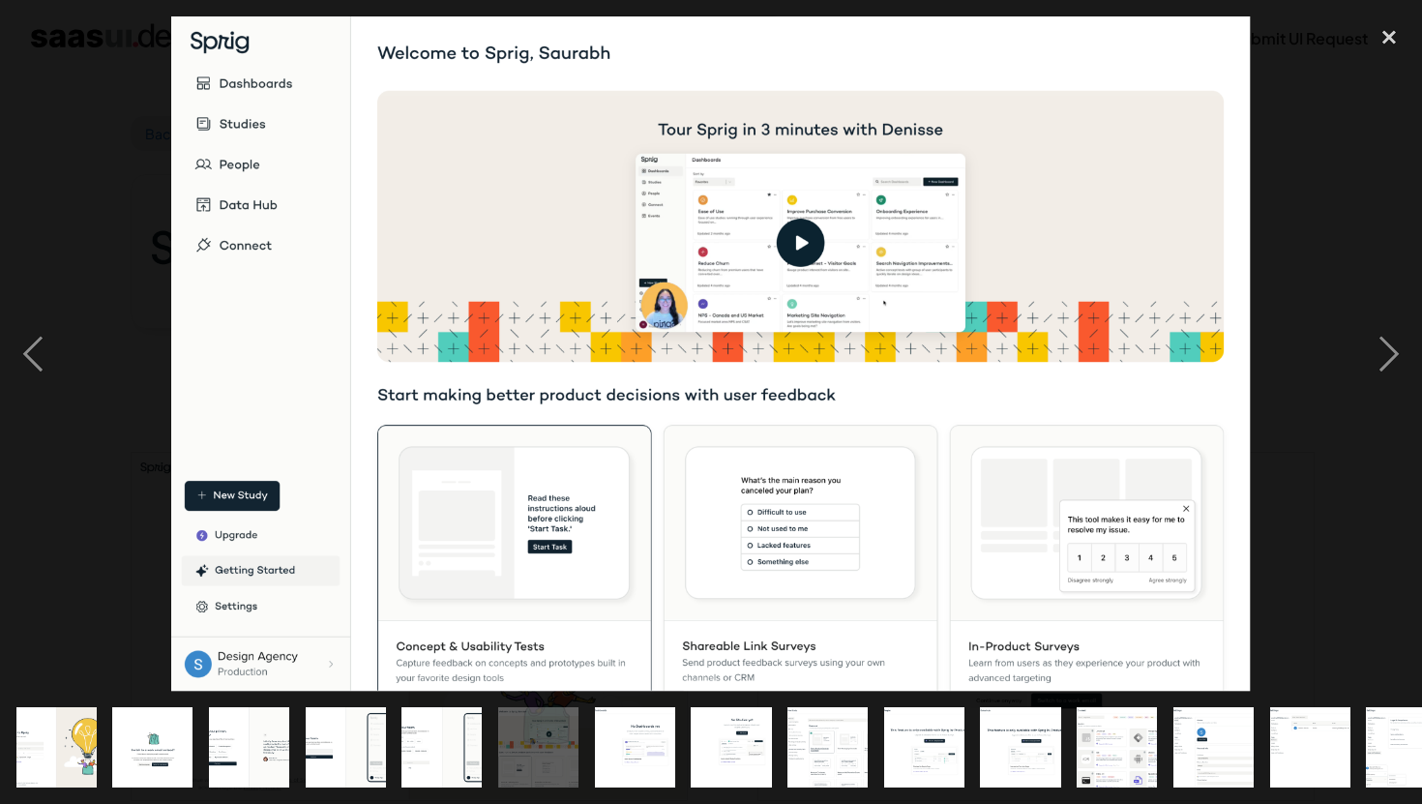
click at [812, 266] on img at bounding box center [710, 353] width 1079 height 675
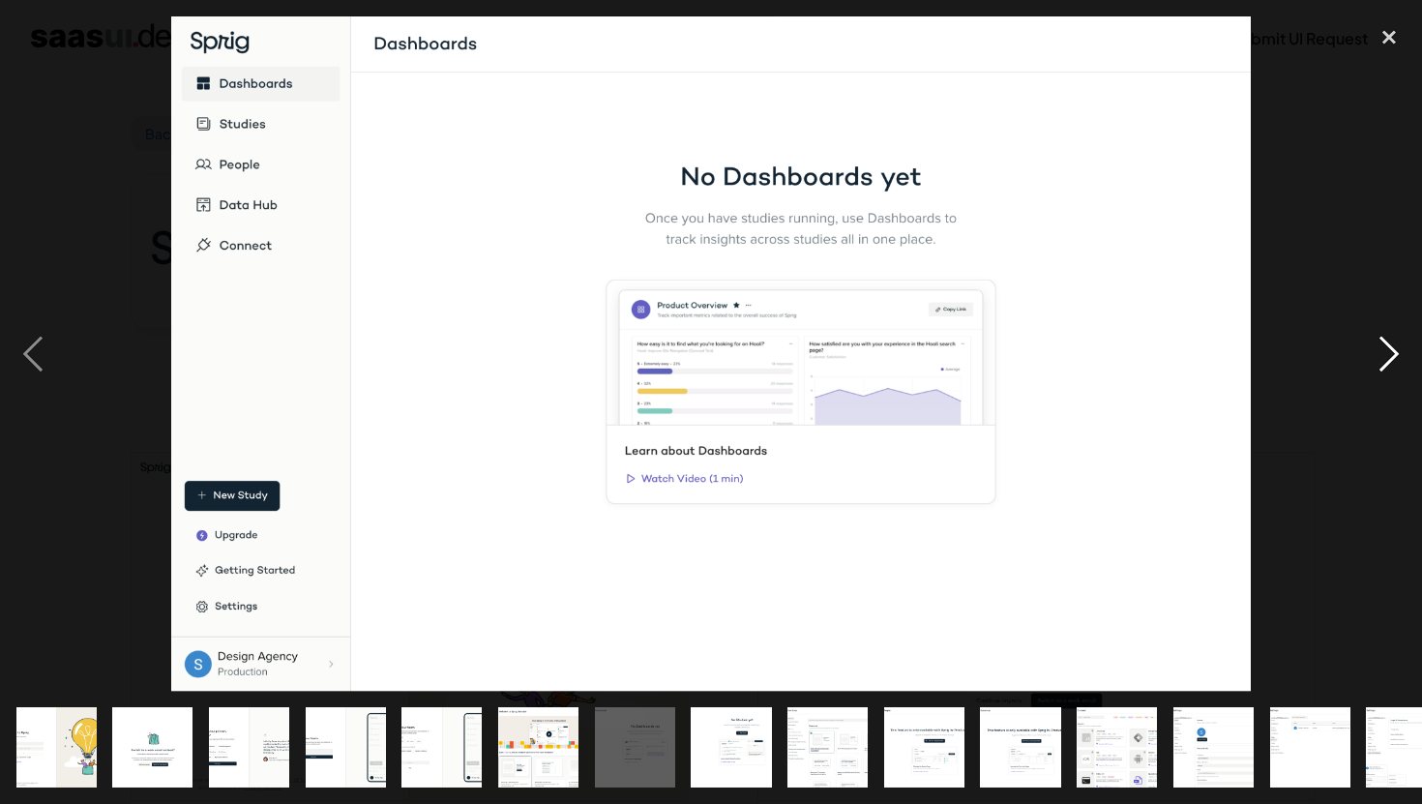
click at [1372, 340] on div "next image" at bounding box center [1389, 353] width 66 height 675
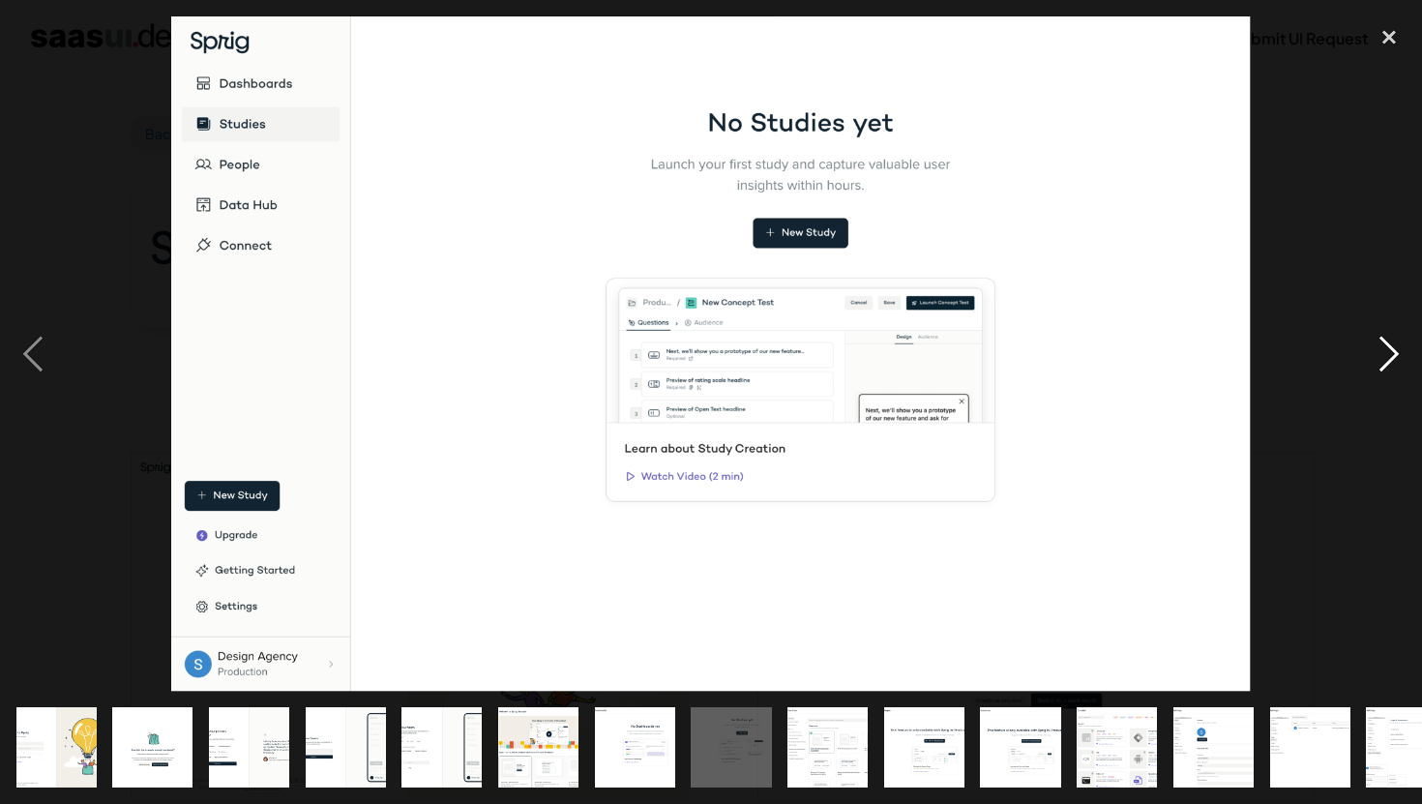
click at [1374, 340] on div "next image" at bounding box center [1389, 353] width 66 height 675
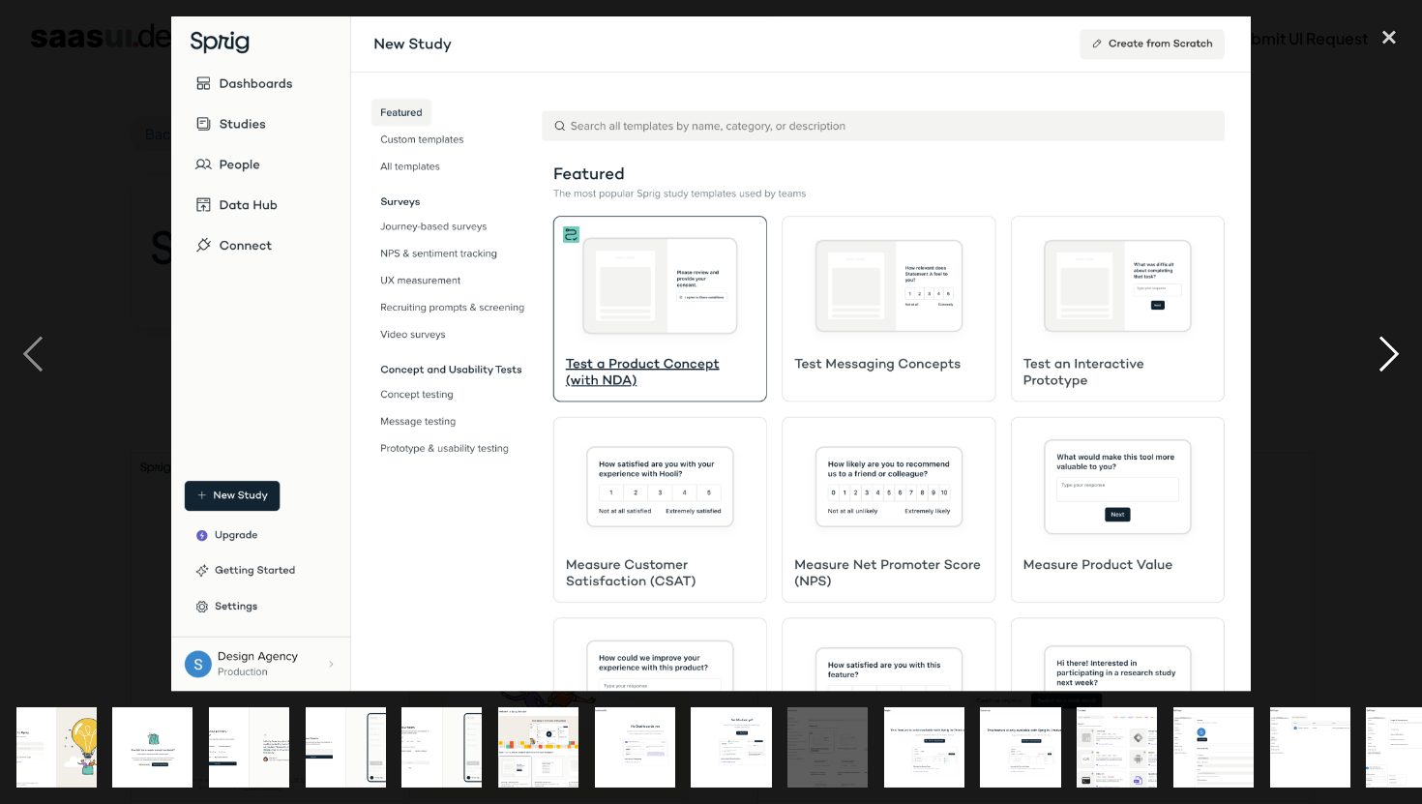
click at [1391, 347] on div "next image" at bounding box center [1389, 353] width 66 height 675
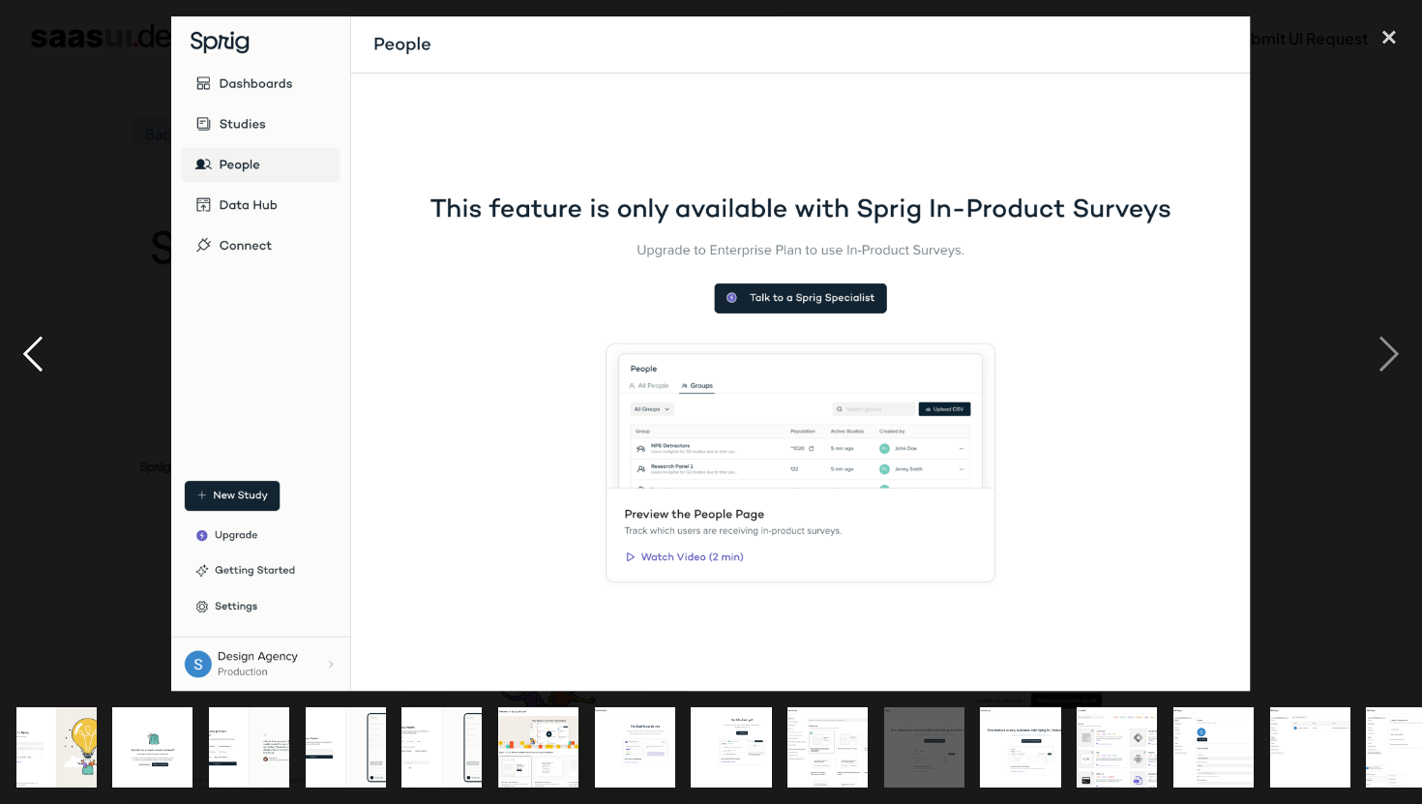
click at [40, 377] on div "previous image" at bounding box center [33, 353] width 66 height 675
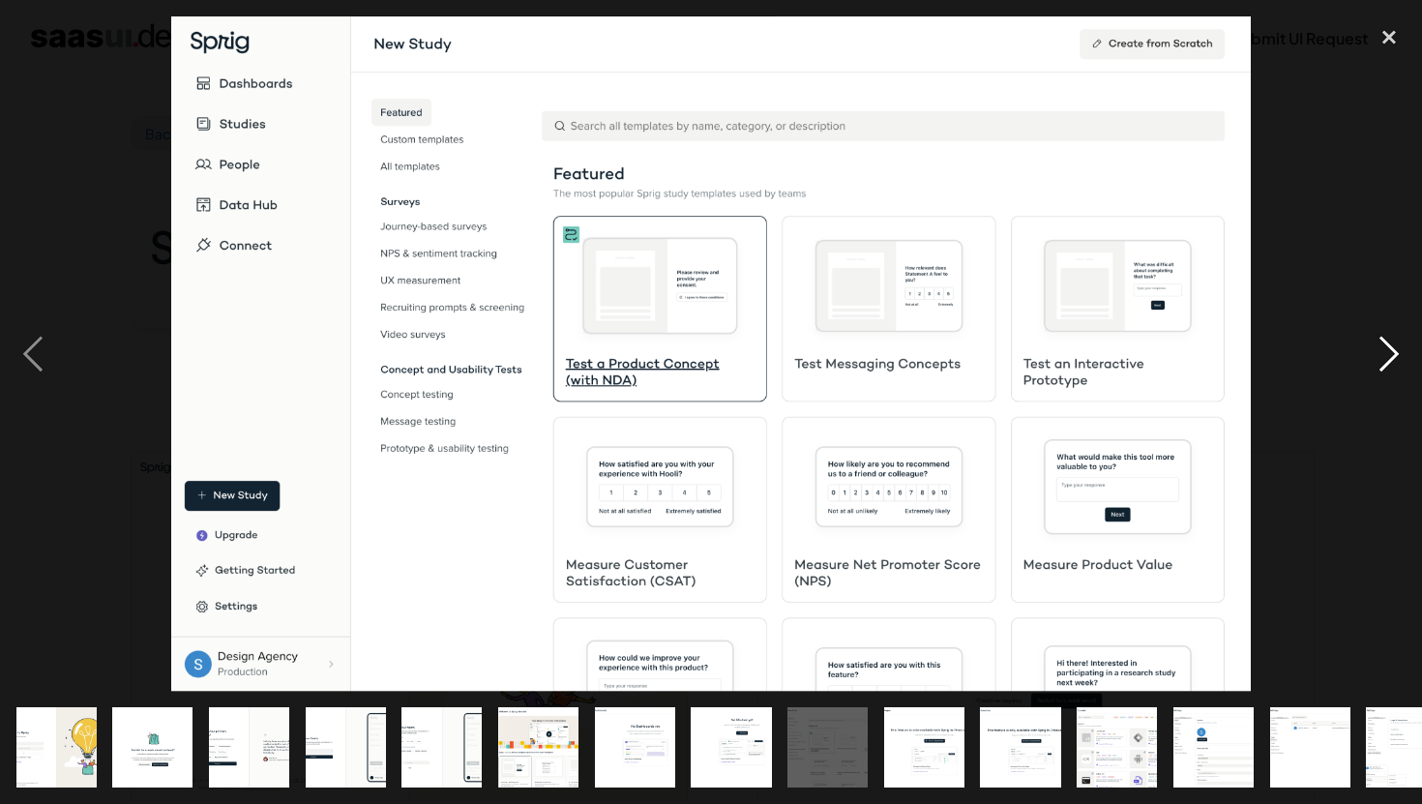
click at [1398, 346] on div "next image" at bounding box center [1389, 353] width 66 height 675
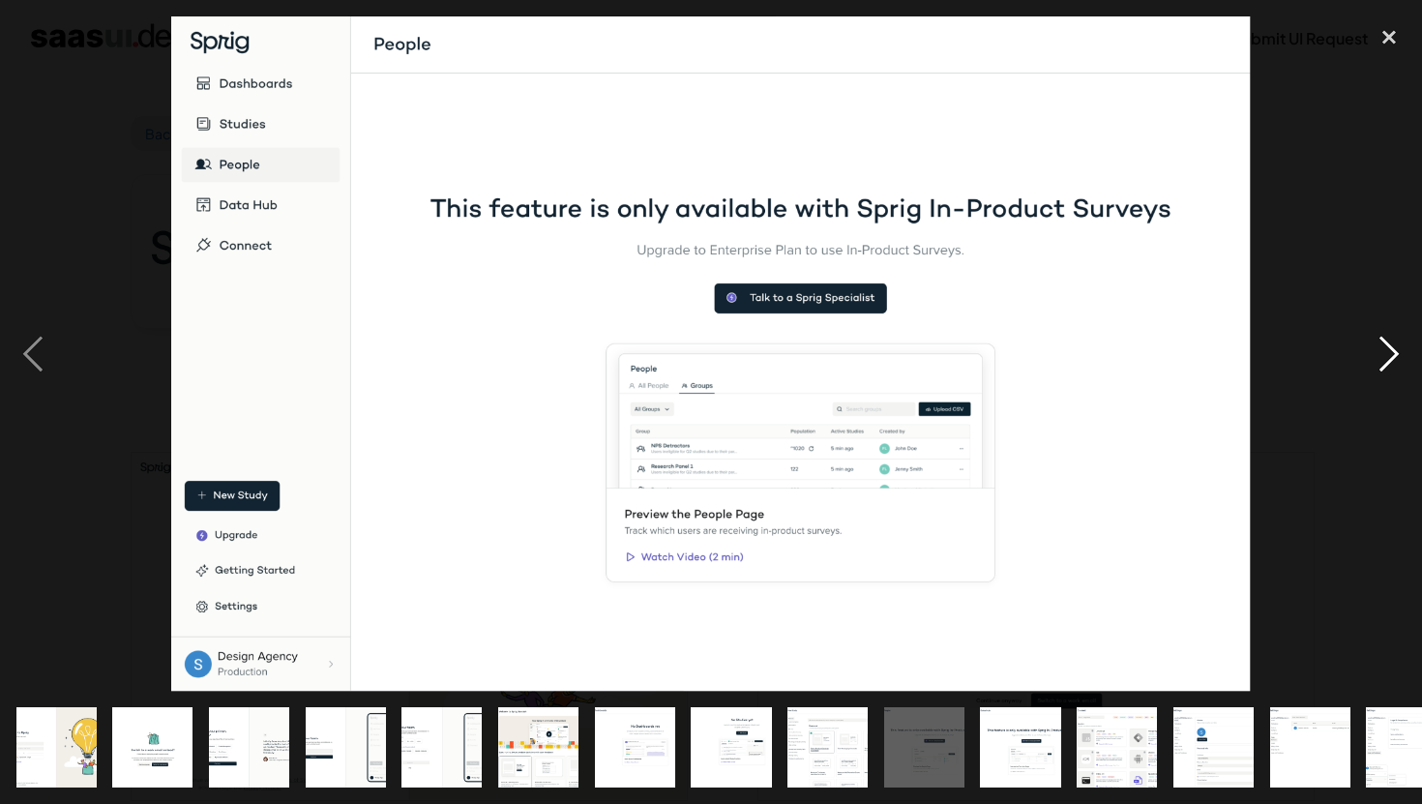
click at [1373, 342] on div "next image" at bounding box center [1389, 353] width 66 height 675
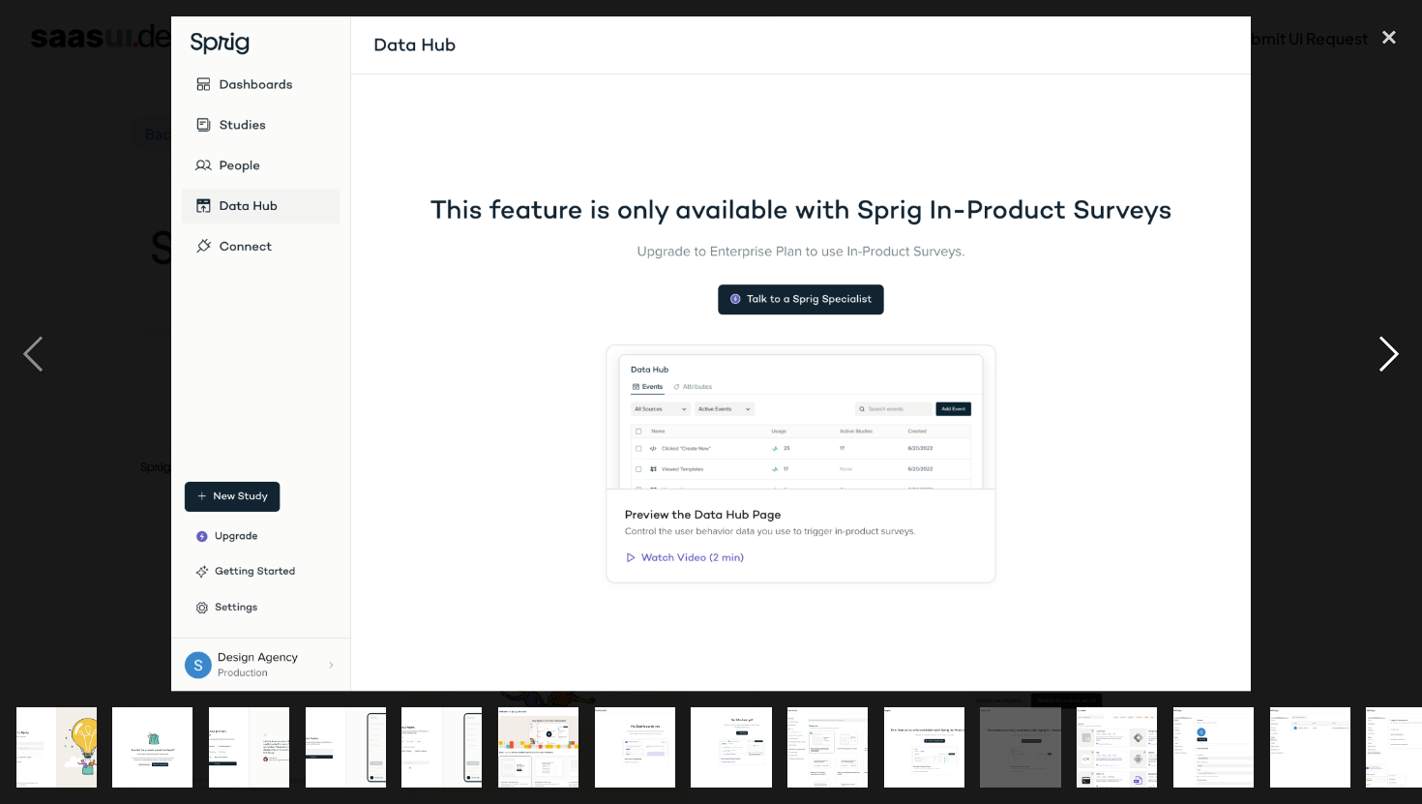
click at [1382, 344] on div "next image" at bounding box center [1389, 353] width 66 height 675
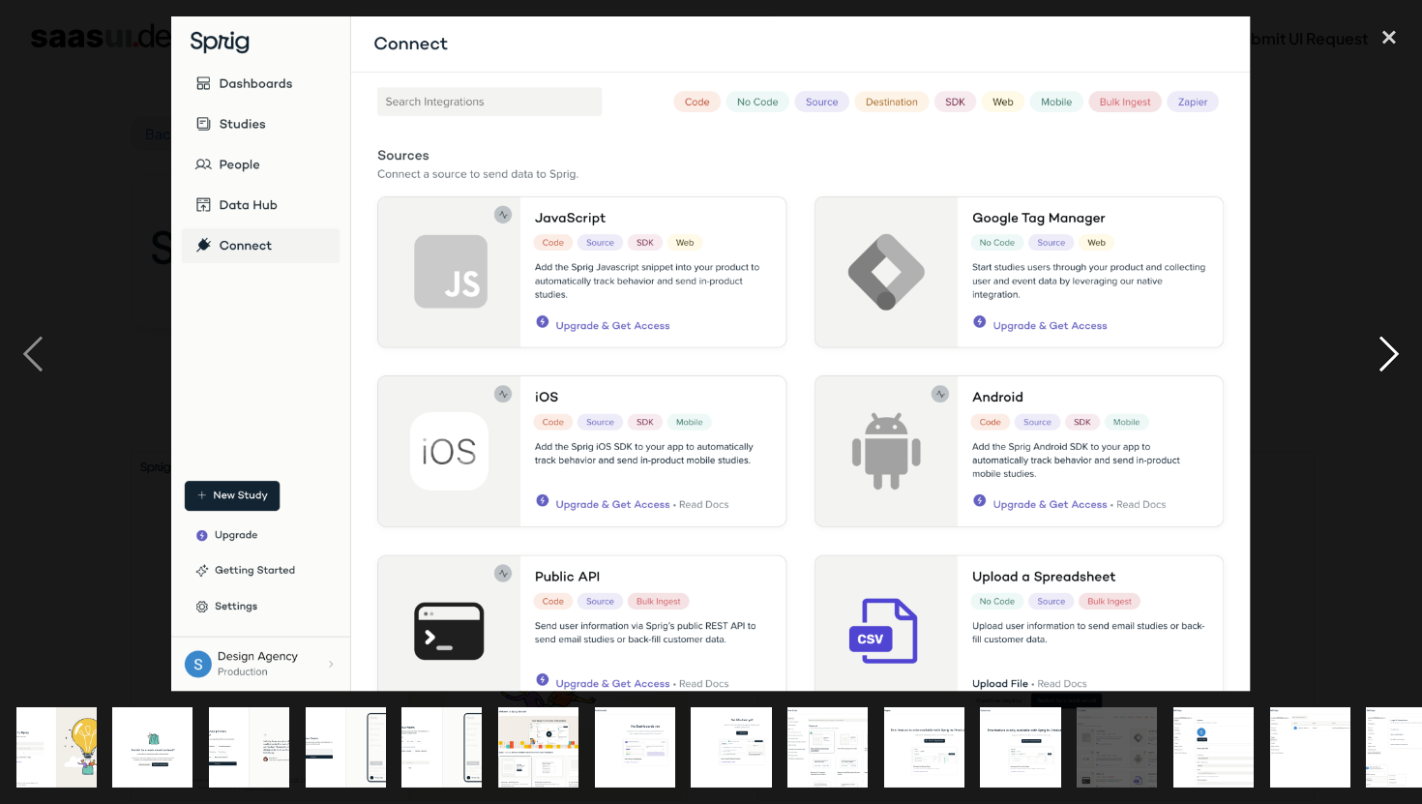
click at [1383, 344] on div "next image" at bounding box center [1389, 353] width 66 height 675
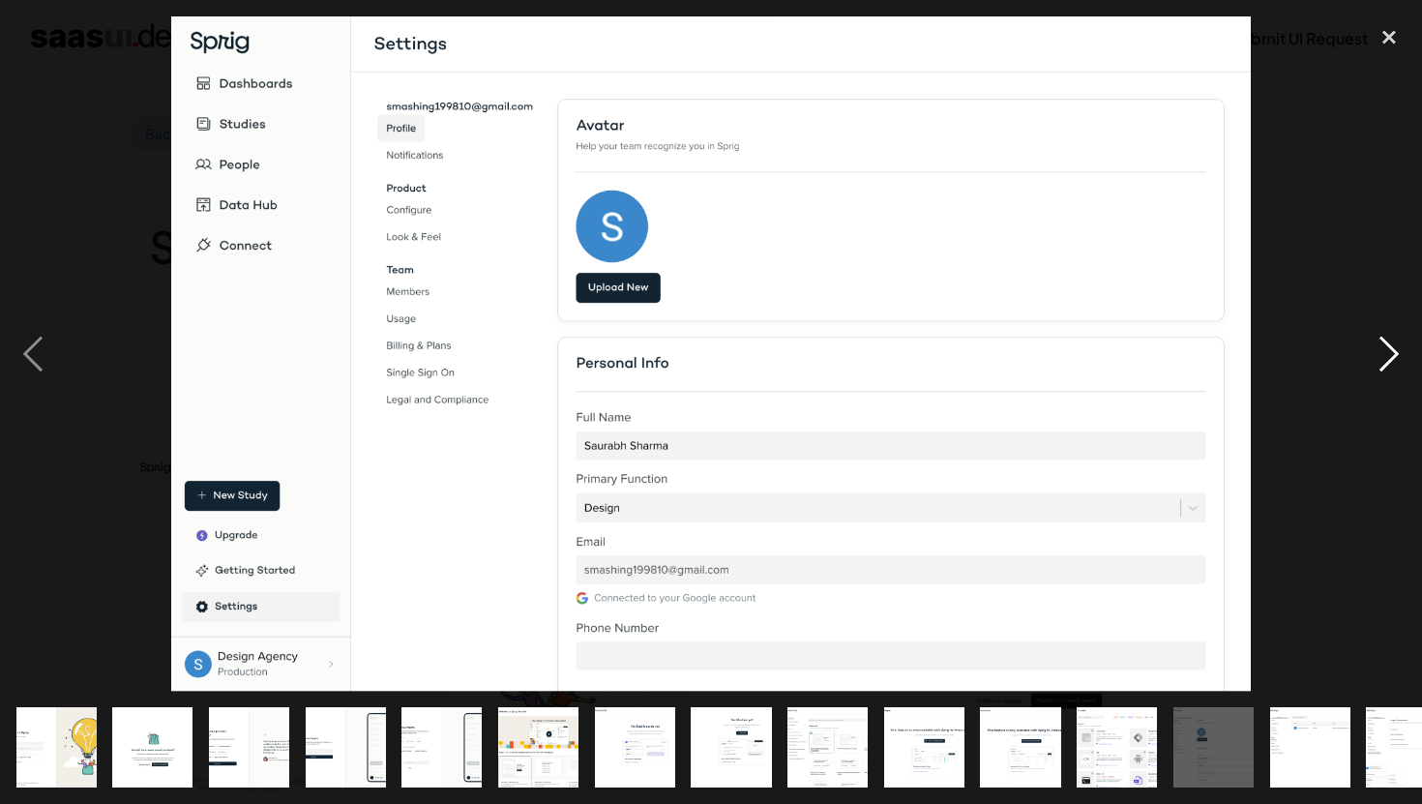
click at [1383, 344] on div "next image" at bounding box center [1389, 353] width 66 height 675
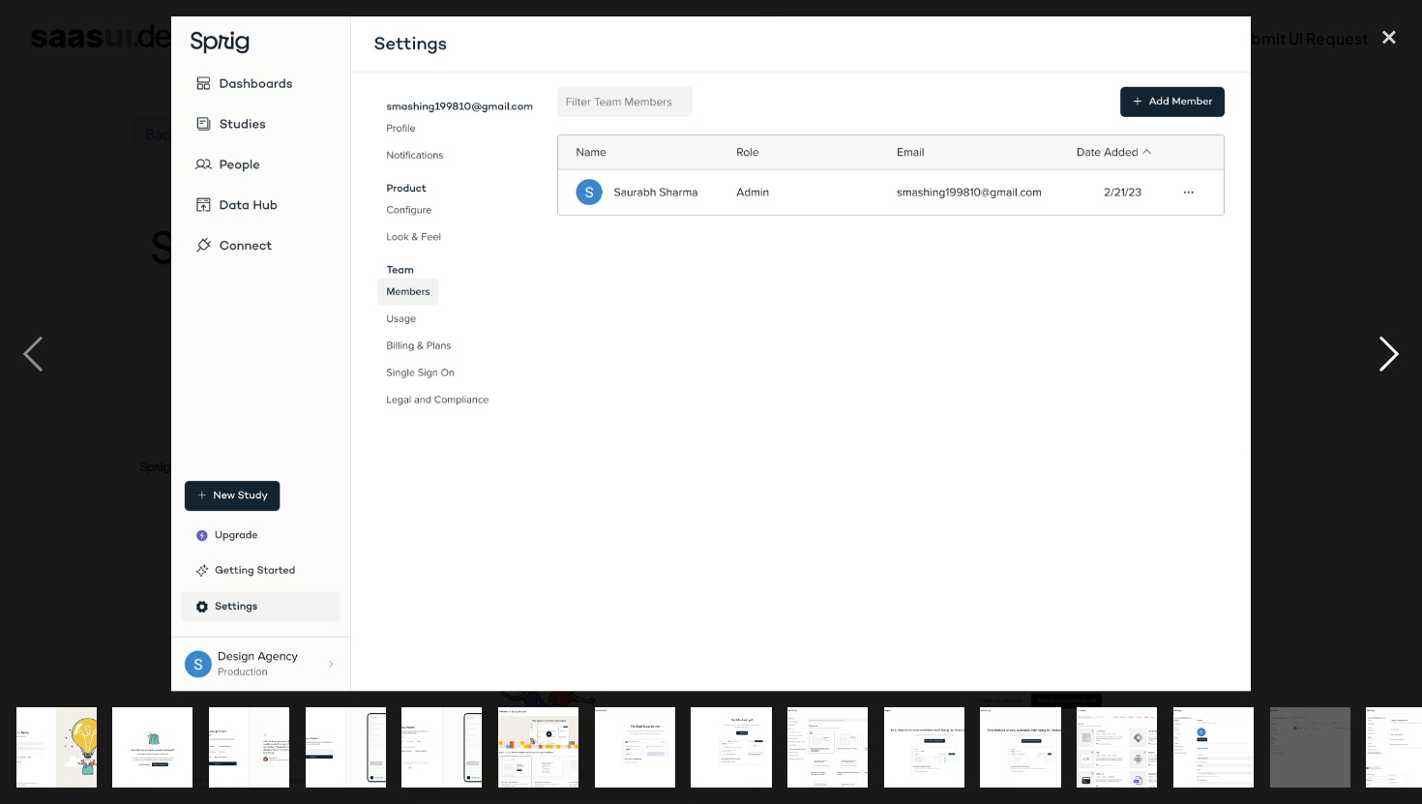
click at [1383, 344] on div "next image" at bounding box center [1389, 353] width 66 height 675
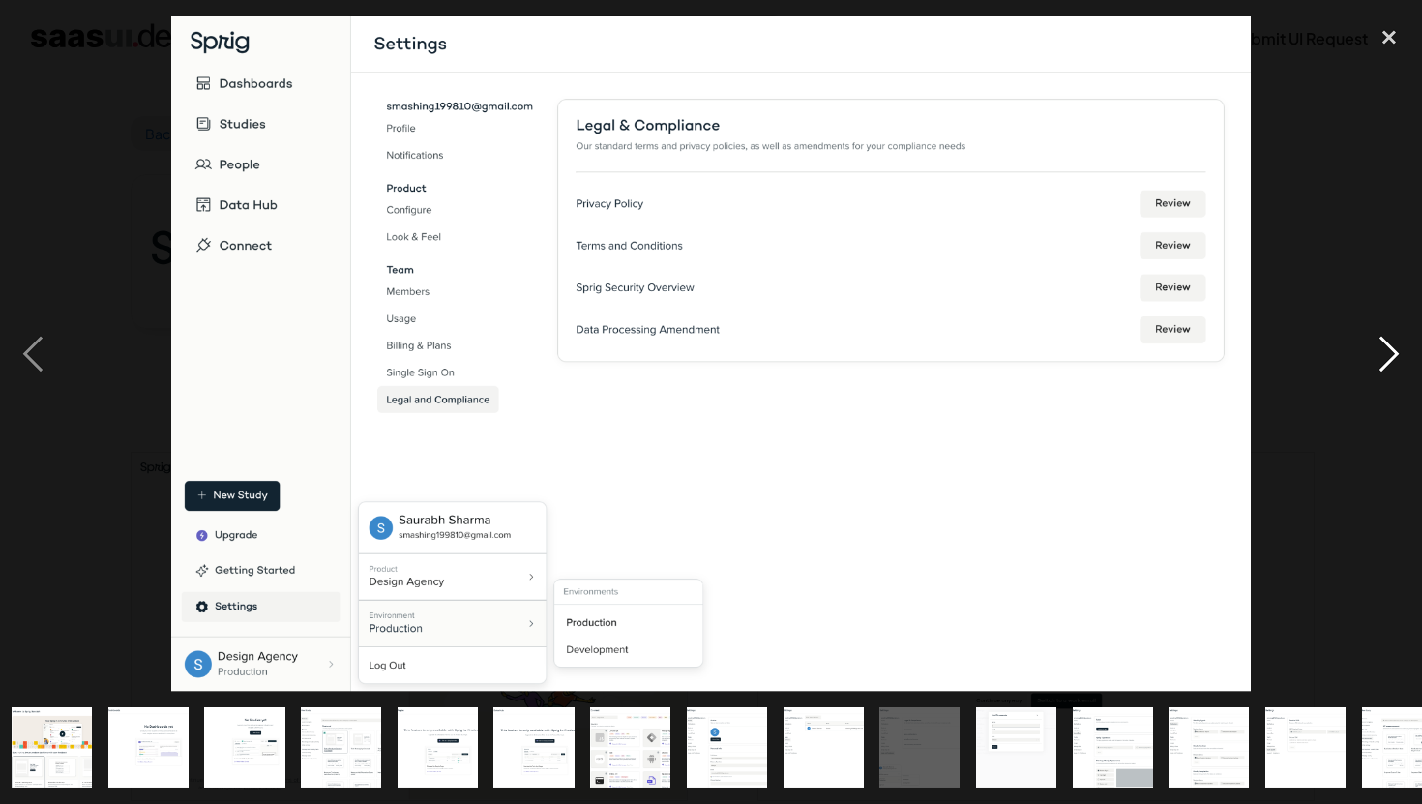
scroll to position [0, 619]
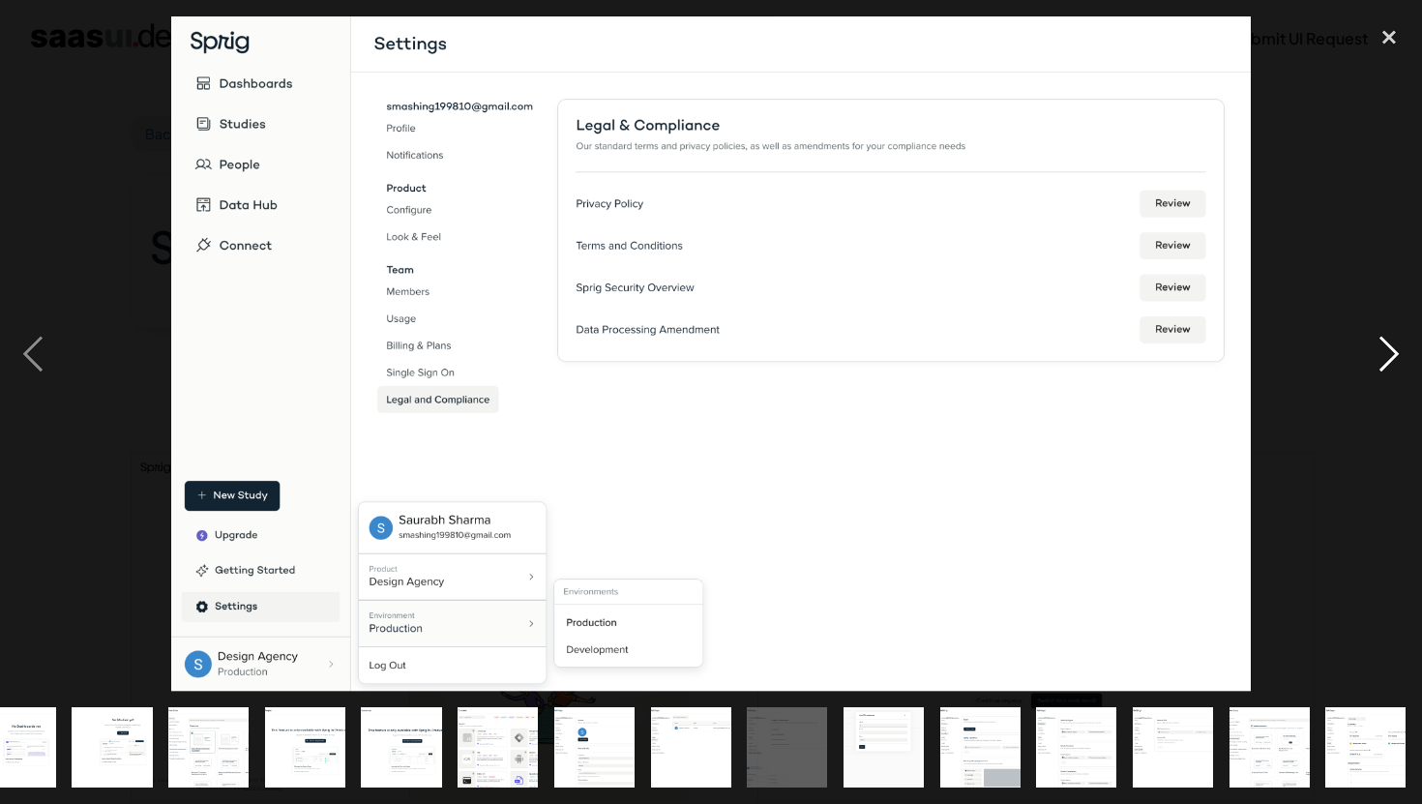
click at [1383, 344] on div "next image" at bounding box center [1389, 353] width 66 height 675
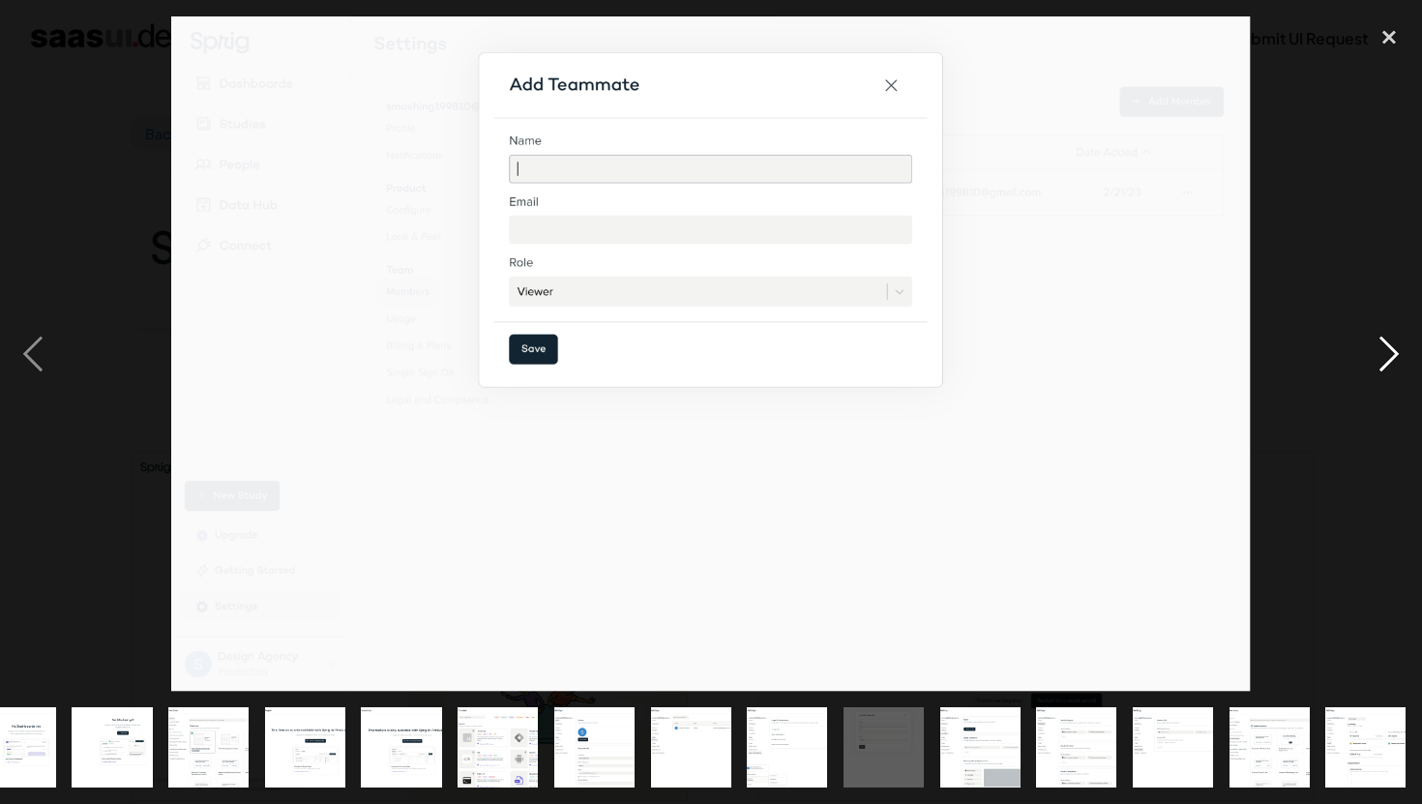
click at [1383, 344] on div "next image" at bounding box center [1389, 353] width 66 height 675
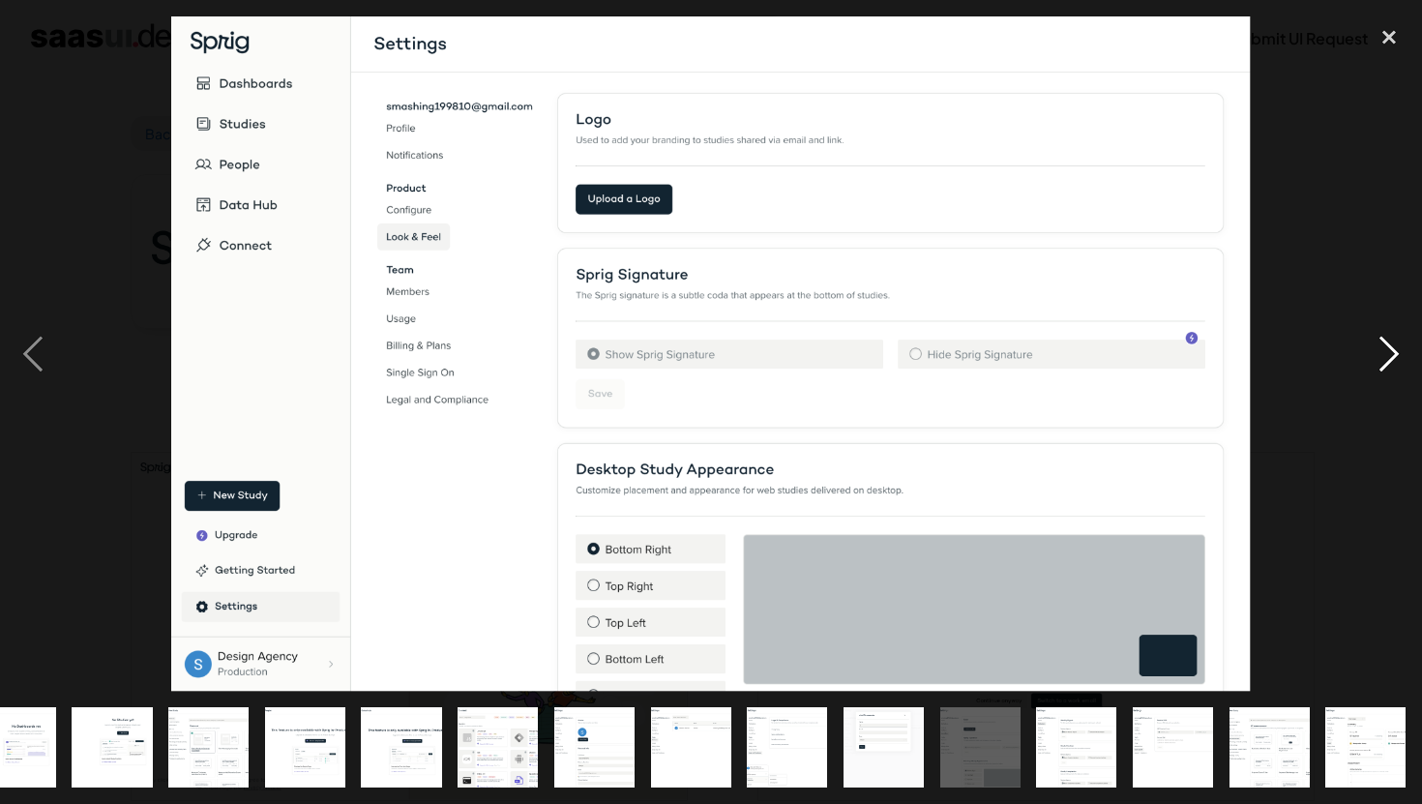
click at [1384, 344] on div "next image" at bounding box center [1389, 353] width 66 height 675
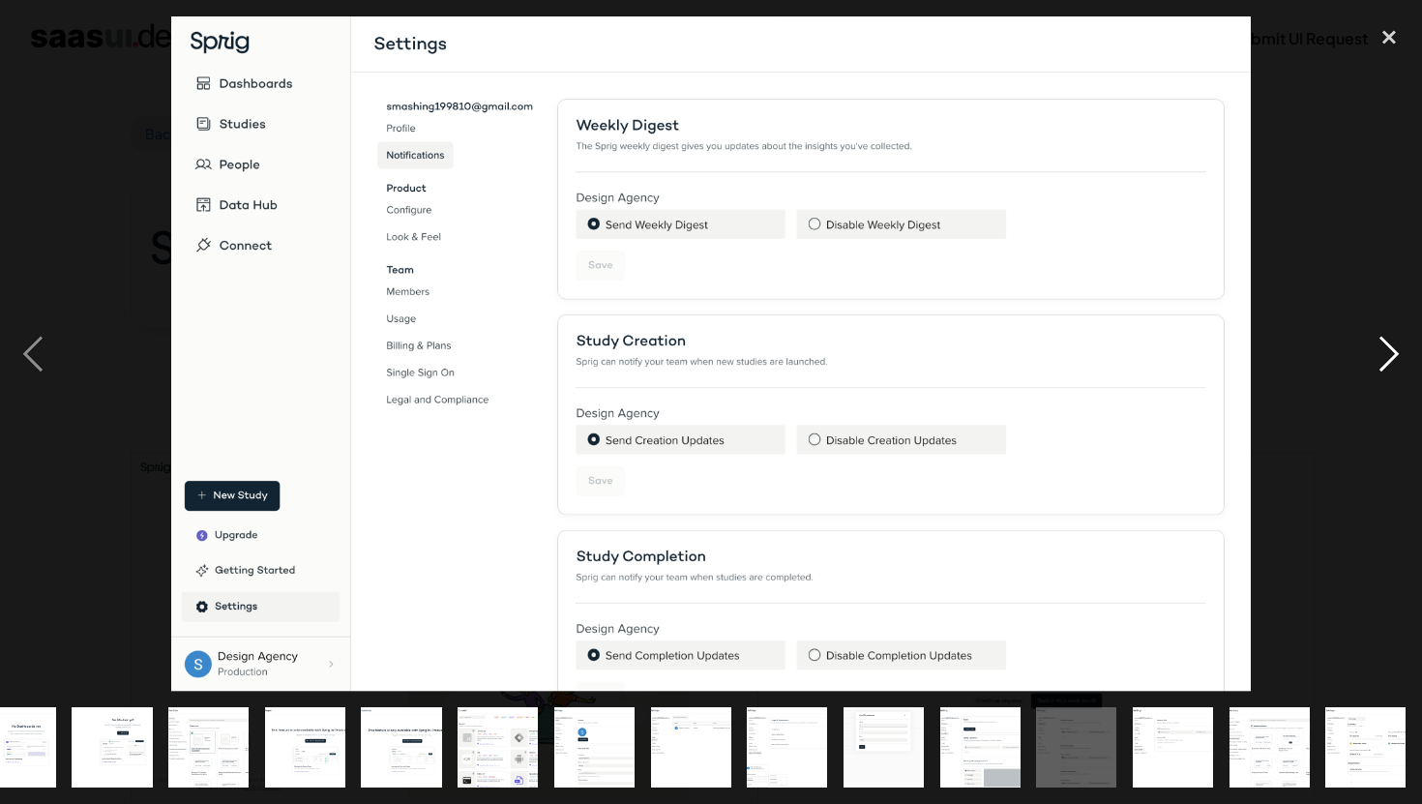
click at [1384, 343] on div "next image" at bounding box center [1389, 353] width 66 height 675
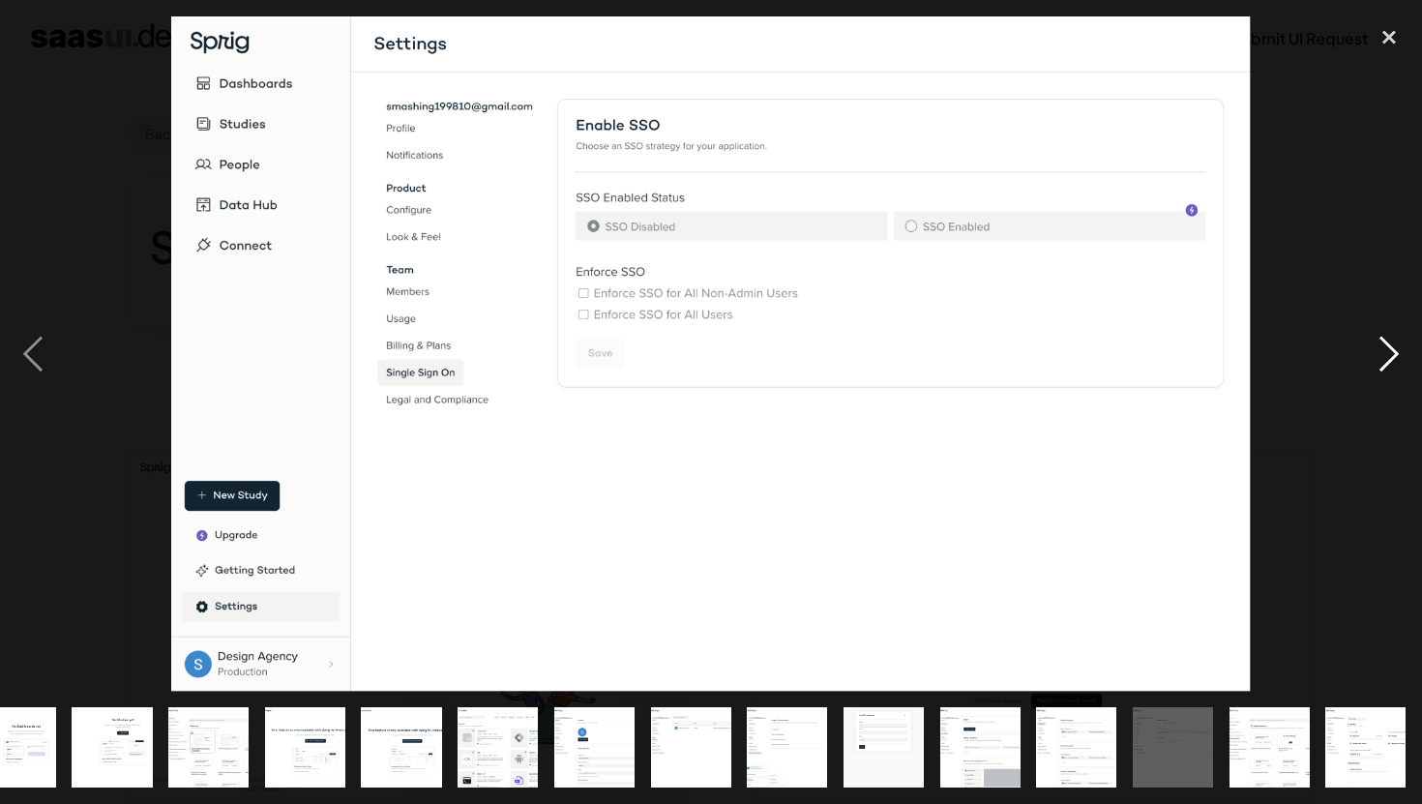
click at [1384, 342] on div "next image" at bounding box center [1389, 353] width 66 height 675
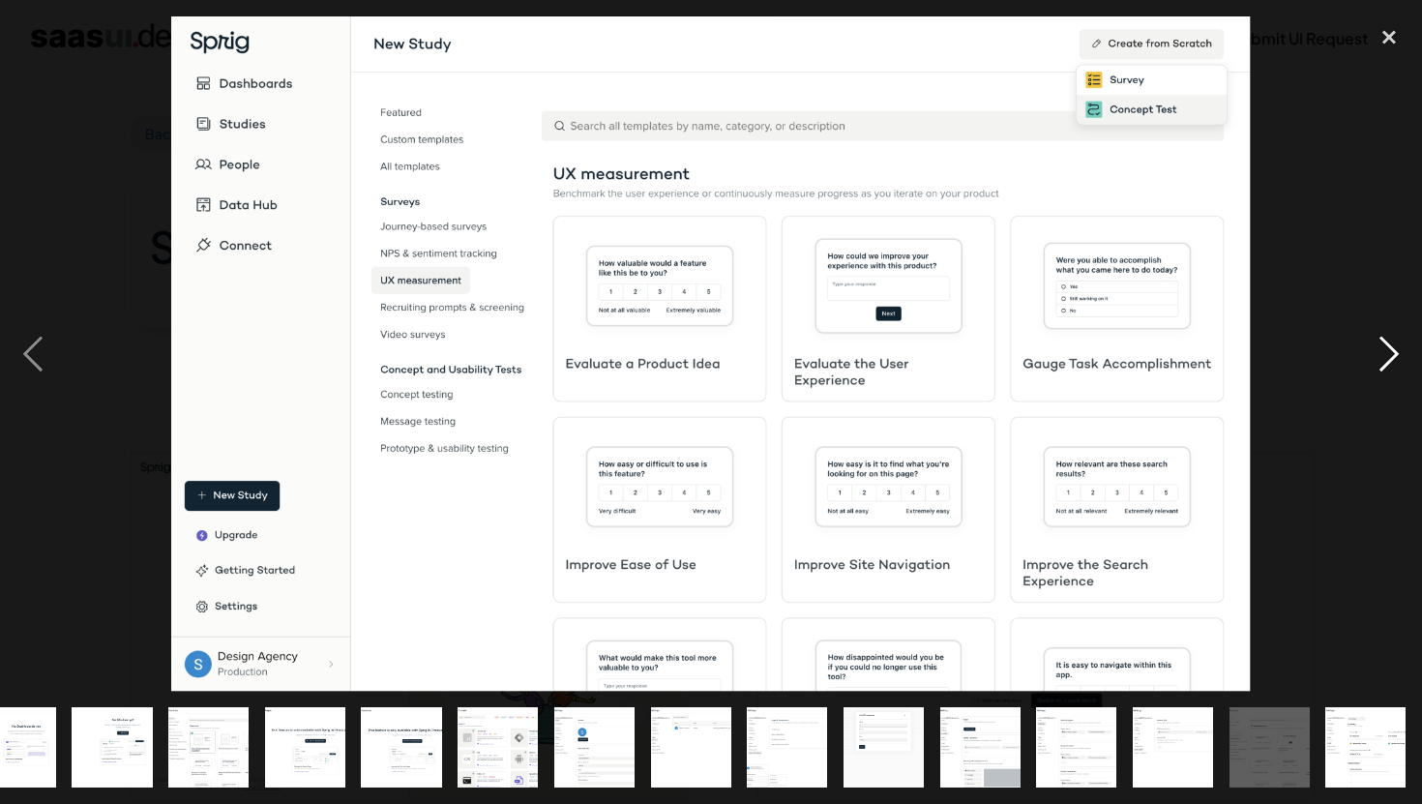
click at [1385, 340] on div "next image" at bounding box center [1389, 353] width 66 height 675
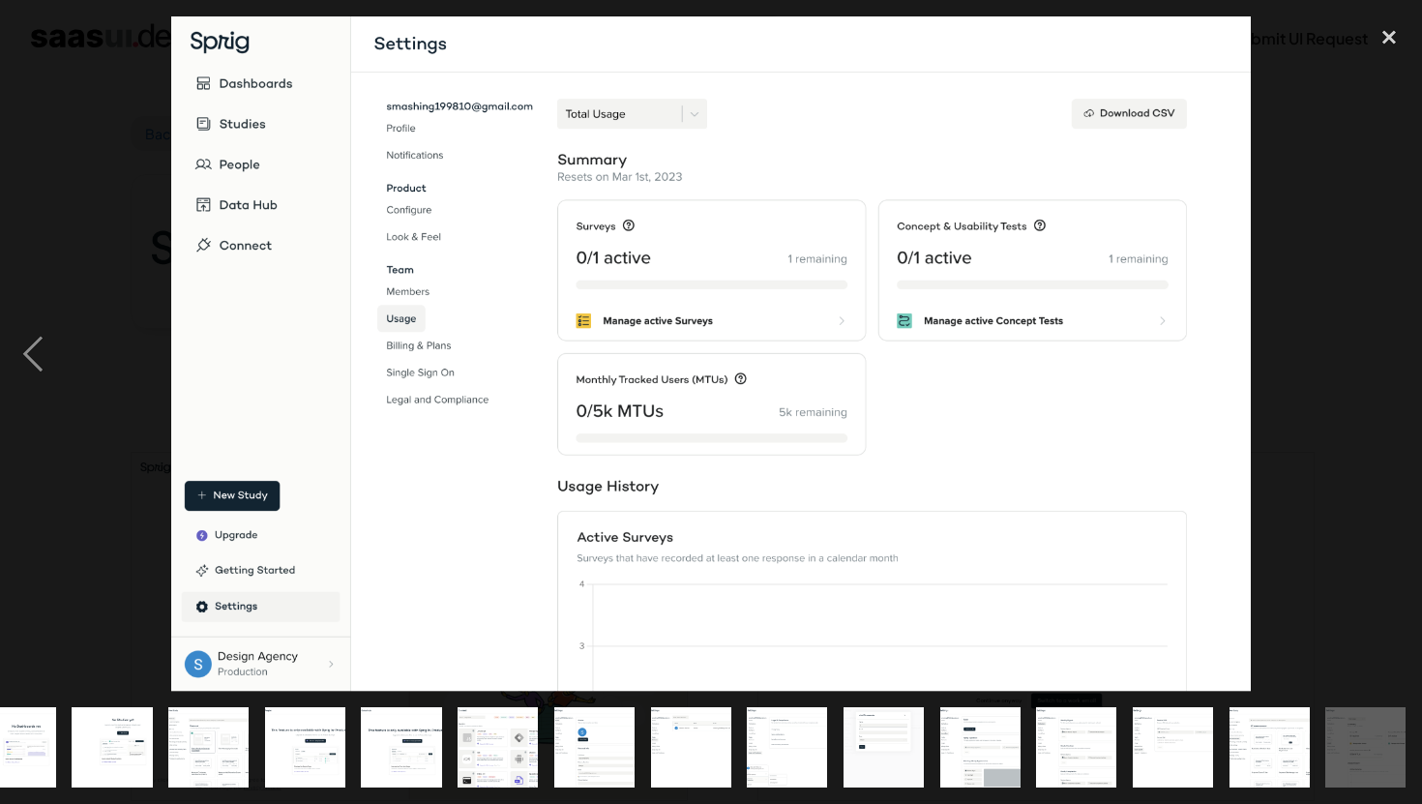
click at [1384, 340] on div "next image" at bounding box center [1389, 353] width 66 height 675
click at [1285, 360] on div at bounding box center [711, 353] width 1422 height 675
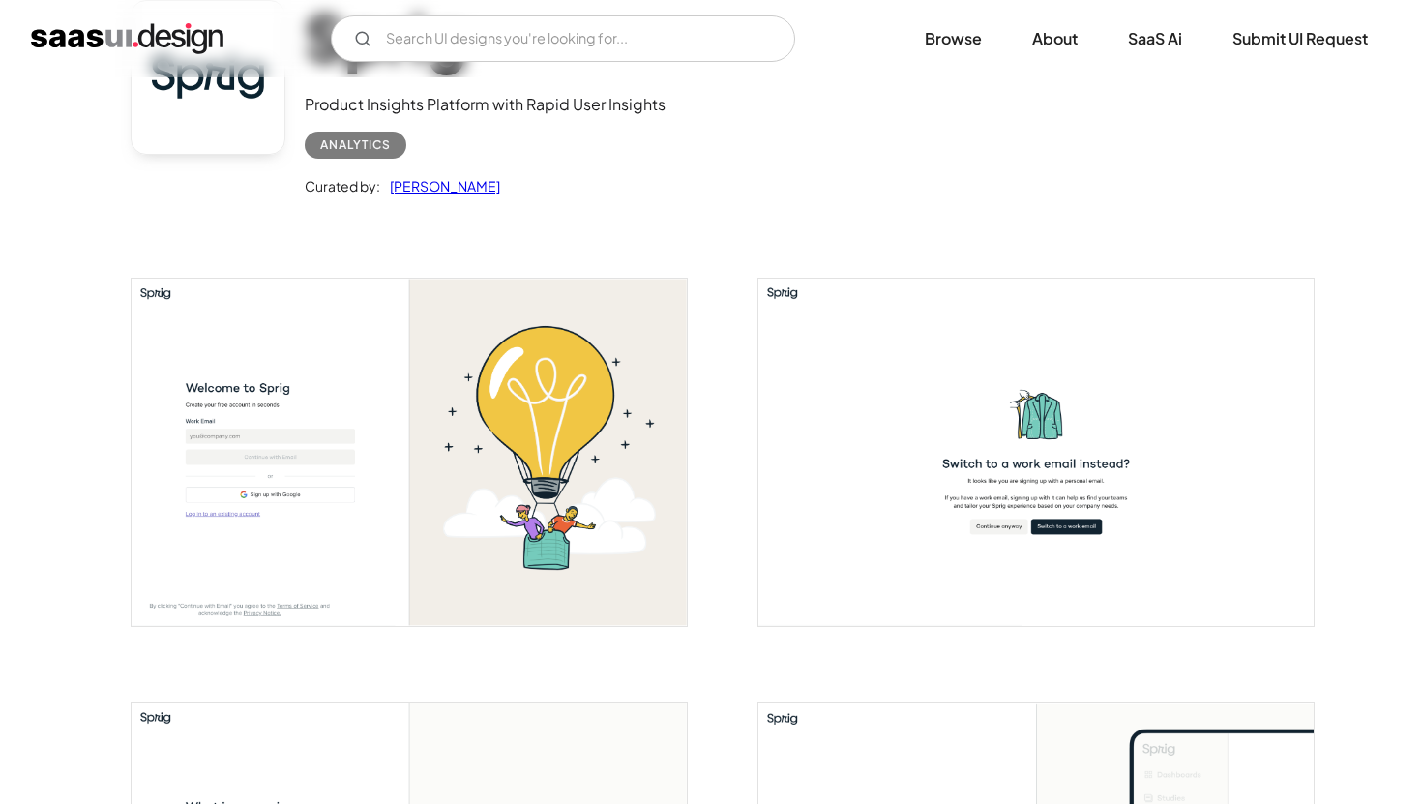
scroll to position [2, 0]
